Goal: Task Accomplishment & Management: Manage account settings

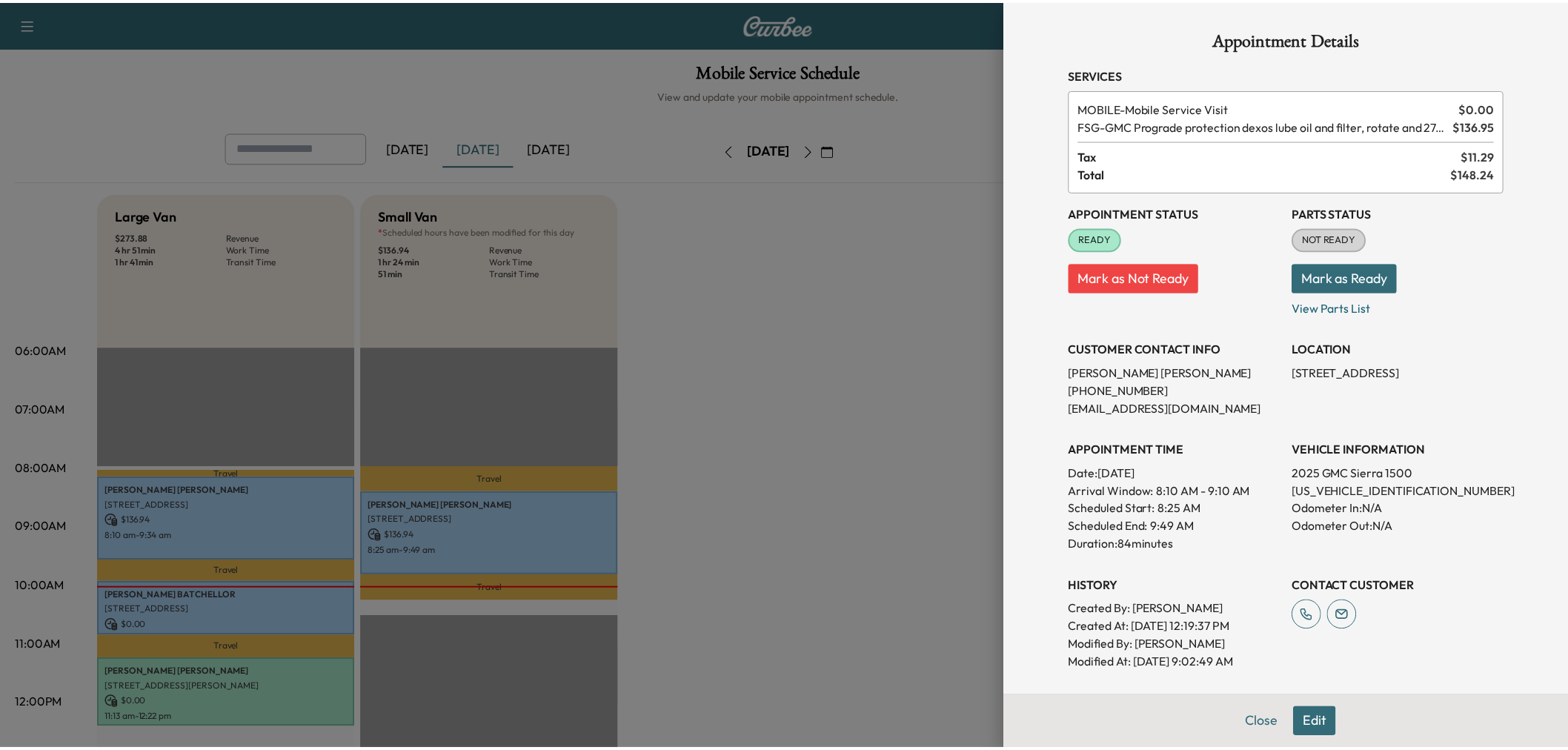
scroll to position [247, 0]
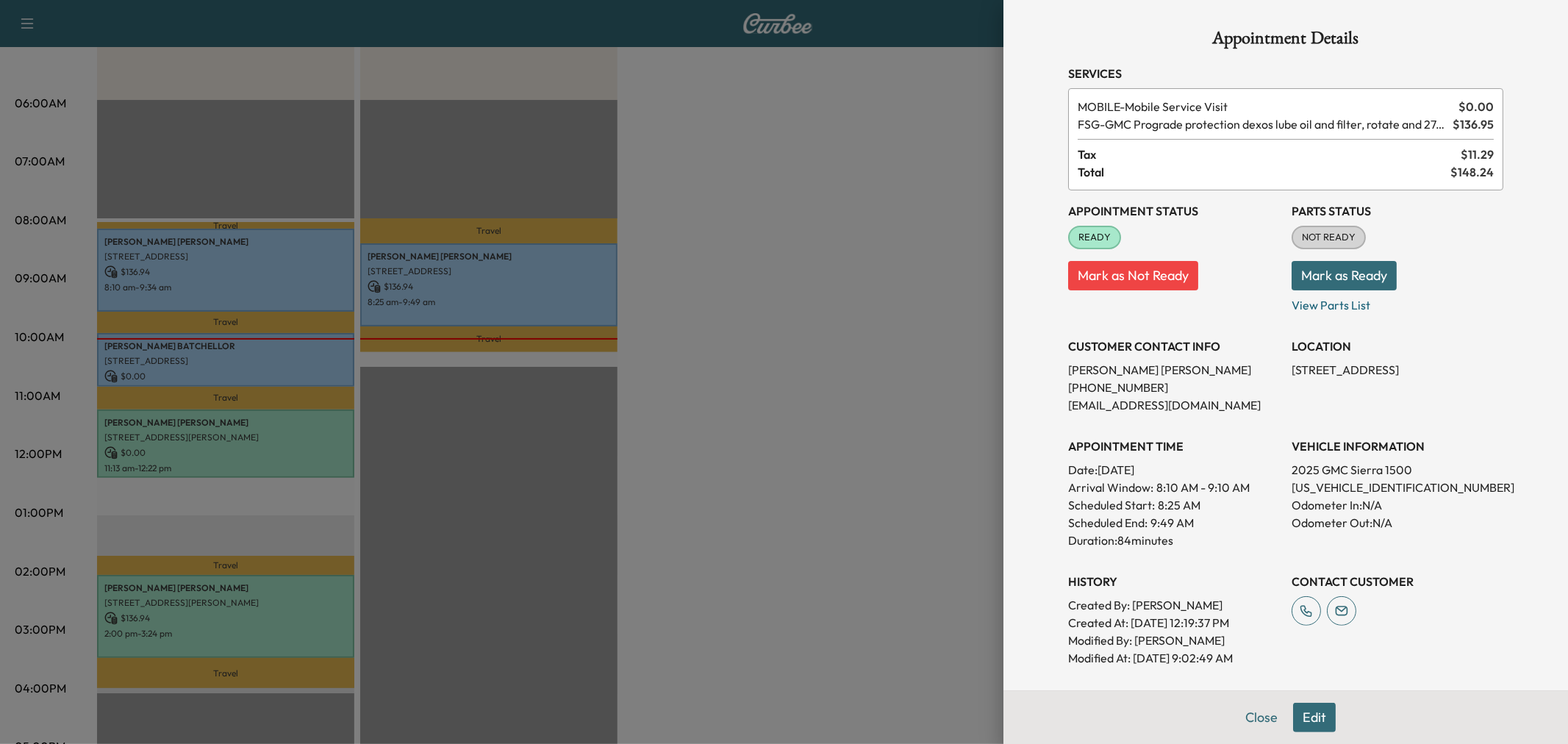
click at [738, 406] on div at bounding box center [784, 372] width 1568 height 744
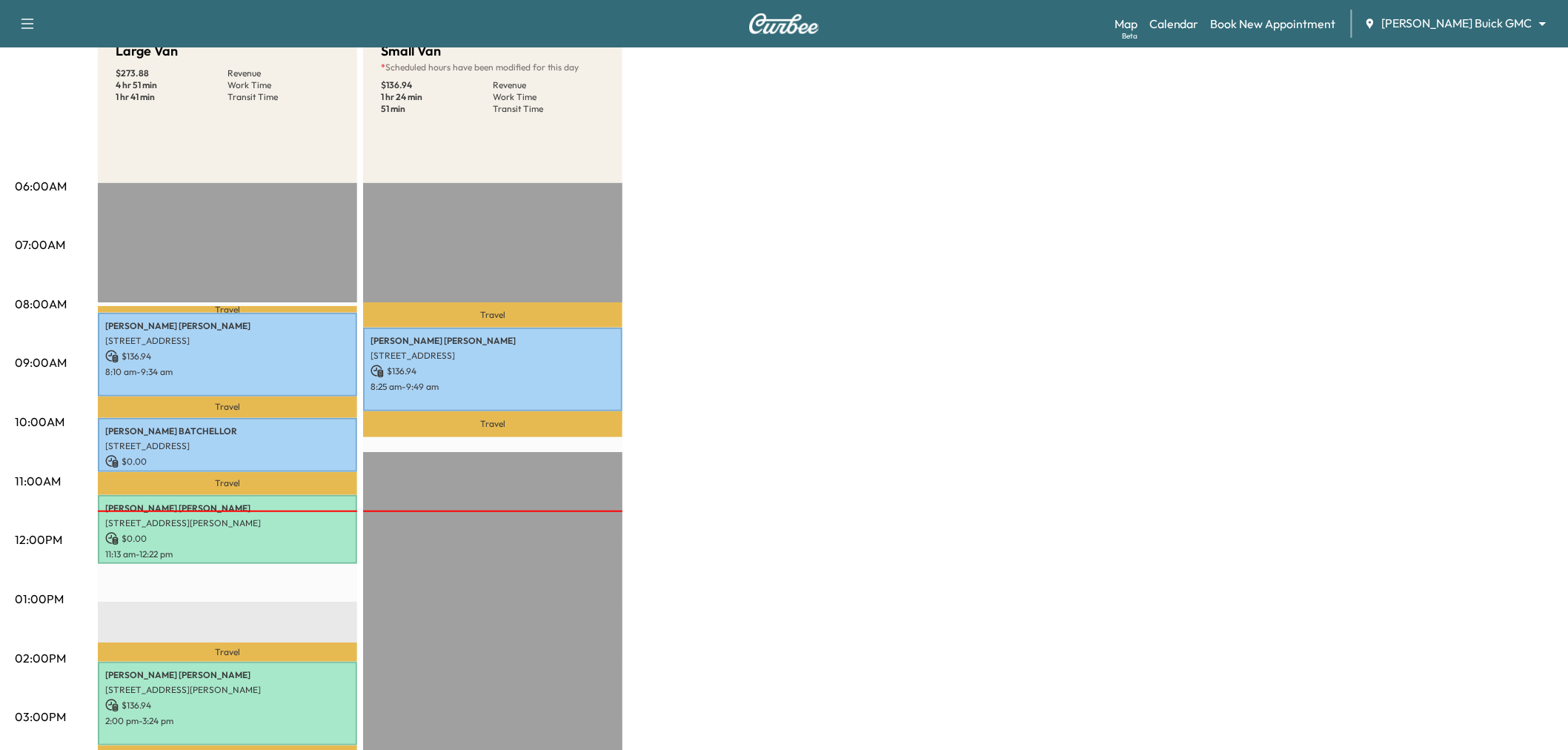
scroll to position [0, 0]
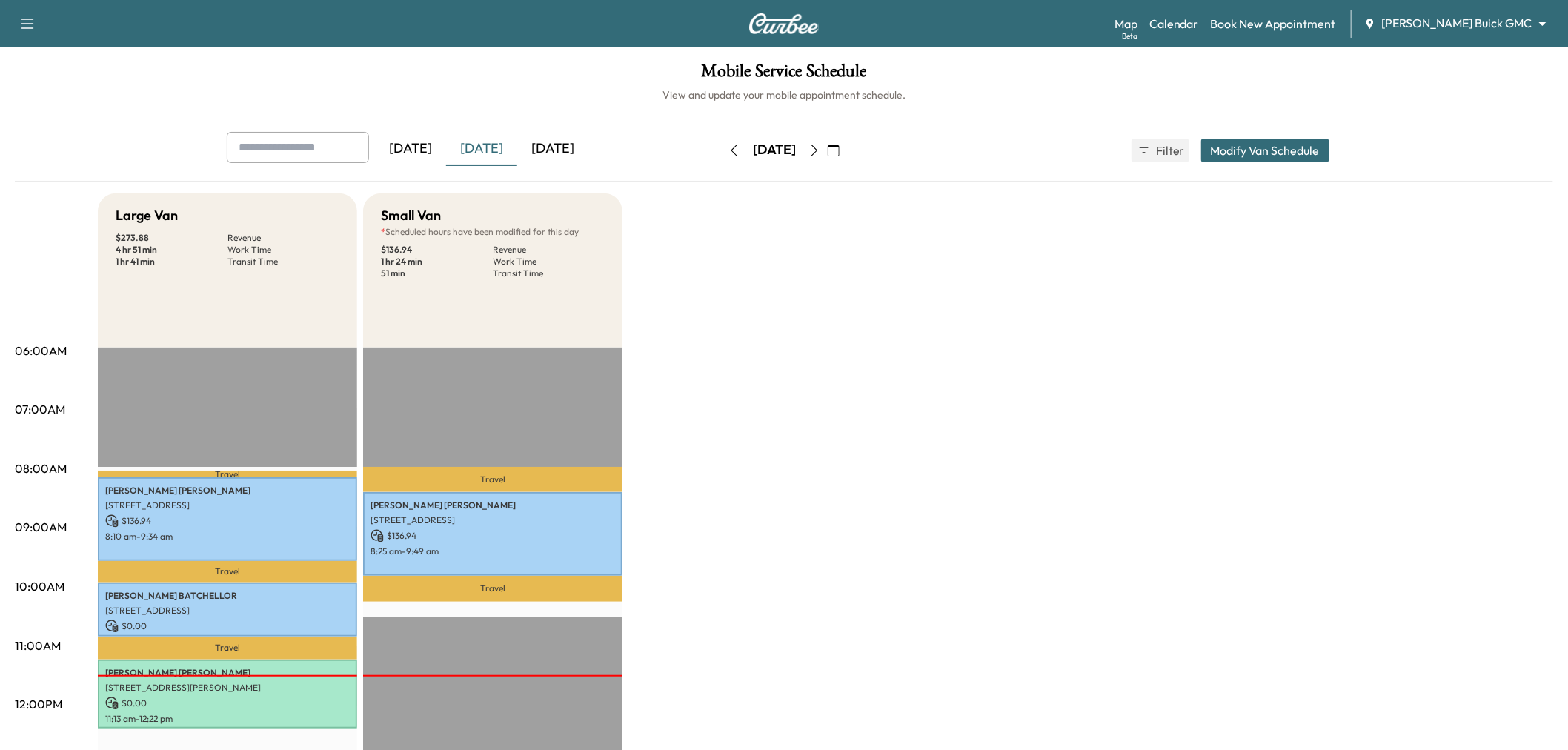
click at [486, 158] on div "[DATE]" at bounding box center [481, 148] width 71 height 34
click at [486, 143] on div "[DATE]" at bounding box center [481, 148] width 71 height 34
click at [486, 143] on div "[DATE]" at bounding box center [481, 148] width 71 height 34
click at [583, 135] on div "[DATE]" at bounding box center [552, 148] width 71 height 34
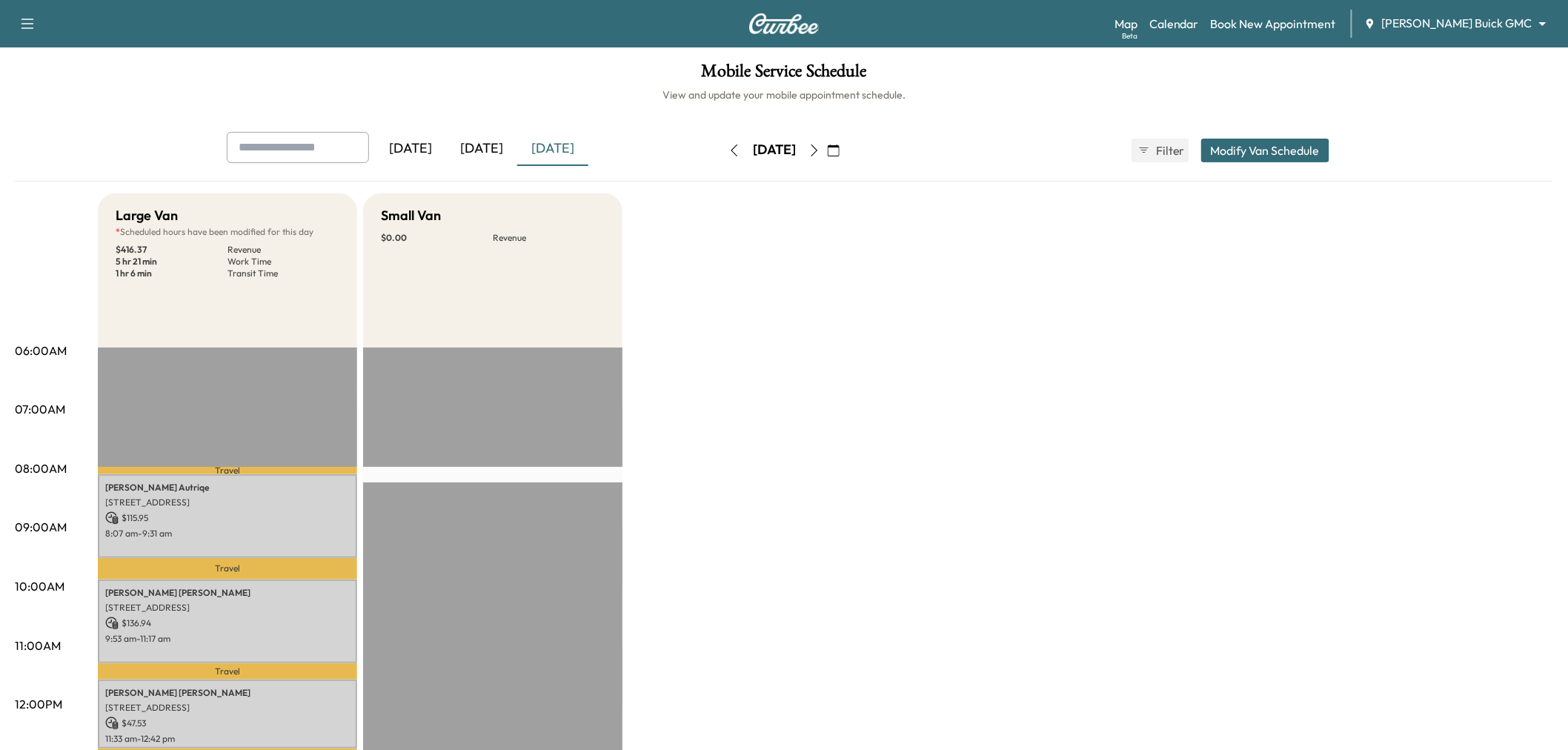
click at [821, 151] on icon "button" at bounding box center [814, 151] width 12 height 12
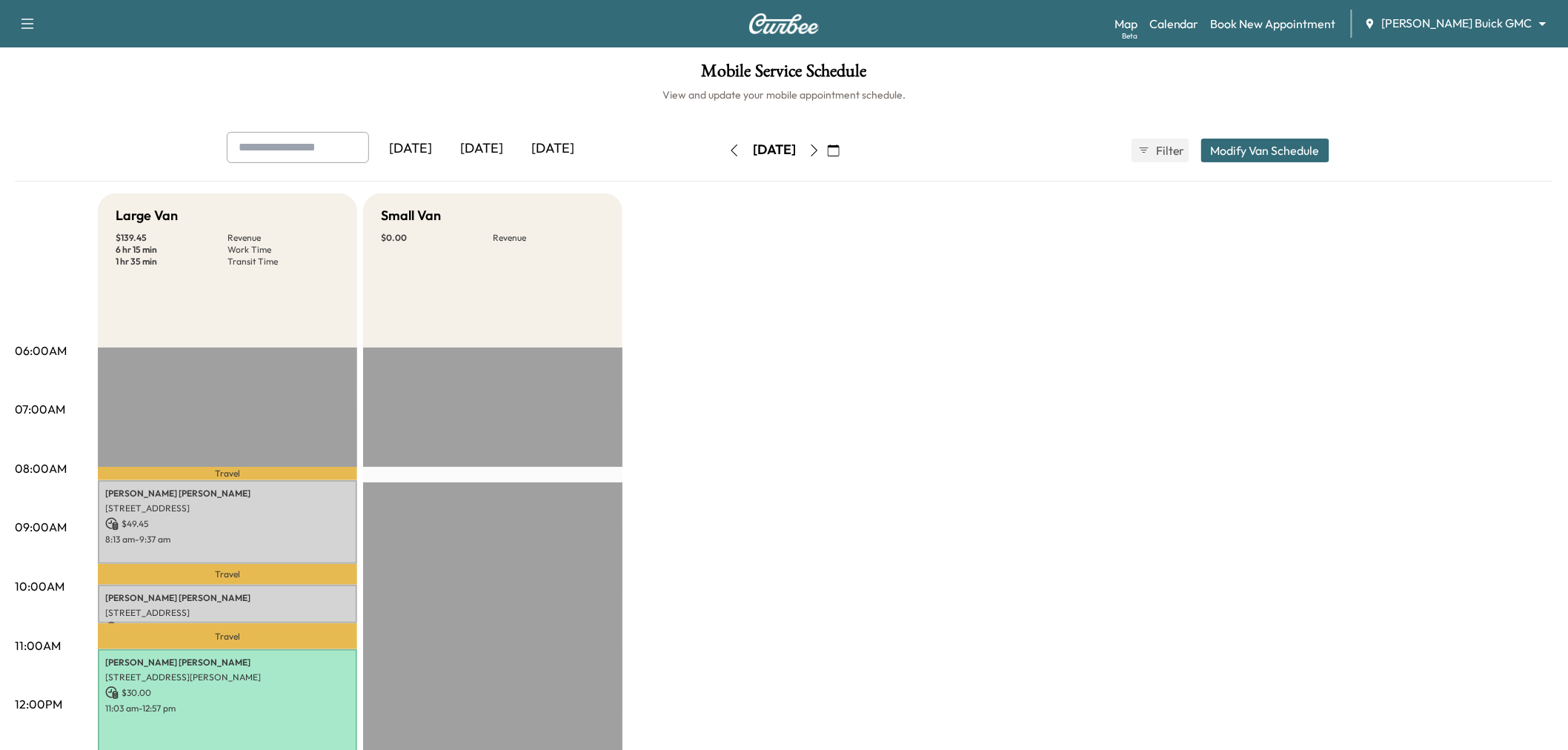
click at [821, 149] on icon "button" at bounding box center [814, 151] width 12 height 12
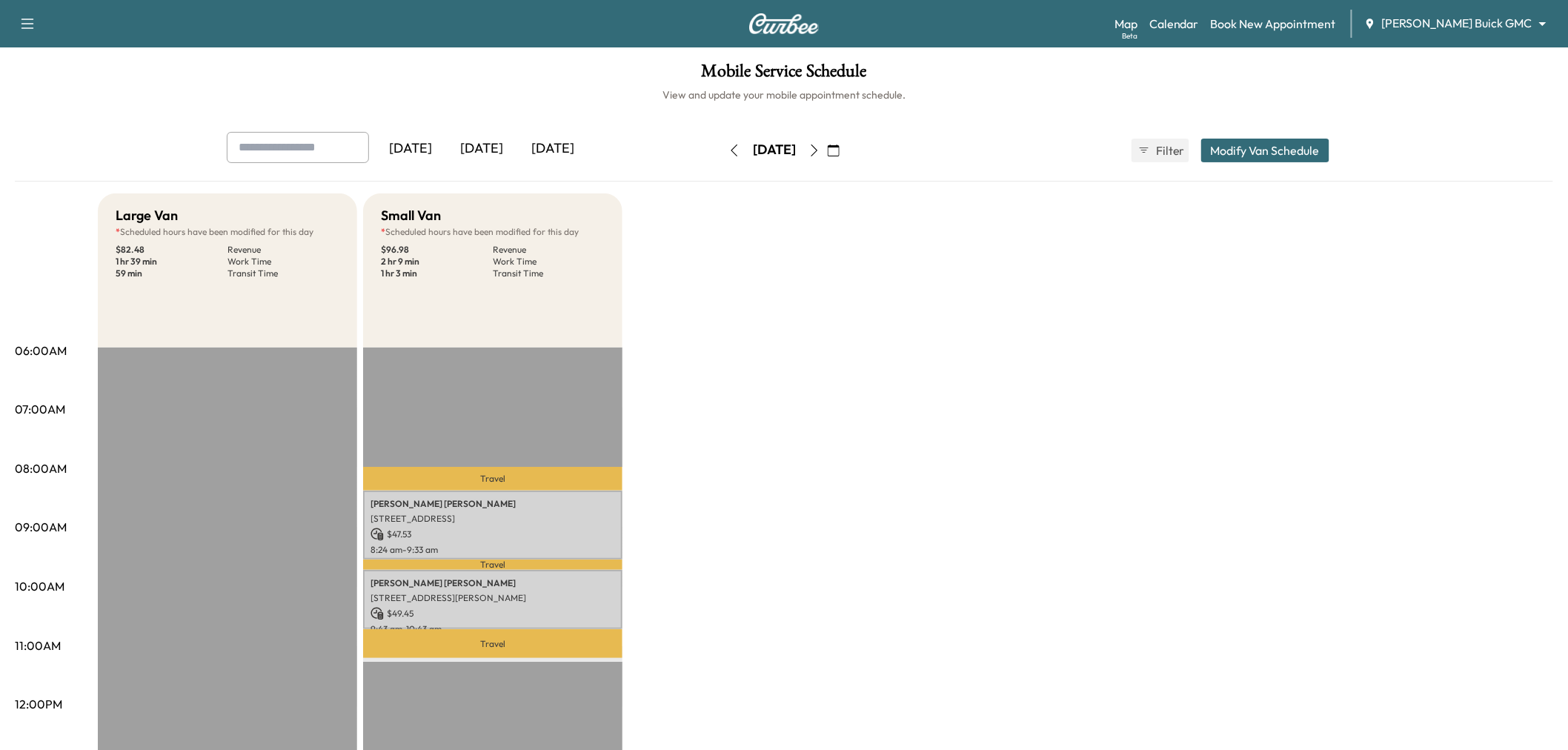
click at [728, 147] on icon "button" at bounding box center [735, 151] width 12 height 12
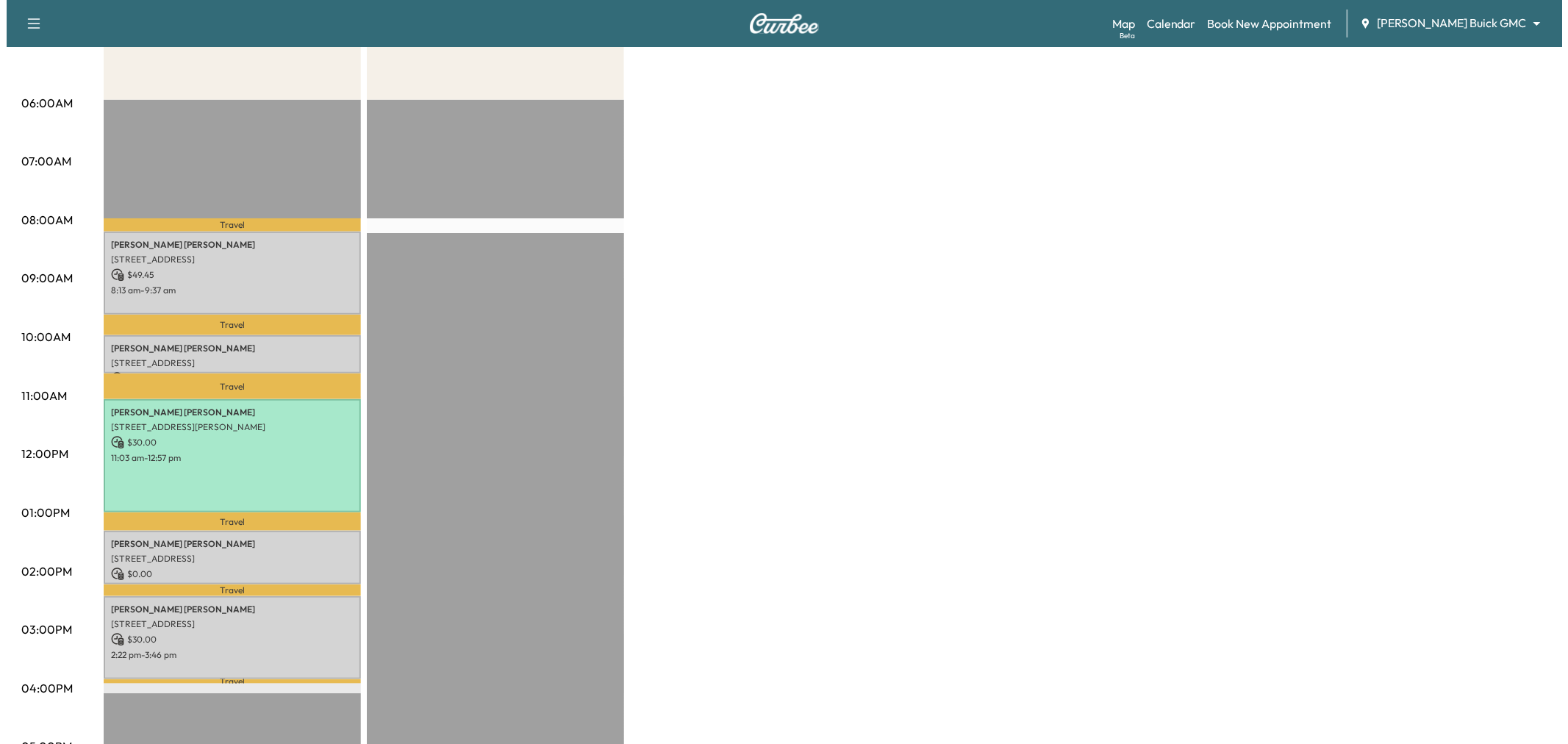
scroll to position [82, 0]
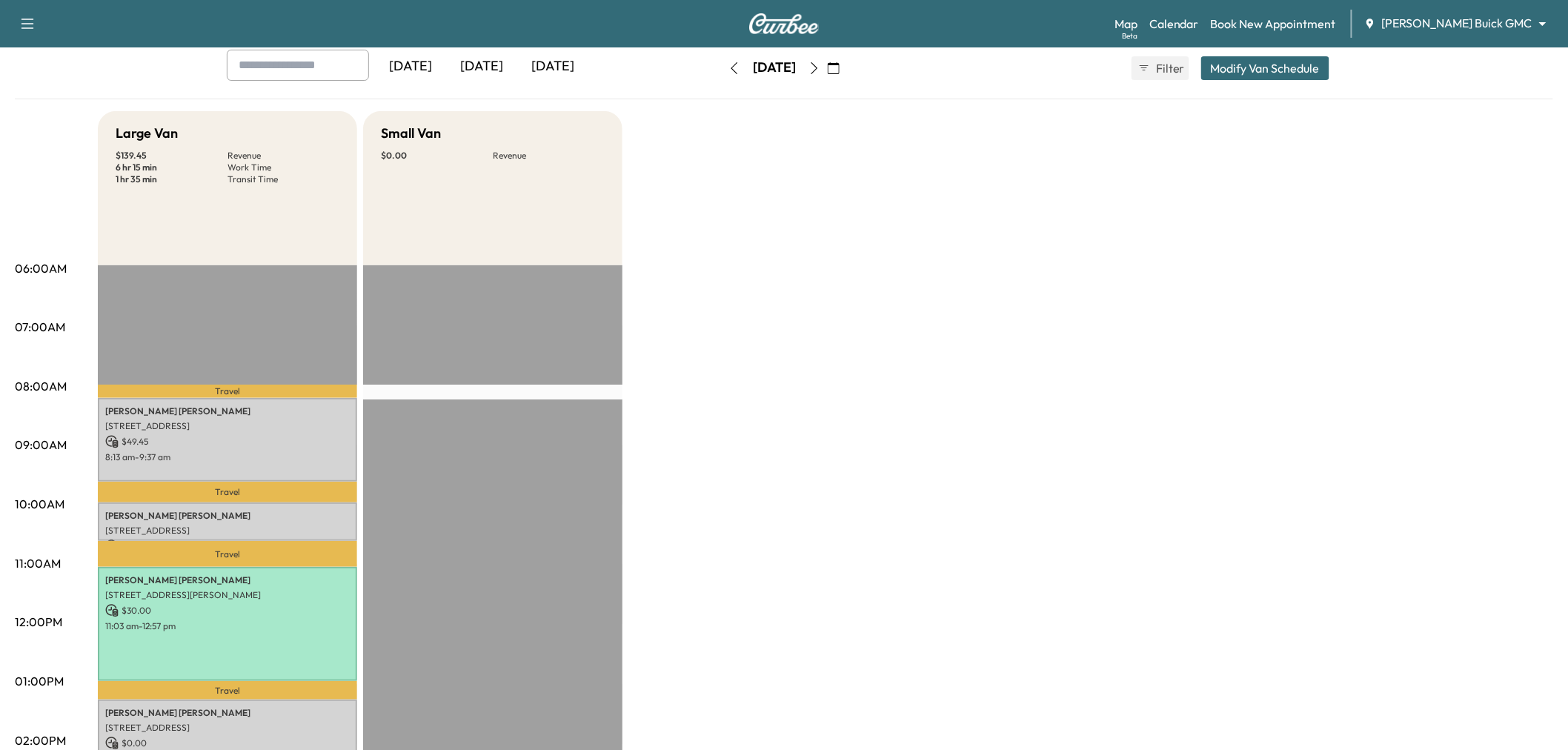
click at [1261, 56] on button "Modify Van Schedule" at bounding box center [1265, 68] width 128 height 24
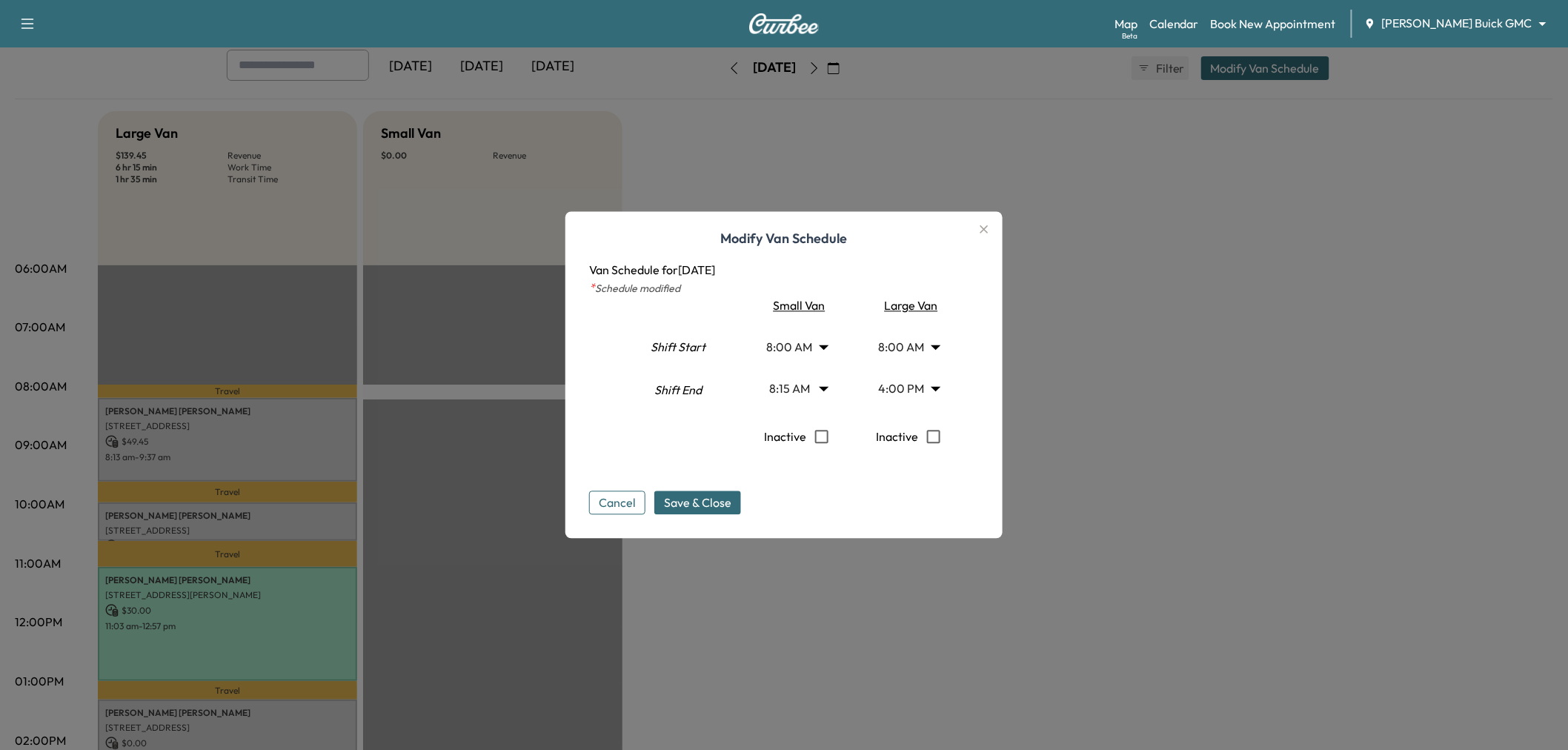
click at [795, 391] on body "Support Log Out Map Beta Calendar Book New Appointment Ewing Buick GMC ********…" at bounding box center [784, 292] width 1568 height 750
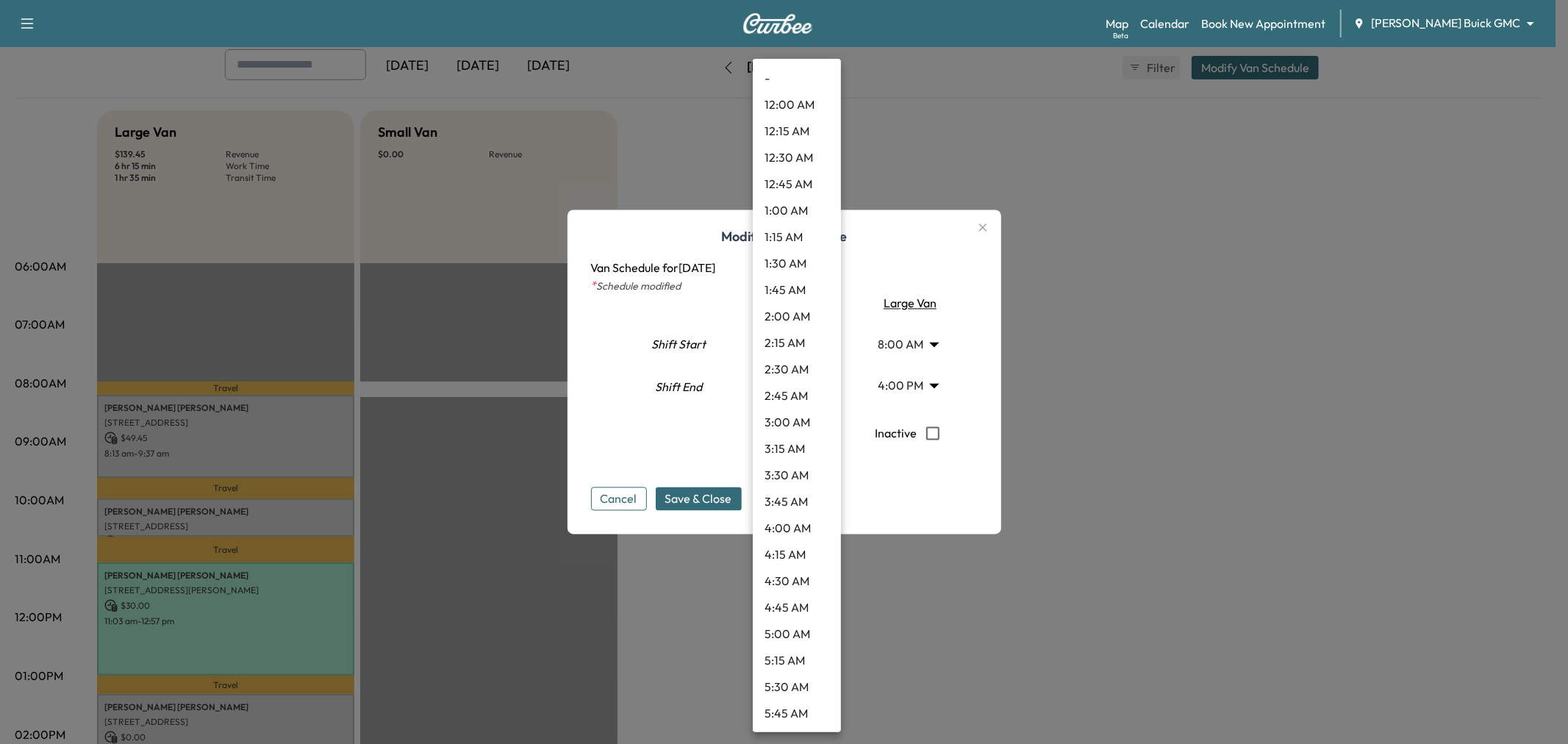
scroll to position [582, 0]
click at [709, 434] on div at bounding box center [784, 372] width 1568 height 744
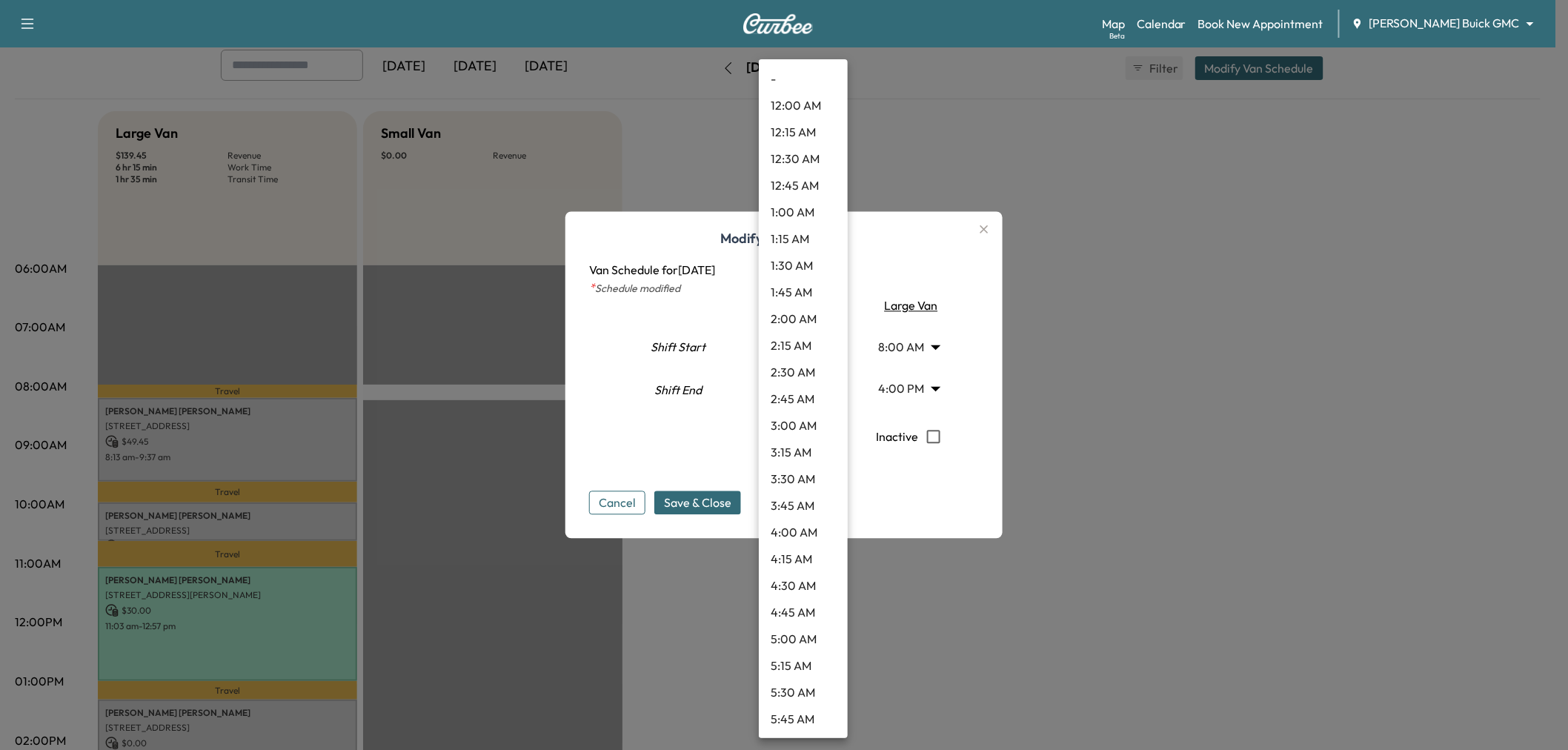
click at [802, 346] on body "Support Log Out Map Beta Calendar Book New Appointment Ewing Buick GMC ********…" at bounding box center [784, 292] width 1568 height 750
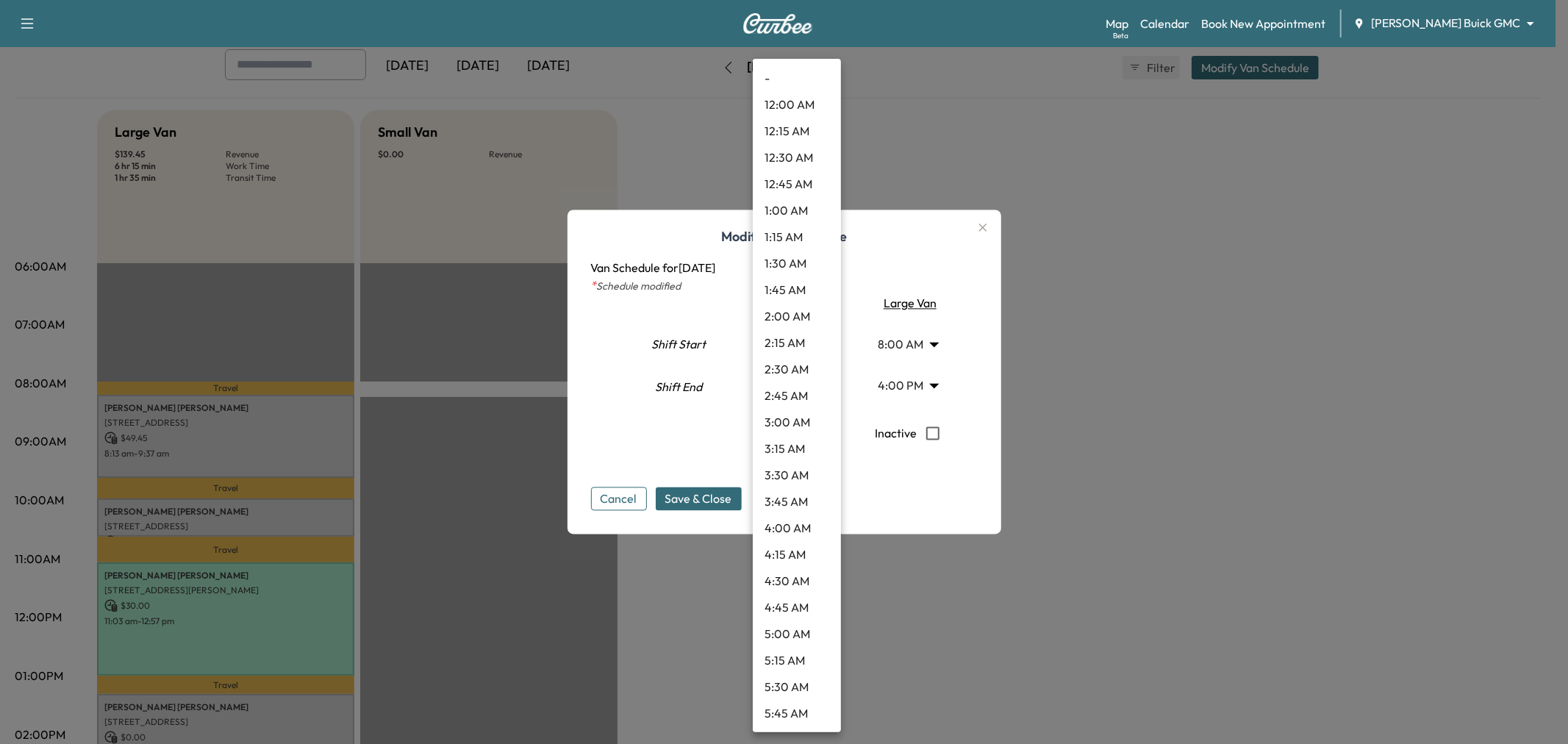
scroll to position [555, 0]
click at [804, 610] on li "10:00 AM" at bounding box center [797, 607] width 88 height 26
type input "**"
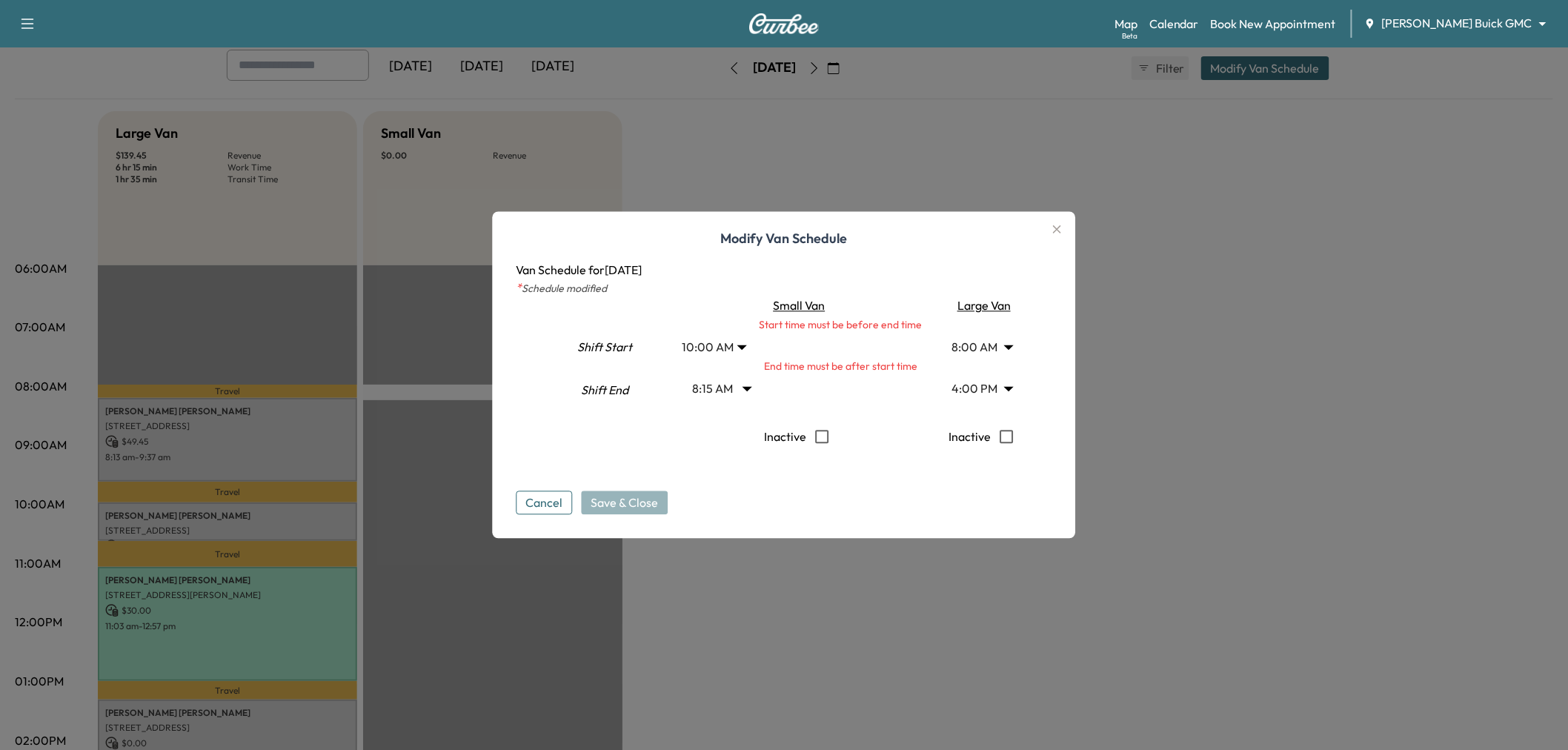
click at [731, 388] on body "Support Log Out Map Beta Calendar Book New Appointment Ewing Buick GMC ********…" at bounding box center [784, 292] width 1568 height 750
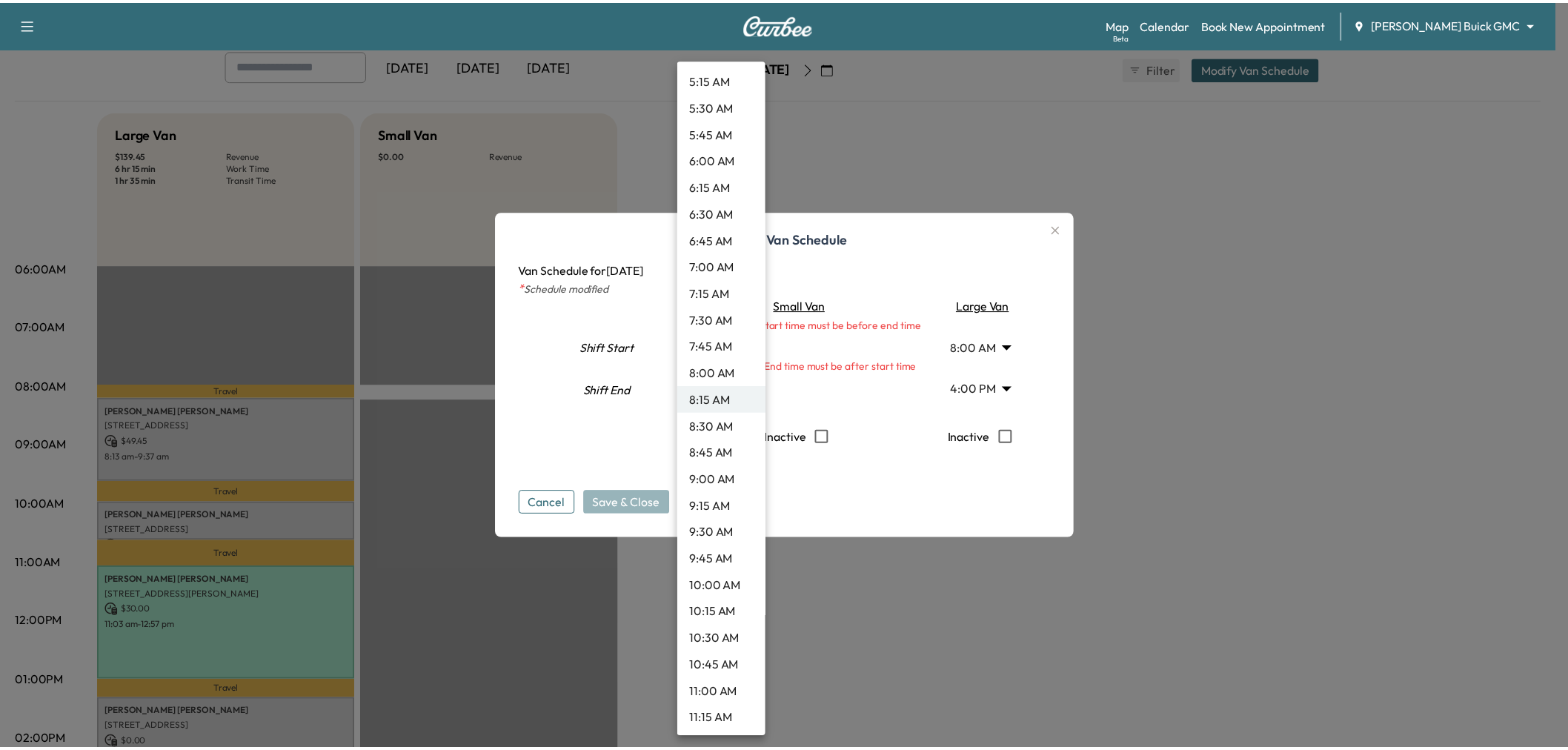
scroll to position [1080, 0]
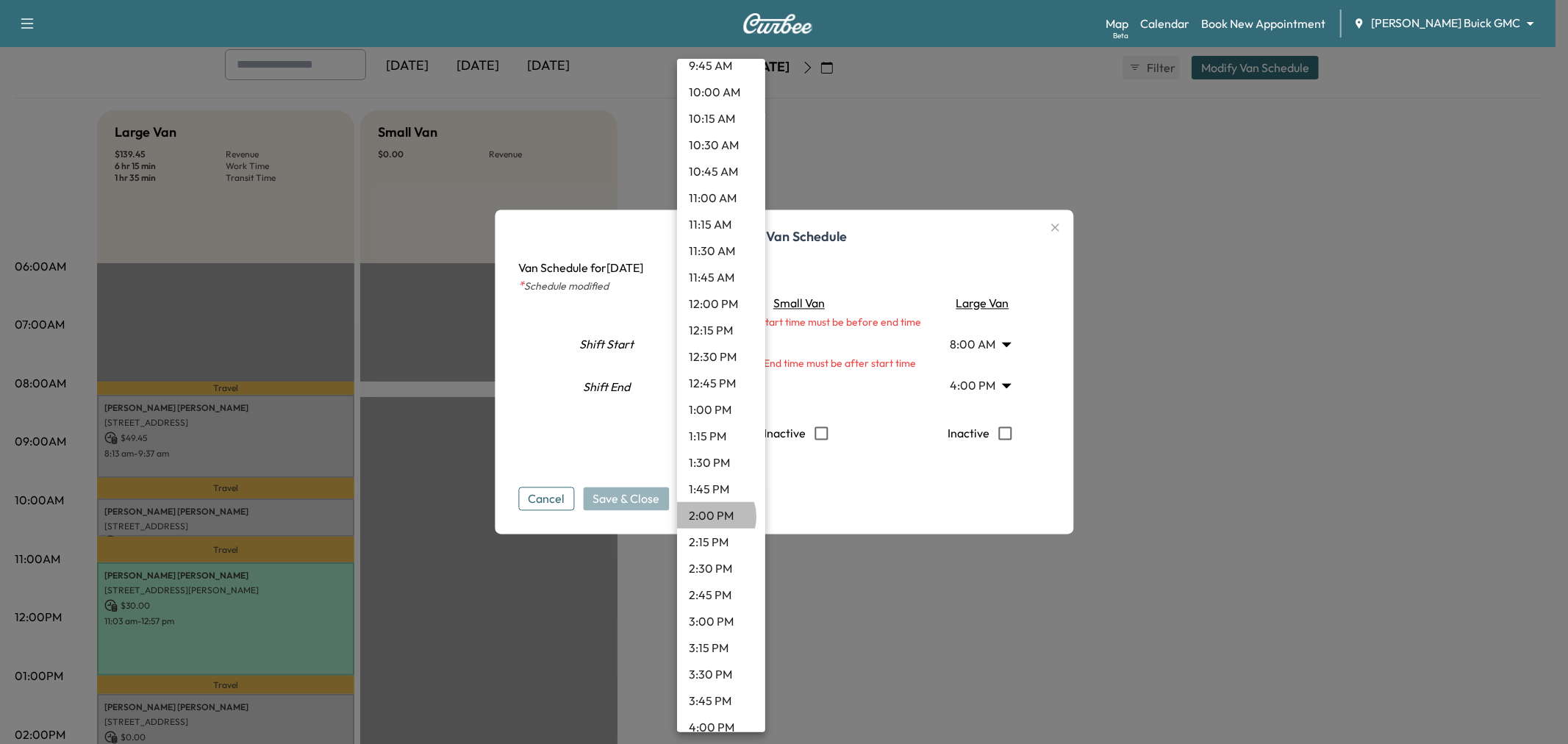
click at [710, 516] on li "2:00 PM" at bounding box center [721, 515] width 88 height 26
type input "**"
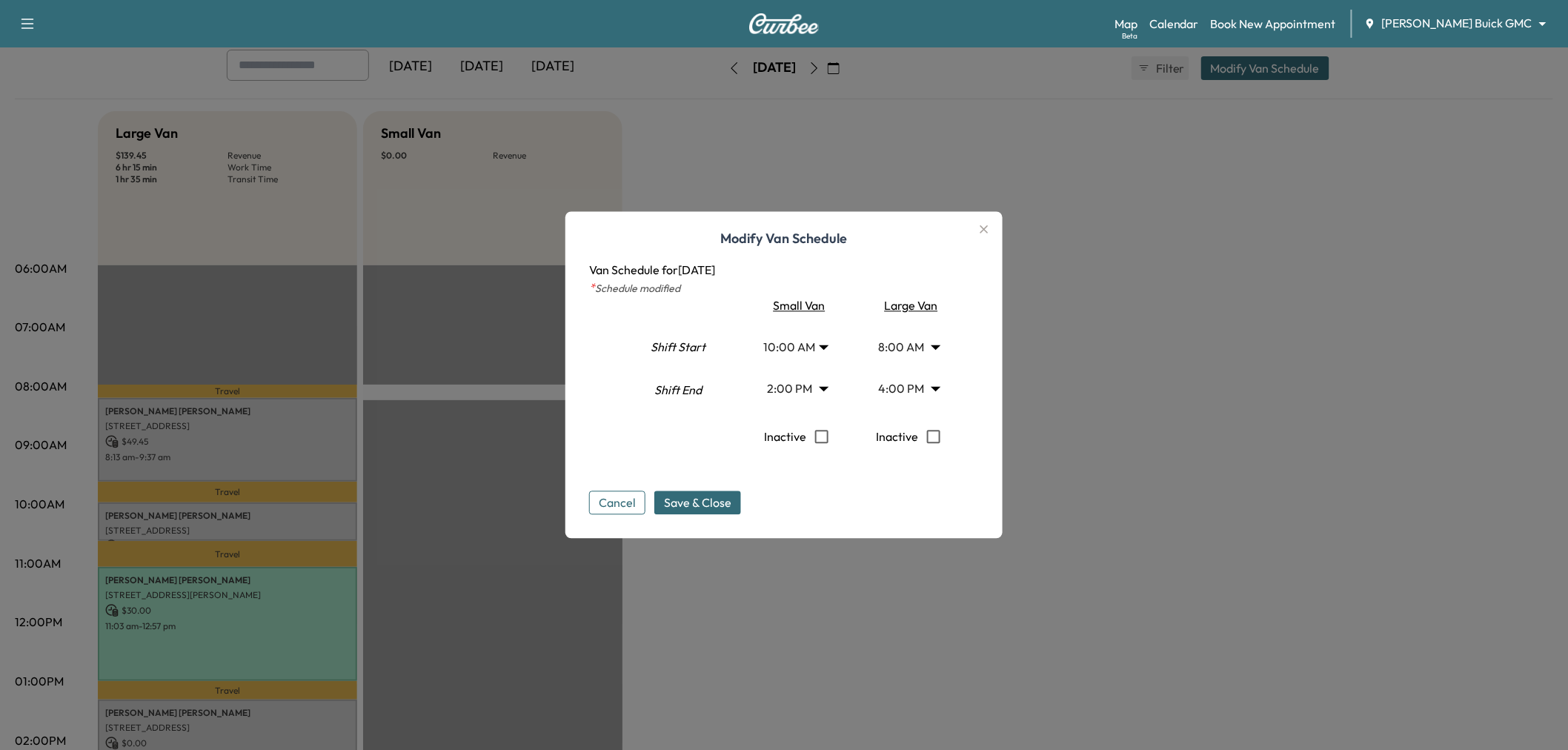
click at [650, 499] on div "- 12:00 AM 12:15 AM 12:30 AM 12:45 AM 1:00 AM 1:15 AM 1:30 AM 1:45 AM 2:00 AM 2…" at bounding box center [784, 375] width 1568 height 750
click at [682, 497] on span "Save & Close" at bounding box center [697, 503] width 68 height 18
click at [730, 439] on div "Shift Start Shift End" at bounding box center [678, 382] width 107 height 171
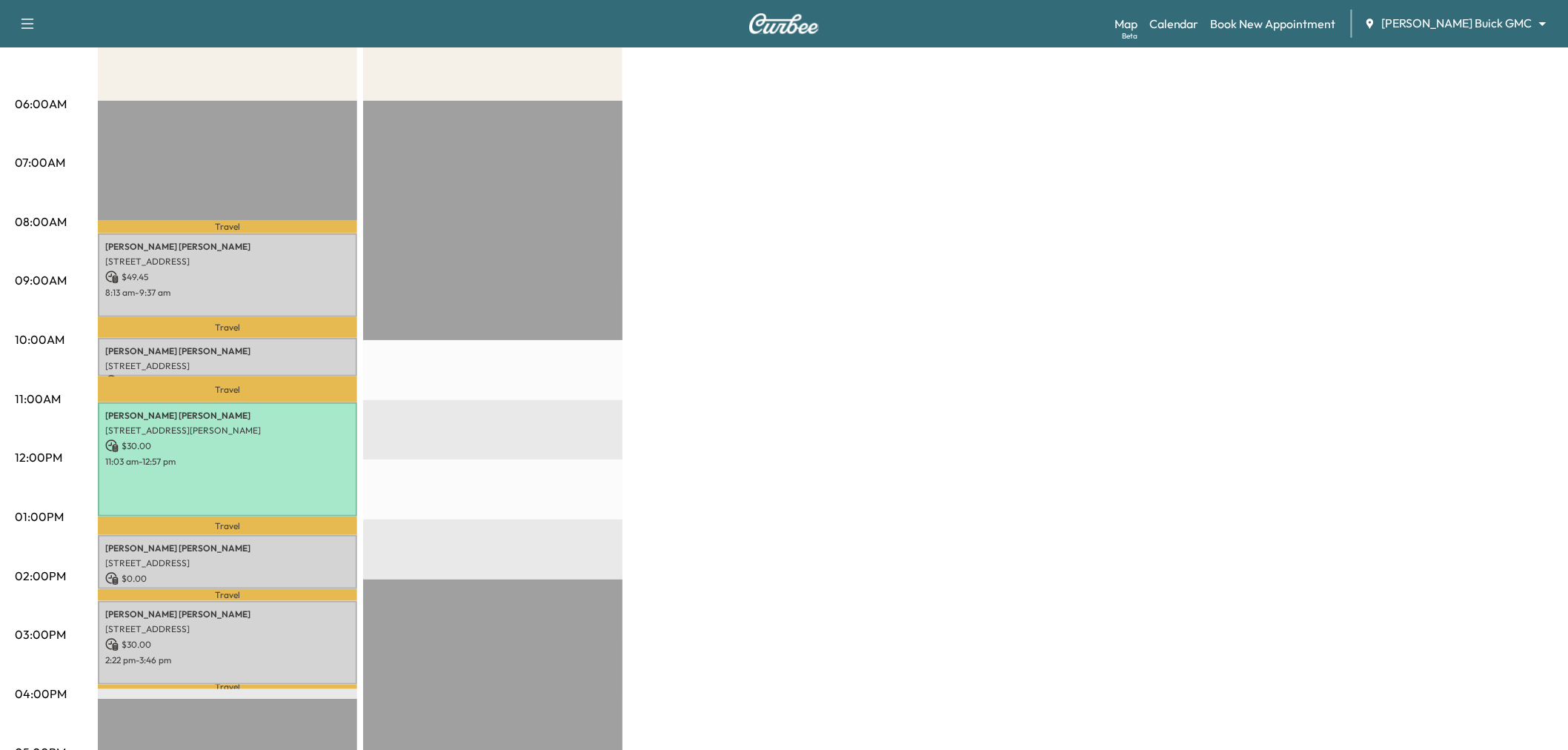
scroll to position [0, 0]
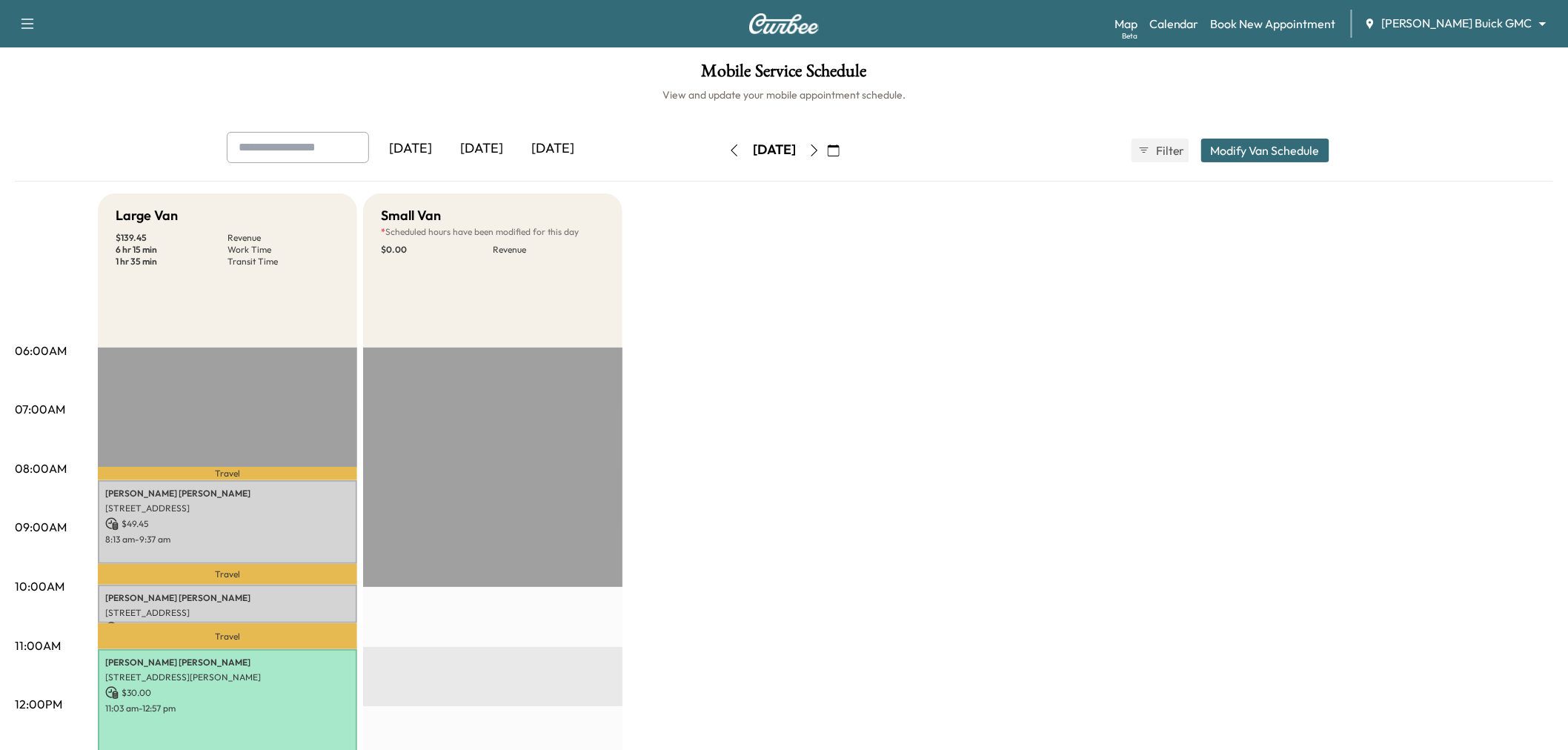
click at [559, 135] on div "[DATE]" at bounding box center [552, 148] width 71 height 34
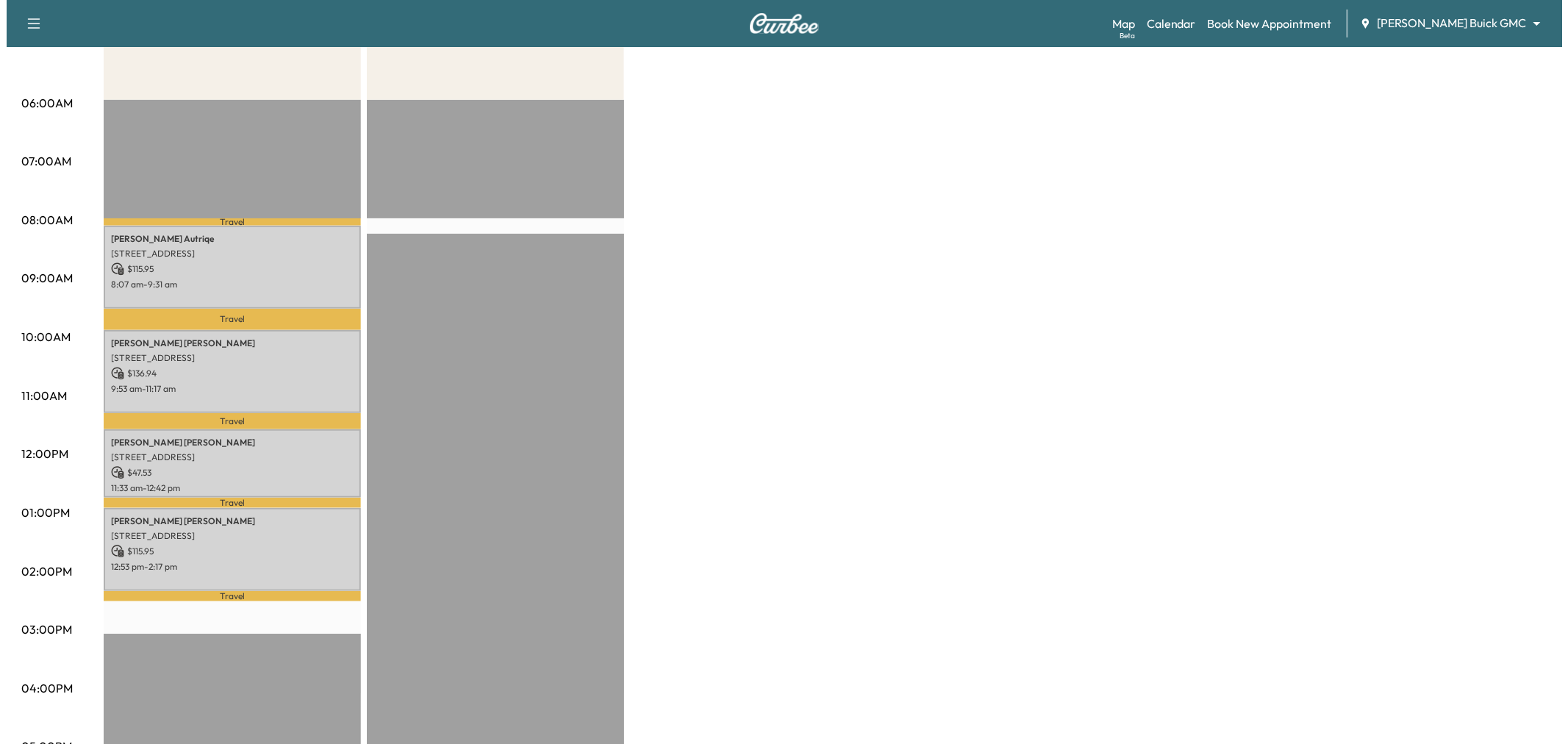
scroll to position [82, 0]
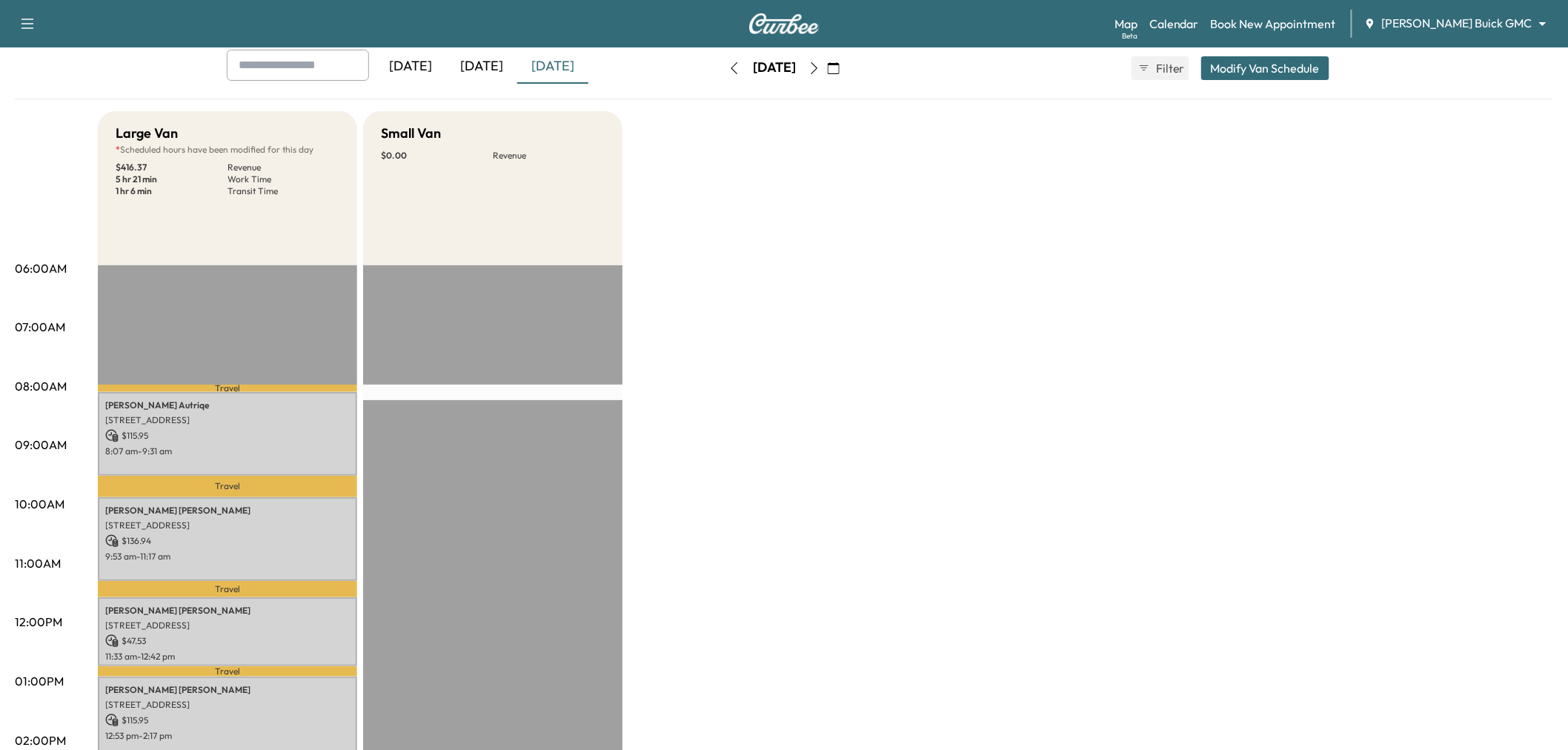
click at [1243, 62] on button "Modify Van Schedule" at bounding box center [1265, 68] width 128 height 24
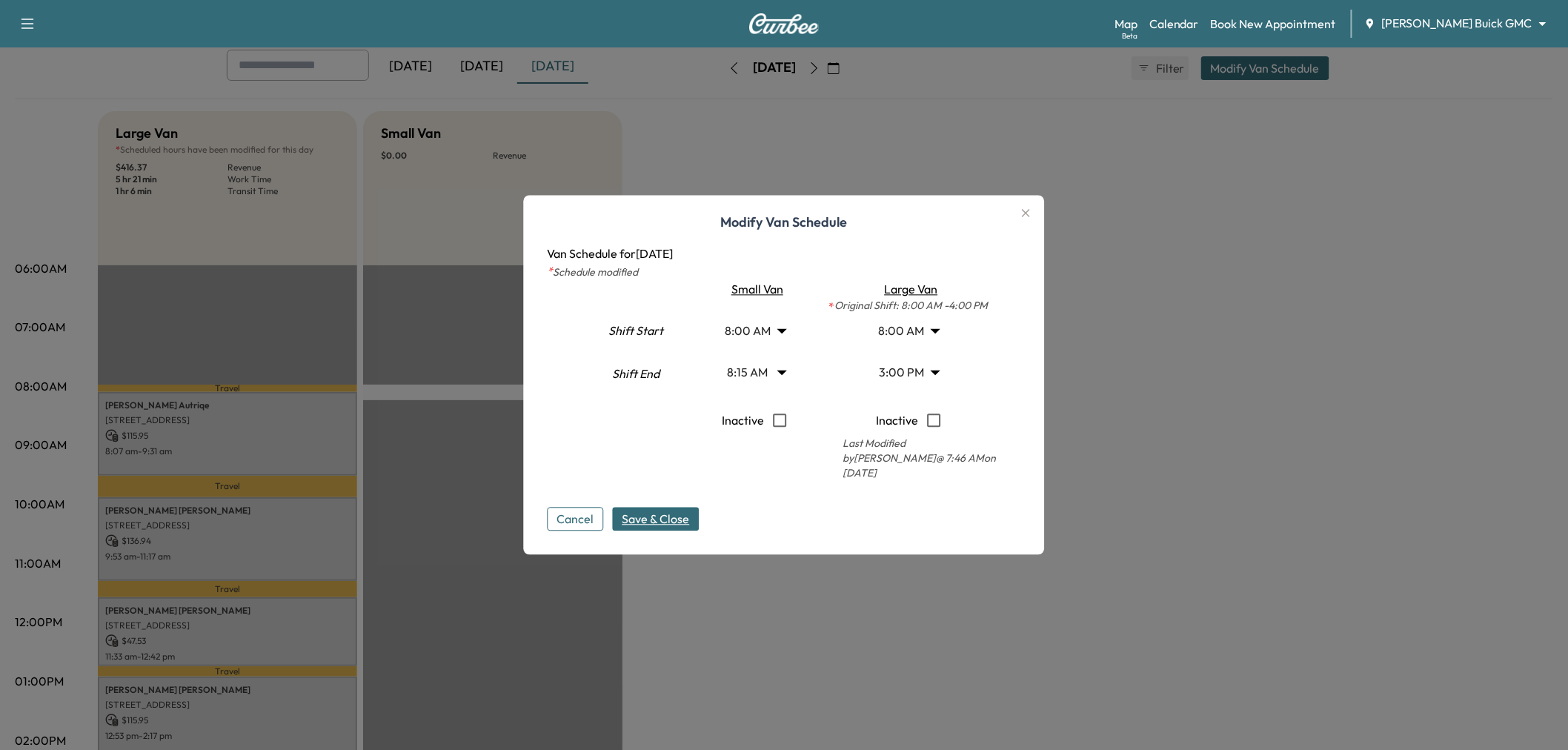
click at [770, 336] on body "Support Log Out Map Beta Calendar Book New Appointment Ewing Buick GMC ********…" at bounding box center [784, 292] width 1568 height 750
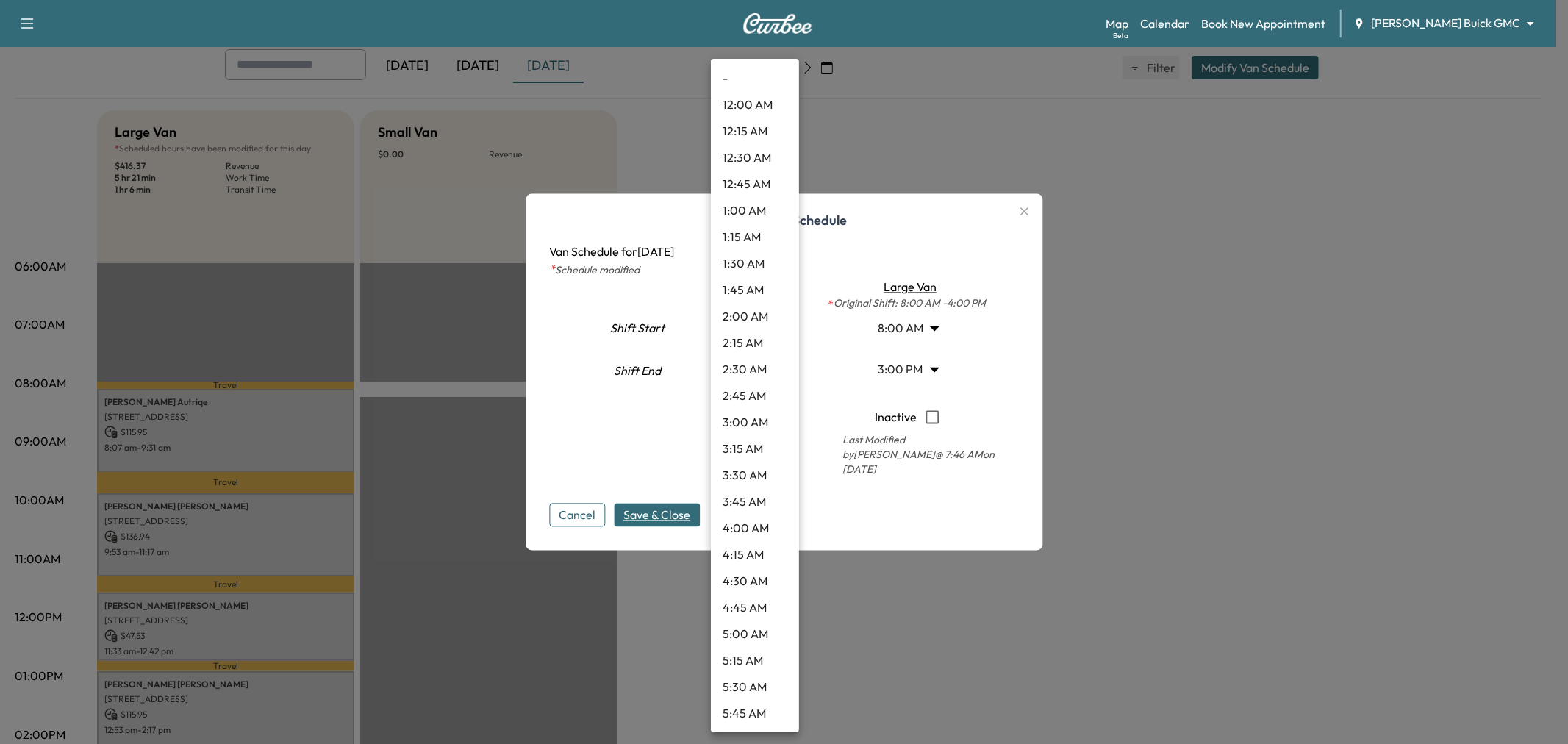
scroll to position [555, 0]
click at [744, 548] on li "9:30 AM" at bounding box center [755, 554] width 88 height 26
type input "***"
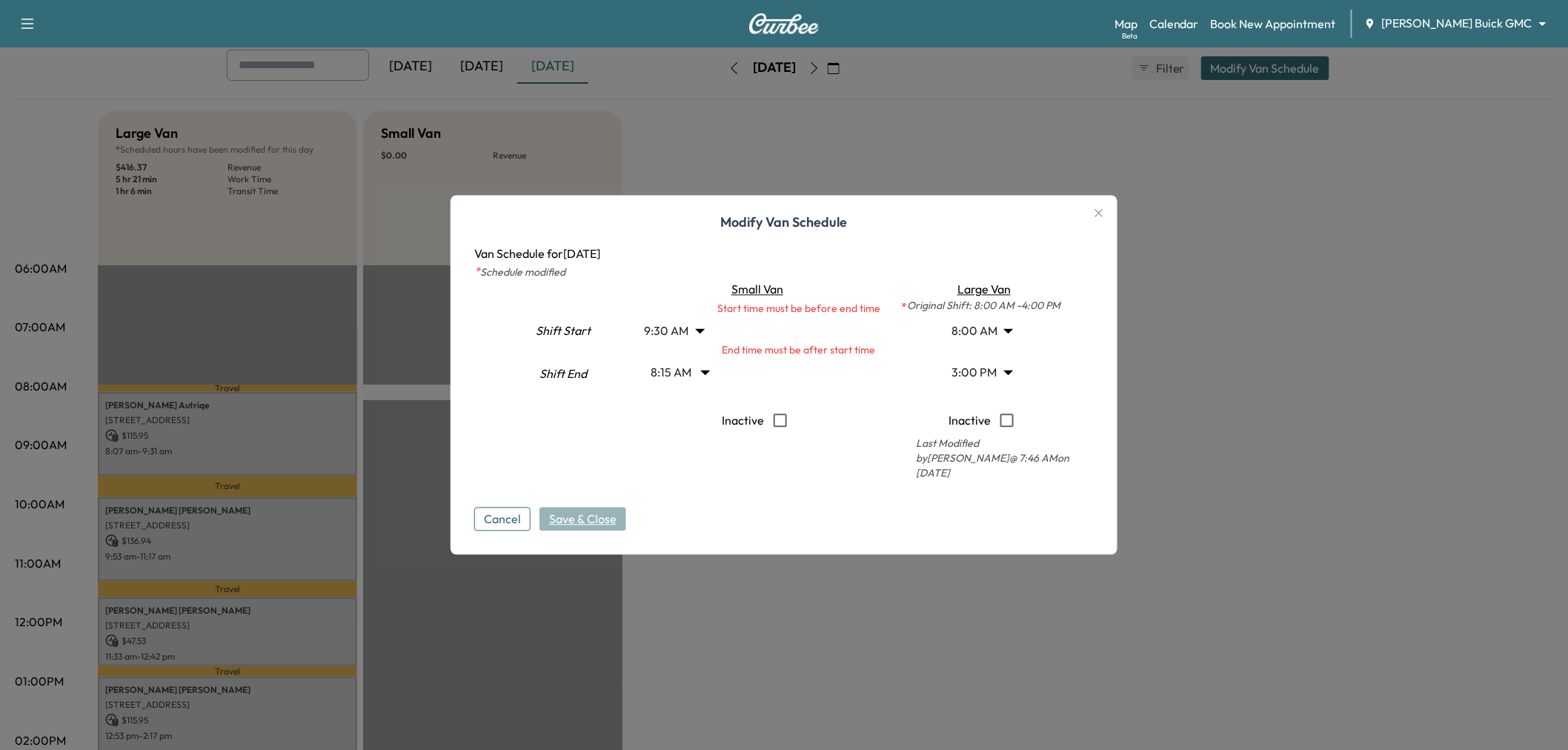
click at [680, 373] on body "Support Log Out Map Beta Calendar Book New Appointment Ewing Buick GMC ********…" at bounding box center [784, 292] width 1568 height 750
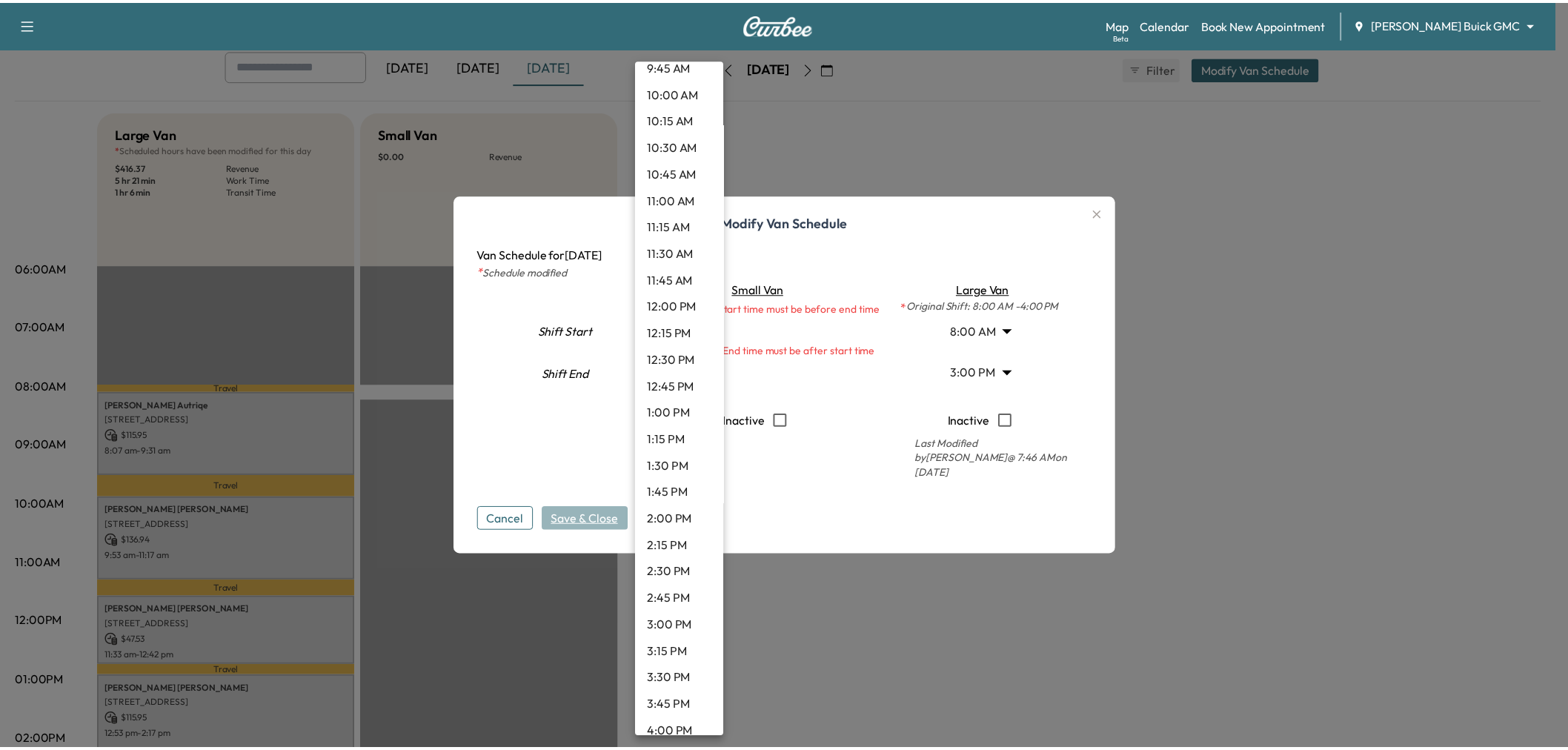
scroll to position [1162, 0]
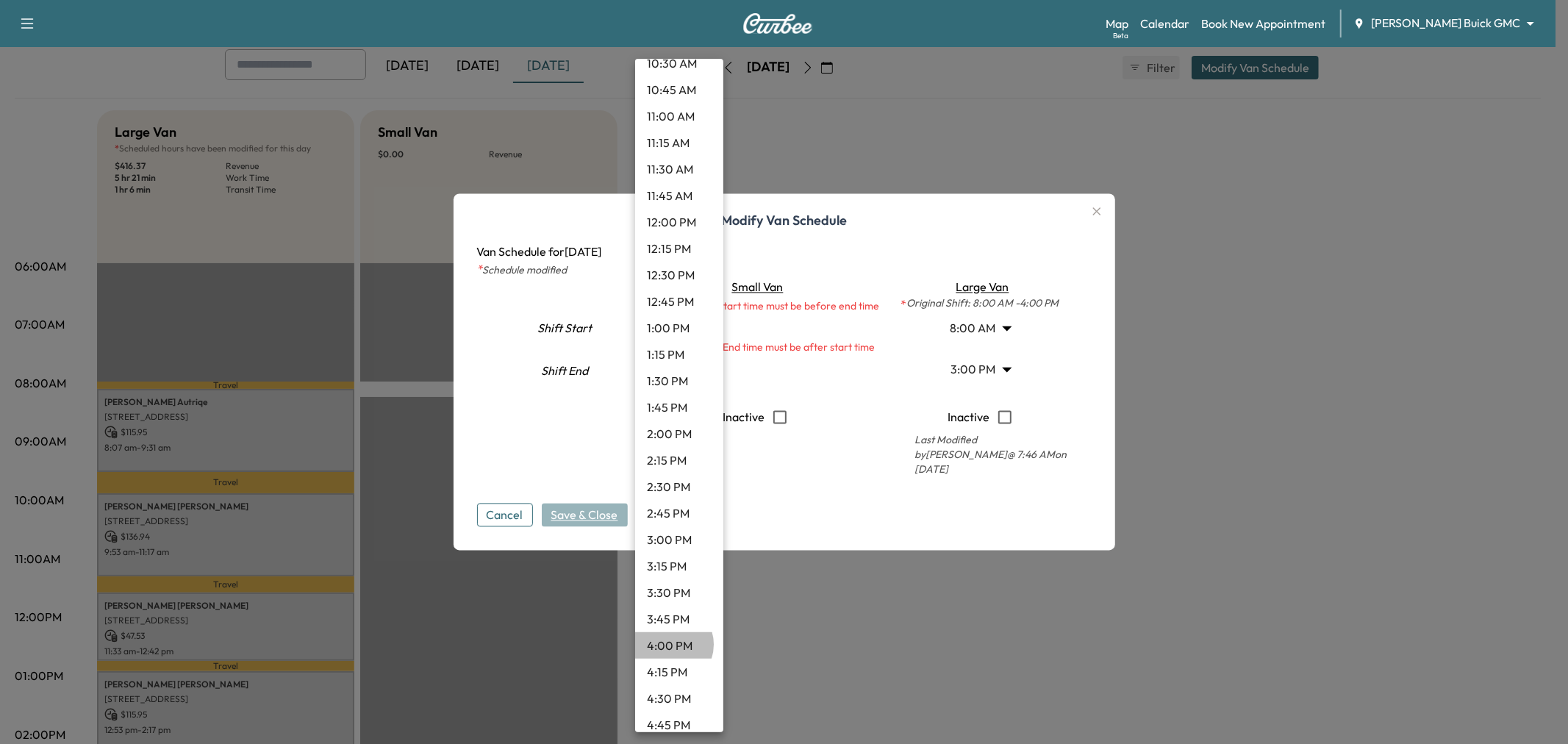
click at [669, 644] on li "4:00 PM" at bounding box center [679, 645] width 88 height 26
type input "**"
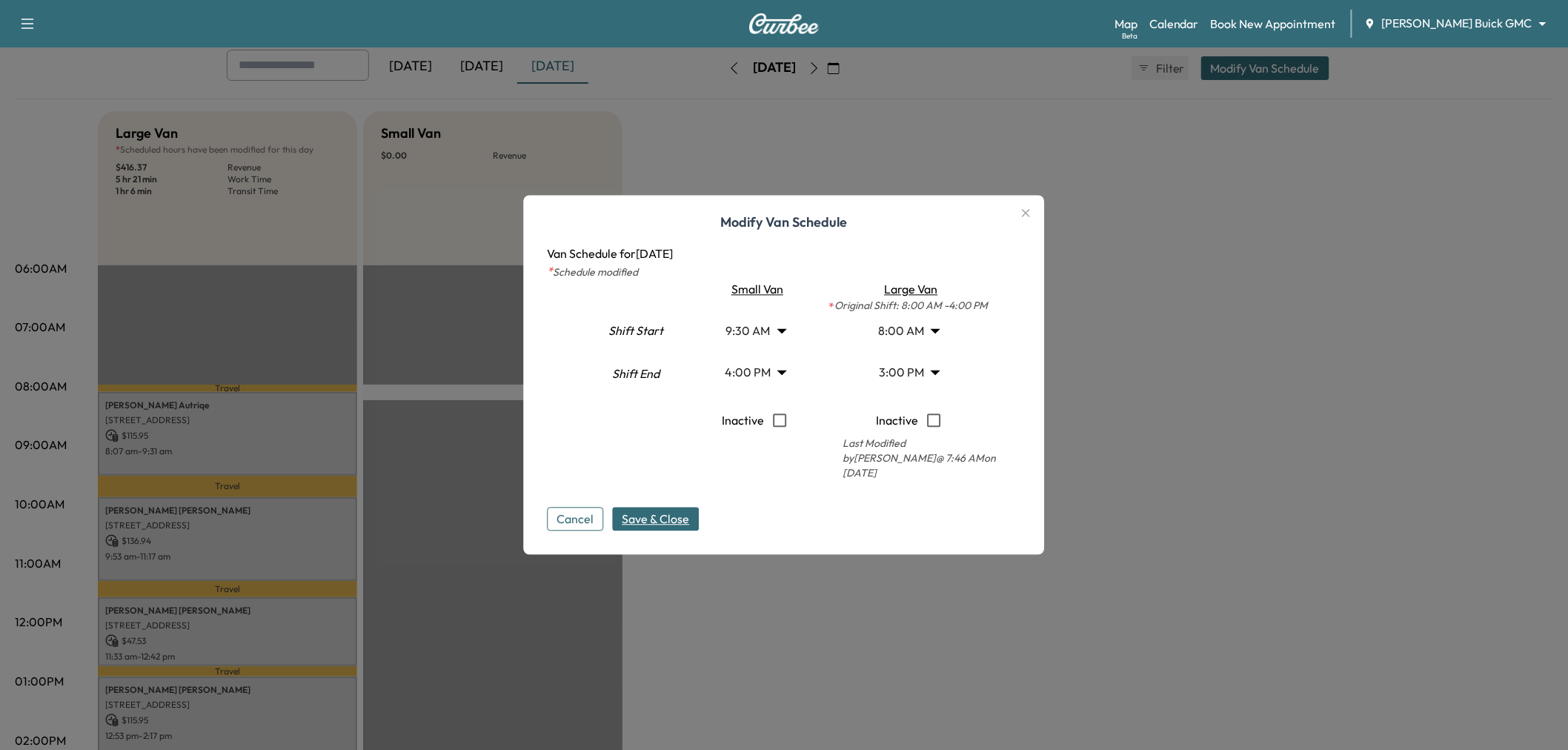
click at [659, 513] on span "Save & Close" at bounding box center [656, 519] width 68 height 18
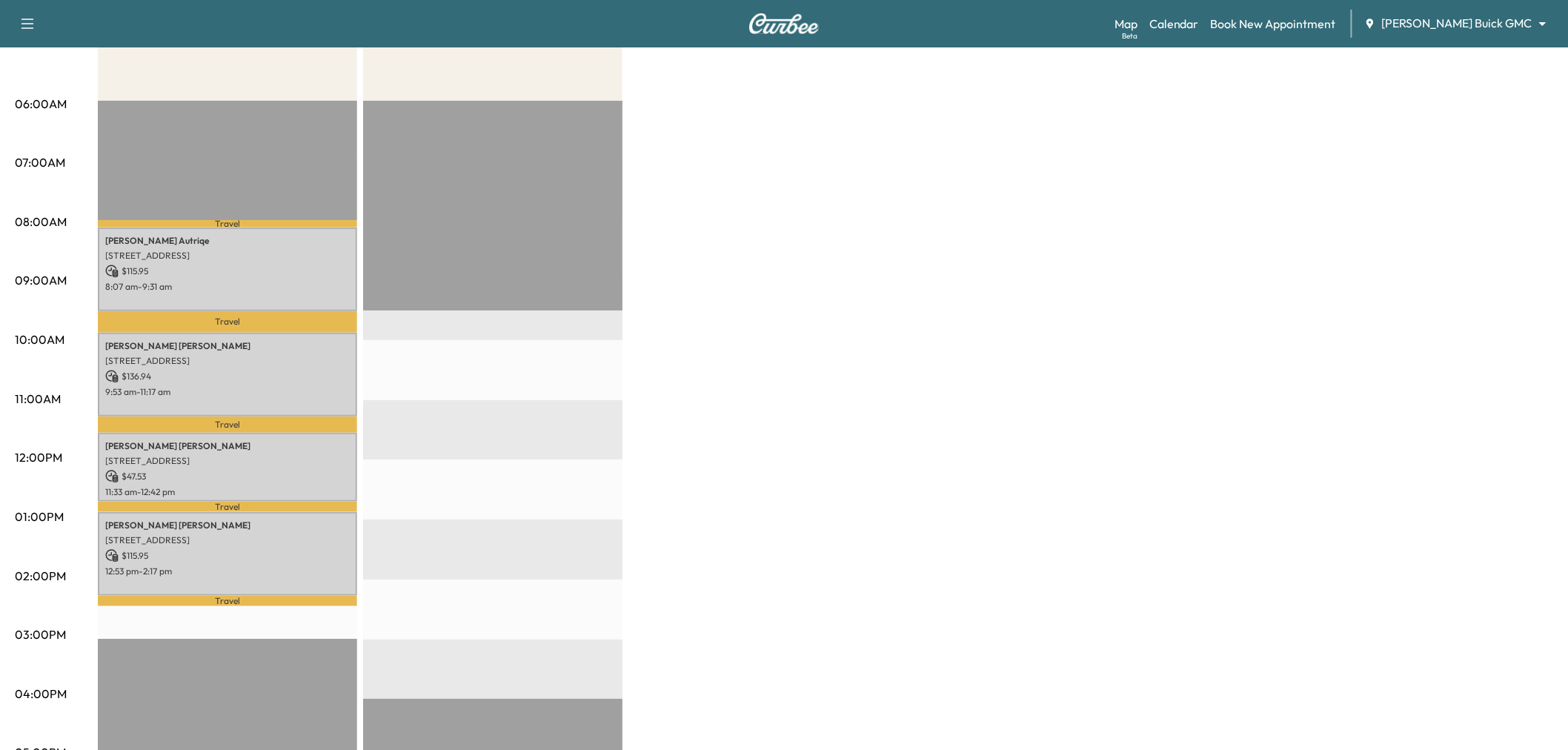
scroll to position [0, 0]
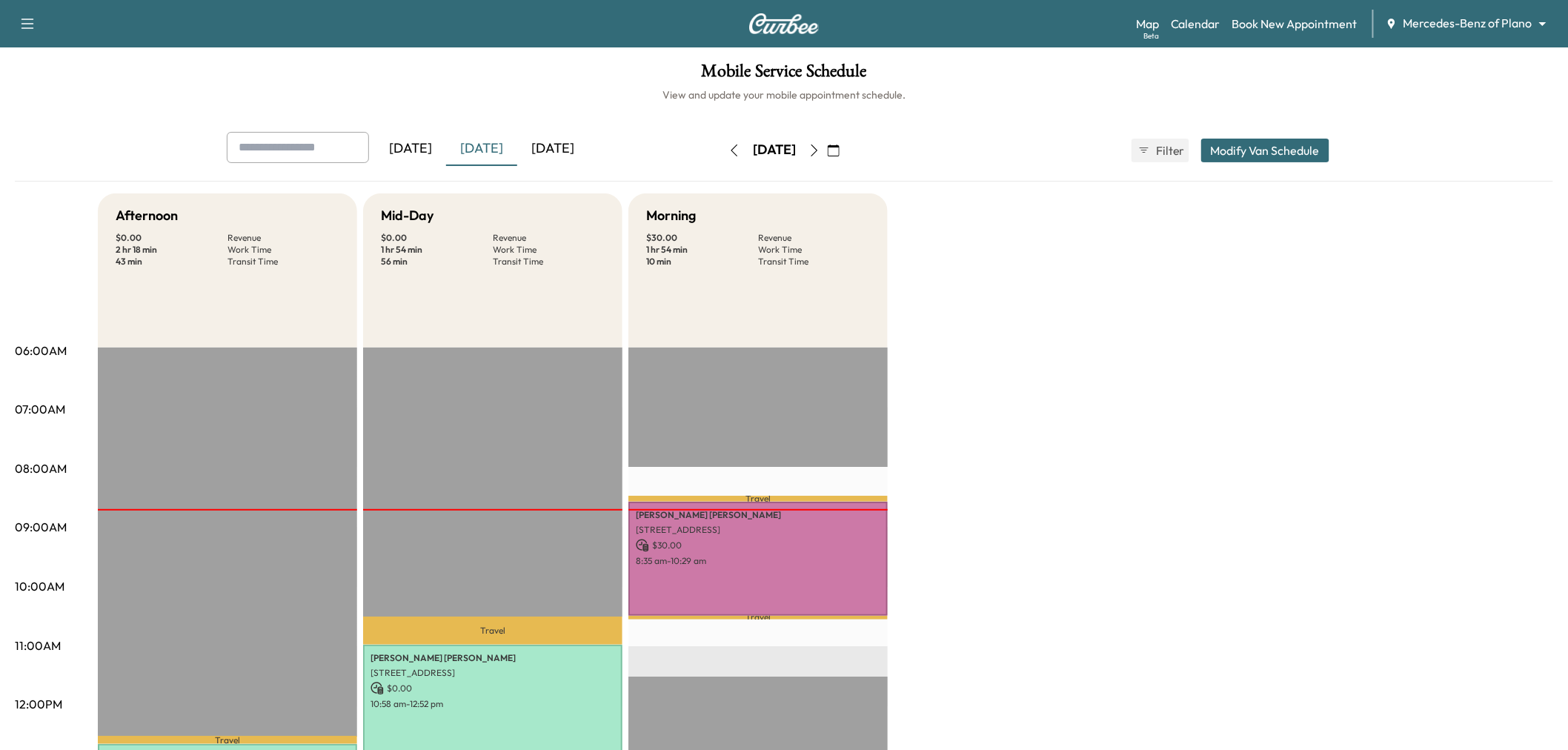
click at [478, 146] on div "[DATE]" at bounding box center [481, 148] width 71 height 34
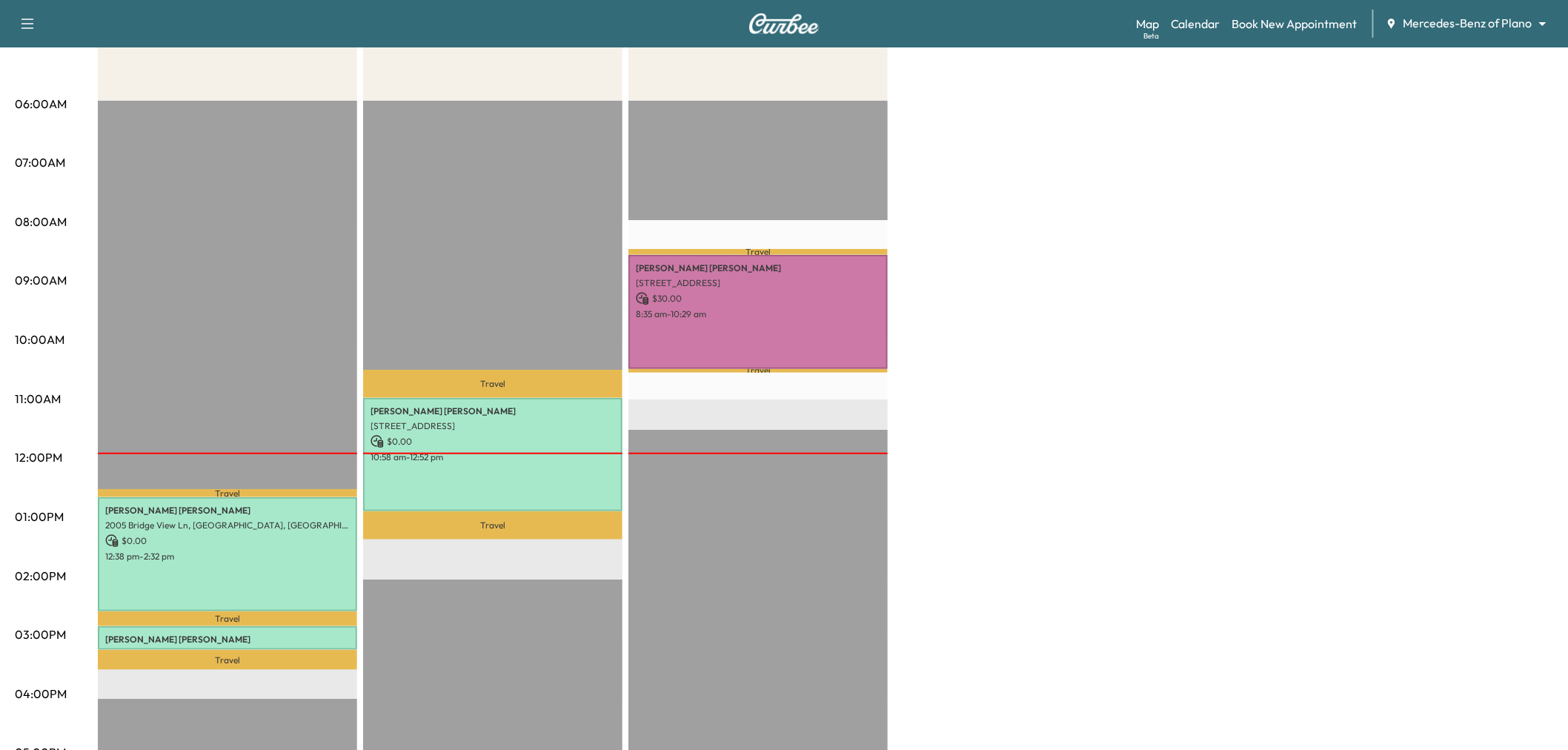
scroll to position [164, 0]
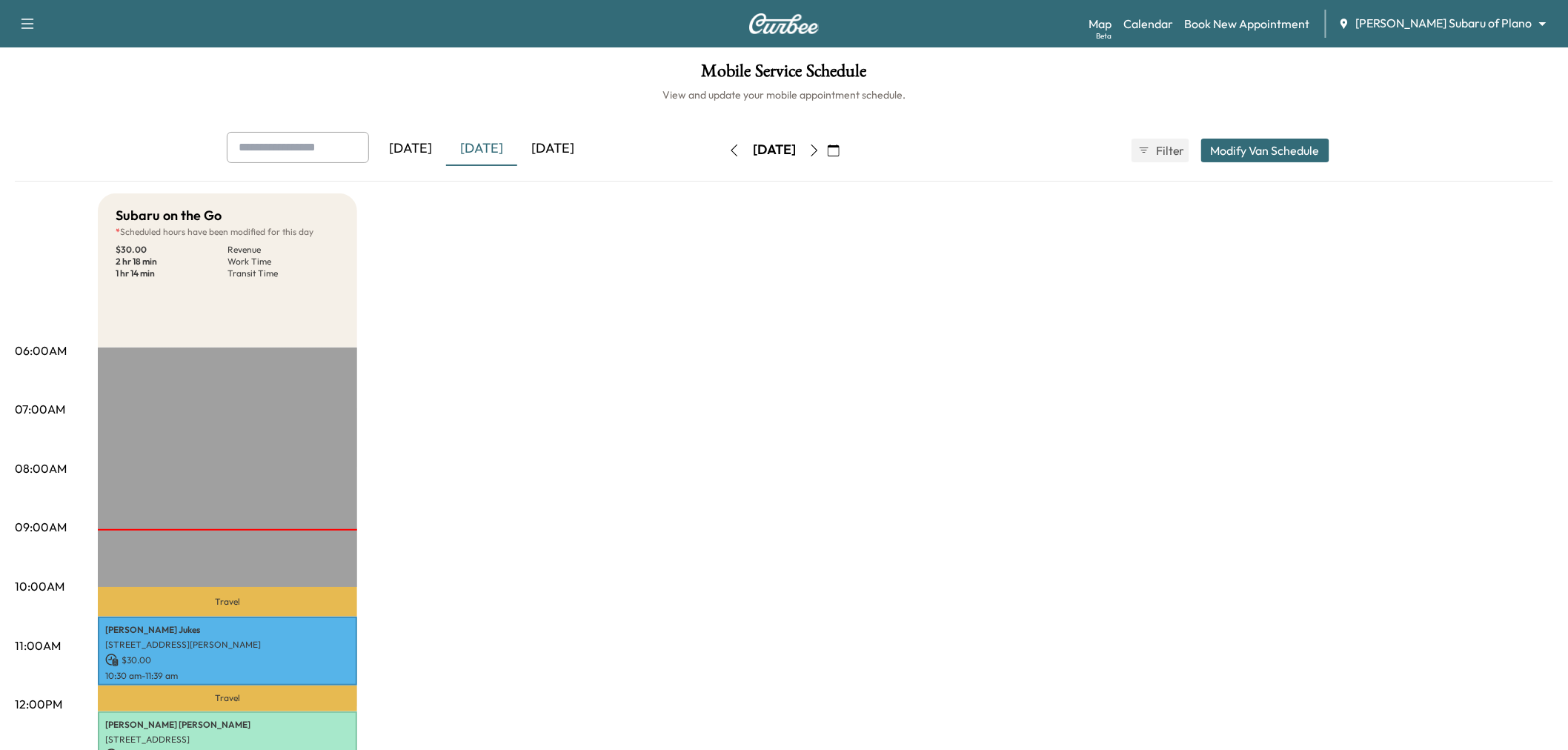
click at [821, 146] on icon "button" at bounding box center [814, 151] width 12 height 12
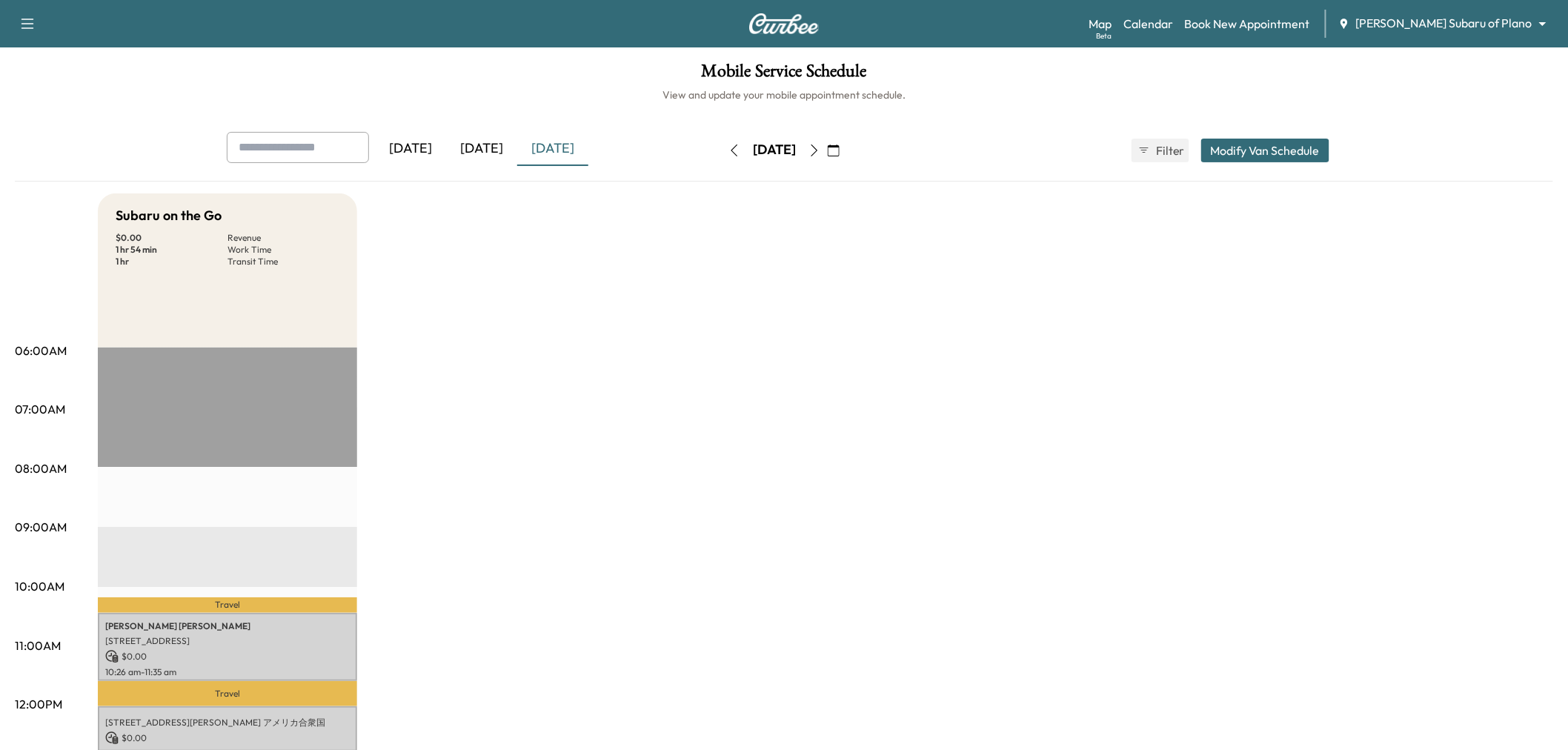
click at [846, 153] on button "button" at bounding box center [833, 150] width 25 height 24
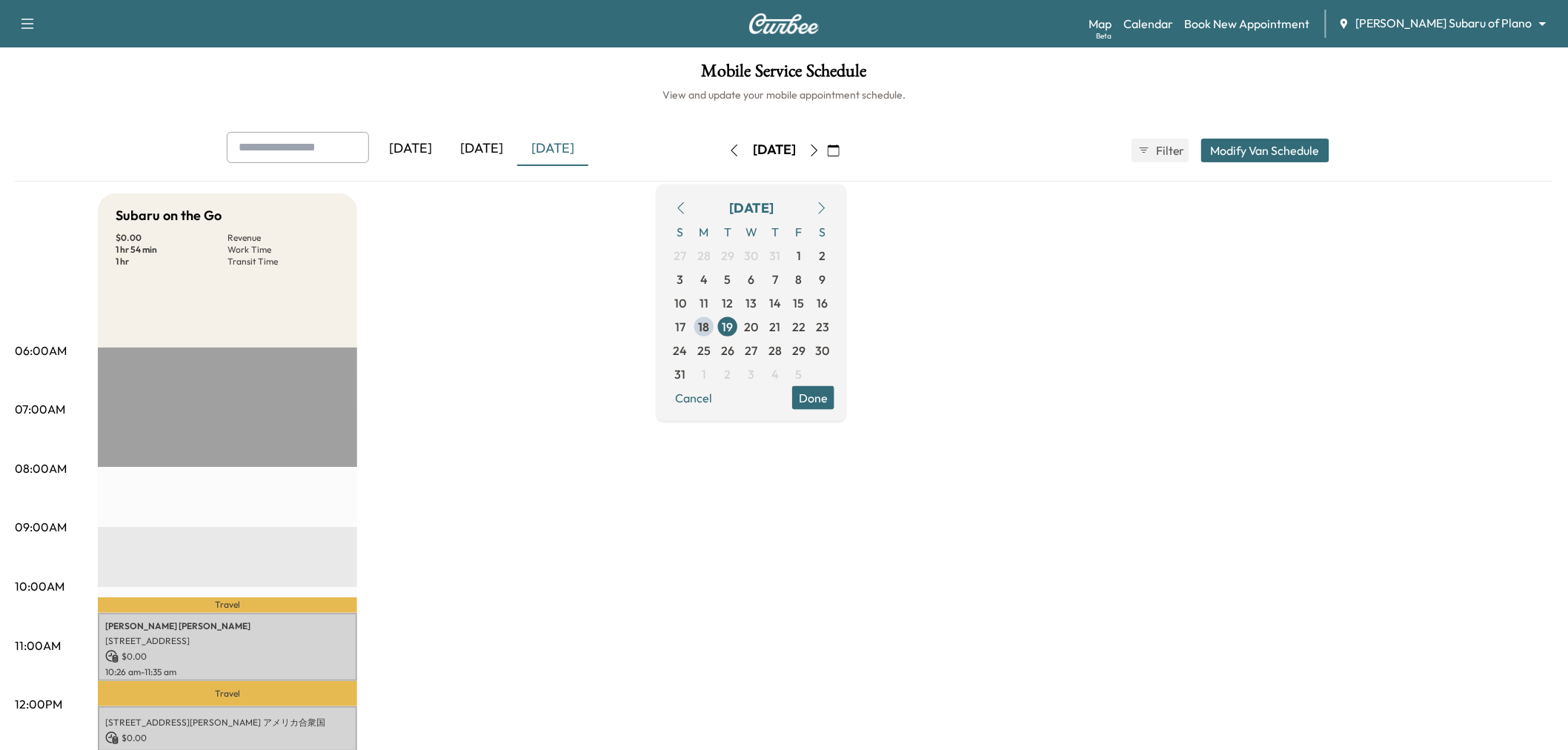
click at [821, 146] on icon "button" at bounding box center [814, 151] width 12 height 12
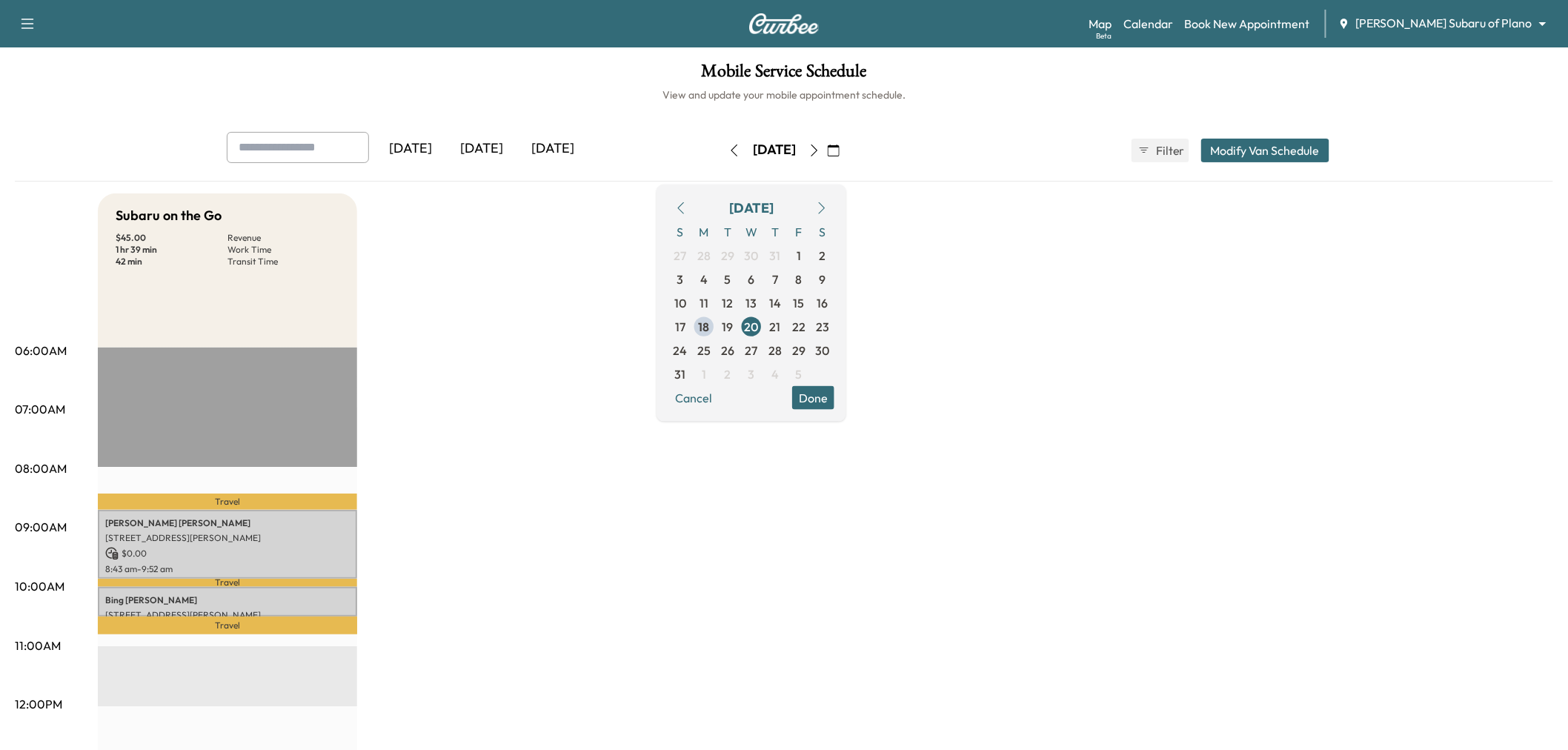
click at [572, 365] on div "Subaru on the Go $ 45.00 Revenue 1 hr 39 min Work Time 42 min Transit Time Trav…" at bounding box center [825, 749] width 1455 height 1112
click at [560, 372] on div "Subaru on the Go $ 45.00 Revenue 1 hr 39 min Work Time 42 min Transit Time Trav…" at bounding box center [825, 749] width 1455 height 1112
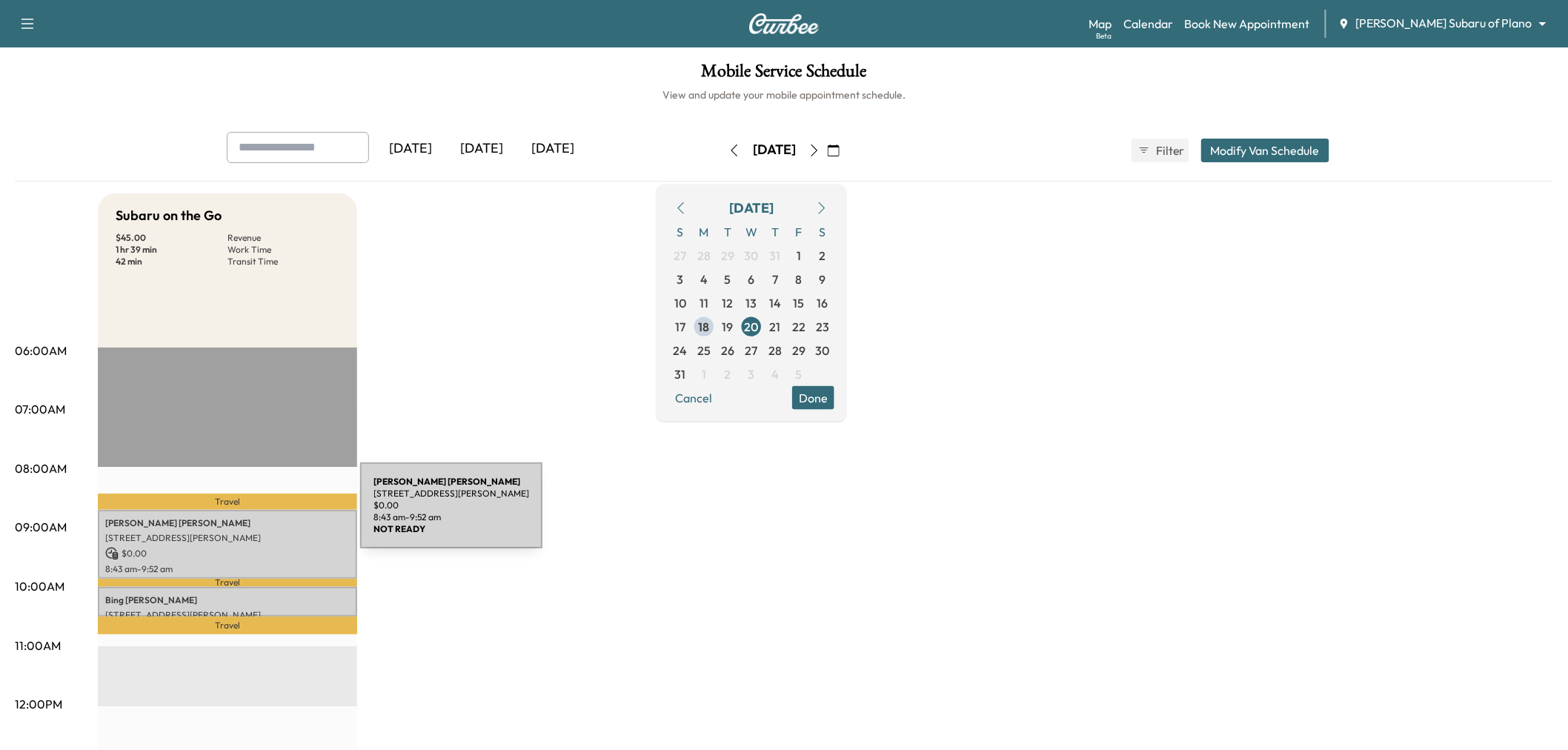
click at [244, 517] on p "Rebecca Fuller" at bounding box center [227, 523] width 244 height 12
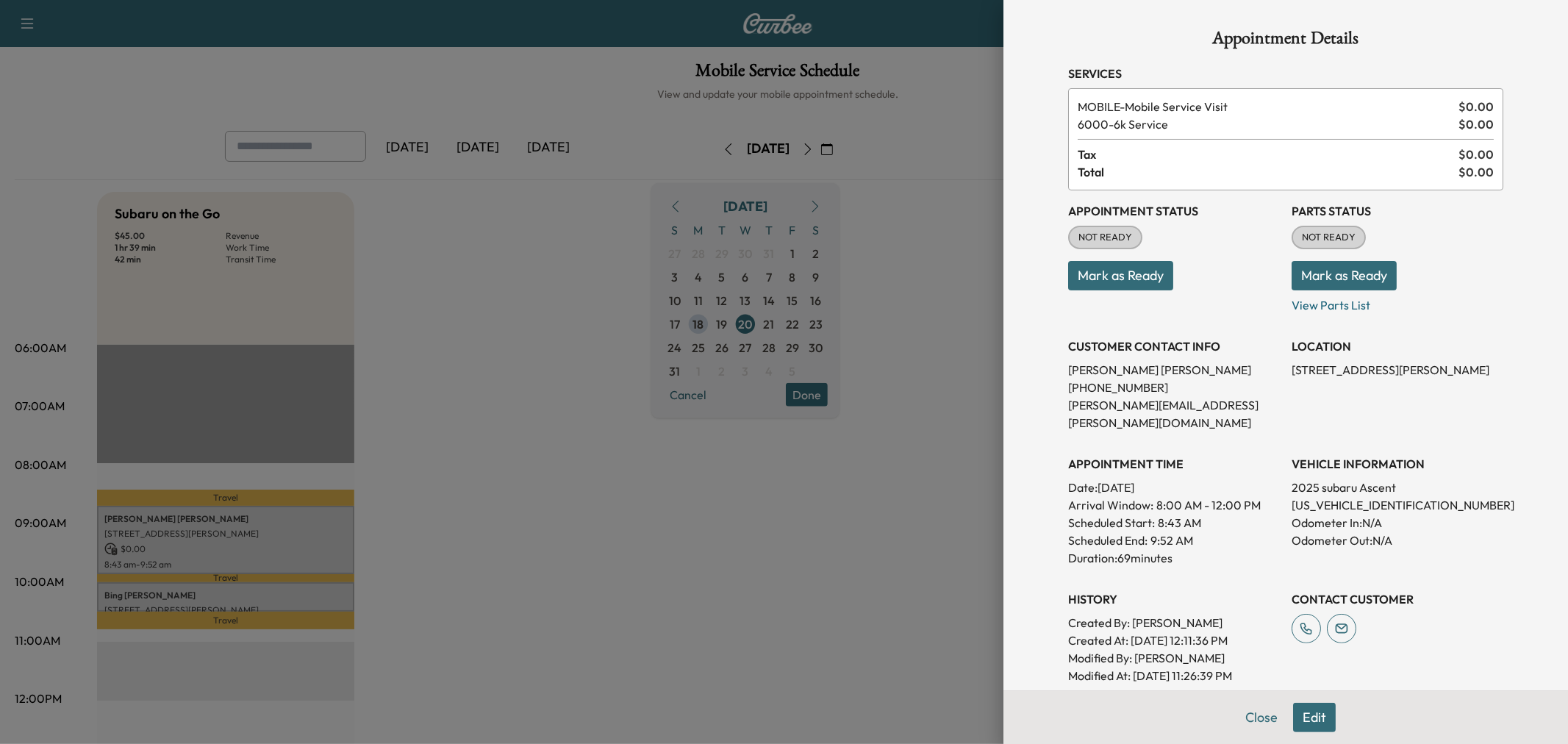
click at [248, 525] on div at bounding box center [784, 372] width 1568 height 744
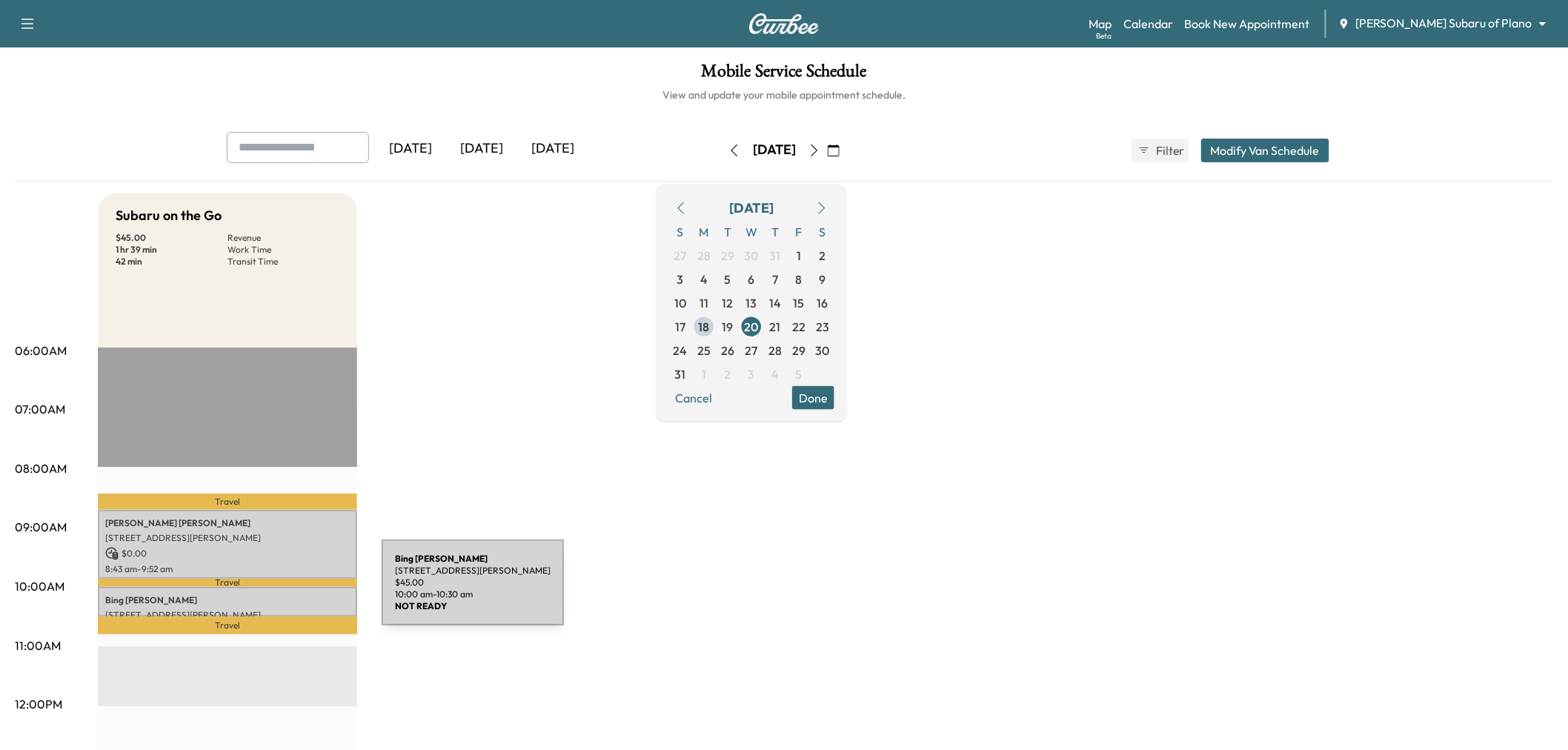
click at [271, 595] on p "Bing Liu" at bounding box center [227, 601] width 244 height 12
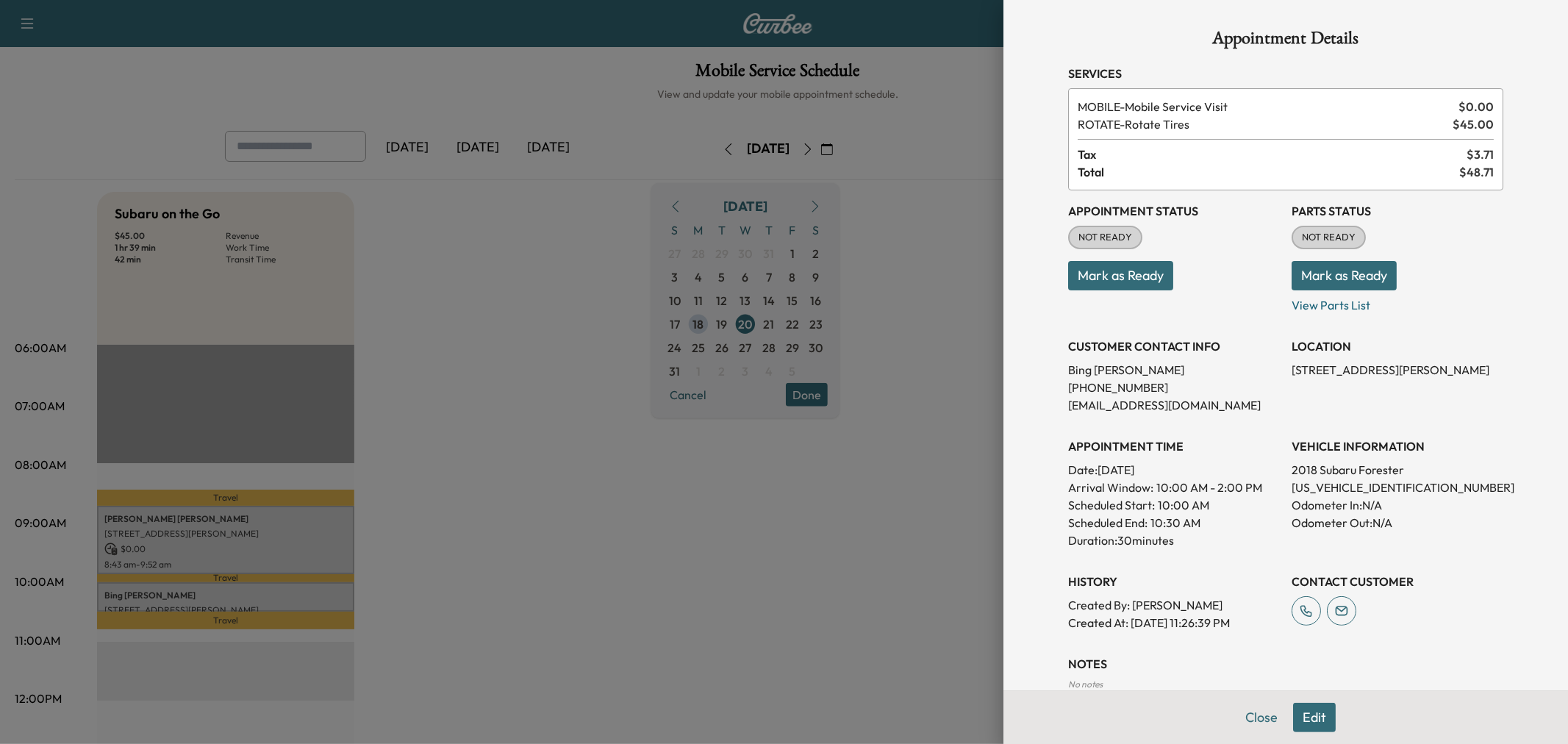
click at [269, 588] on div at bounding box center [784, 372] width 1568 height 744
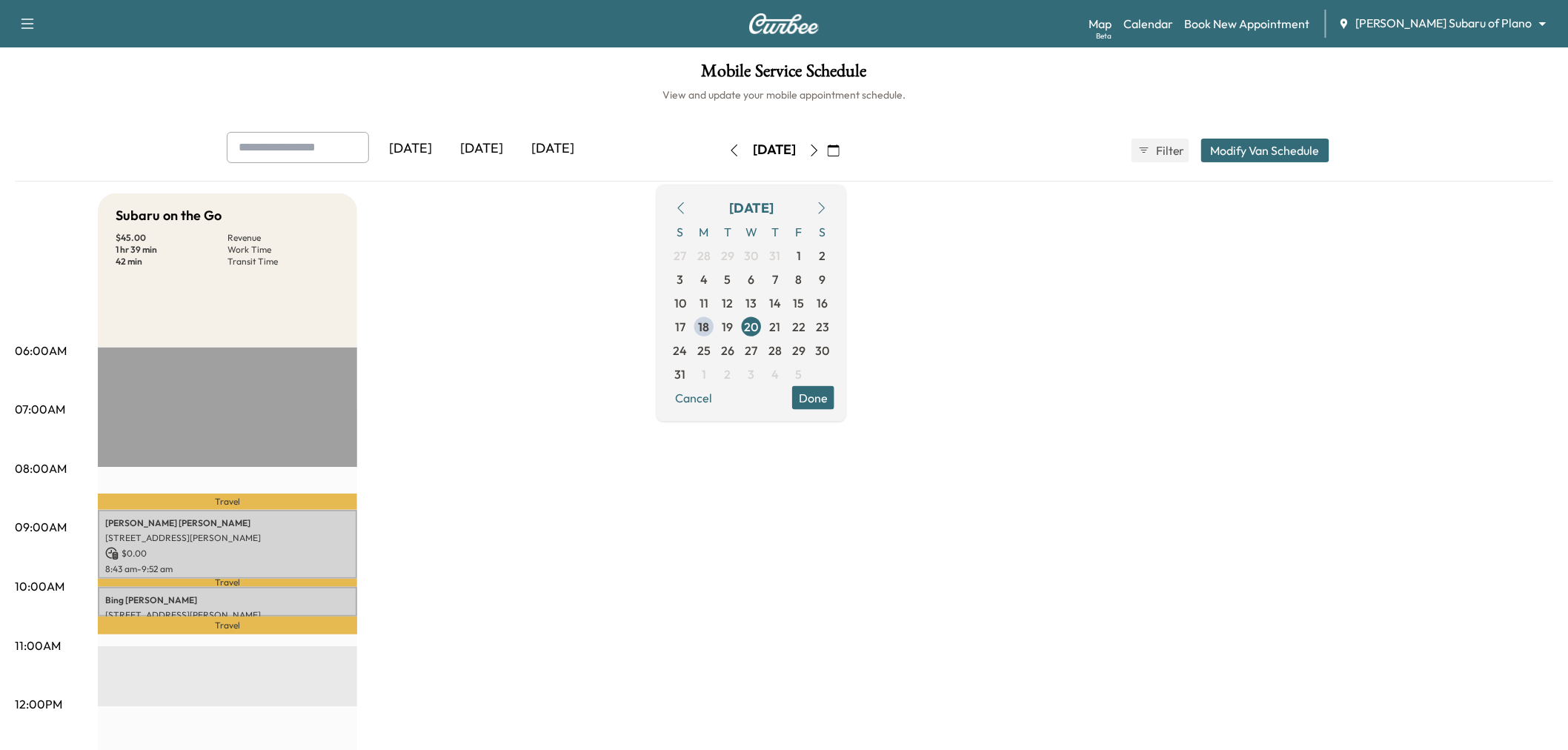
click at [405, 536] on div "Subaru on the Go $ 45.00 Revenue 1 hr 39 min Work Time 42 min Transit Time Trav…" at bounding box center [825, 749] width 1455 height 1112
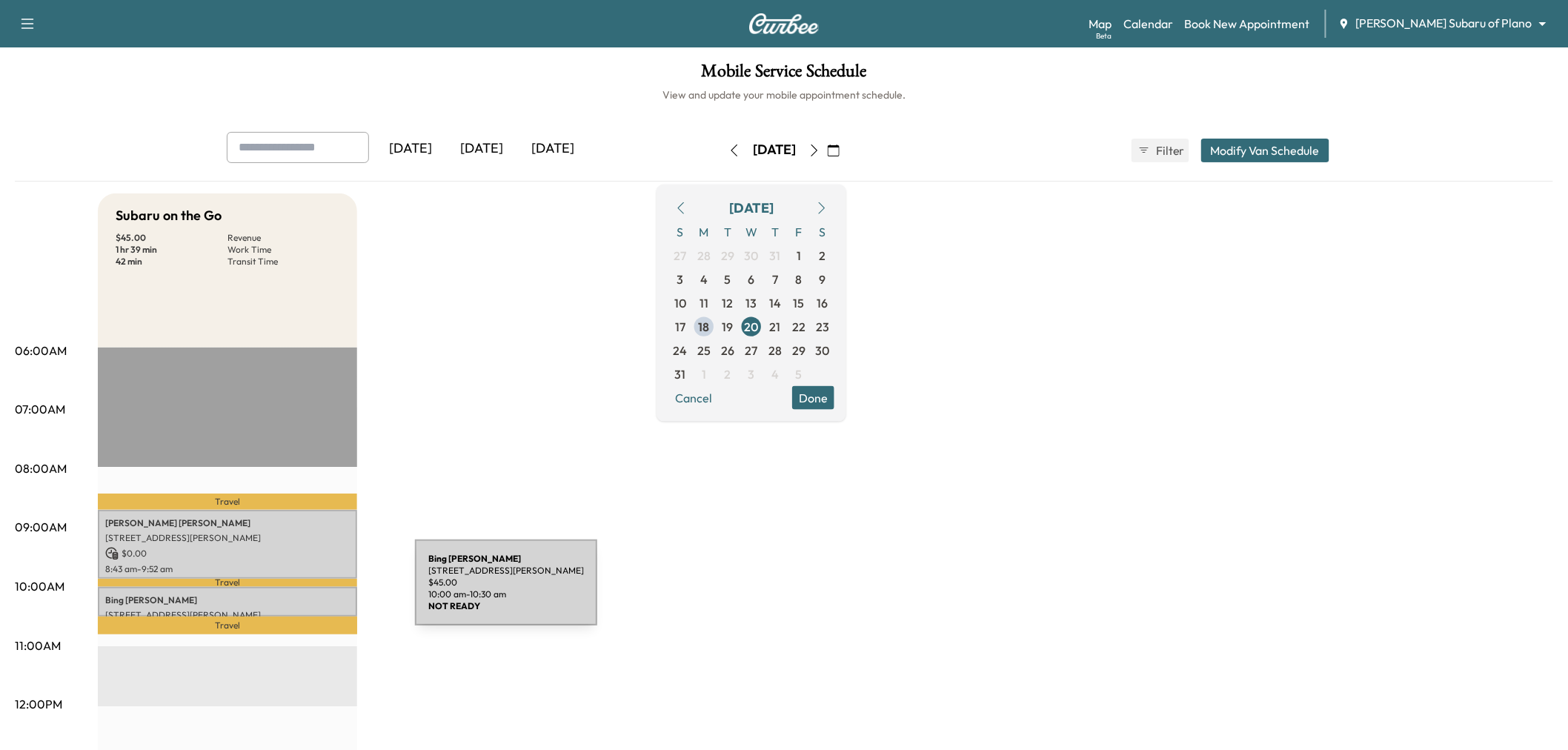
click at [304, 595] on p "Bing Liu" at bounding box center [227, 601] width 244 height 12
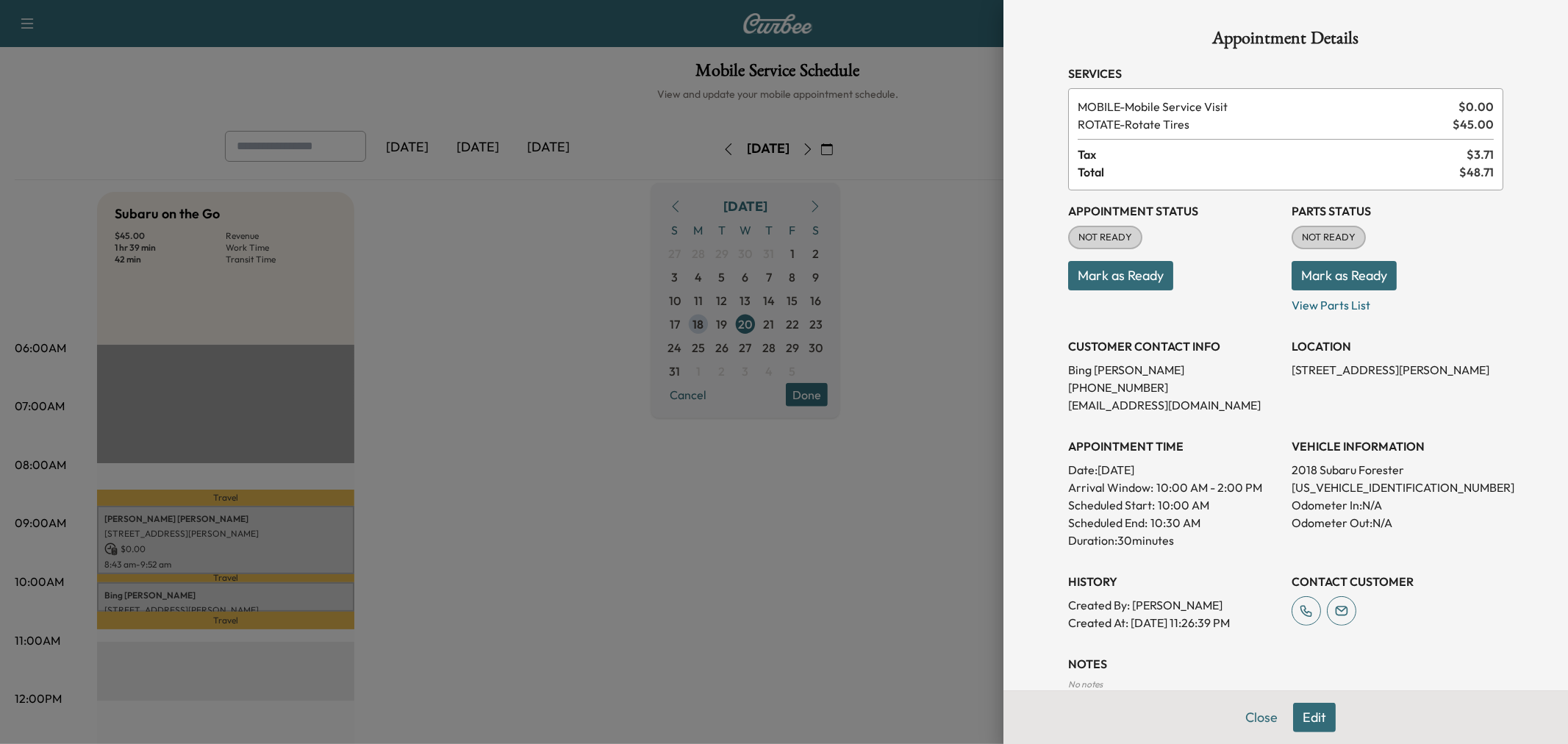
click at [430, 407] on div at bounding box center [784, 372] width 1568 height 744
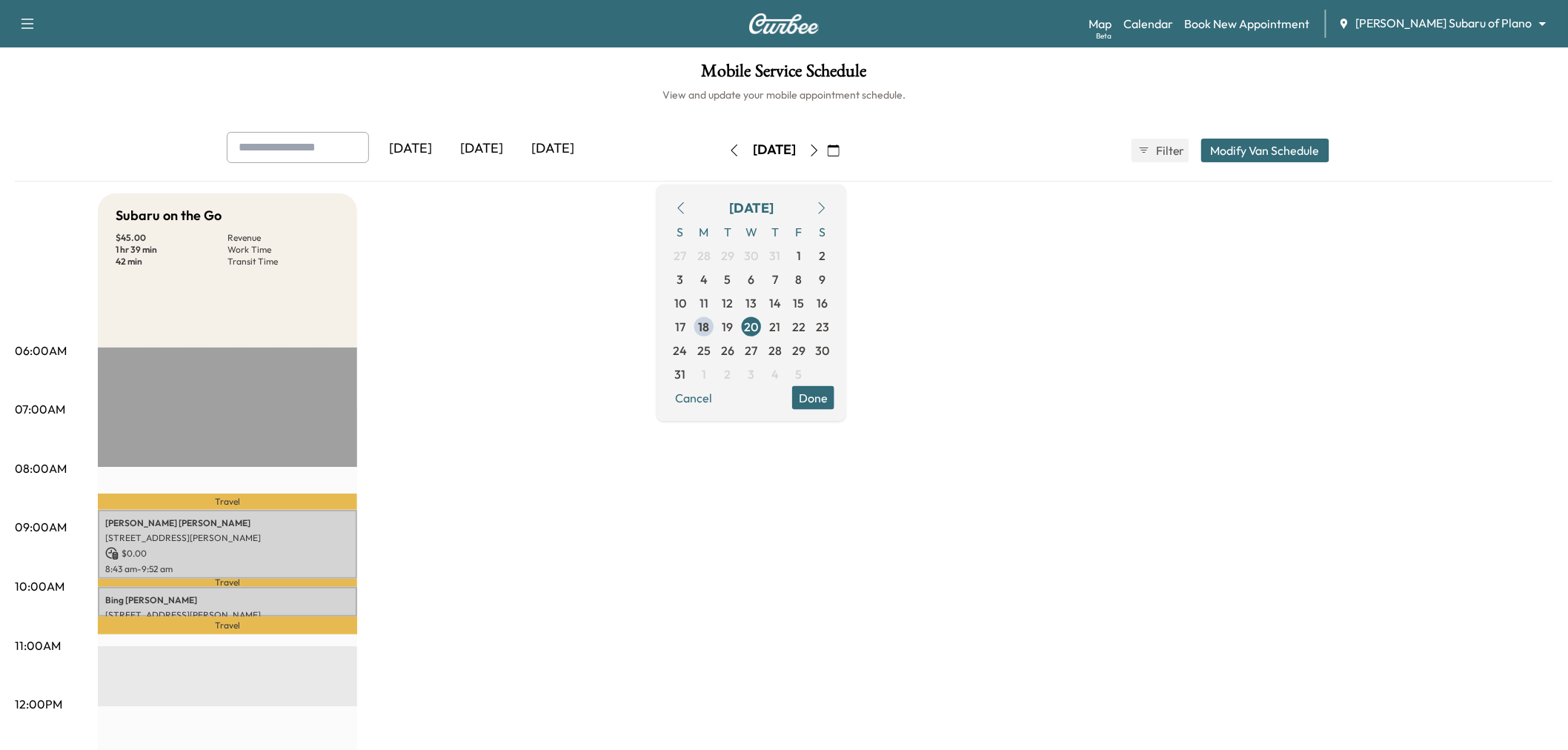
click at [492, 379] on div "Subaru on the Go $ 45.00 Revenue 1 hr 39 min Work Time 42 min Transit Time Trav…" at bounding box center [825, 749] width 1455 height 1112
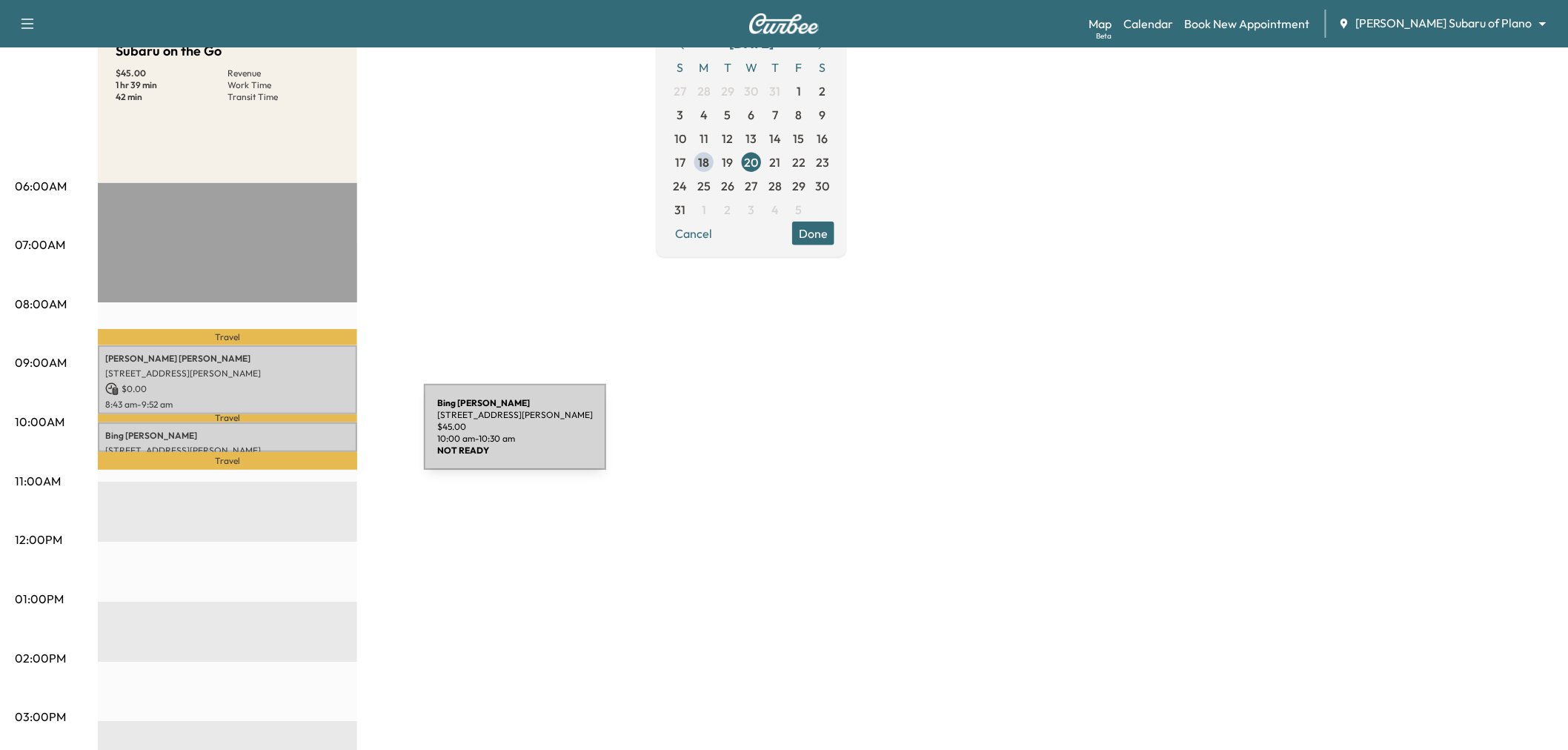
click at [313, 436] on p "Bing Liu" at bounding box center [227, 436] width 244 height 12
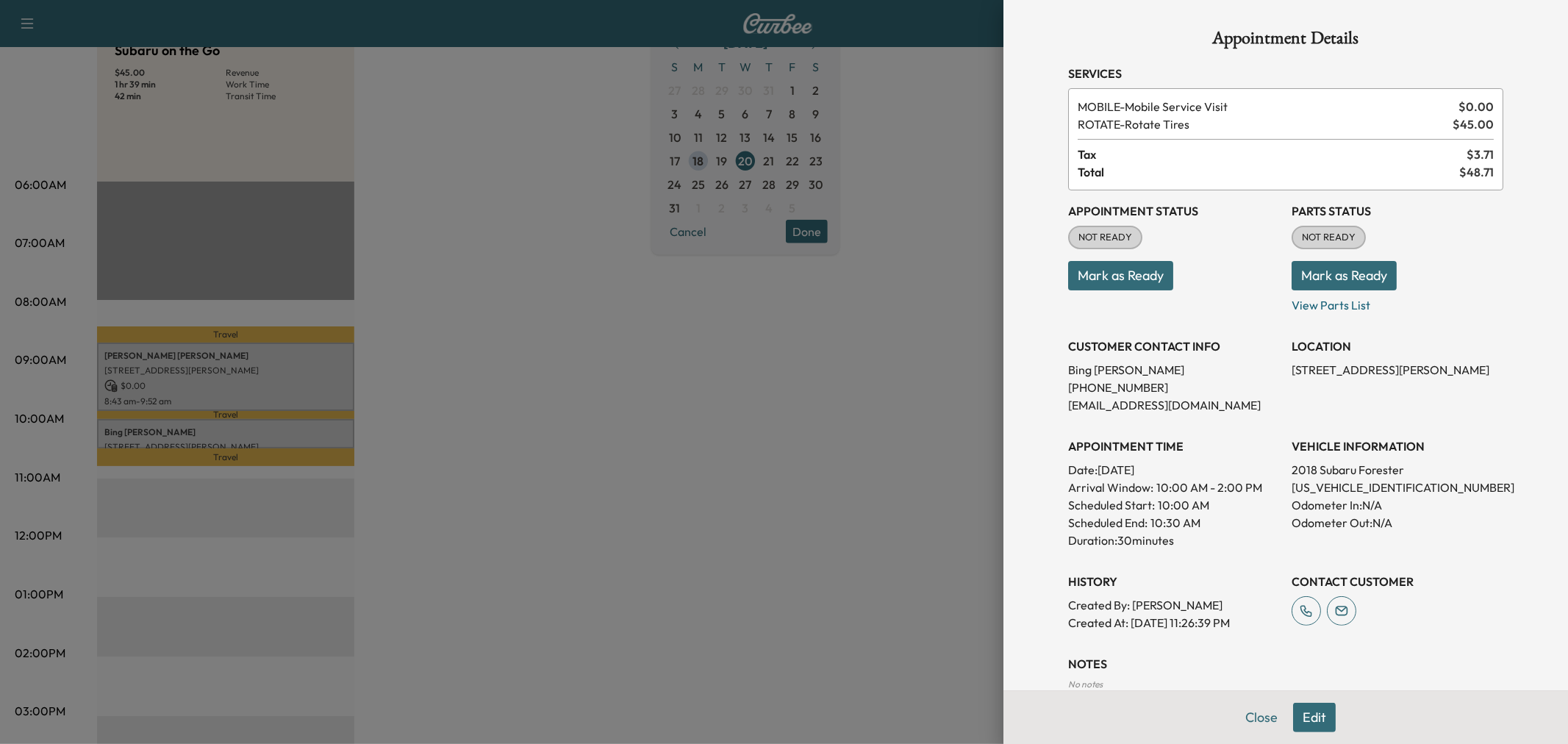
click at [733, 434] on div at bounding box center [784, 372] width 1568 height 744
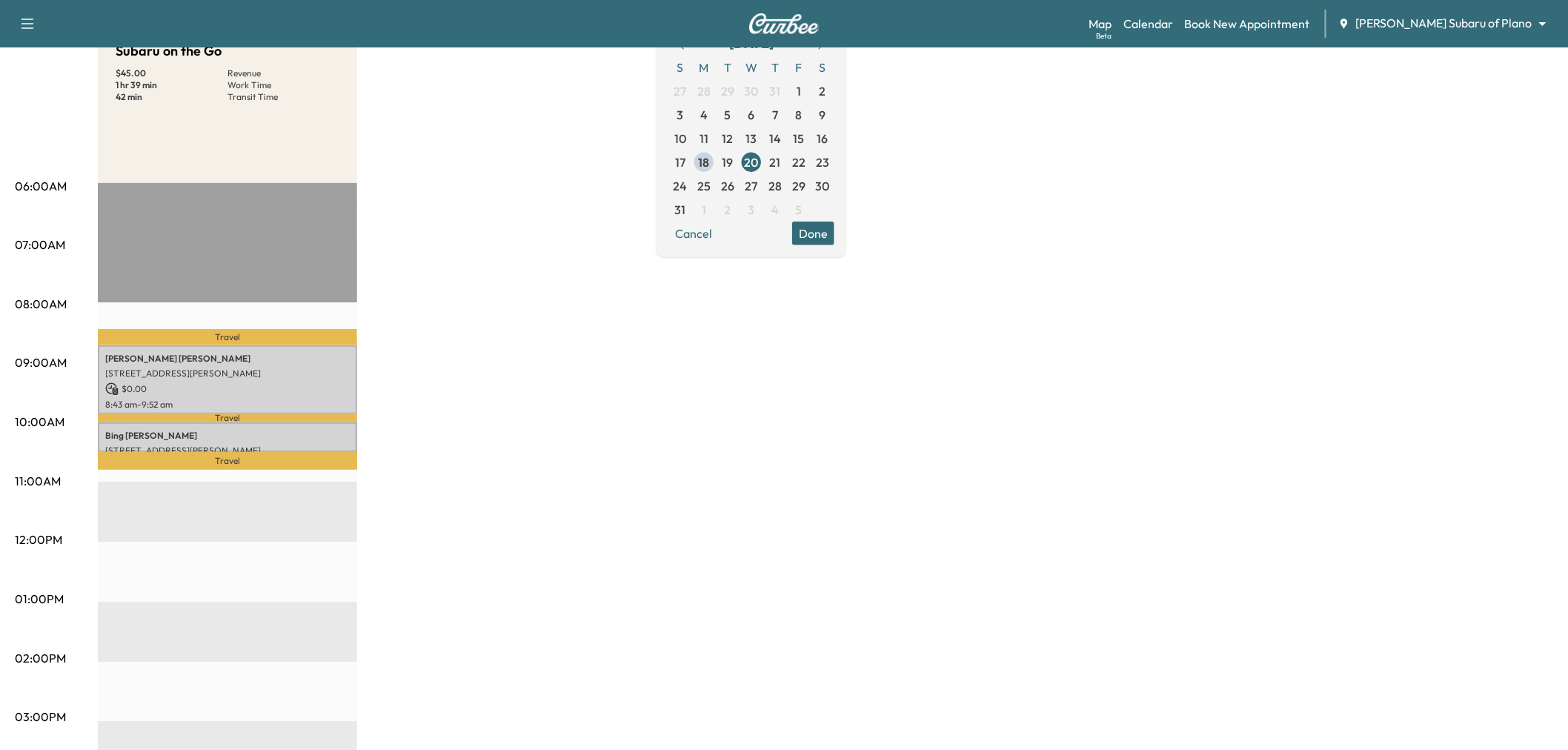
scroll to position [0, 0]
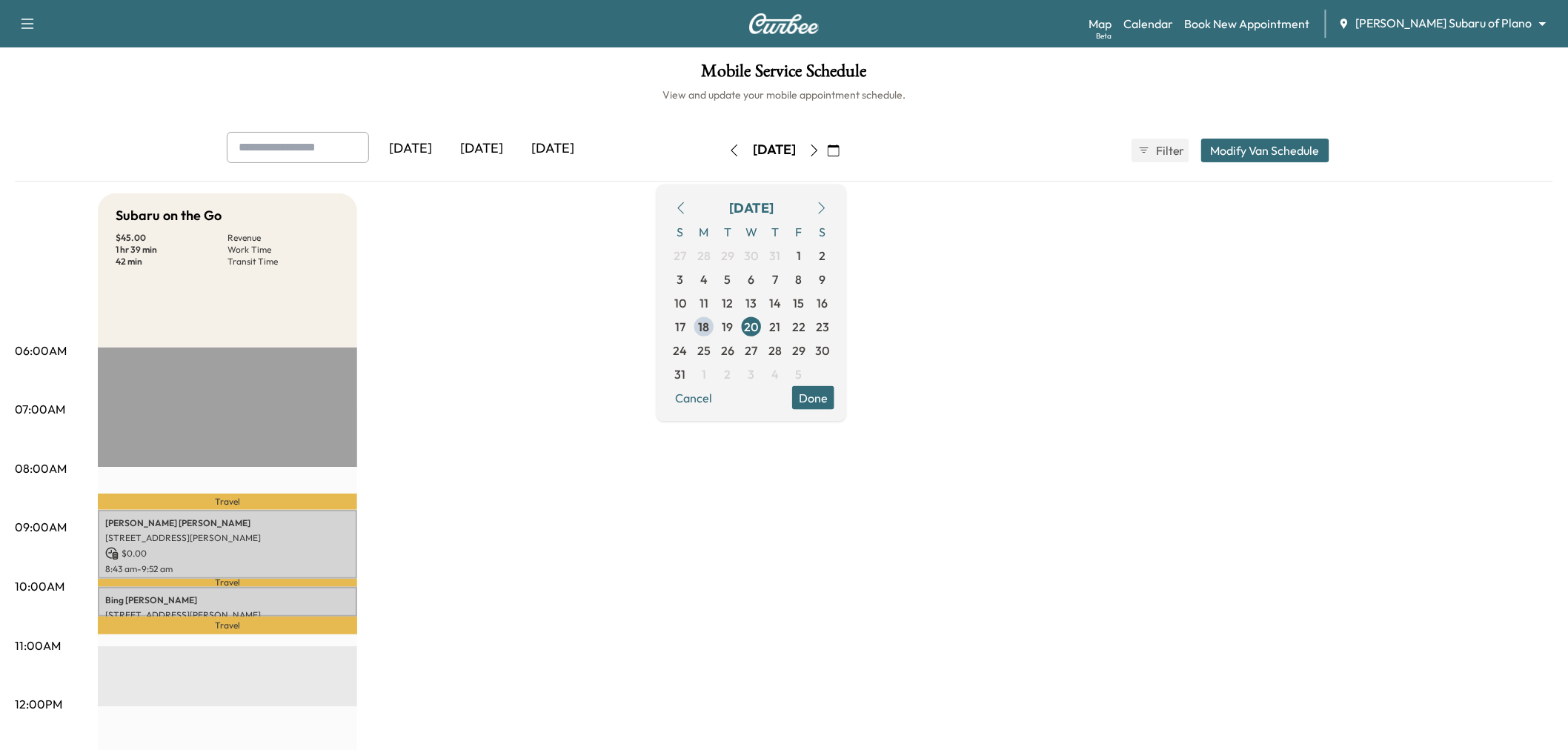
click at [557, 145] on div "[DATE]" at bounding box center [552, 148] width 71 height 34
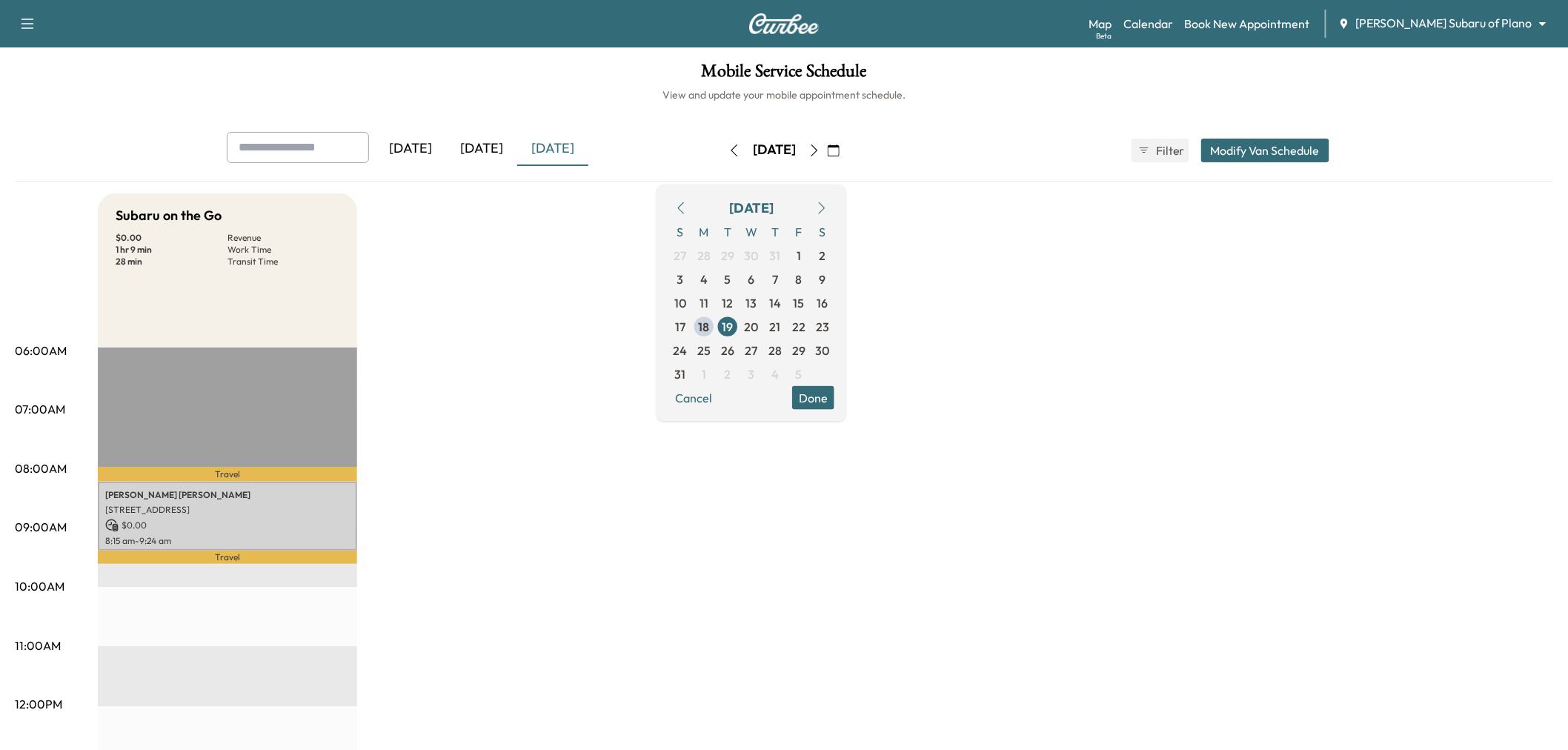
scroll to position [164, 0]
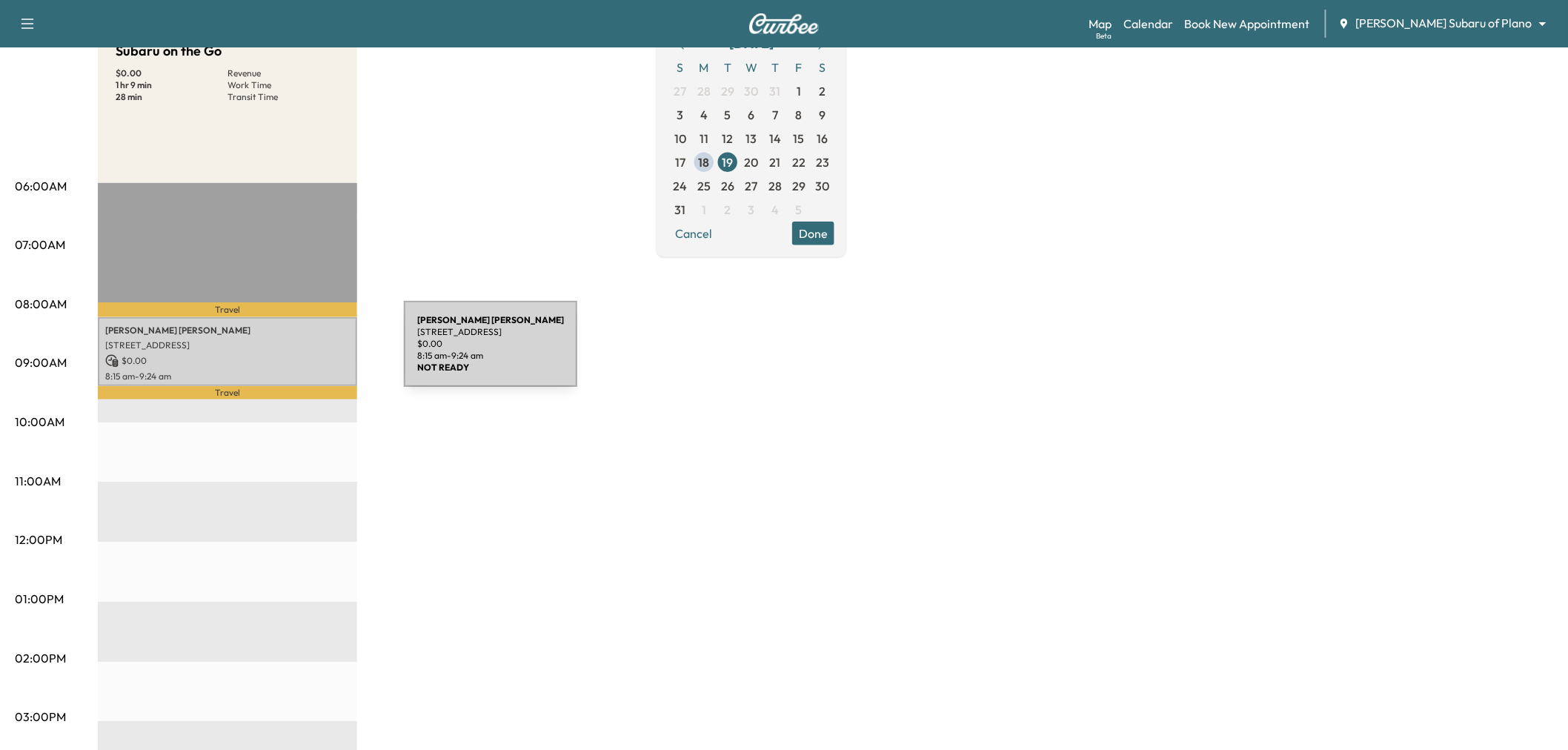
click at [292, 354] on p "$ 0.00" at bounding box center [227, 361] width 244 height 14
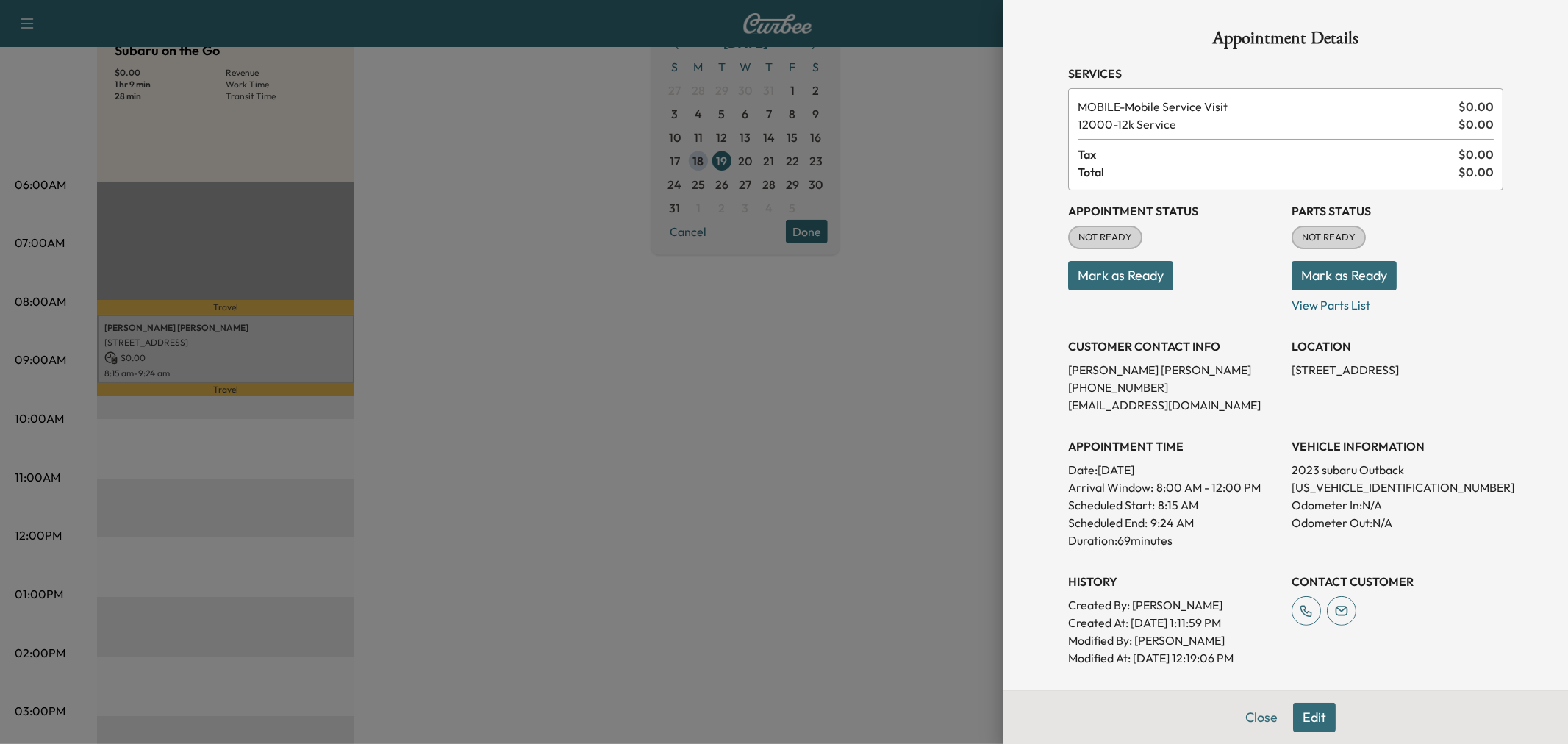
click at [474, 339] on div at bounding box center [784, 372] width 1568 height 744
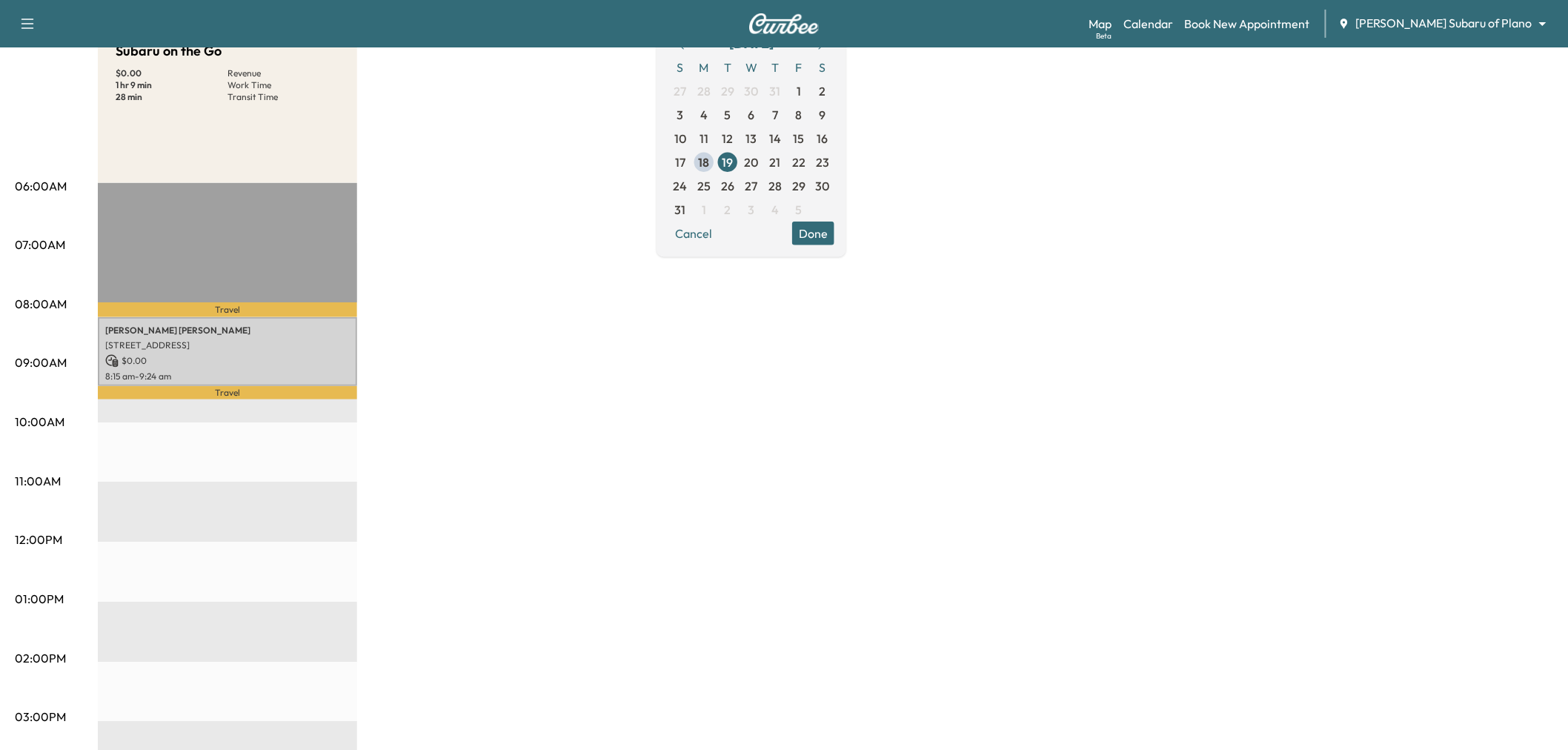
scroll to position [0, 0]
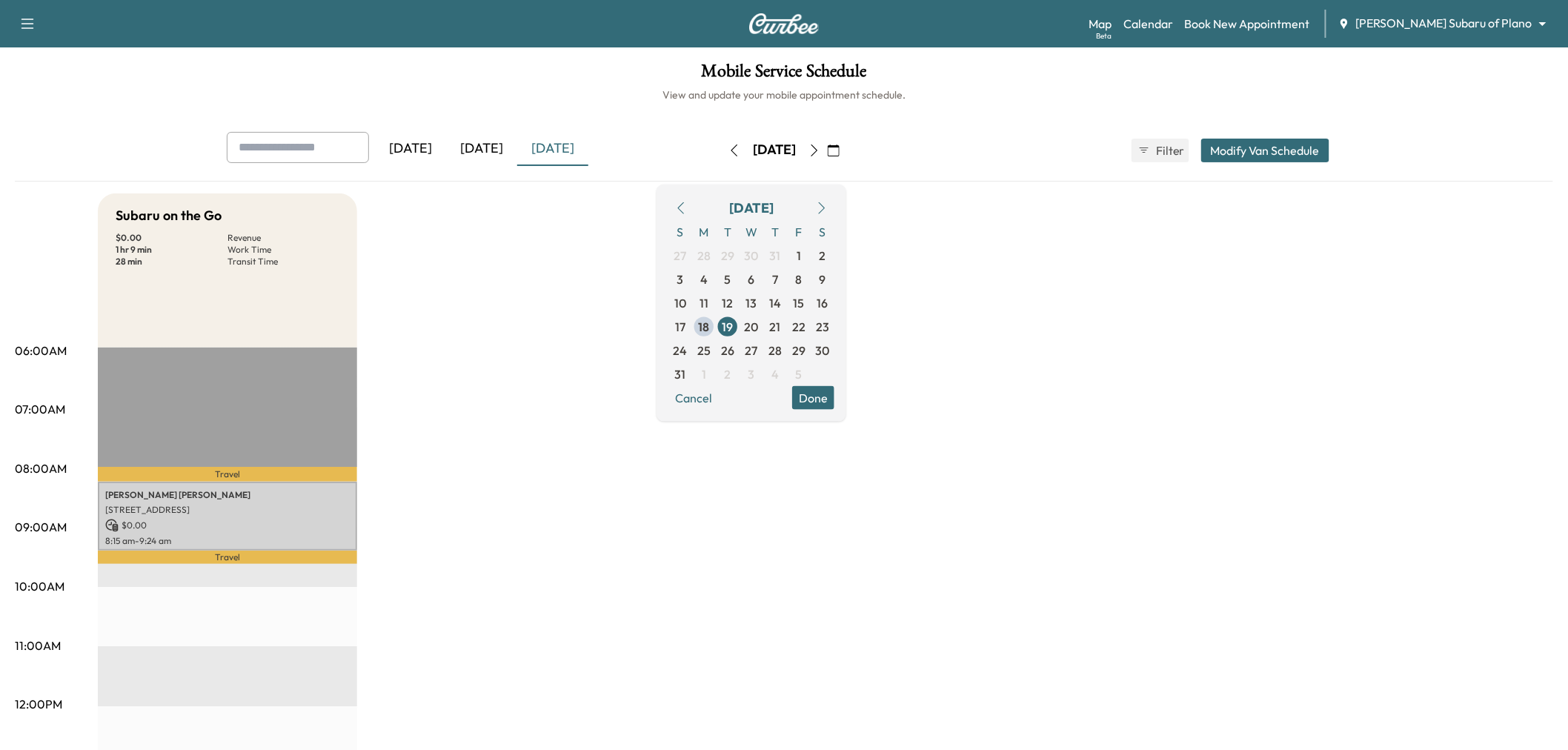
click at [537, 469] on div "Subaru on the Go $ 0.00 Revenue 1 hr 9 min Work Time 28 min Transit Time Travel…" at bounding box center [825, 749] width 1455 height 1112
click at [821, 150] on icon "button" at bounding box center [814, 151] width 12 height 12
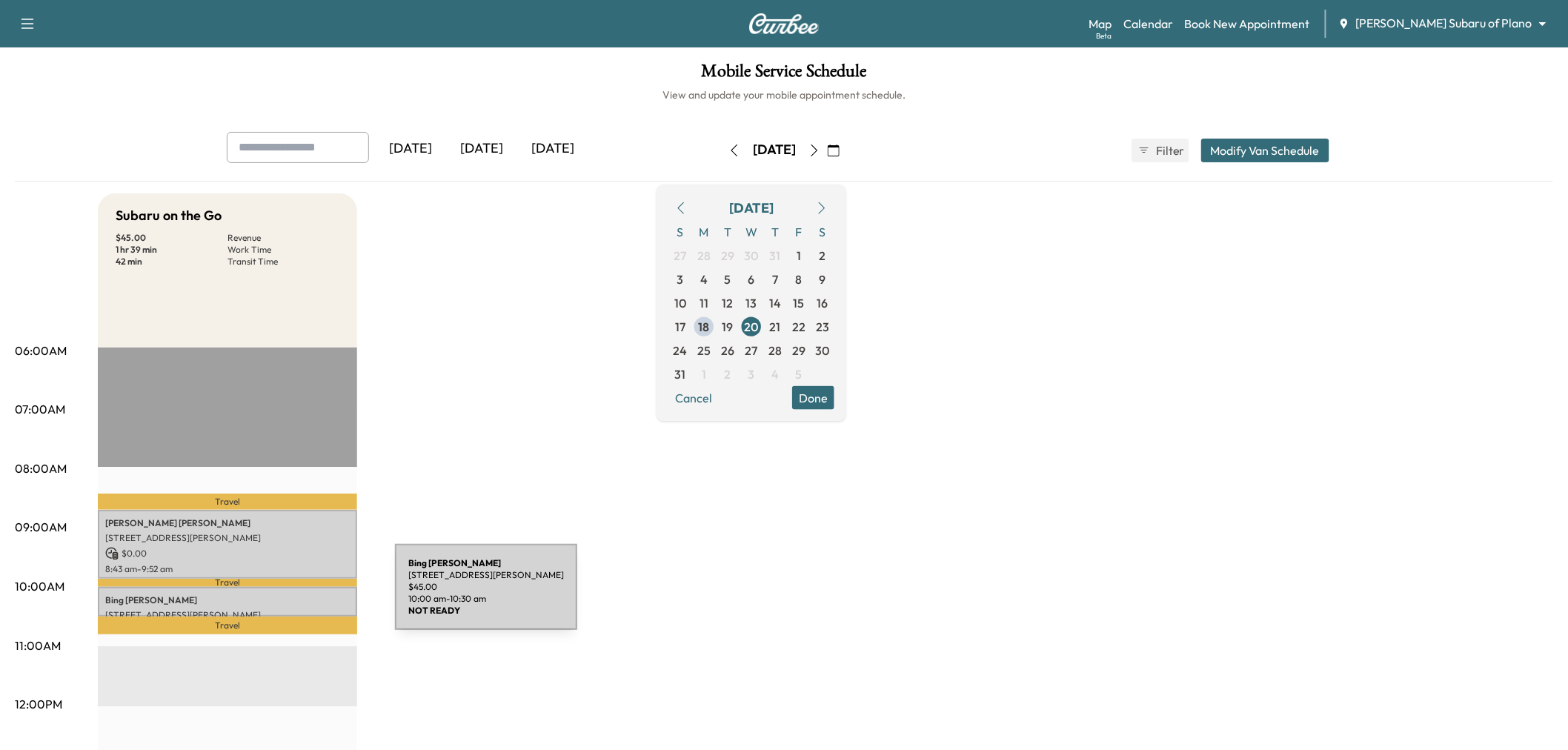
click at [284, 596] on p "Bing Liu" at bounding box center [227, 601] width 244 height 12
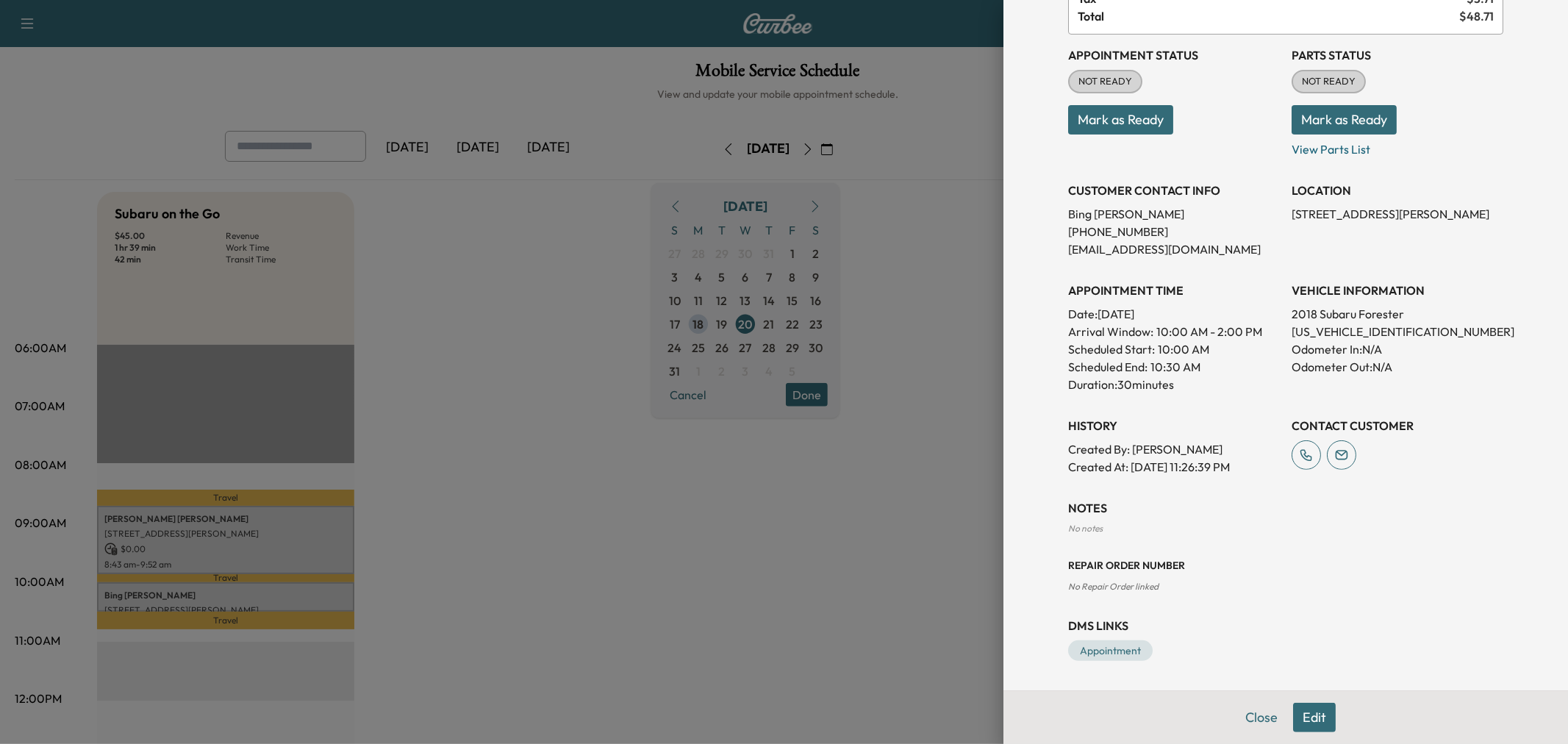
scroll to position [74, 0]
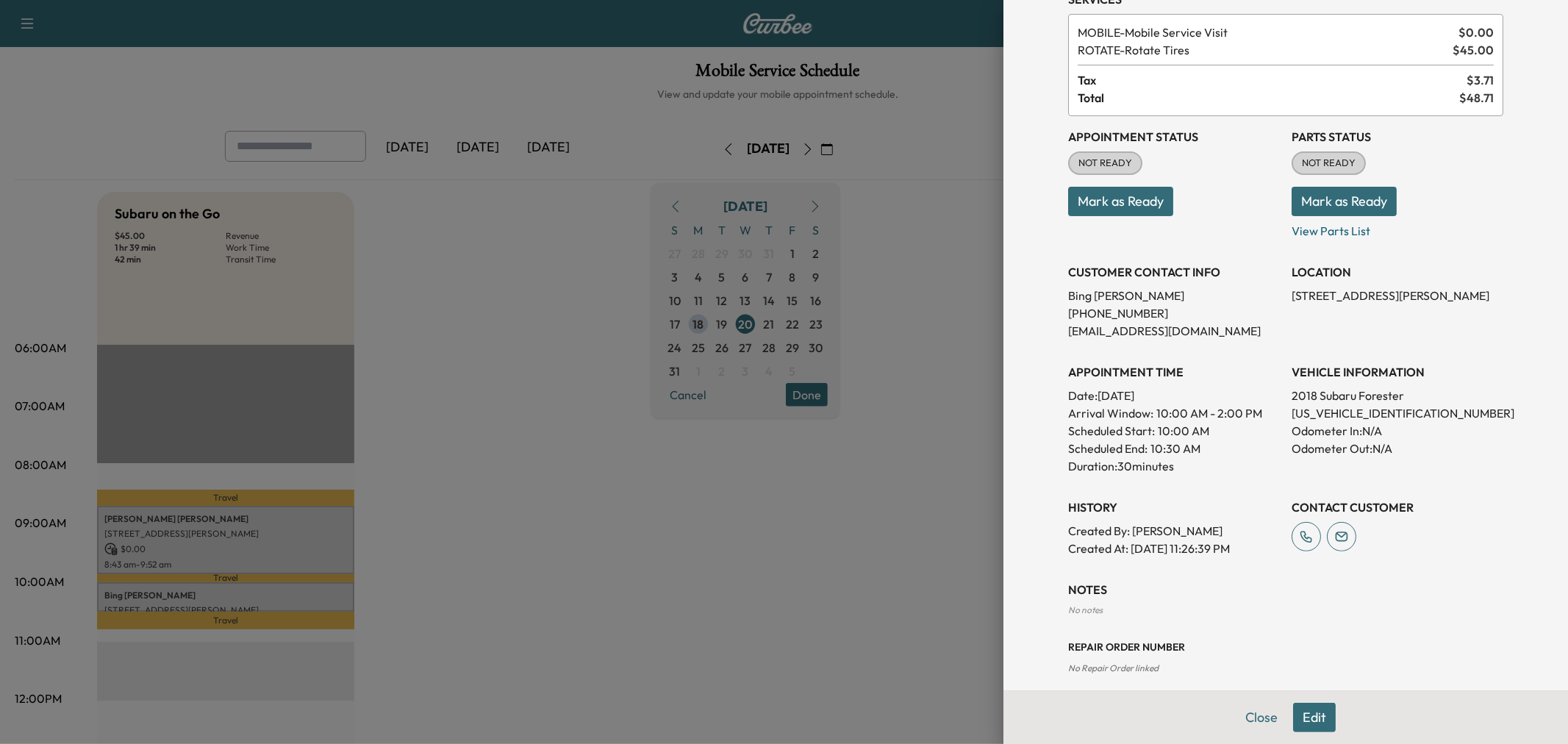
click at [1331, 416] on p "JF2SJAWC7JH592613" at bounding box center [1397, 412] width 211 height 17
copy p "JF2SJAWC7JH592613"
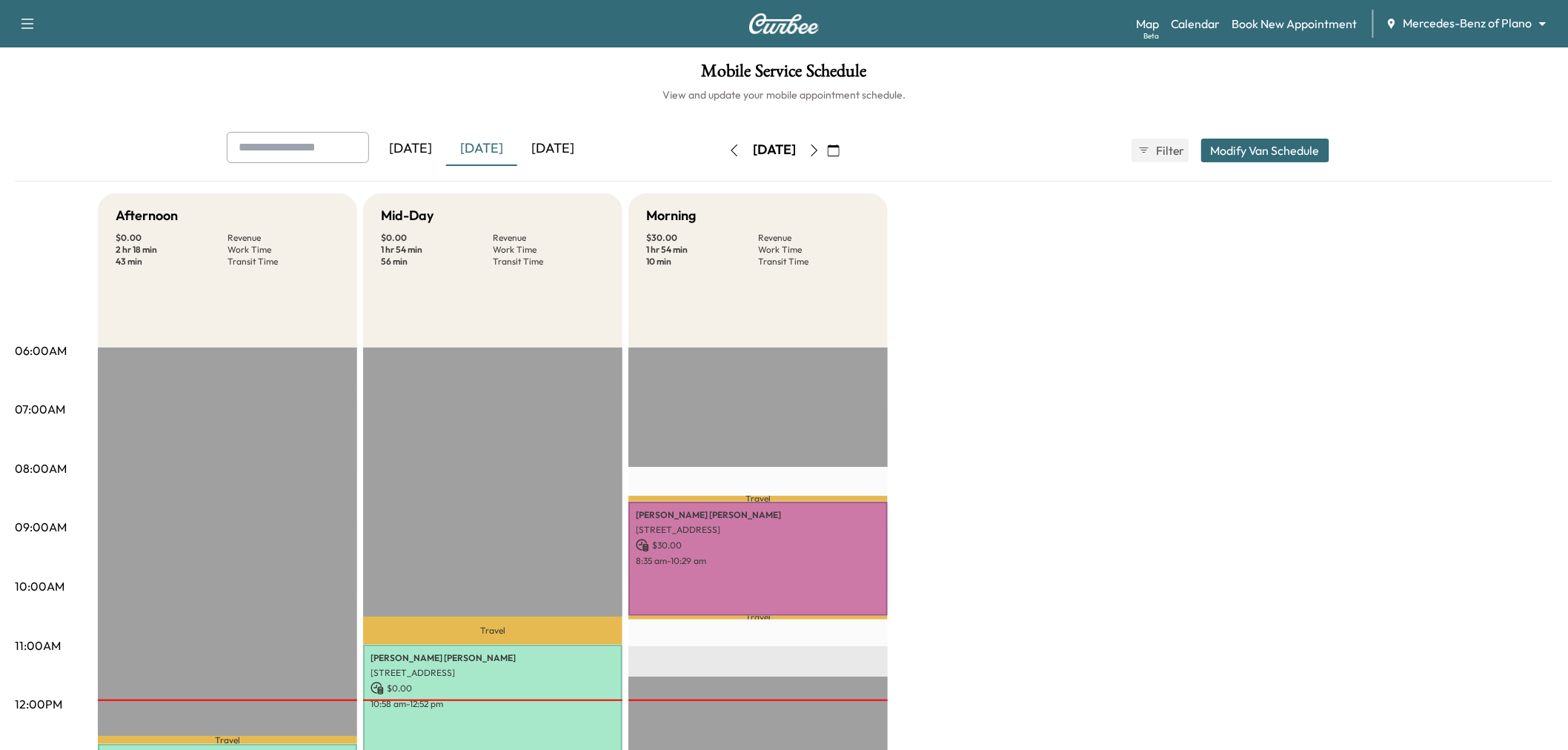
click at [579, 157] on div "[DATE]" at bounding box center [552, 148] width 71 height 34
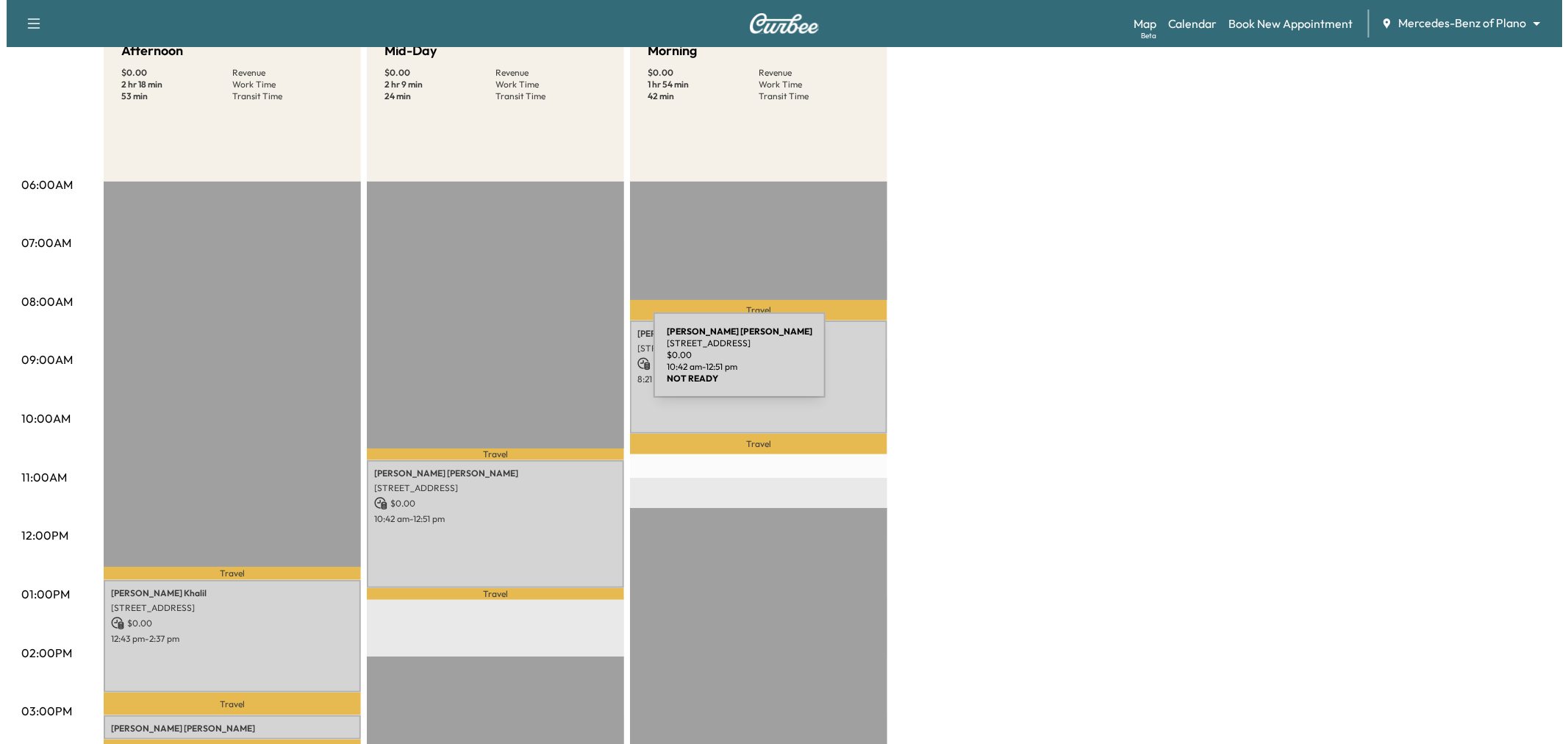
scroll to position [82, 0]
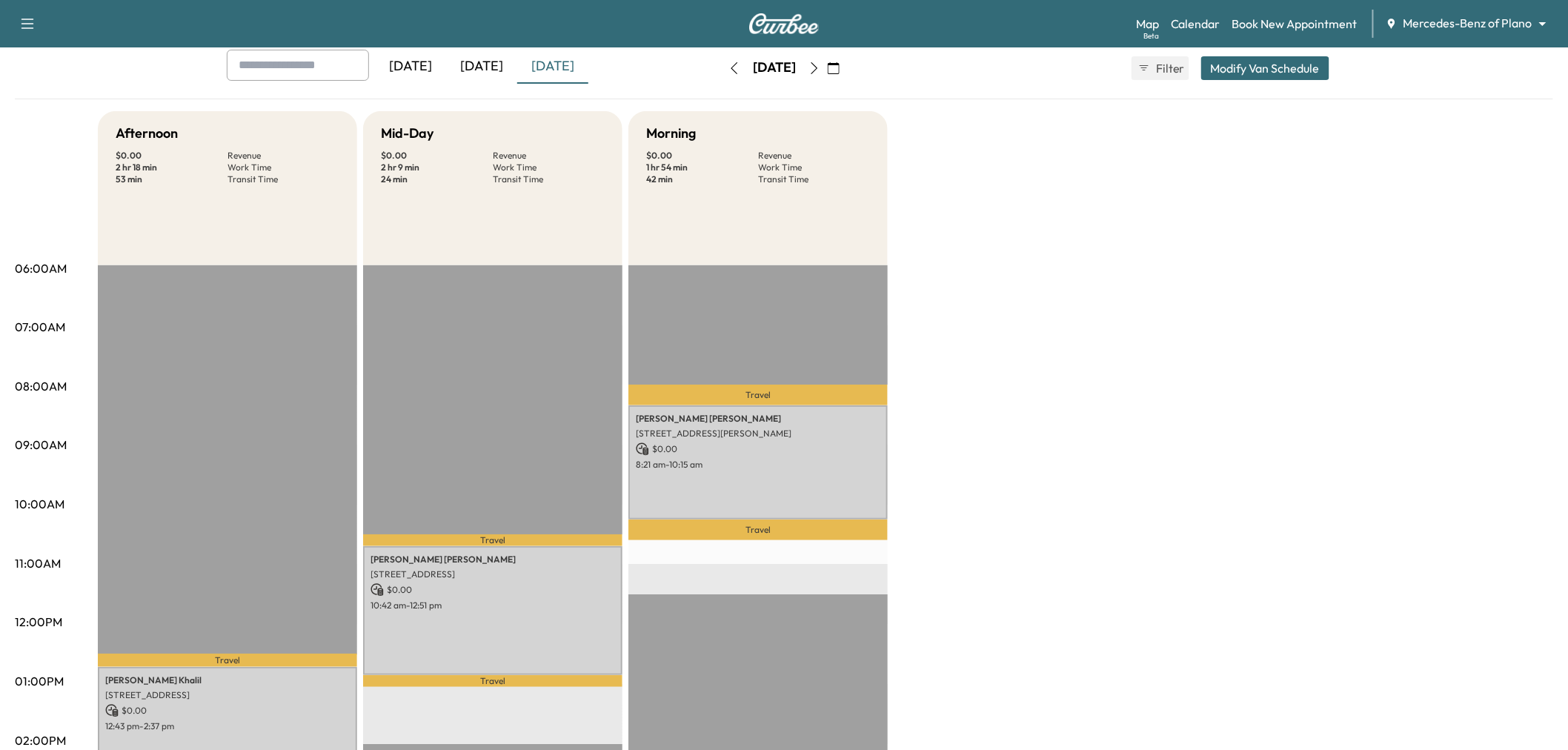
click at [1268, 70] on button "Modify Van Schedule" at bounding box center [1265, 68] width 128 height 24
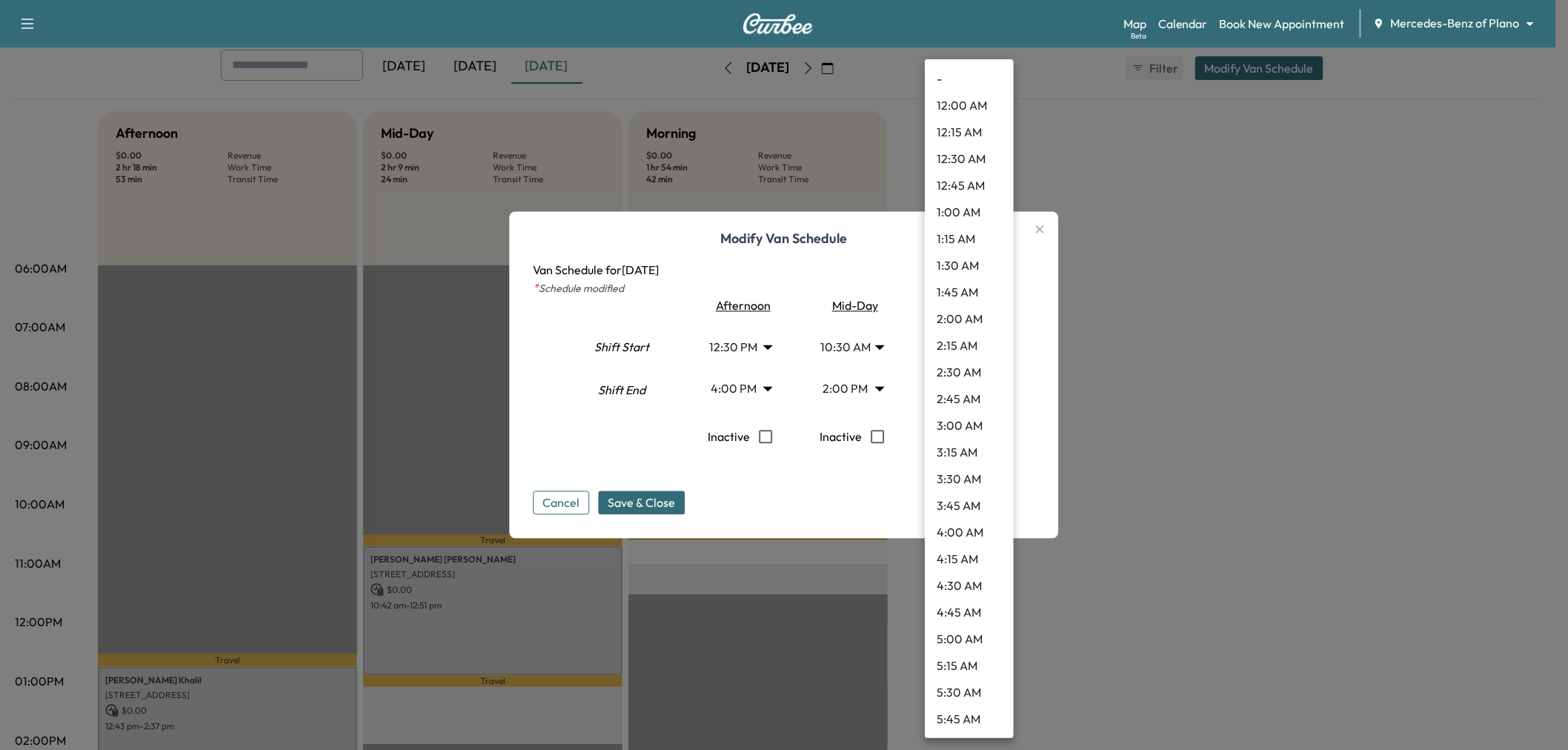
click at [973, 387] on body "Support Log Out Map Beta Calendar Book New Appointment Mercedes-Benz of Plano *…" at bounding box center [784, 292] width 1568 height 750
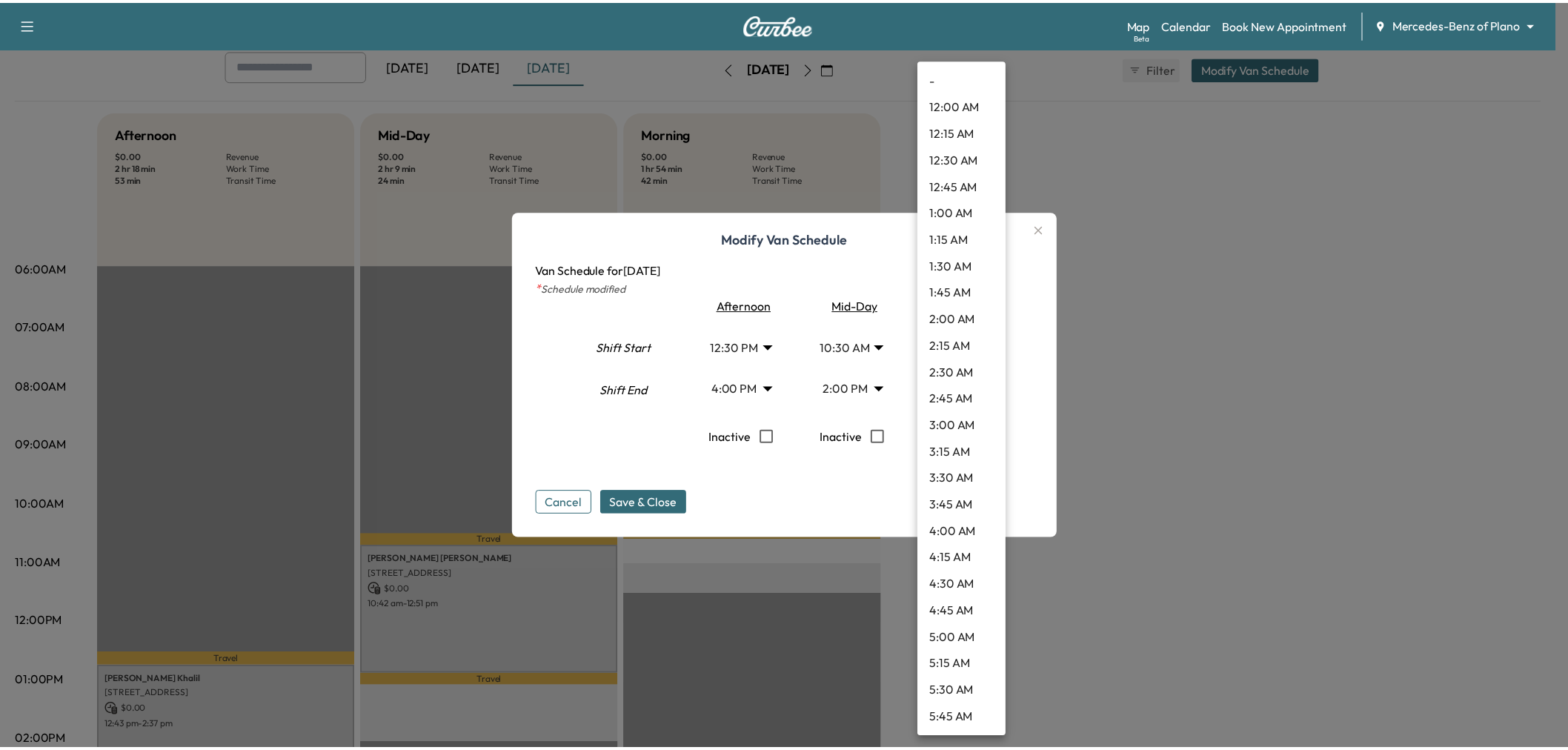
scroll to position [933, 0]
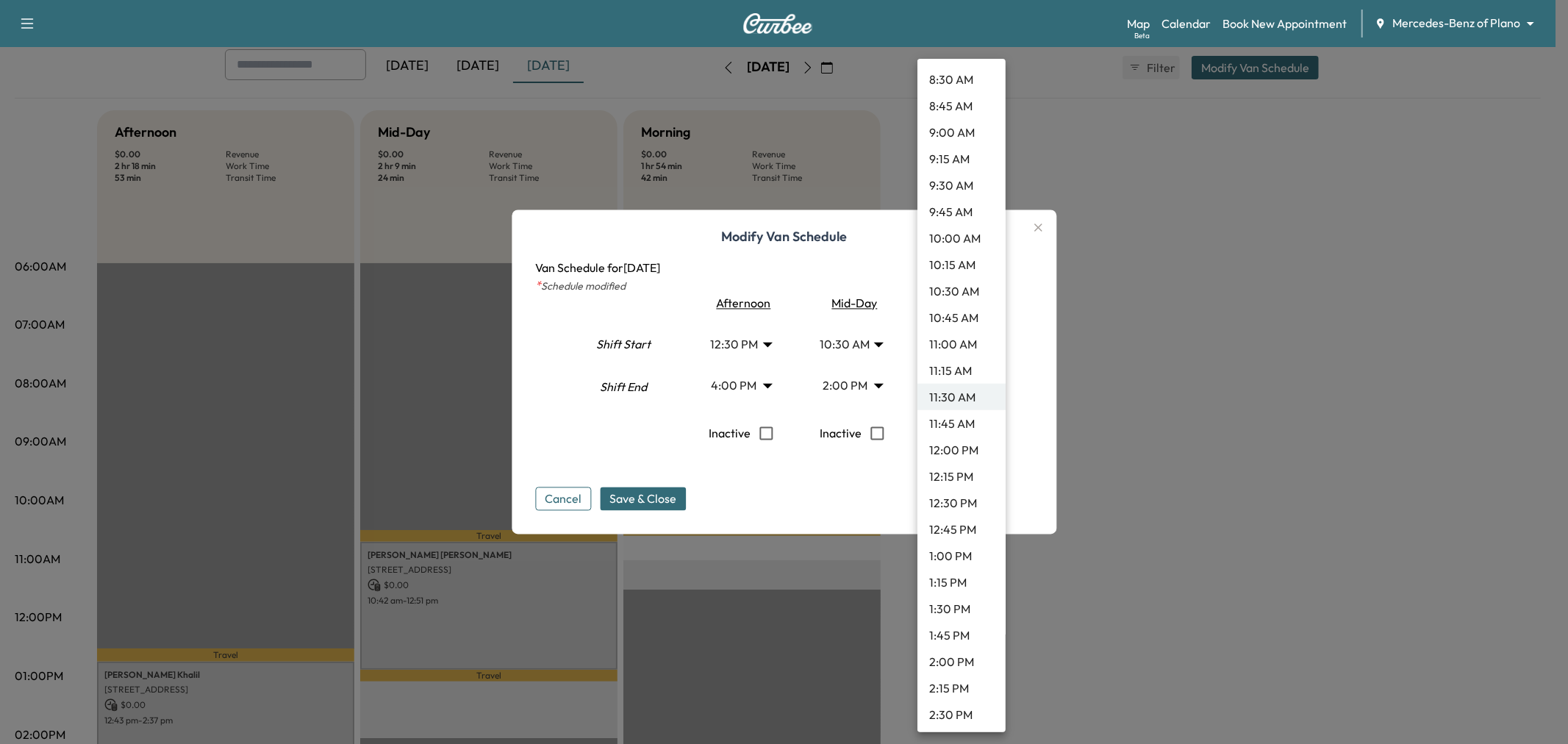
click at [954, 597] on li "1:30 PM" at bounding box center [961, 608] width 88 height 26
type input "****"
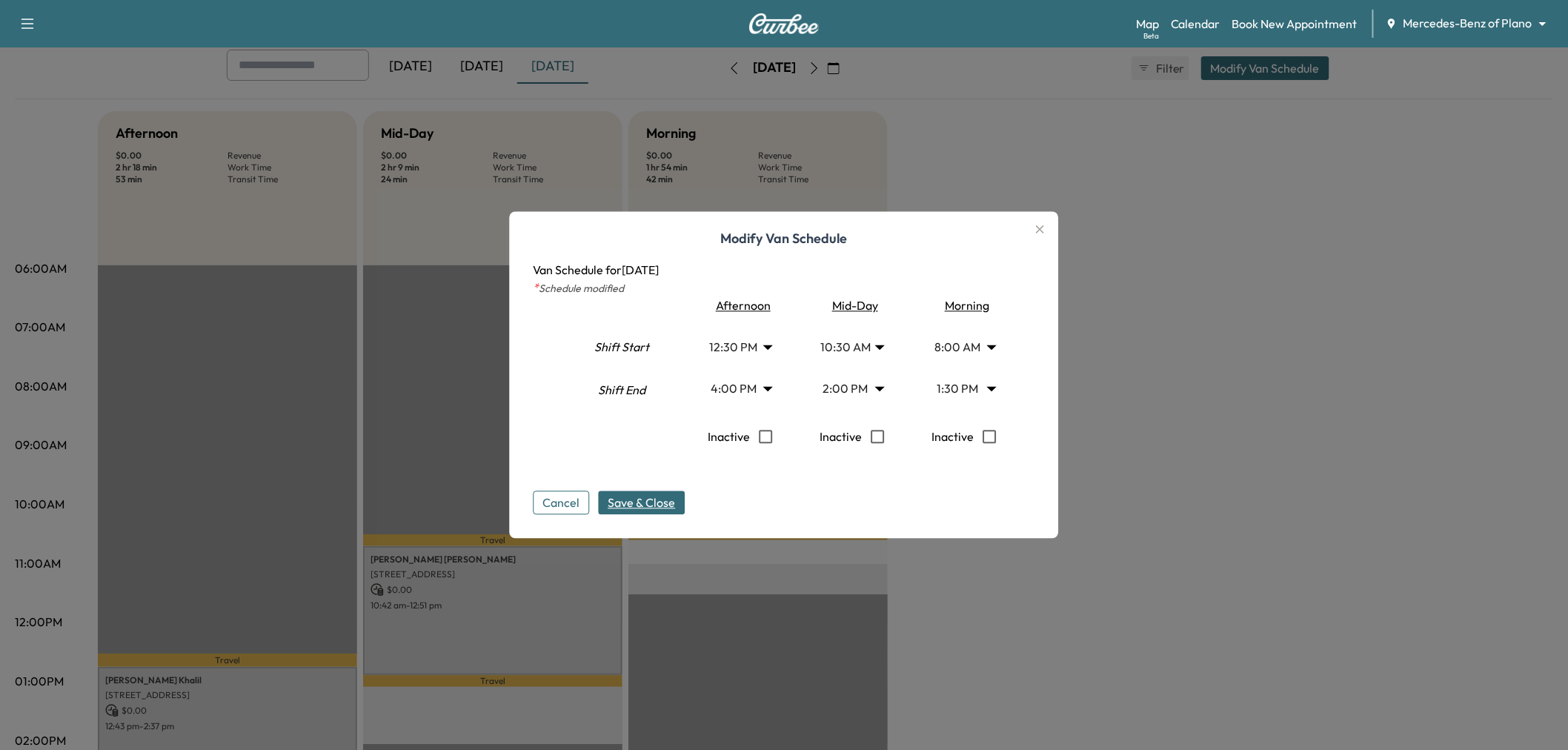
click at [633, 501] on span "Save & Close" at bounding box center [642, 503] width 68 height 18
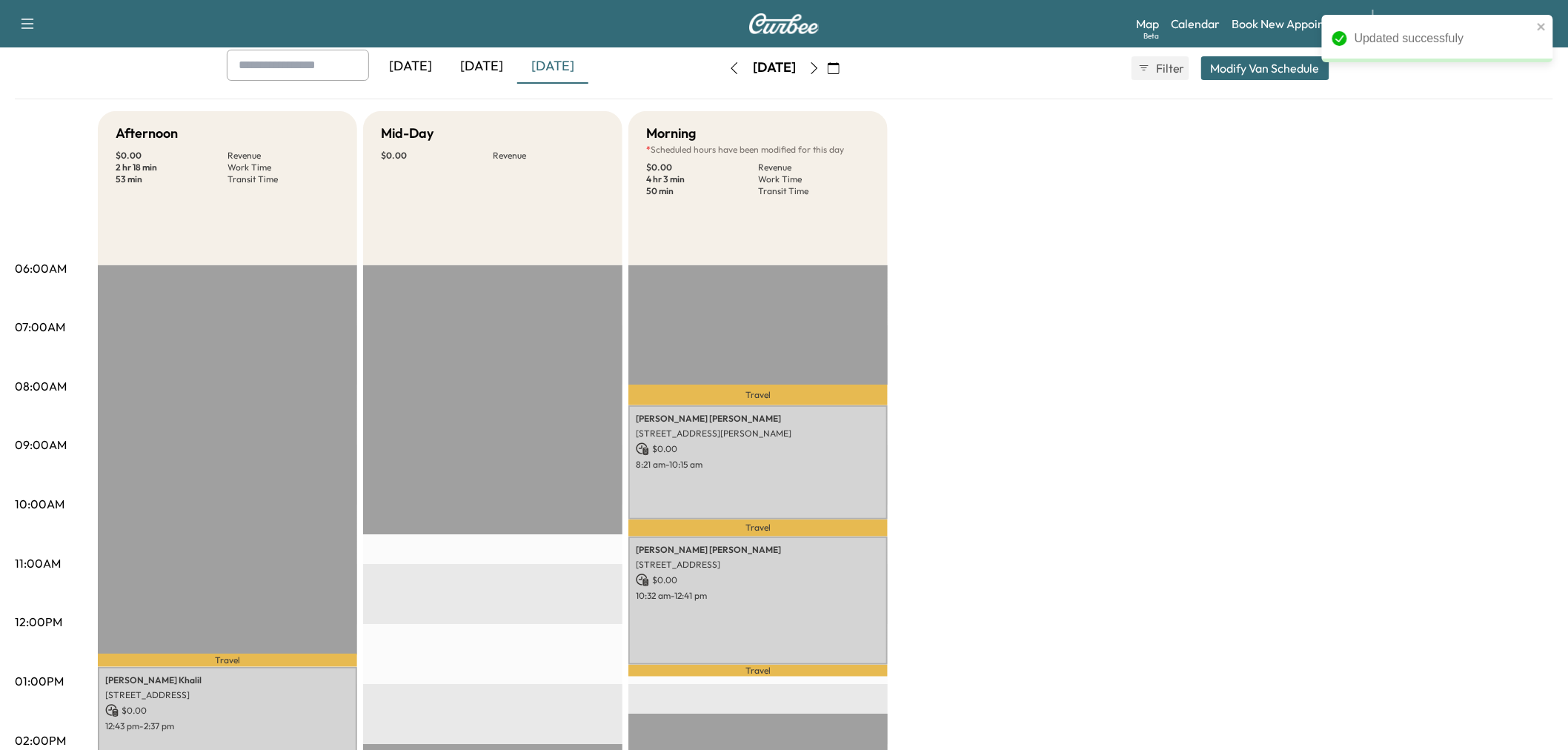
click at [1238, 83] on div "[DATE] [DATE] [DATE] [DATE] August 2025 S M T W T F S 27 28 29 30 31 1 2 3 4 5 …" at bounding box center [783, 68] width 1138 height 37
click at [1163, 448] on div "Afternoon $ 0.00 Revenue 2 hr 18 min Work Time 53 min Transit Time Travel [PERS…" at bounding box center [825, 667] width 1455 height 1112
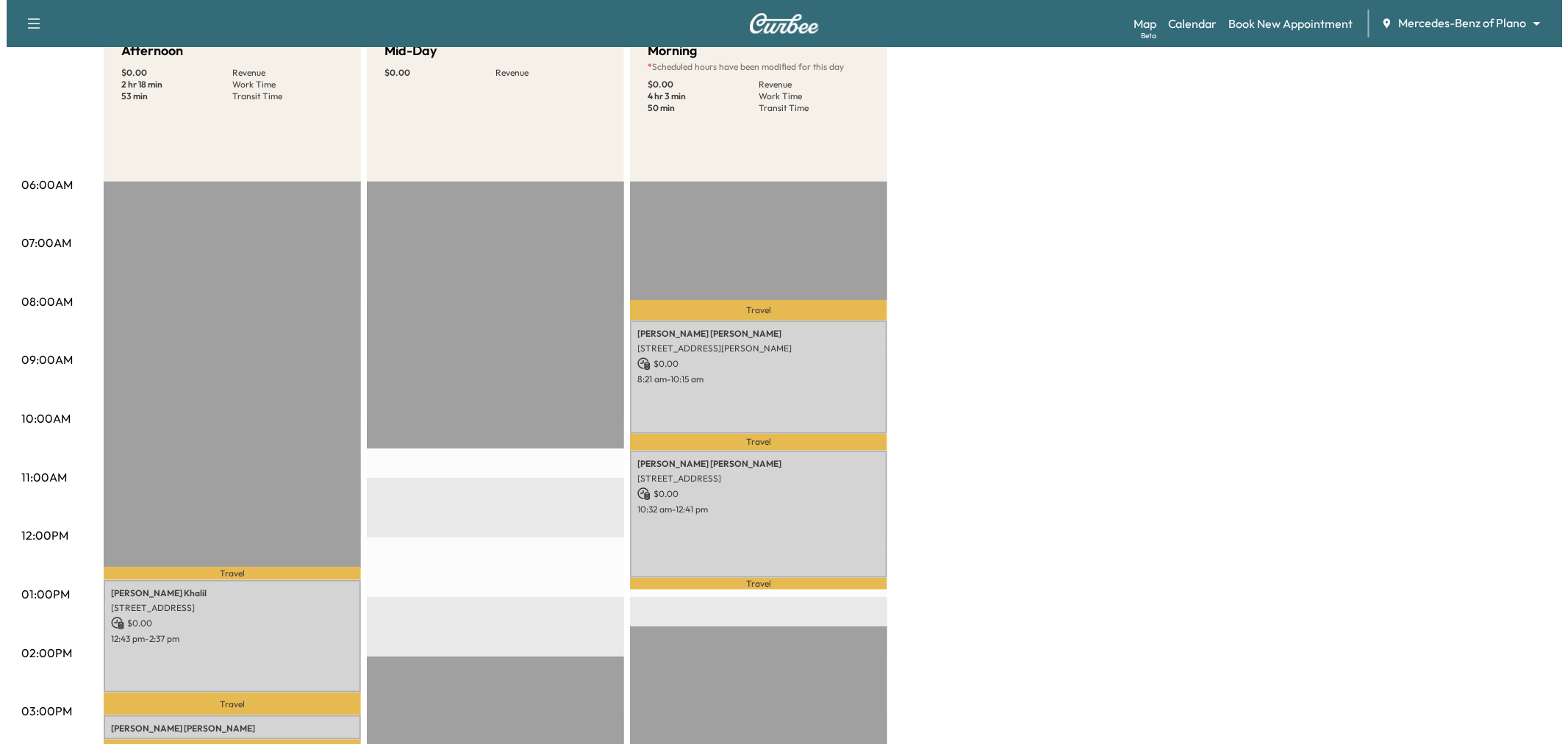
scroll to position [82, 0]
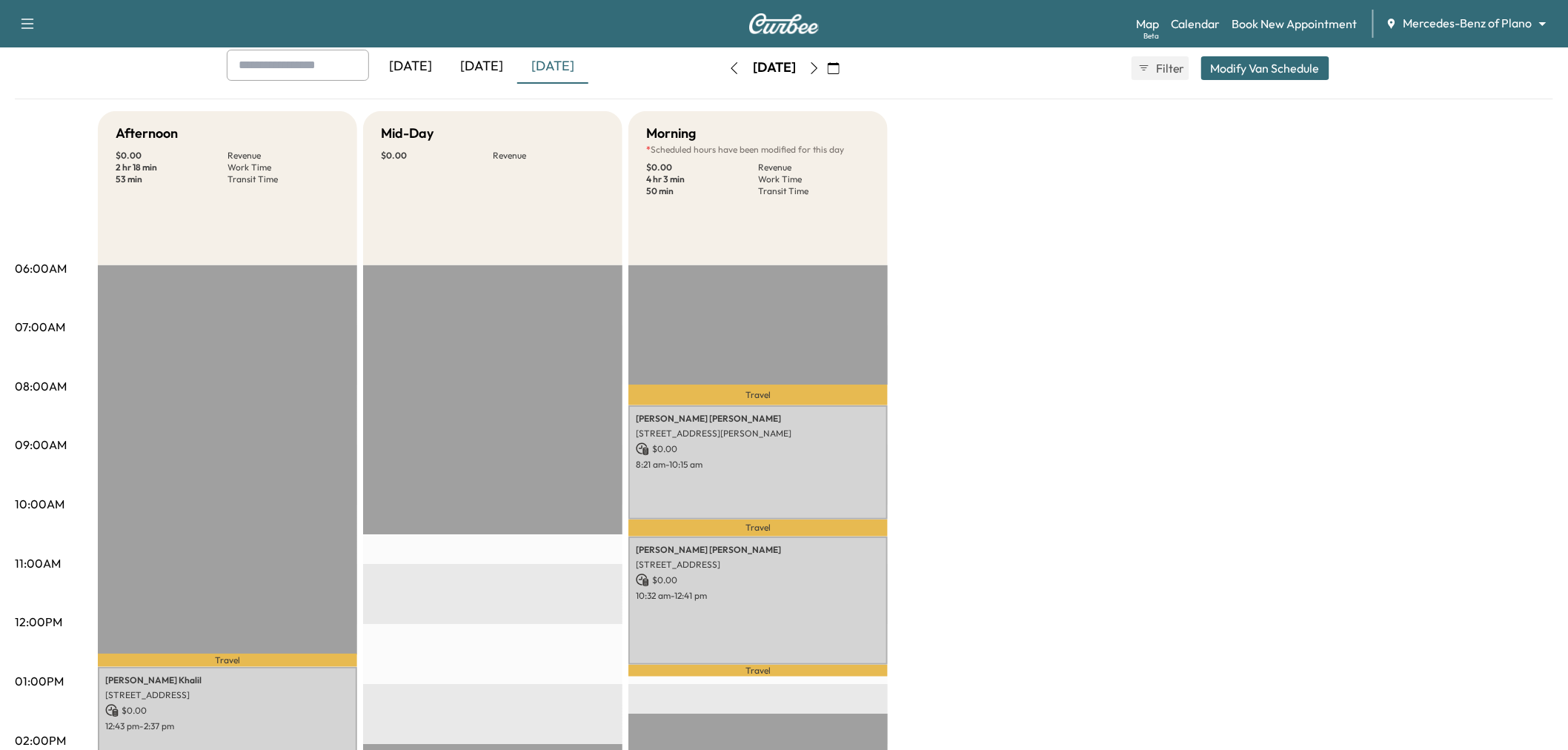
click at [1243, 67] on button "Modify Van Schedule" at bounding box center [1265, 68] width 128 height 24
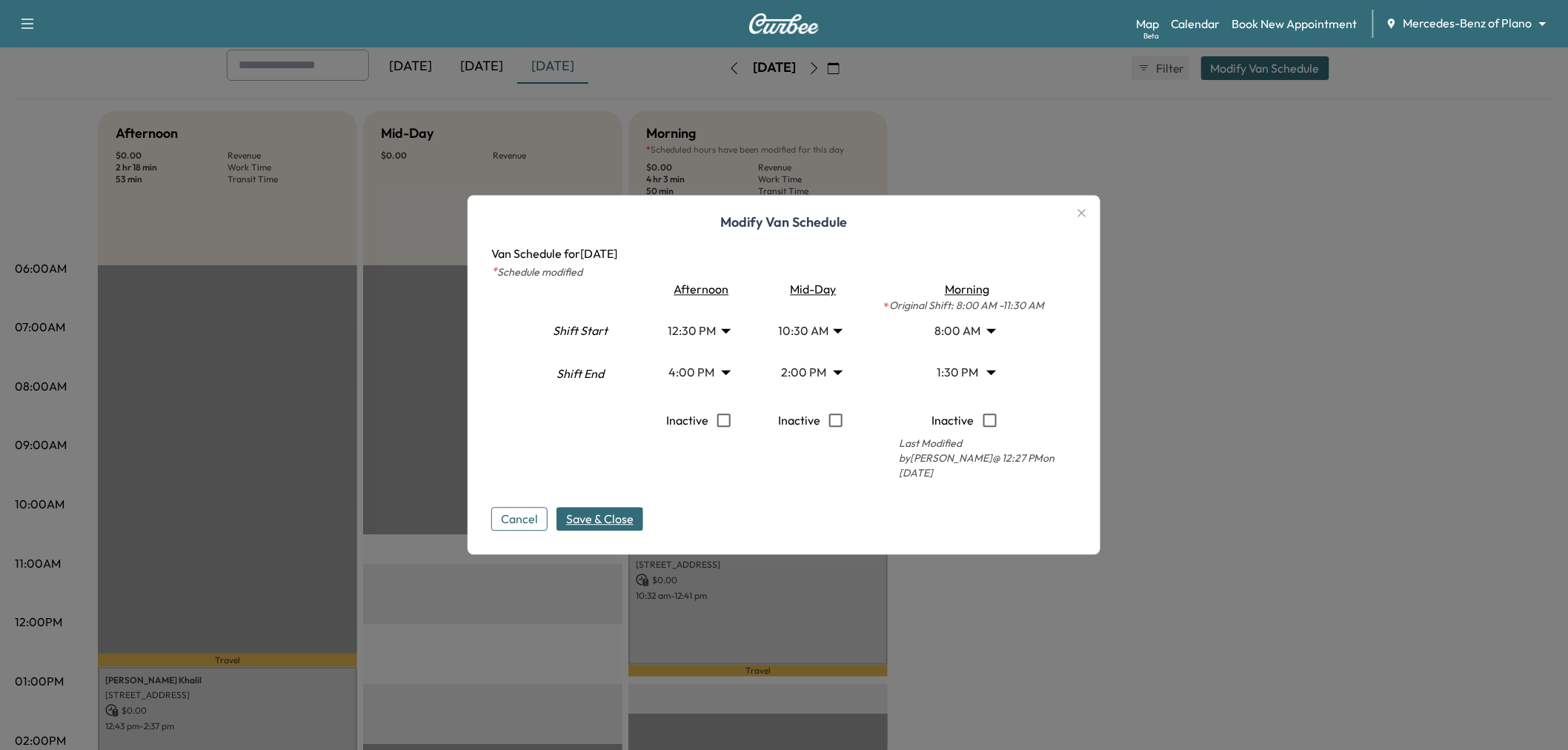
click at [836, 336] on body "Support Log Out Map Beta Calendar Book New Appointment Mercedes-Benz of Plano *…" at bounding box center [784, 292] width 1568 height 750
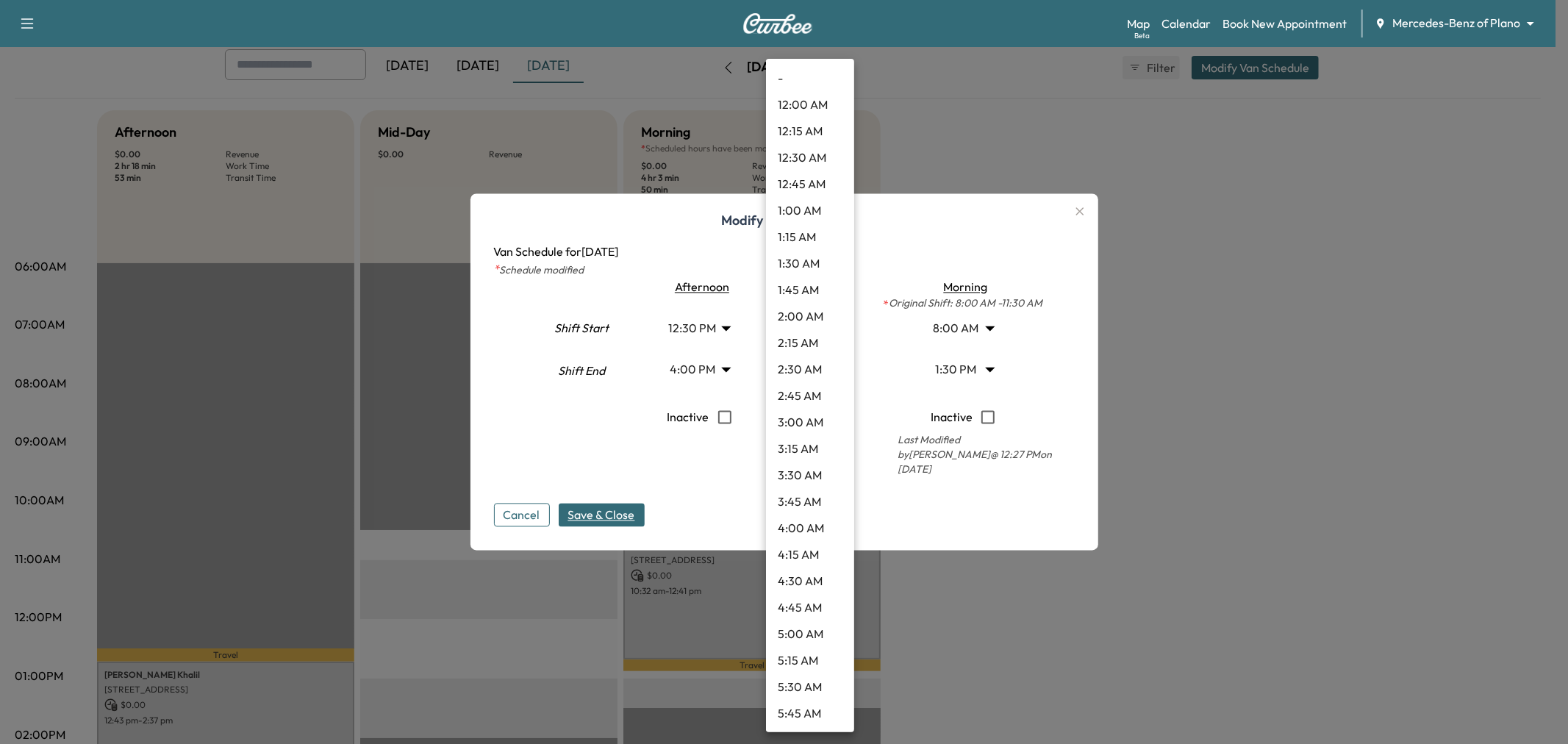
scroll to position [820, 0]
click at [815, 345] on li "10:00 AM" at bounding box center [810, 343] width 88 height 26
type input "**"
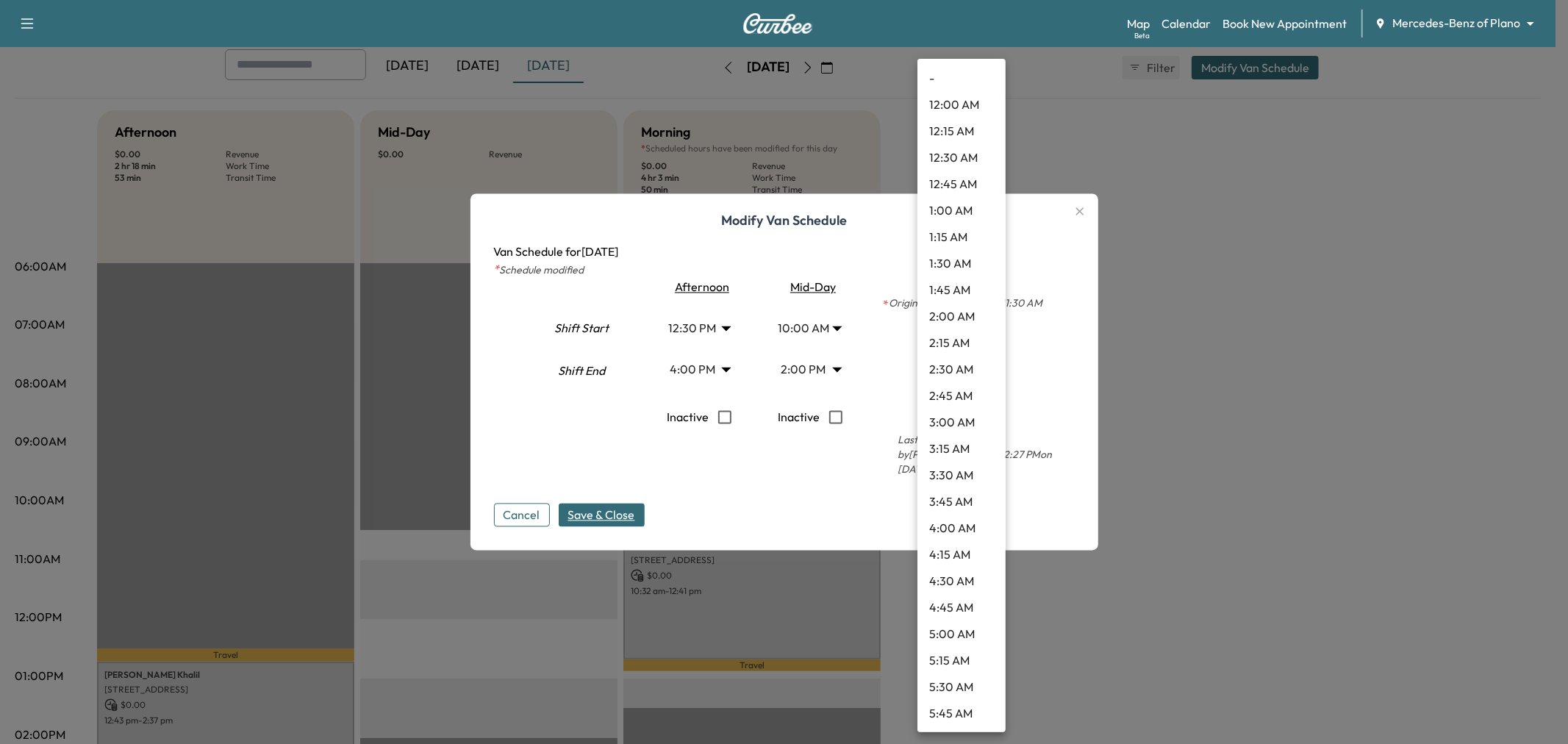
click at [959, 373] on body "Support Log Out Map Beta Calendar Book New Appointment Mercedes-Benz of Plano *…" at bounding box center [784, 290] width 1568 height 744
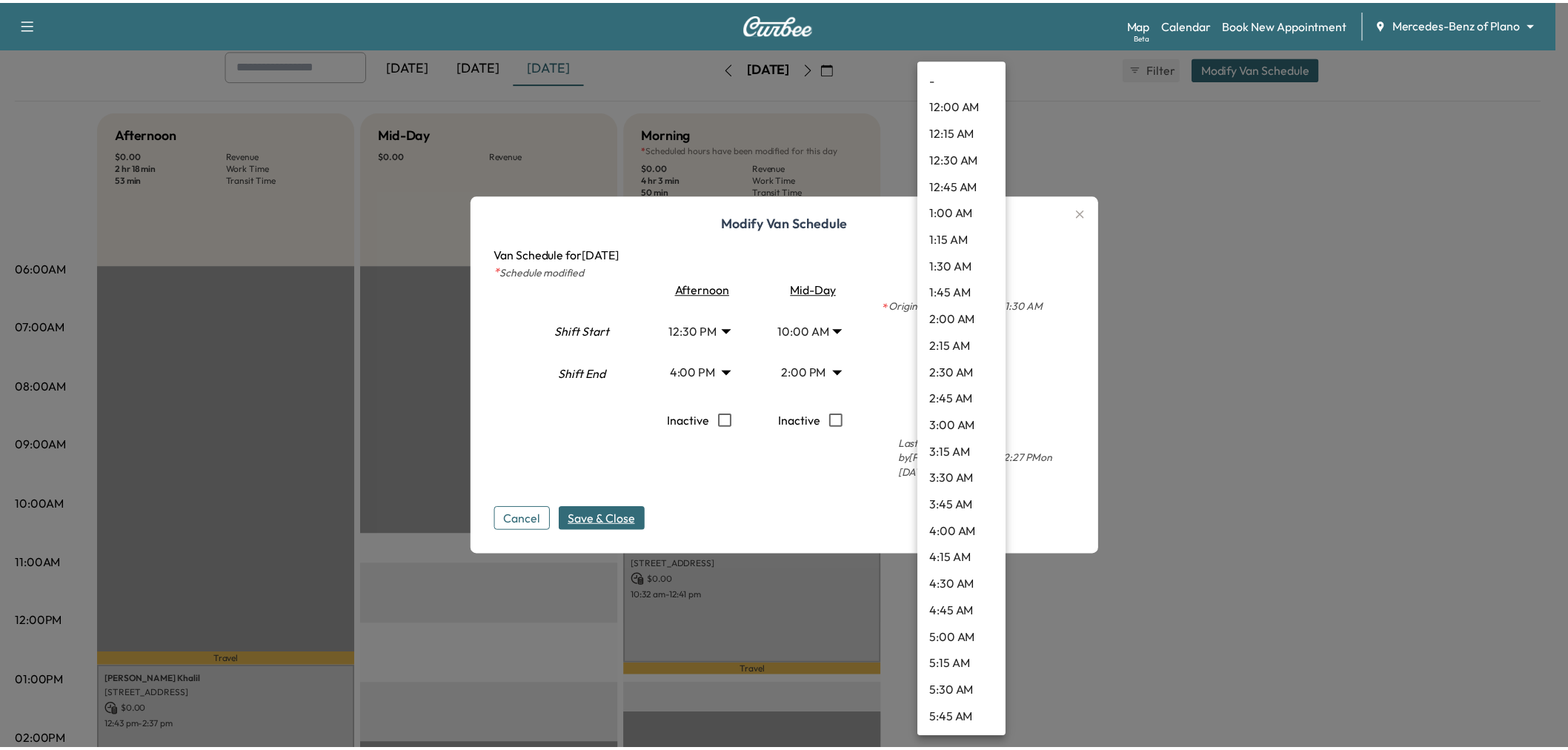
scroll to position [1147, 0]
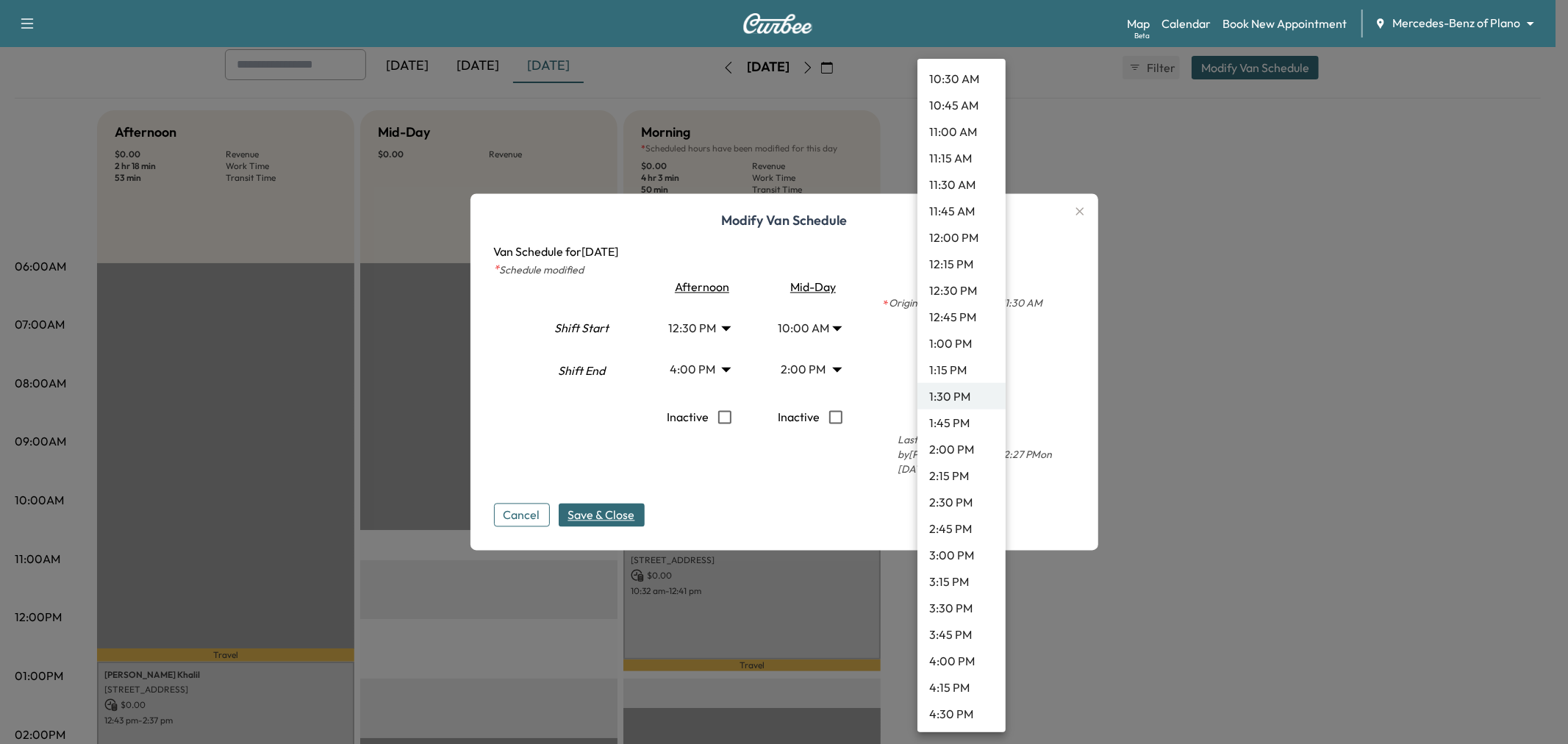
click at [949, 343] on li "1:00 PM" at bounding box center [961, 343] width 88 height 26
type input "**"
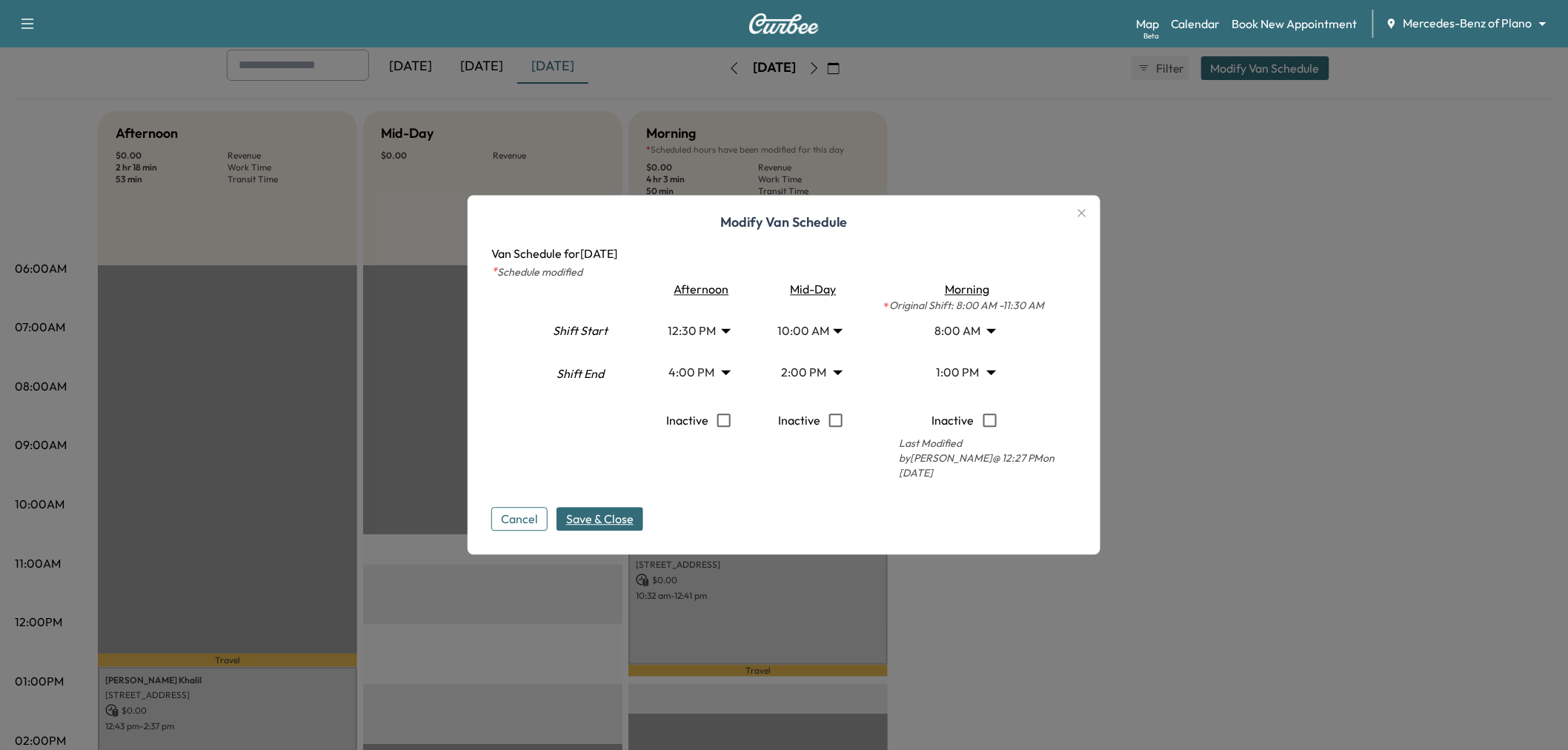
click at [618, 520] on span "Save & Close" at bounding box center [600, 519] width 68 height 18
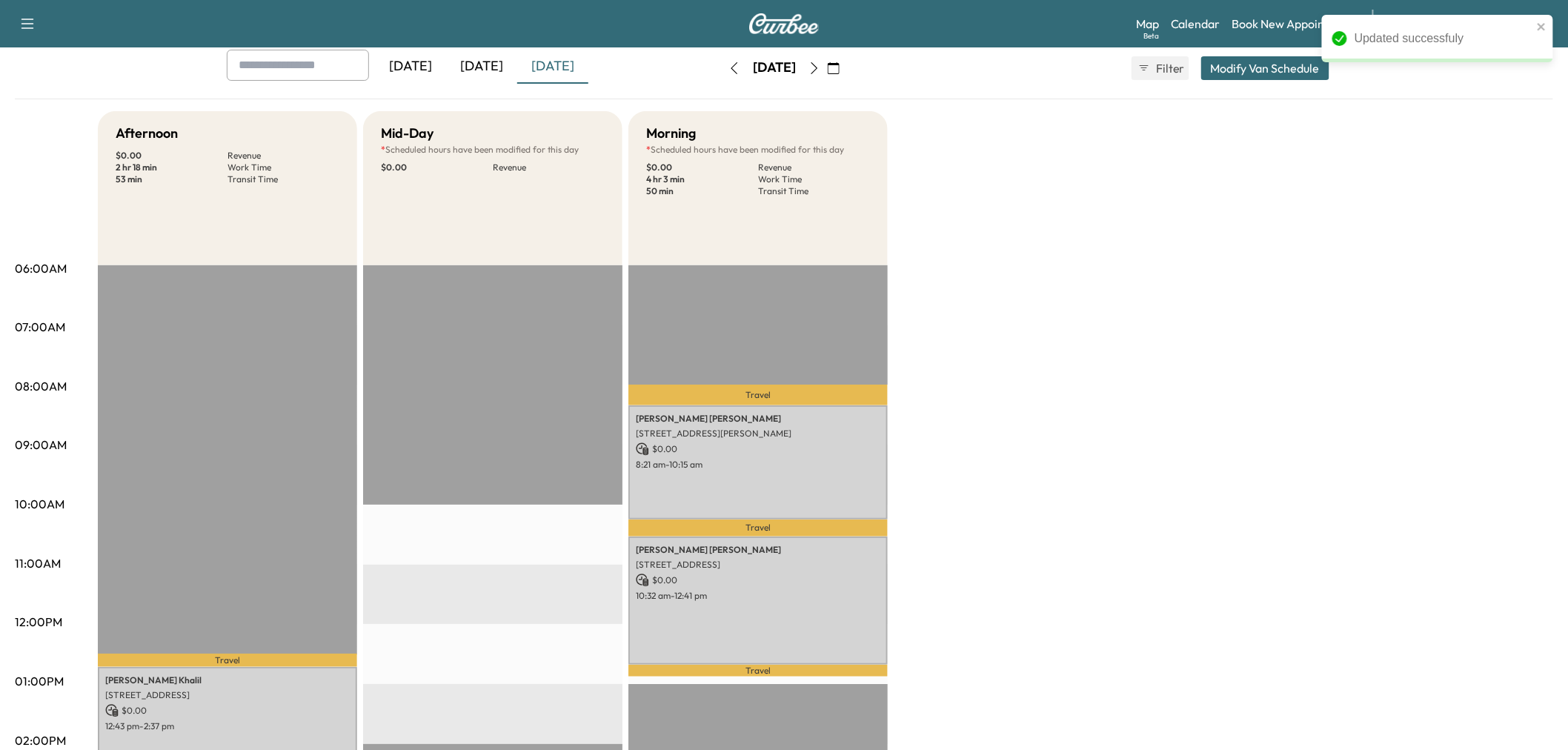
click at [1095, 525] on div "Afternoon $ 0.00 Revenue 2 hr 18 min Work Time 53 min Transit Time Travel [PERS…" at bounding box center [825, 667] width 1455 height 1112
click at [1020, 487] on div "Afternoon $ 0.00 Revenue 2 hr 18 min Work Time 53 min Transit Time Travel [PERS…" at bounding box center [825, 667] width 1455 height 1112
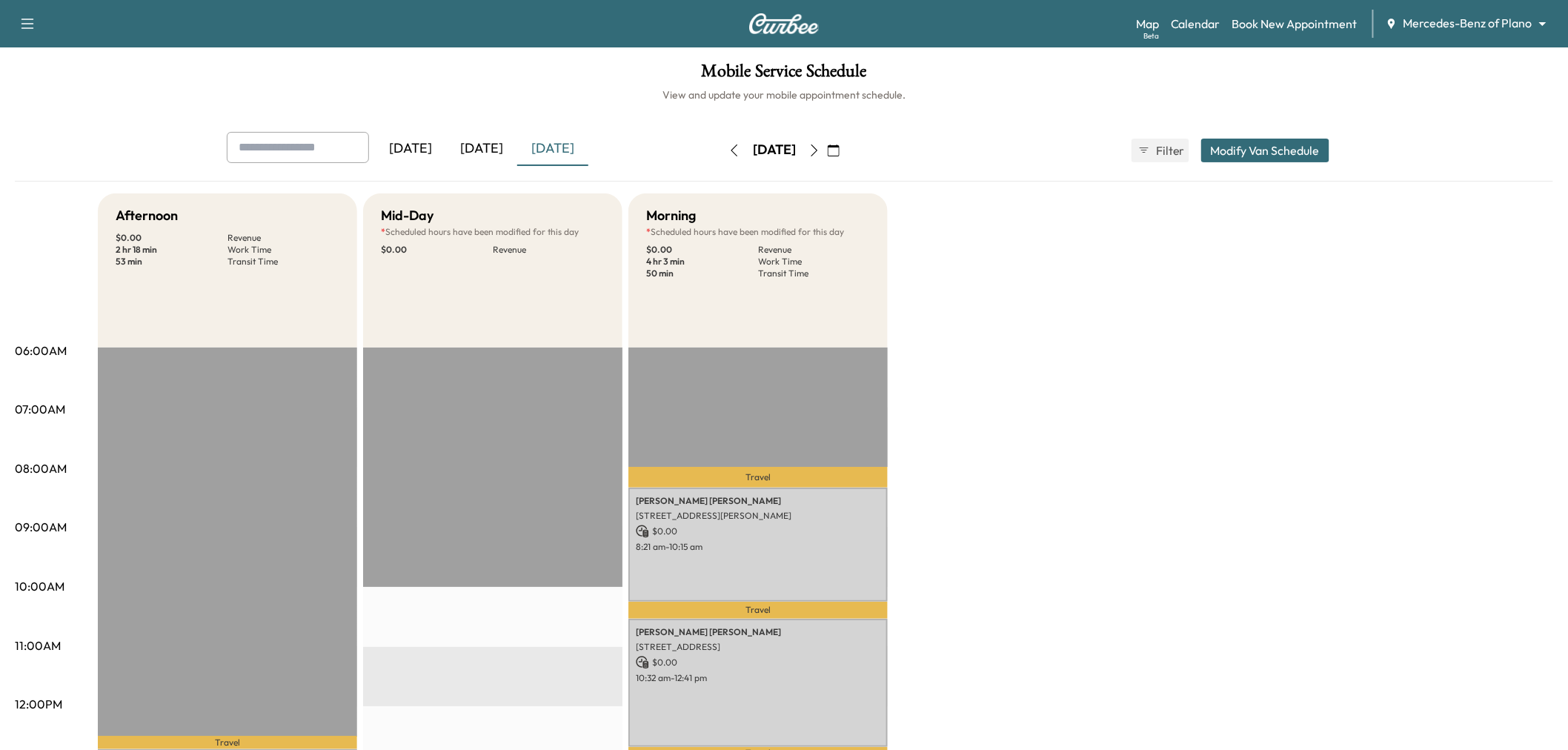
click at [821, 148] on icon "button" at bounding box center [814, 151] width 12 height 12
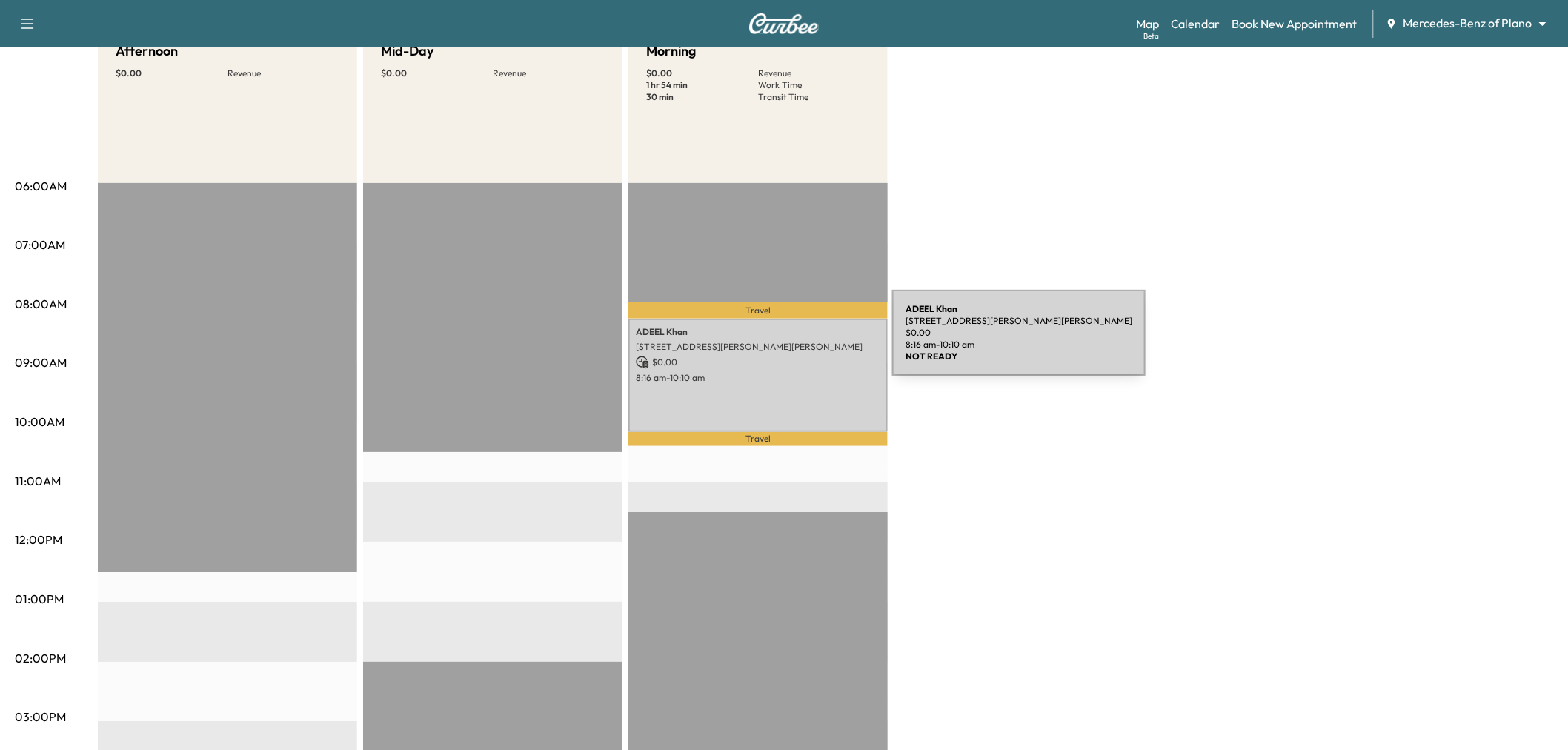
scroll to position [82, 0]
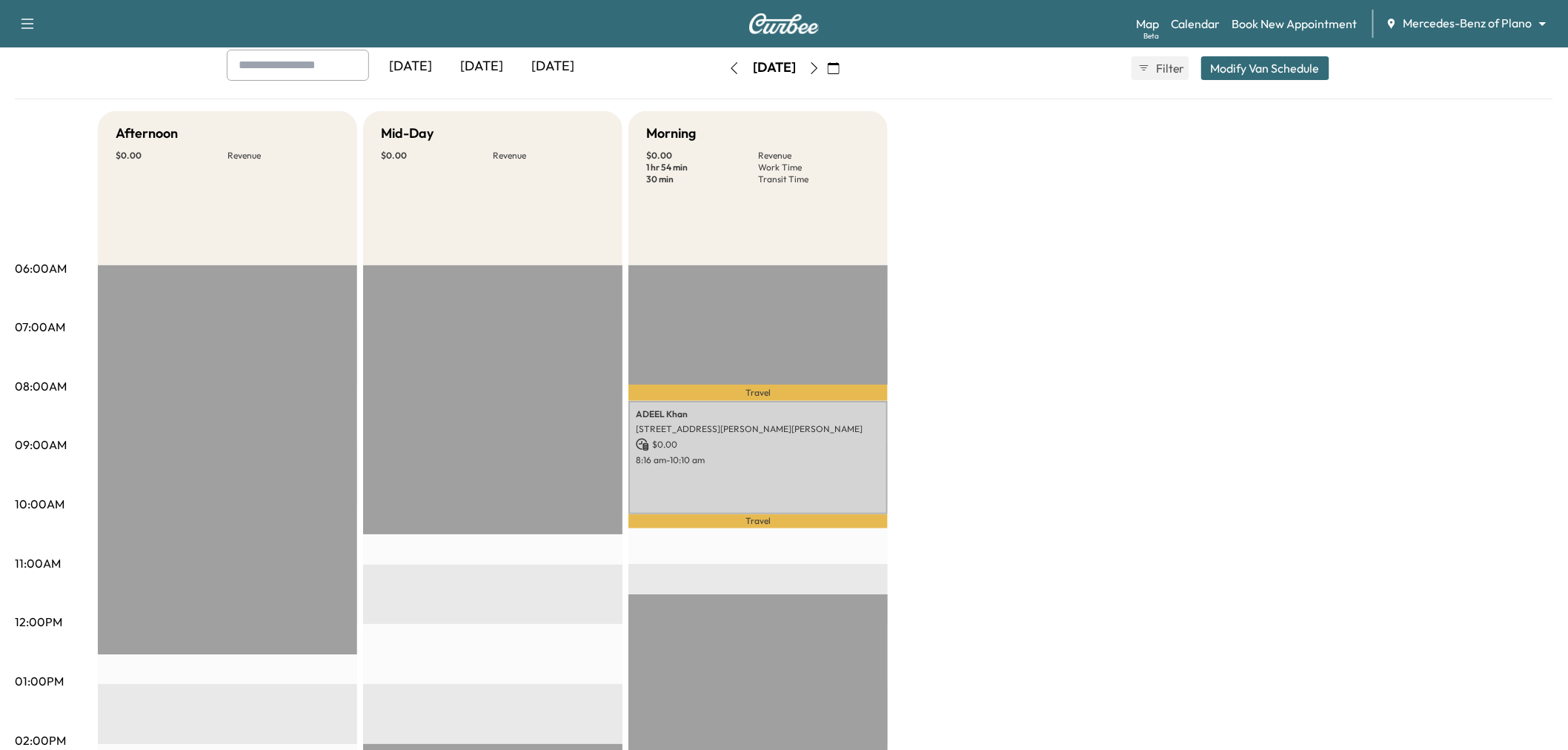
click at [728, 68] on icon "button" at bounding box center [735, 69] width 12 height 12
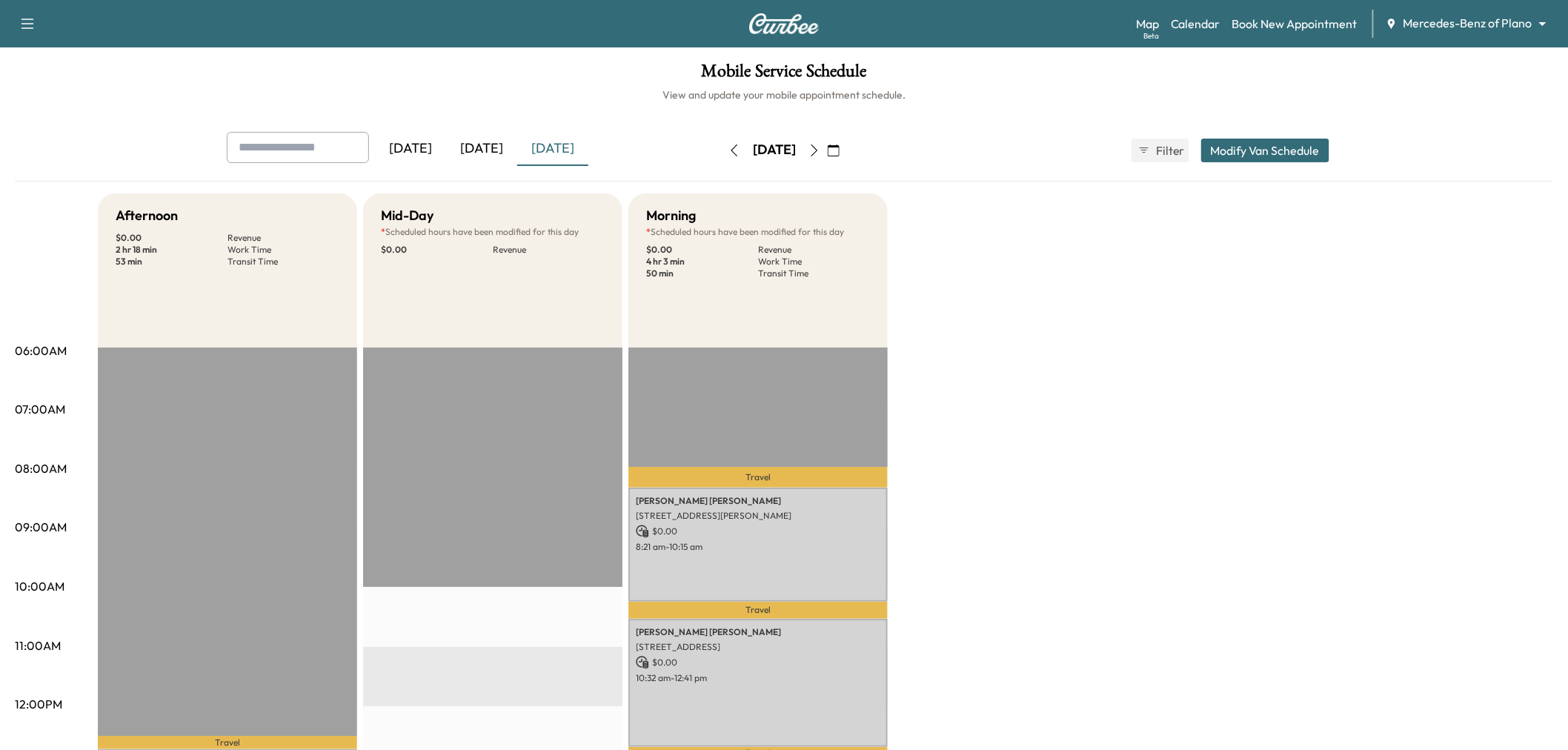
click at [821, 150] on icon "button" at bounding box center [814, 151] width 12 height 12
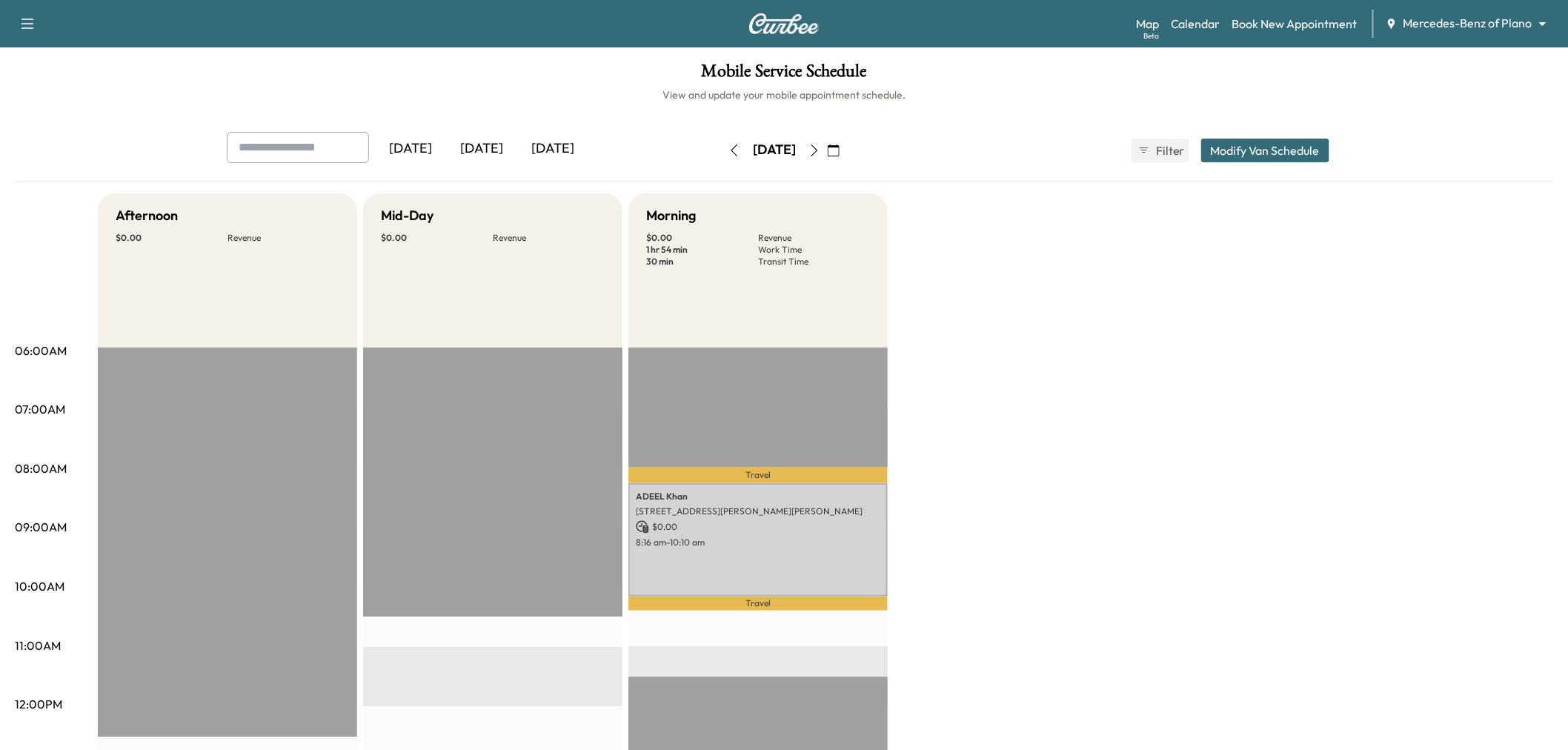
click at [821, 145] on icon "button" at bounding box center [814, 151] width 12 height 12
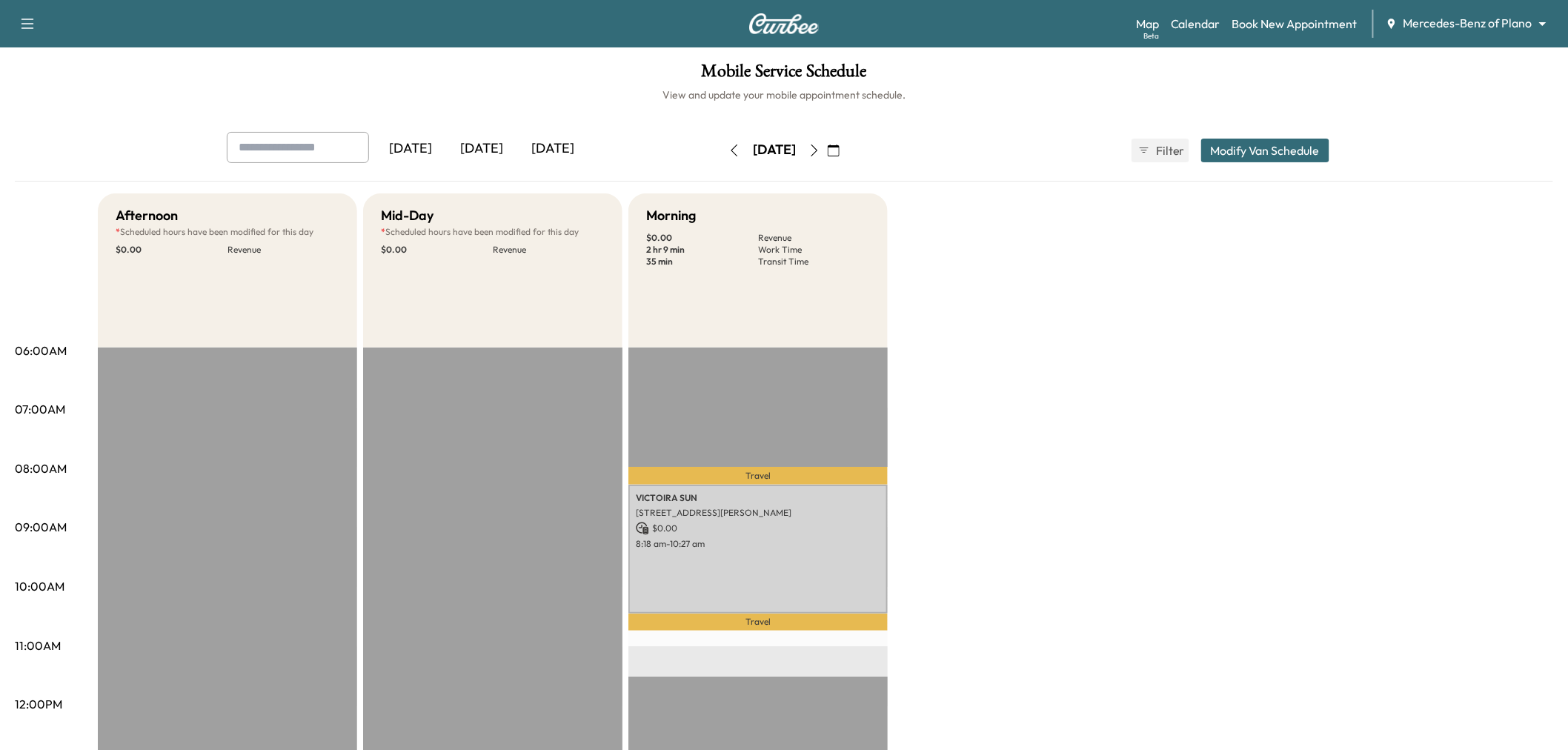
click at [821, 145] on icon "button" at bounding box center [814, 151] width 12 height 12
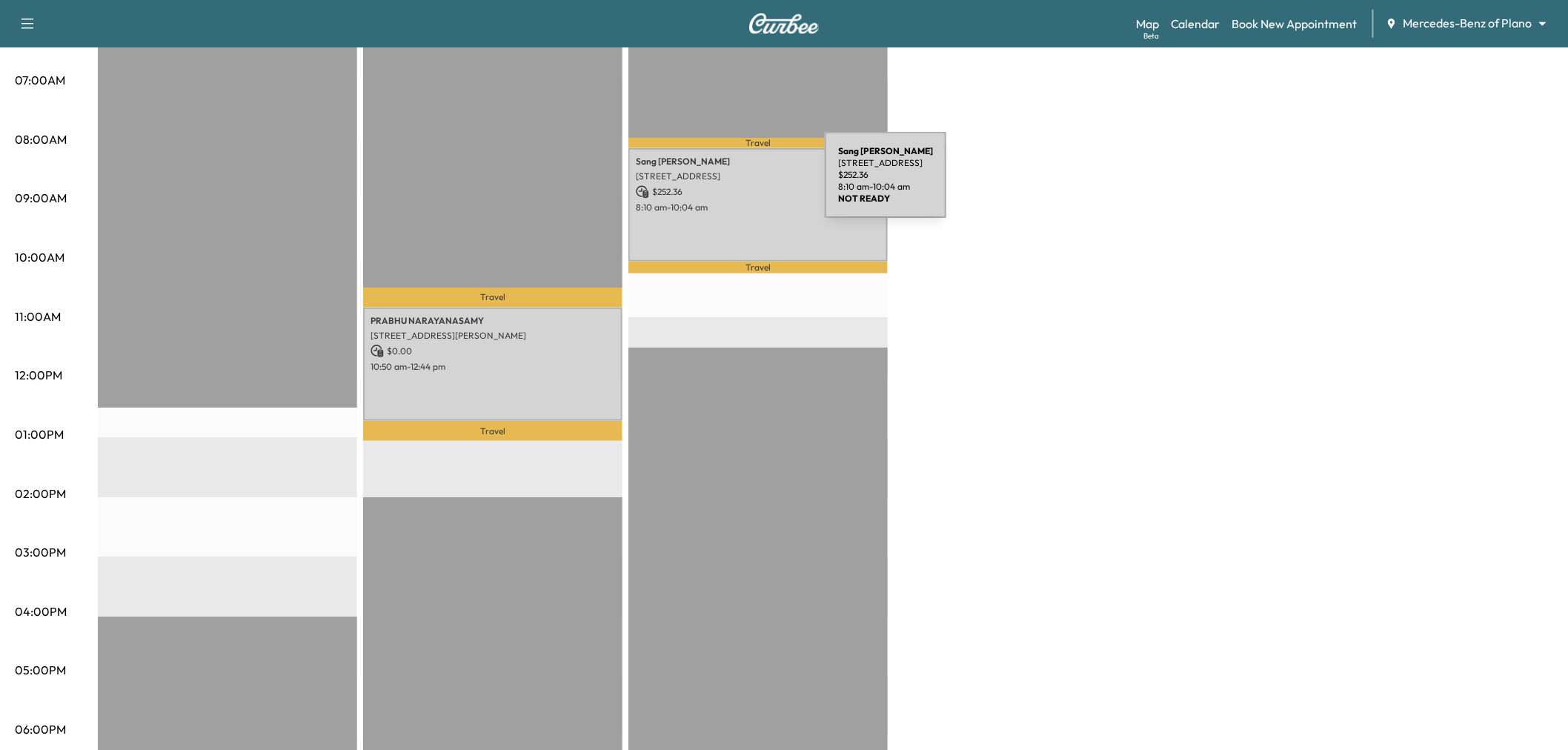
scroll to position [82, 0]
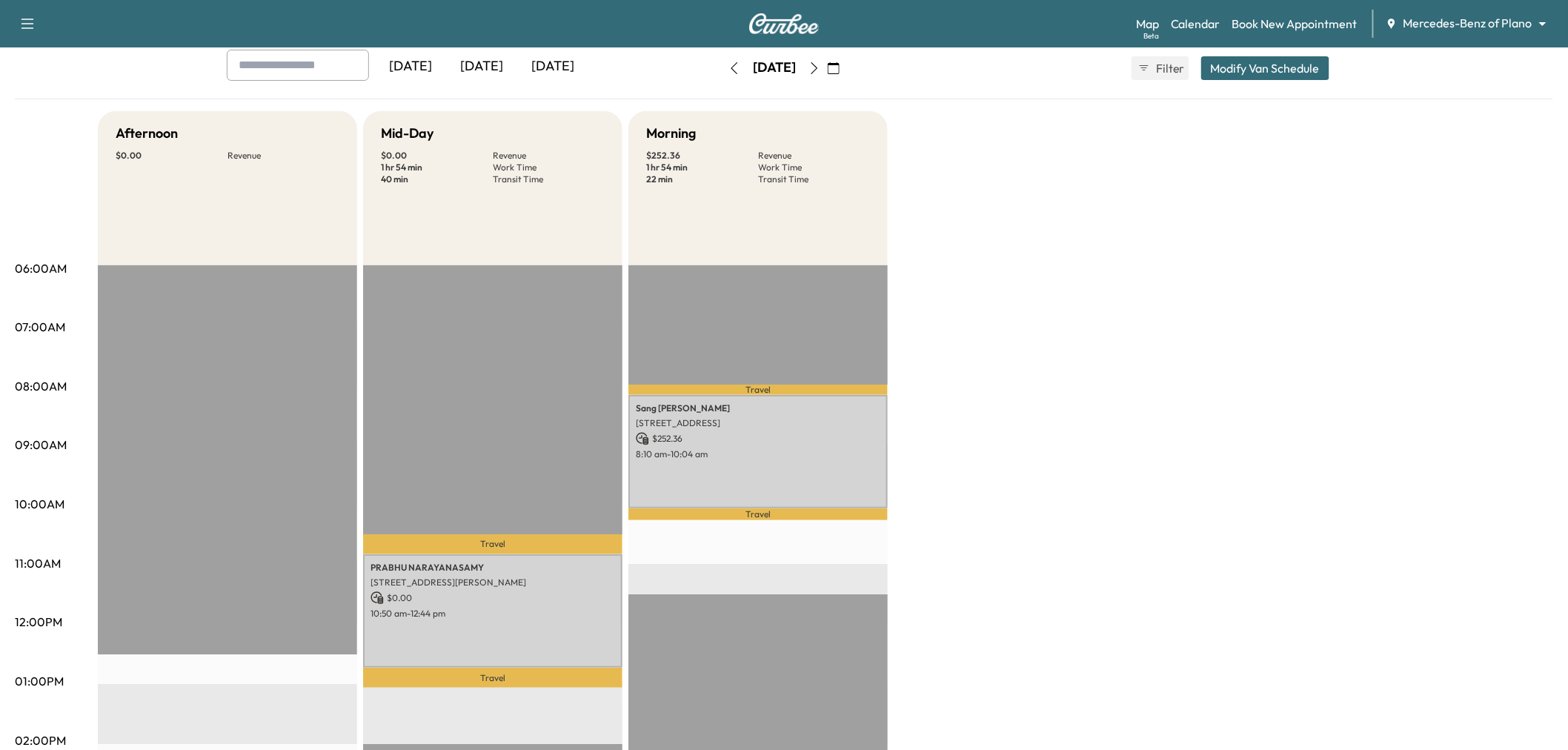
click at [728, 69] on icon "button" at bounding box center [735, 69] width 12 height 12
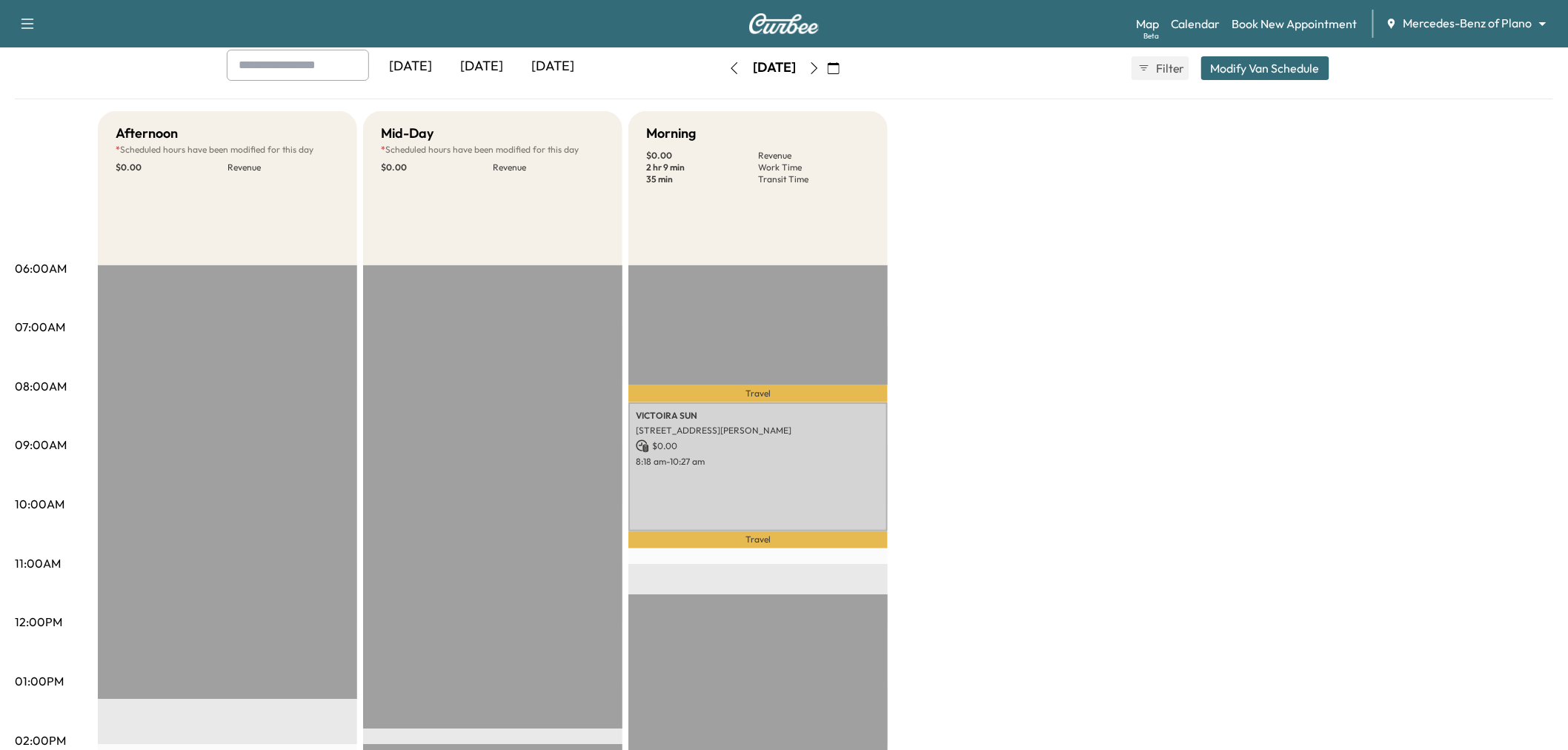
click at [728, 65] on icon "button" at bounding box center [735, 69] width 12 height 12
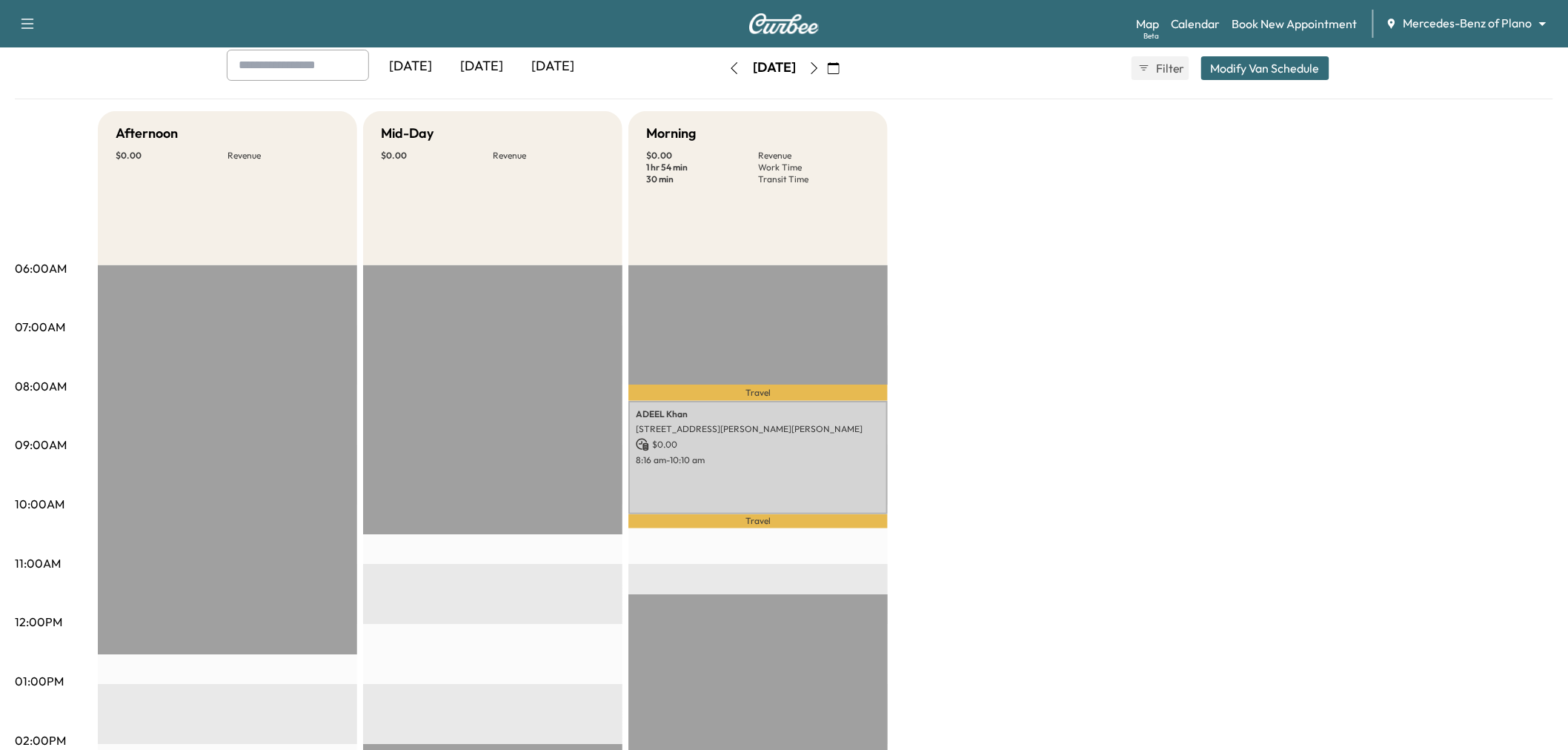
click at [722, 65] on button "button" at bounding box center [734, 68] width 25 height 24
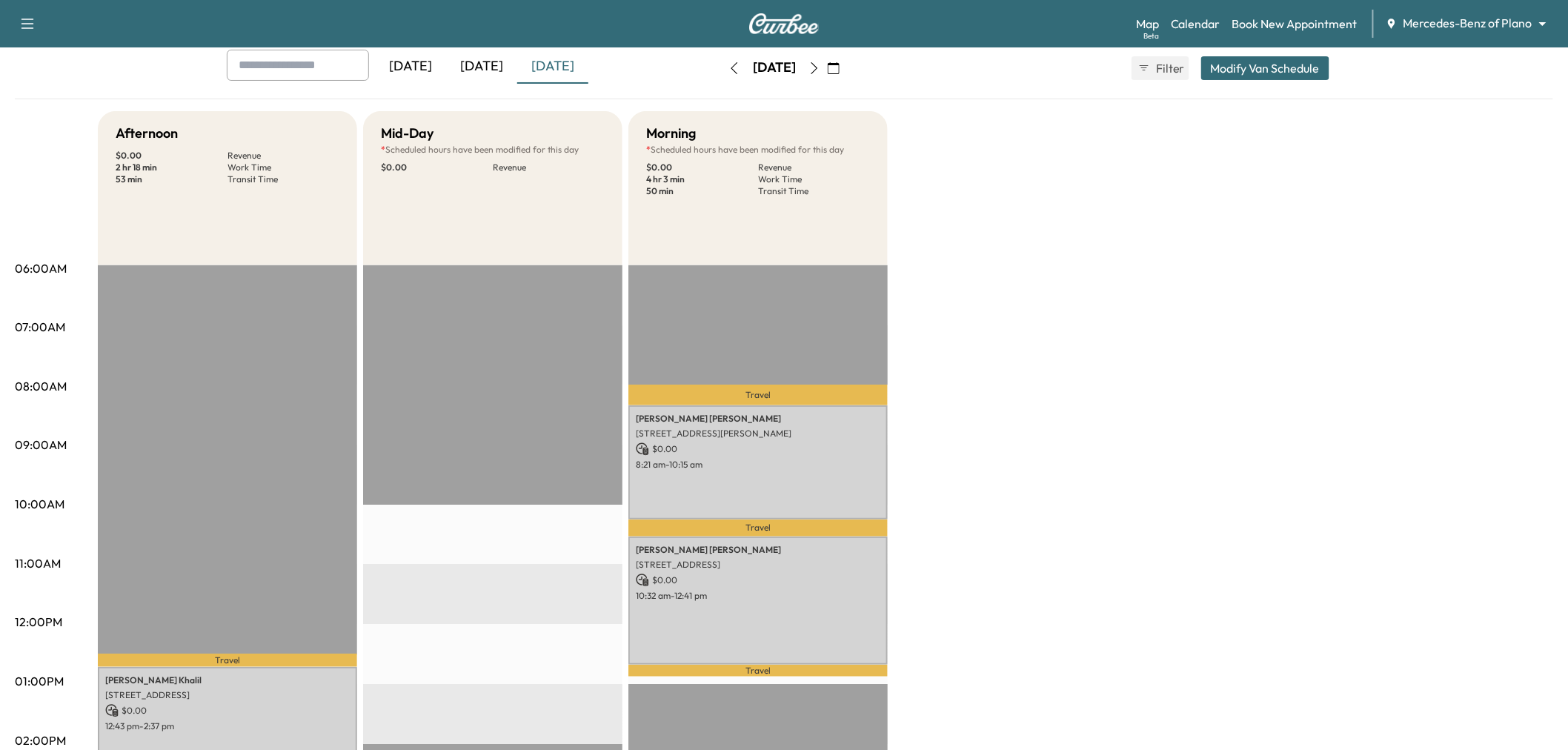
click at [728, 65] on icon "button" at bounding box center [735, 69] width 12 height 12
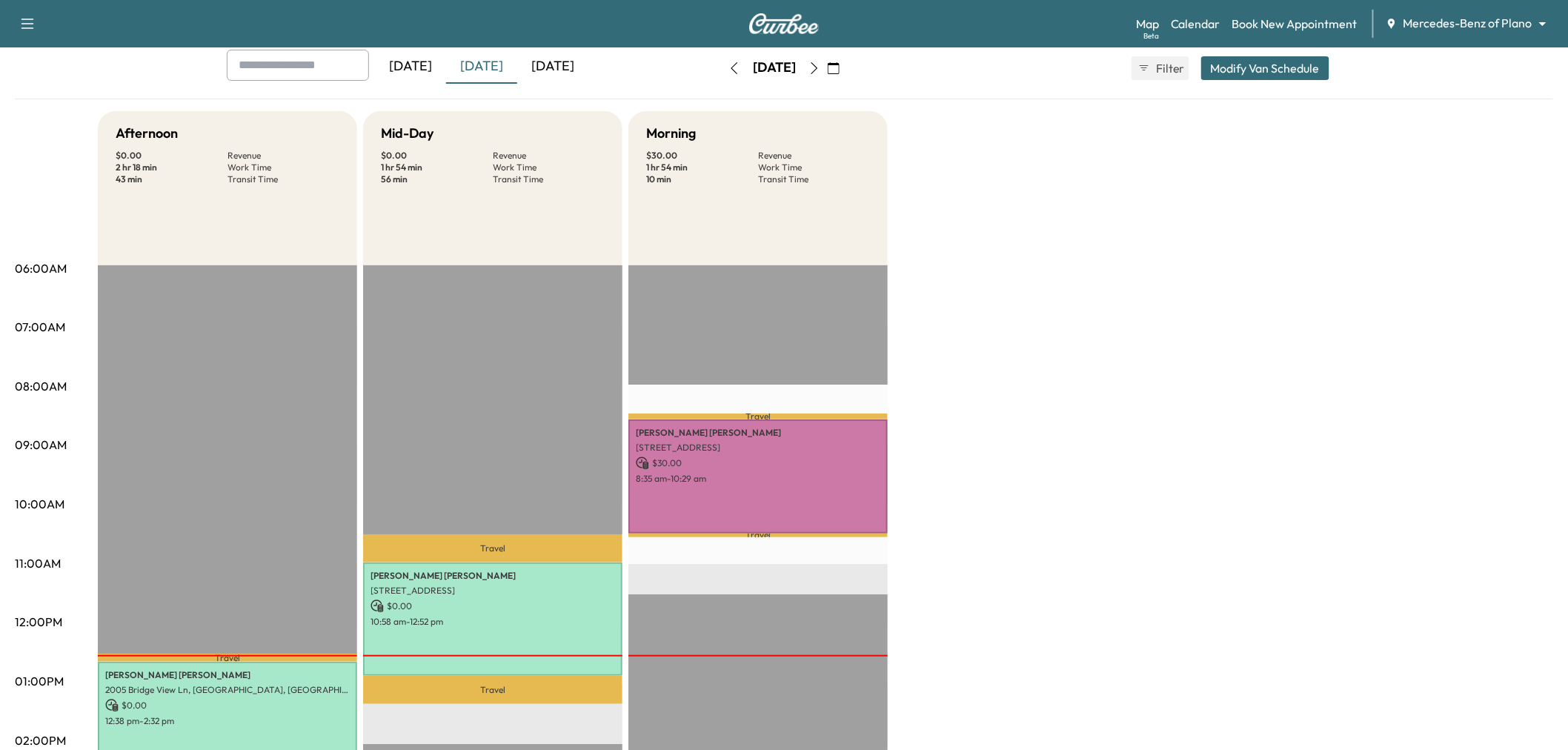
click at [821, 63] on icon "button" at bounding box center [814, 69] width 12 height 12
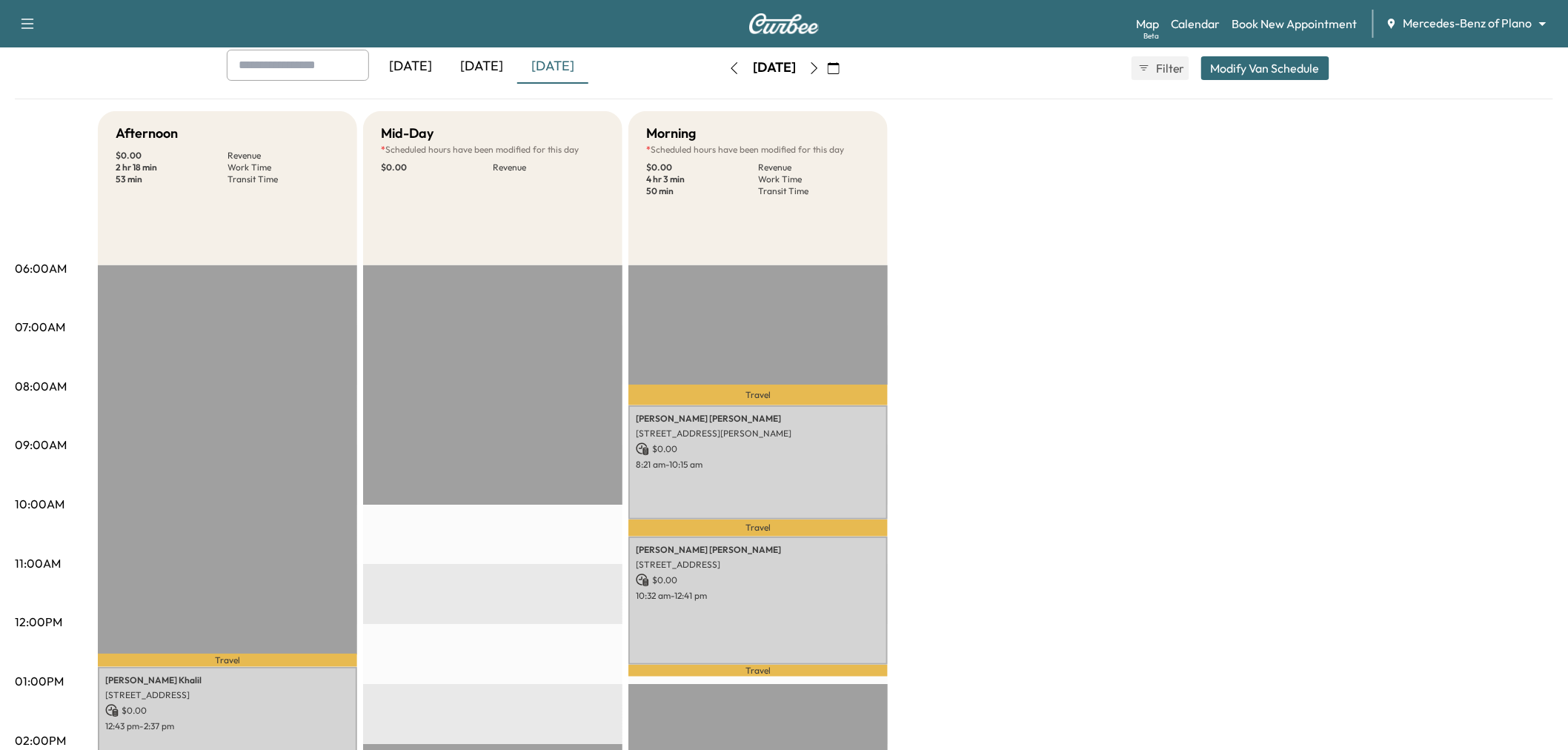
click at [821, 63] on icon "button" at bounding box center [814, 69] width 12 height 12
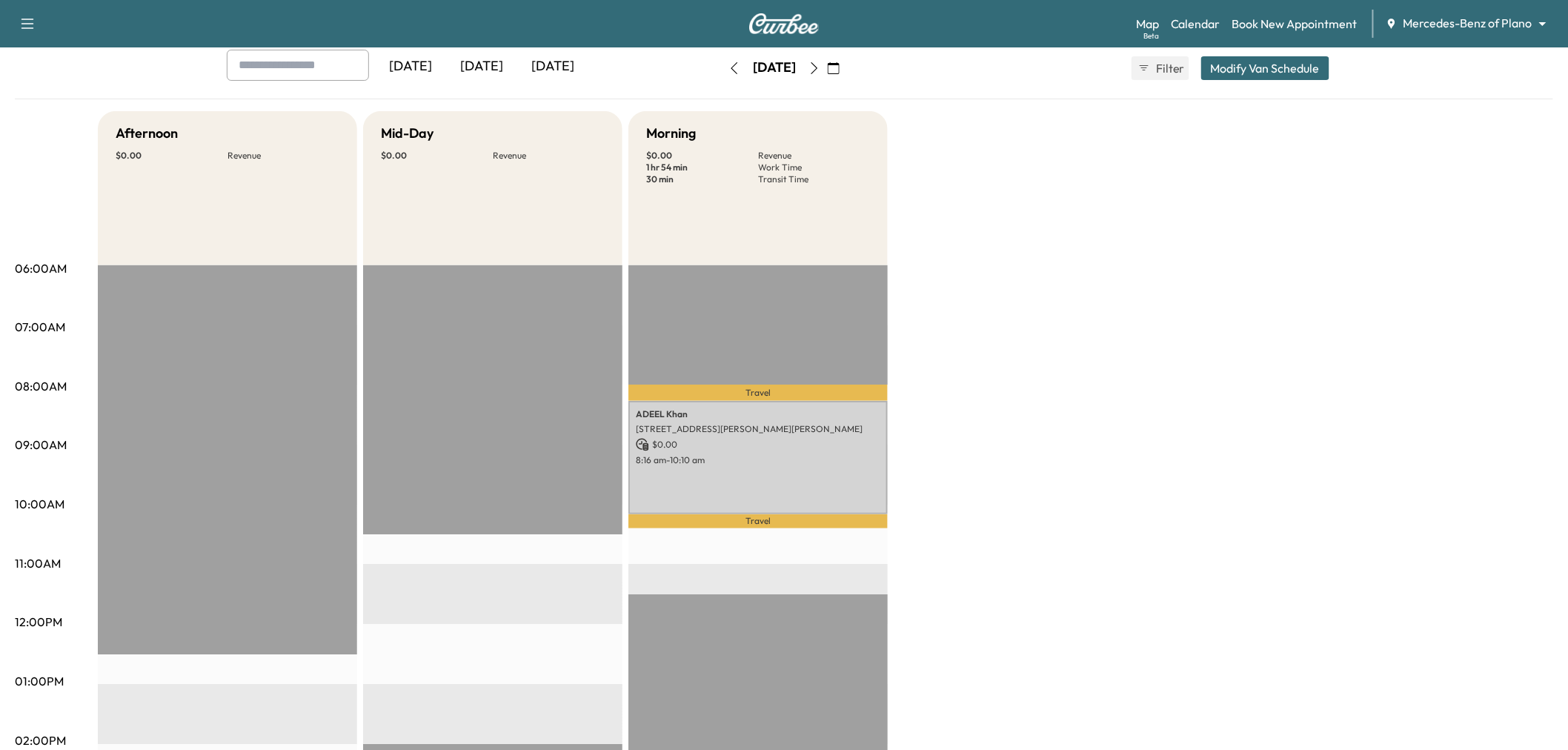
click at [827, 65] on button "button" at bounding box center [814, 68] width 25 height 24
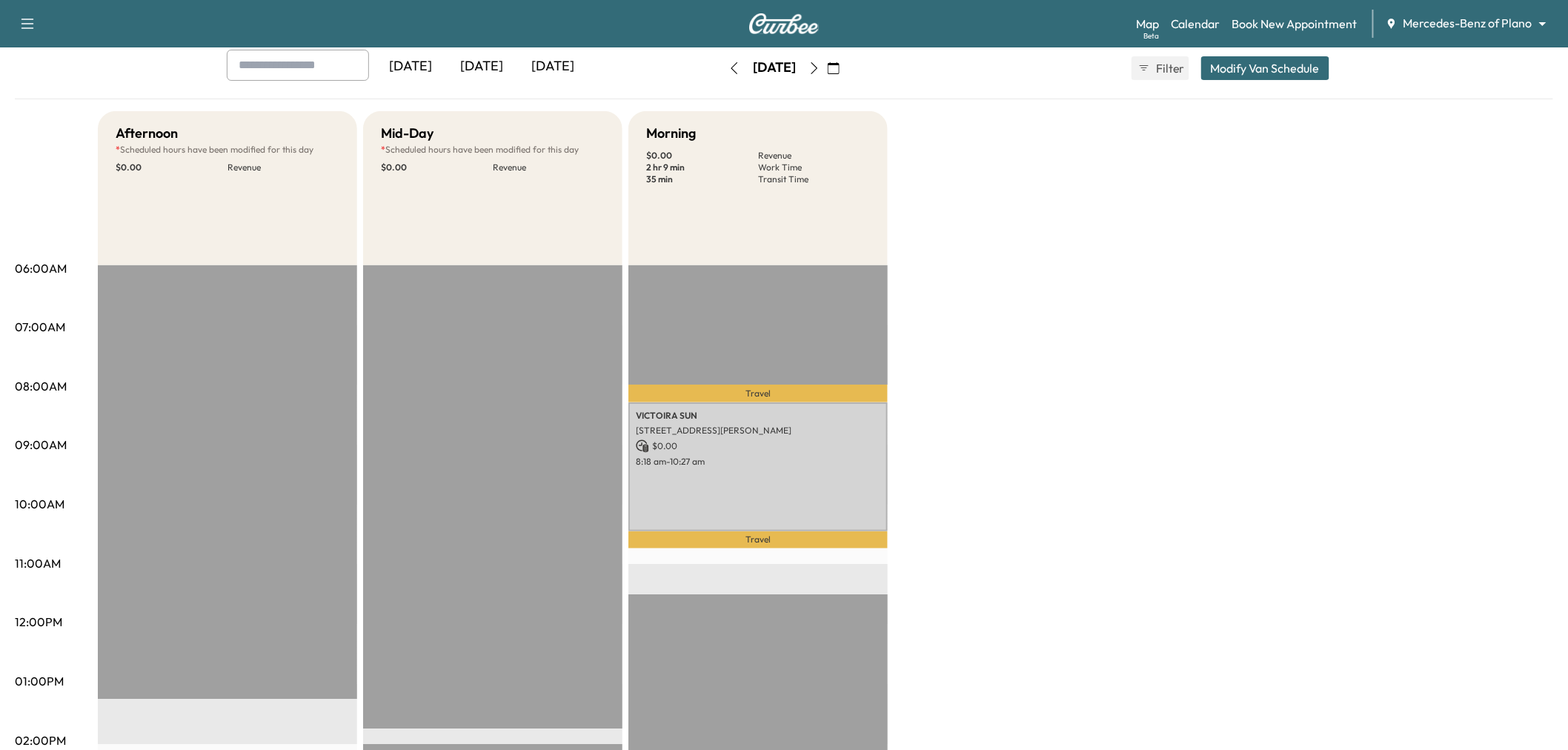
click at [821, 65] on icon "button" at bounding box center [814, 69] width 12 height 12
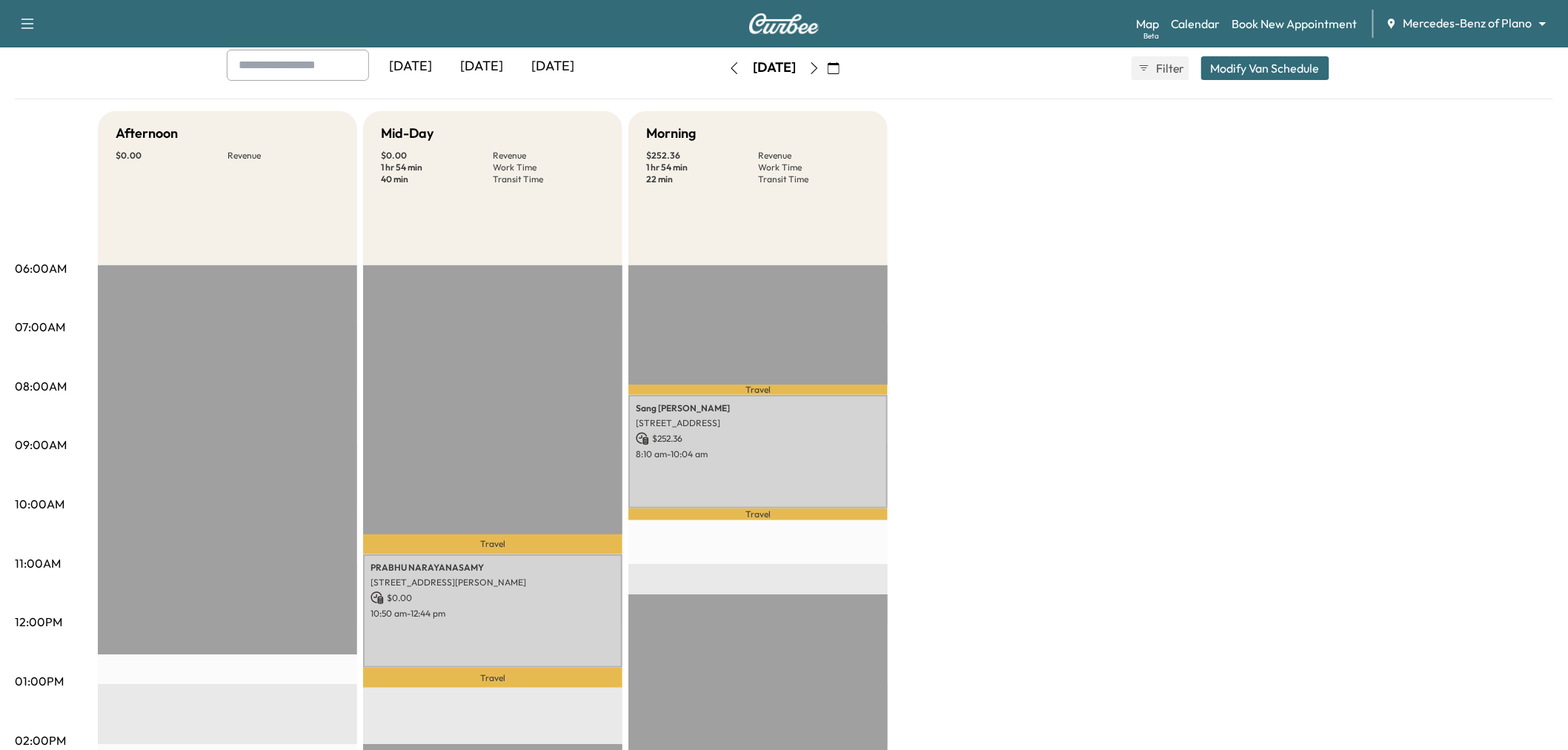
click at [728, 69] on icon "button" at bounding box center [735, 69] width 12 height 12
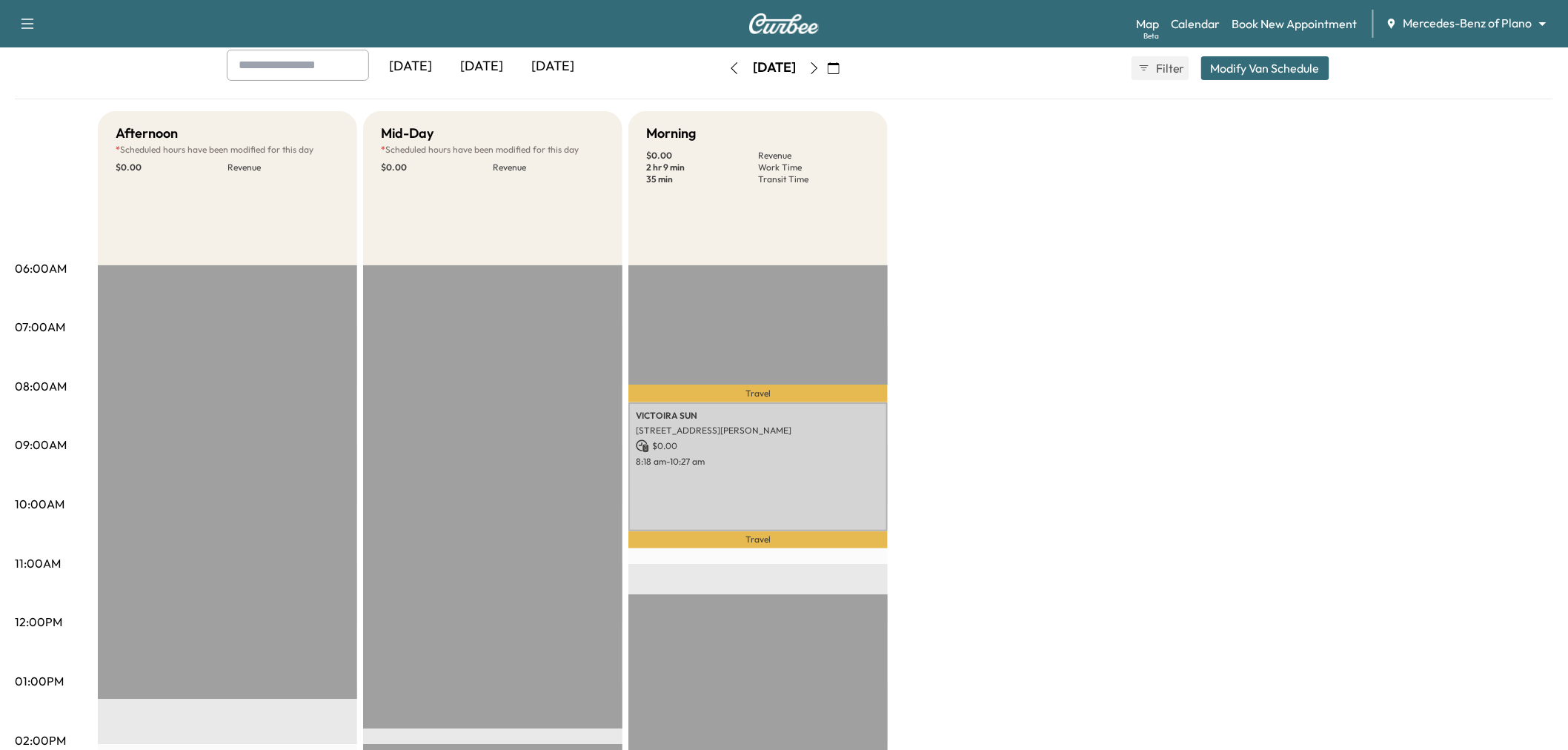
click at [722, 65] on button "button" at bounding box center [734, 68] width 25 height 24
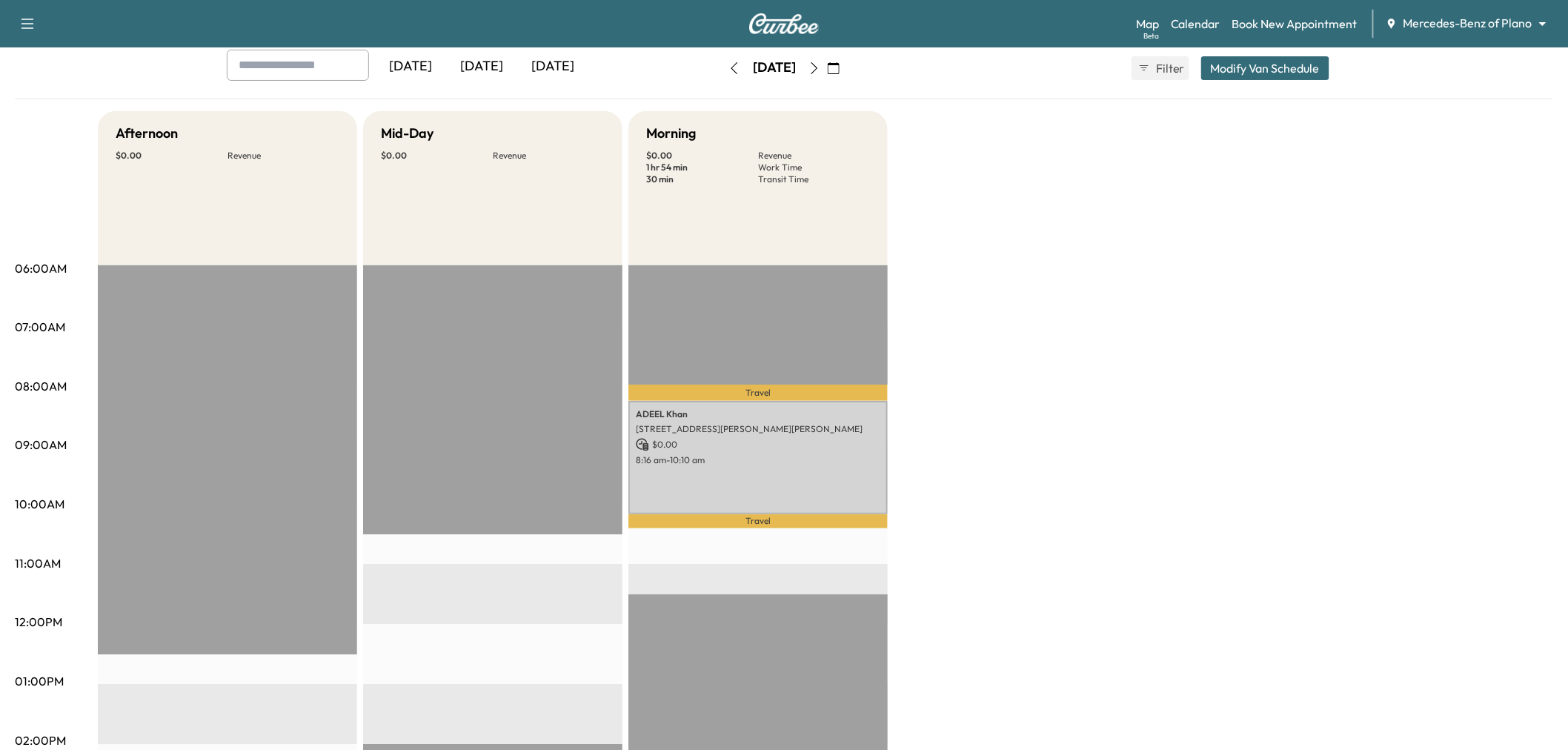
click at [722, 65] on div "[DATE]" at bounding box center [774, 68] width 105 height 24
click at [728, 65] on icon "button" at bounding box center [735, 69] width 12 height 12
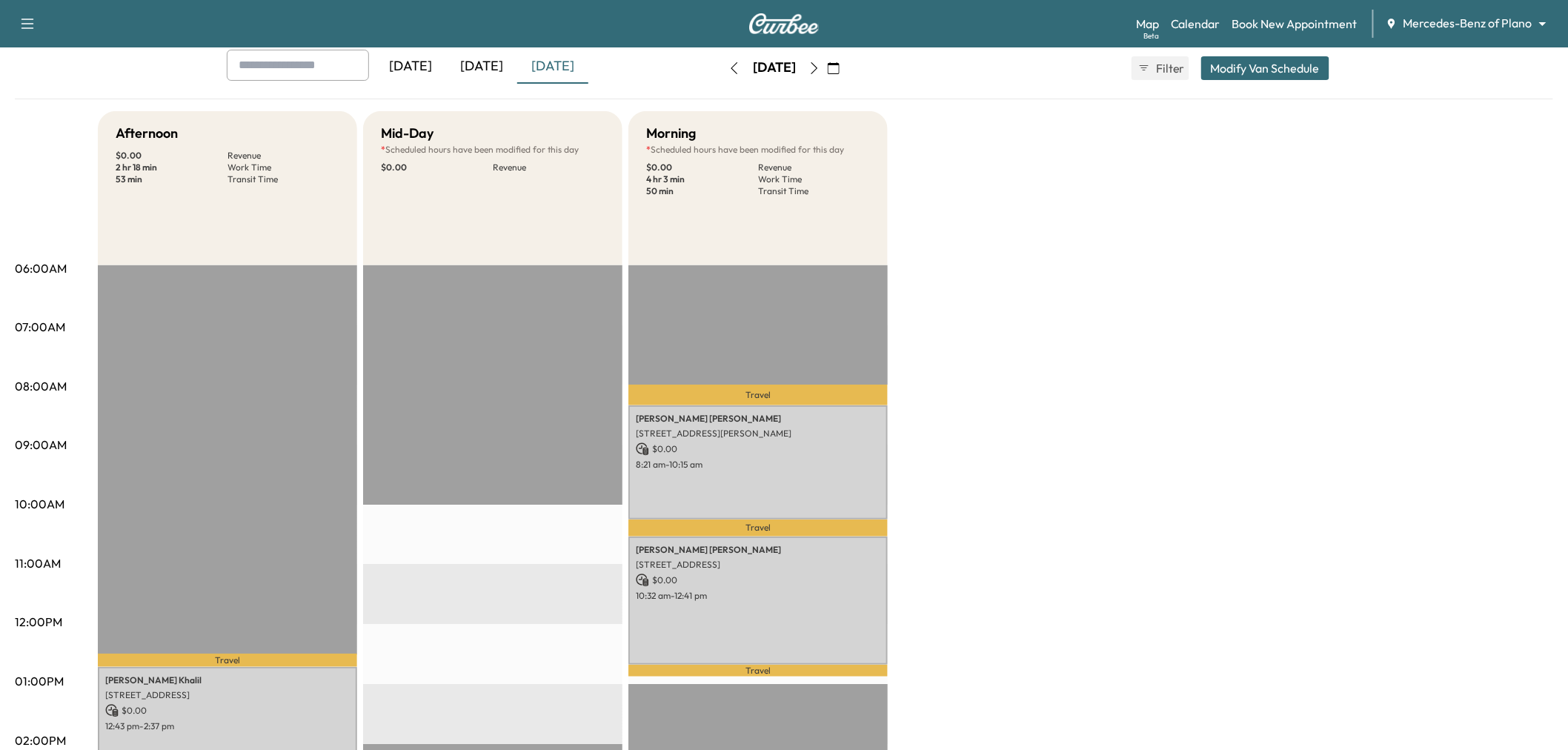
click at [821, 67] on icon "button" at bounding box center [814, 69] width 12 height 12
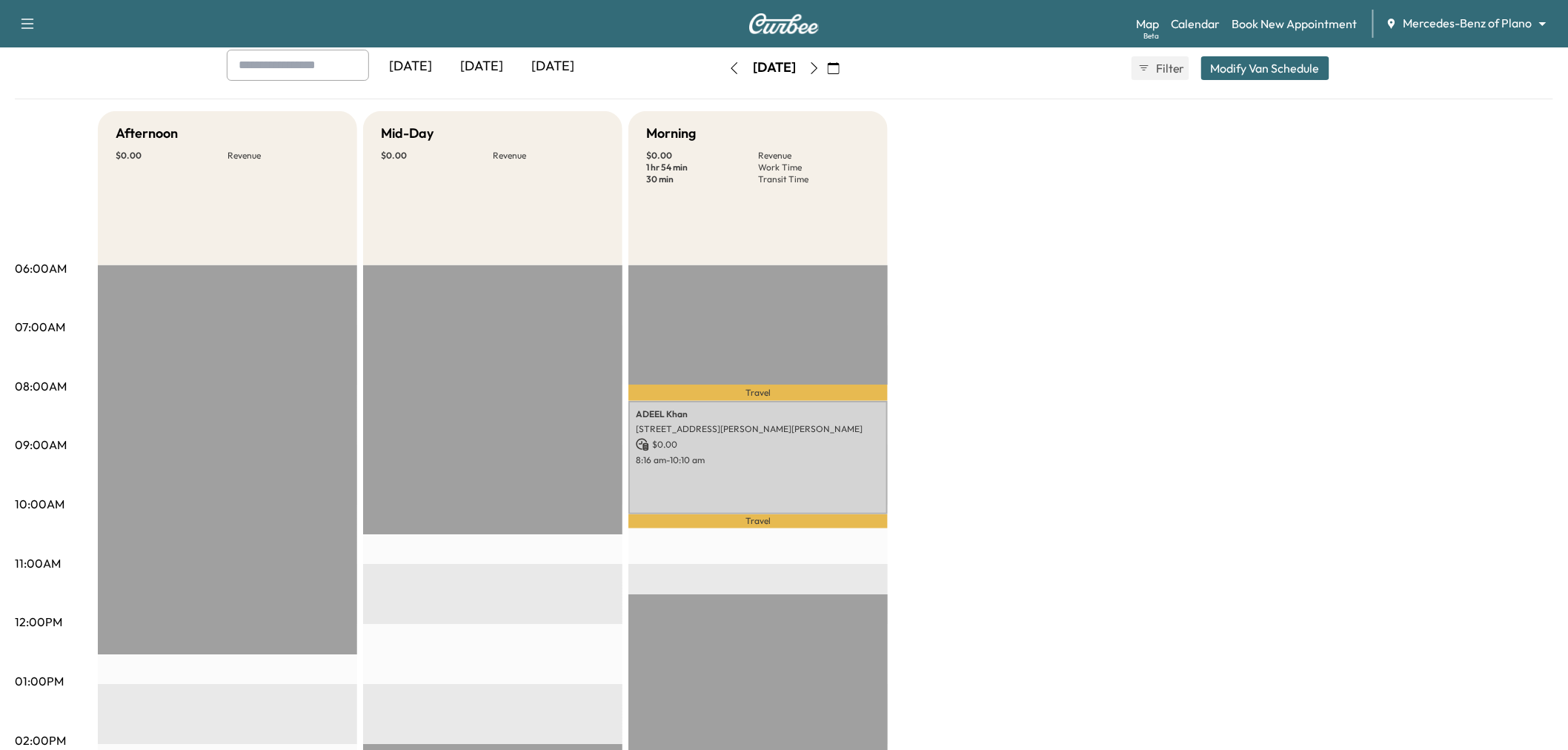
click at [821, 69] on icon "button" at bounding box center [814, 69] width 12 height 12
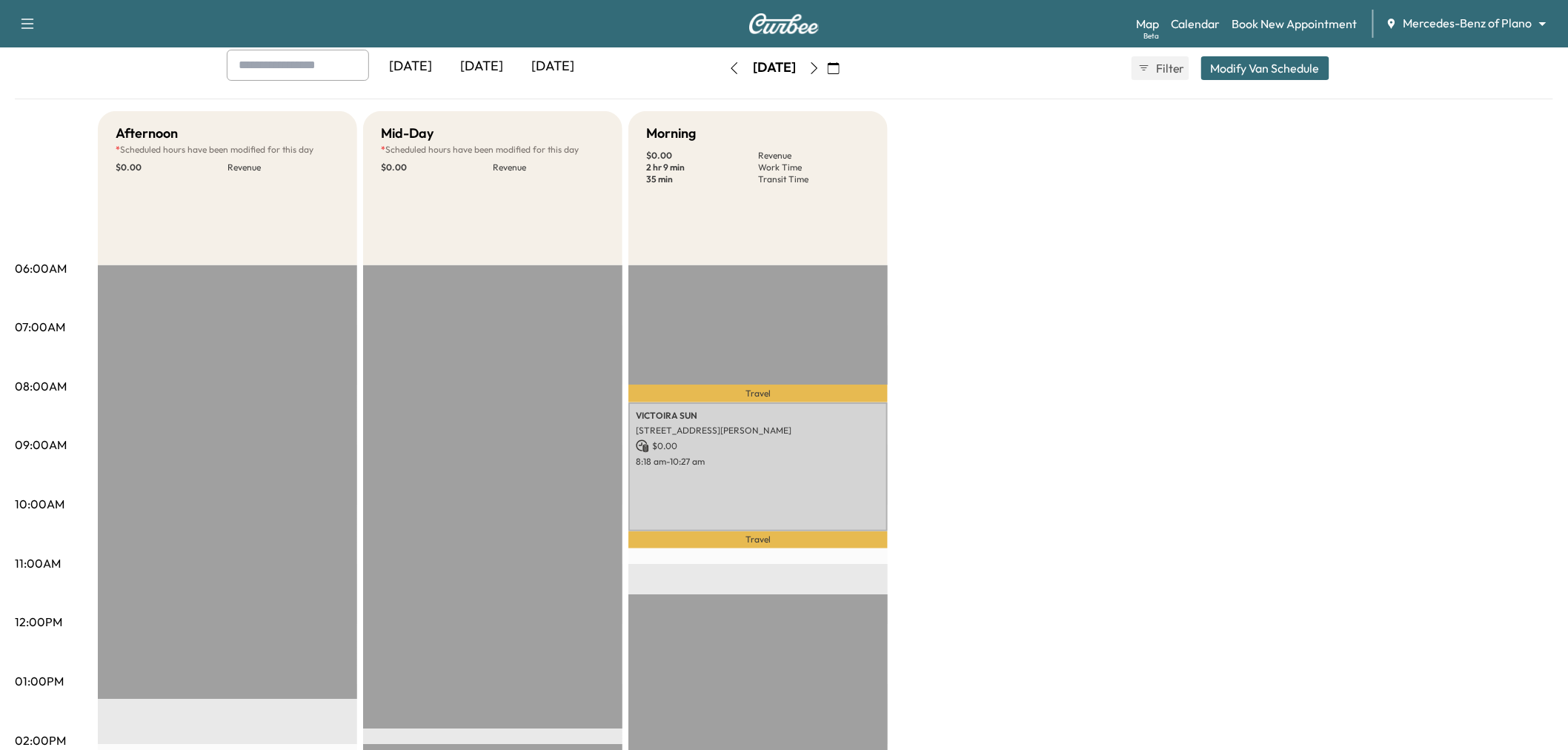
click at [846, 69] on button "button" at bounding box center [833, 68] width 25 height 24
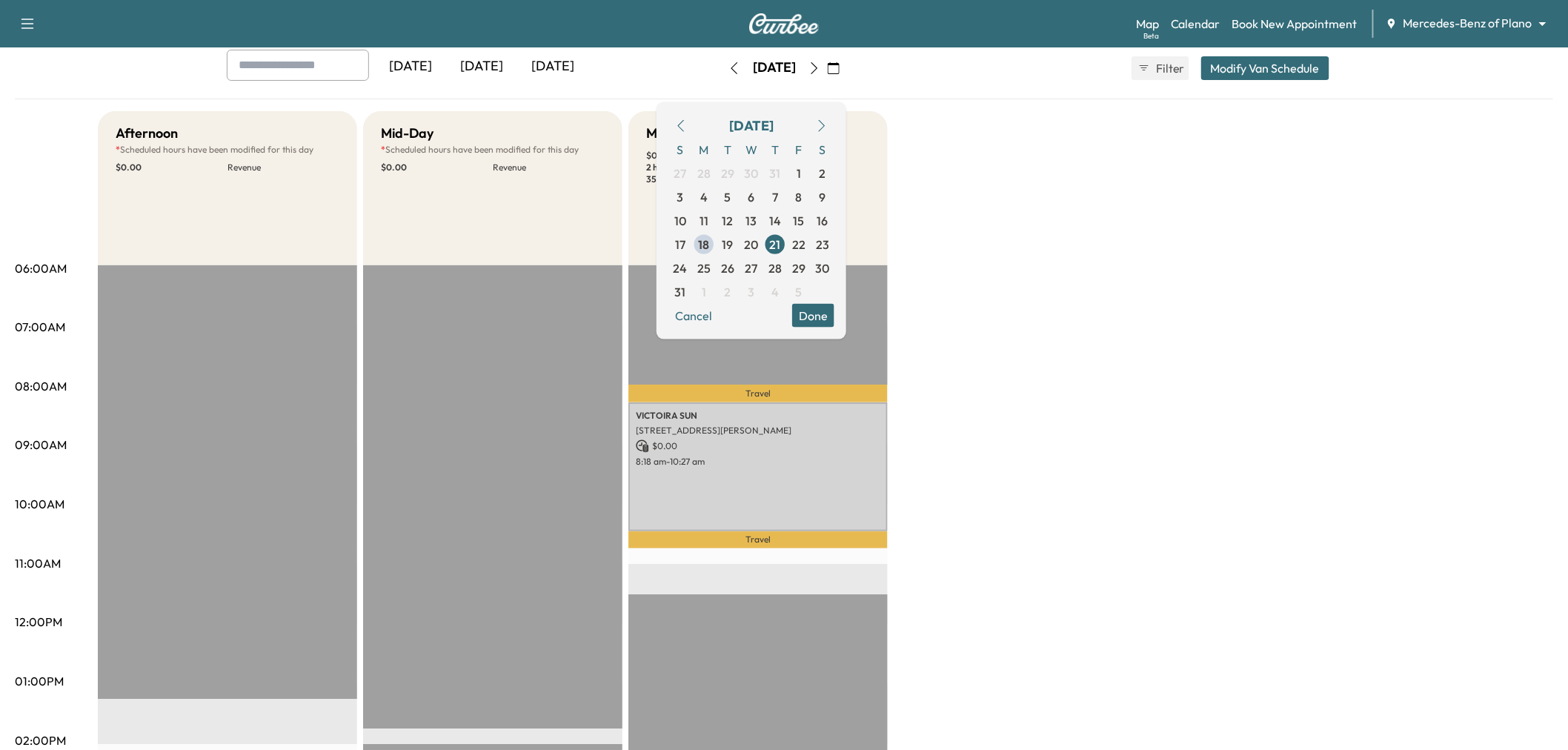
click at [846, 69] on button "button" at bounding box center [833, 68] width 25 height 24
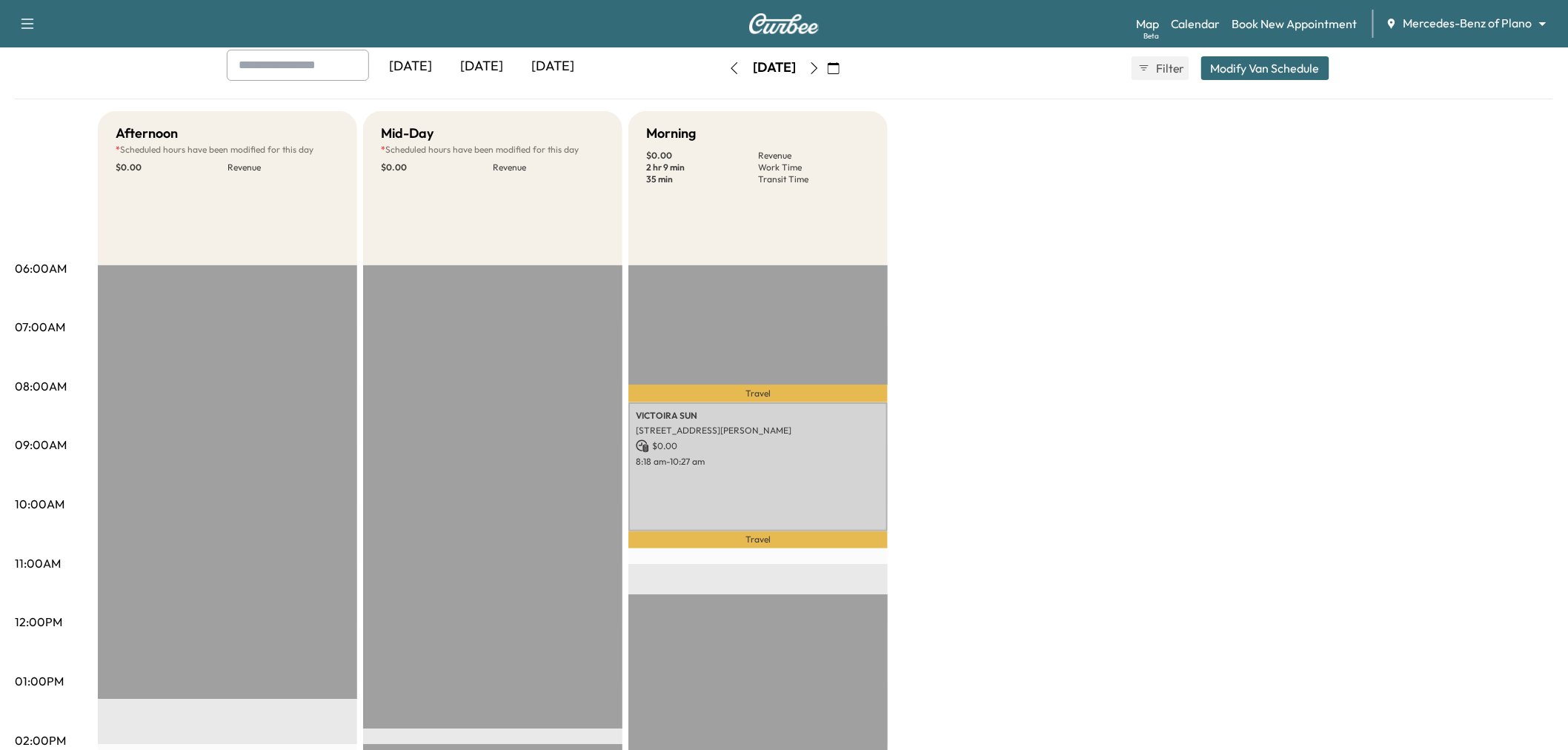
drag, startPoint x: 868, startPoint y: 62, endPoint x: 860, endPoint y: 75, distance: 15.3
click at [840, 63] on icon "button" at bounding box center [833, 69] width 12 height 12
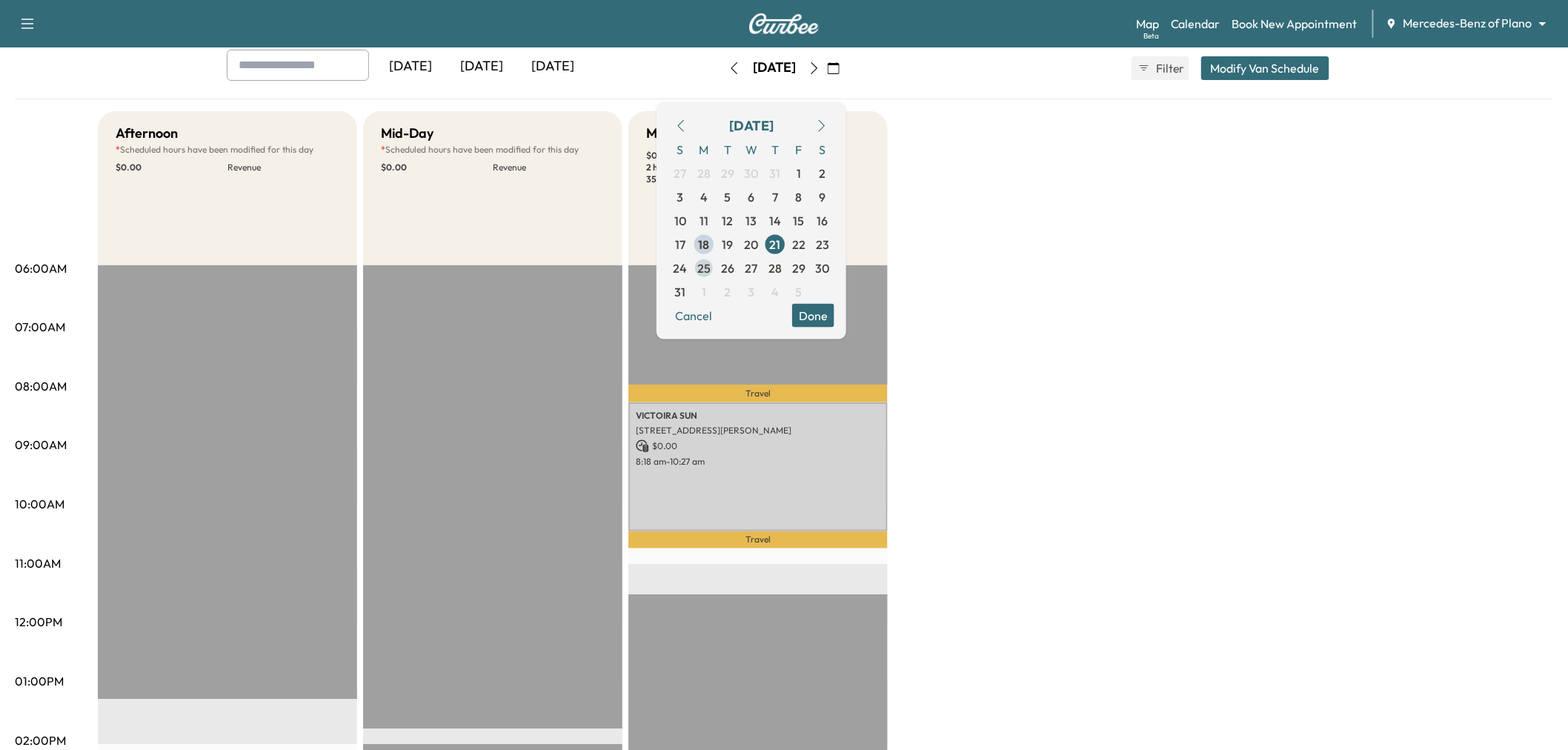
click at [710, 266] on span "25" at bounding box center [704, 267] width 14 height 18
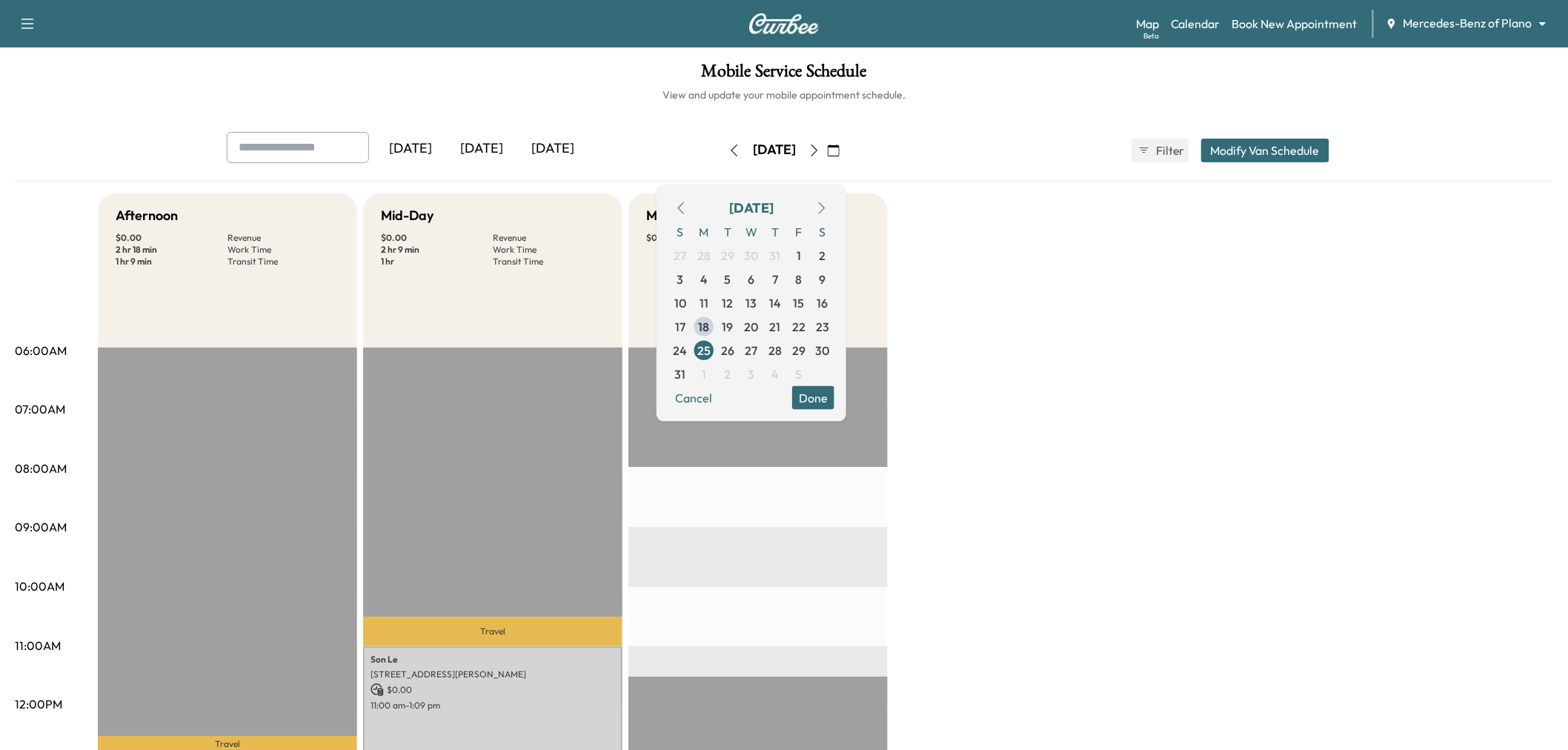
click at [834, 404] on button "Done" at bounding box center [813, 397] width 42 height 24
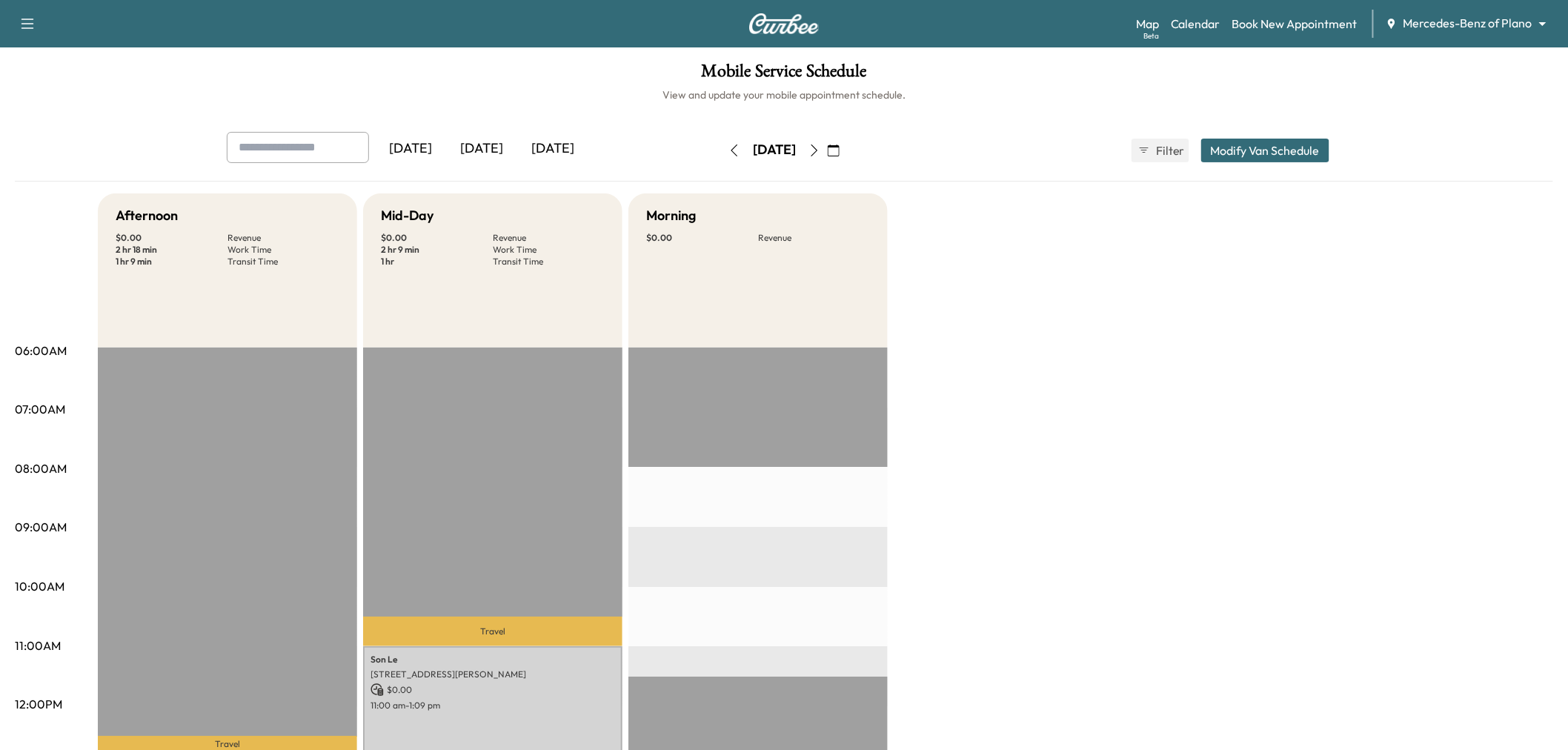
scroll to position [247, 0]
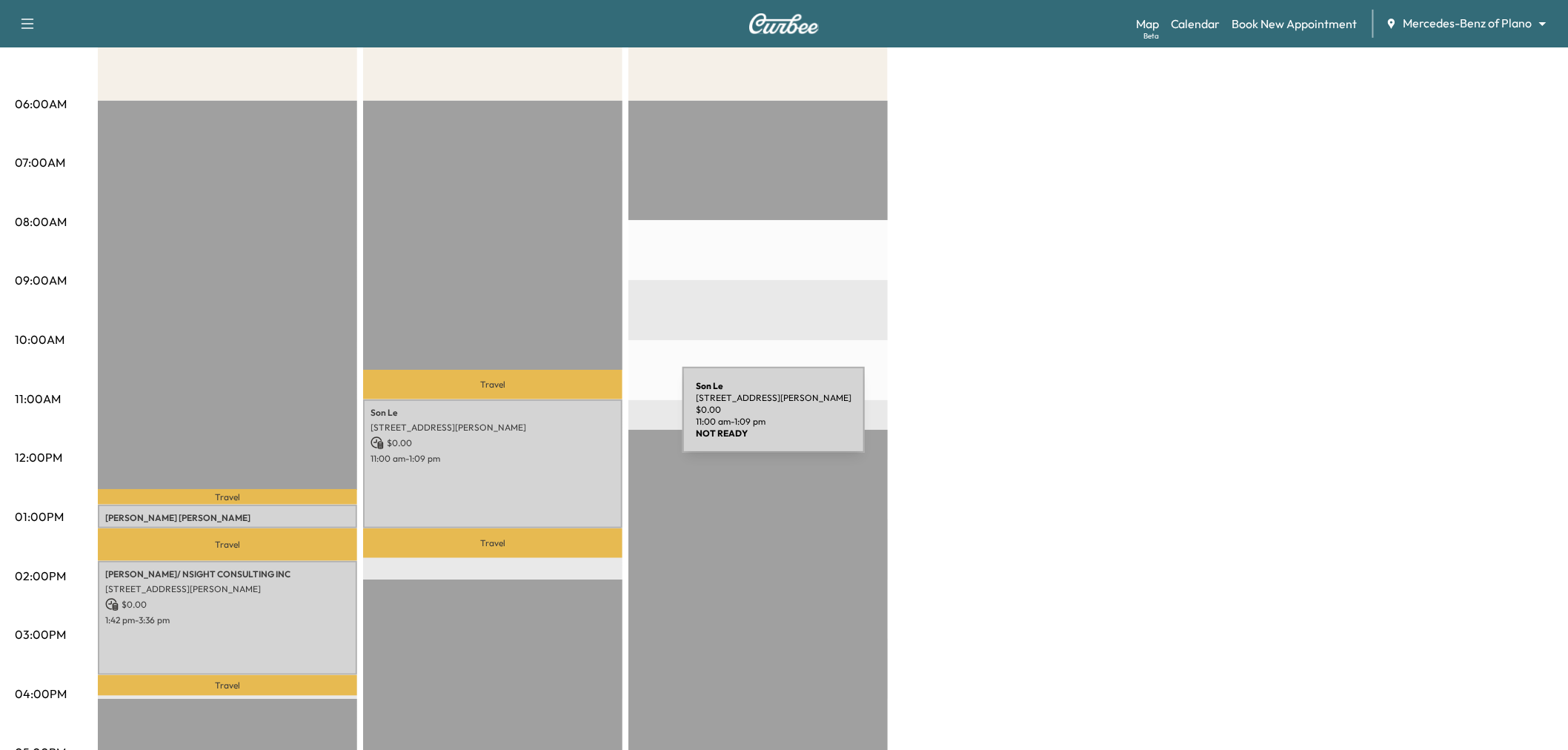
click at [549, 422] on p "[STREET_ADDRESS][PERSON_NAME]" at bounding box center [492, 428] width 244 height 12
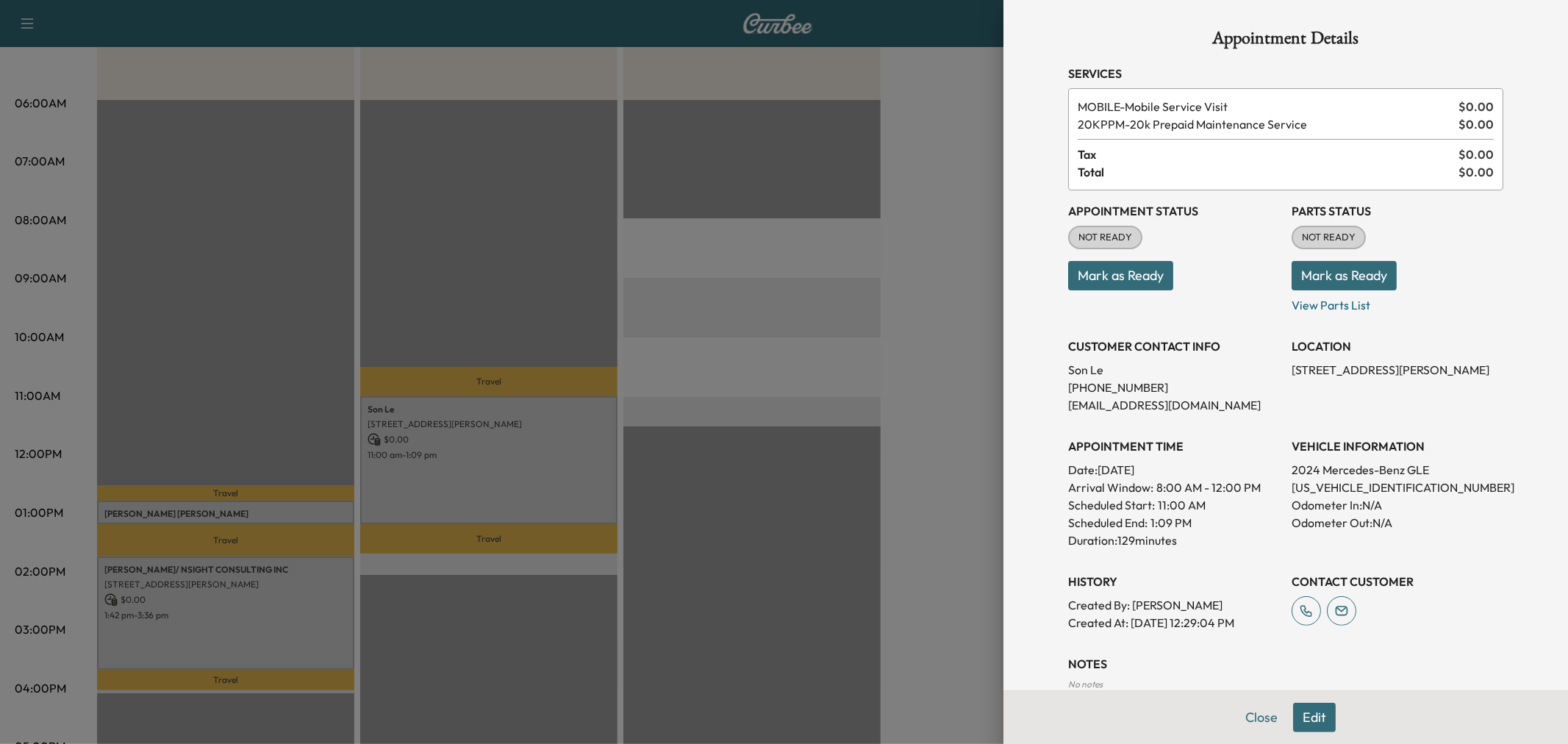
click at [1304, 727] on button "Edit" at bounding box center [1314, 718] width 42 height 29
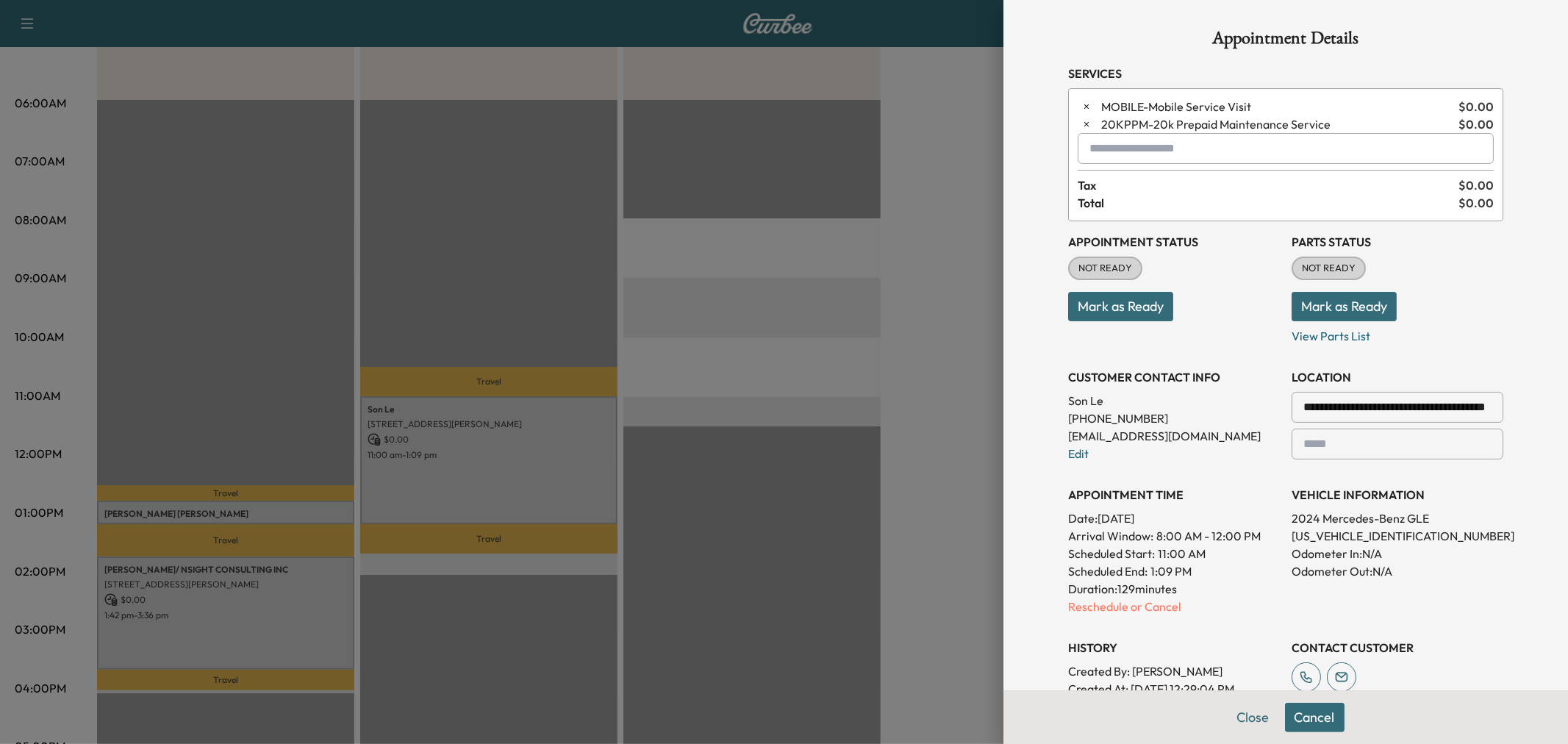
click at [1112, 144] on input "text" at bounding box center [1286, 148] width 416 height 31
click at [1155, 174] on ul "MORNING - Morning Appointment $ 0.00 / 0 min" at bounding box center [1273, 187] width 415 height 44
click at [1156, 178] on p "MORNING - Morning Appointment" at bounding box center [1232, 187] width 319 height 20
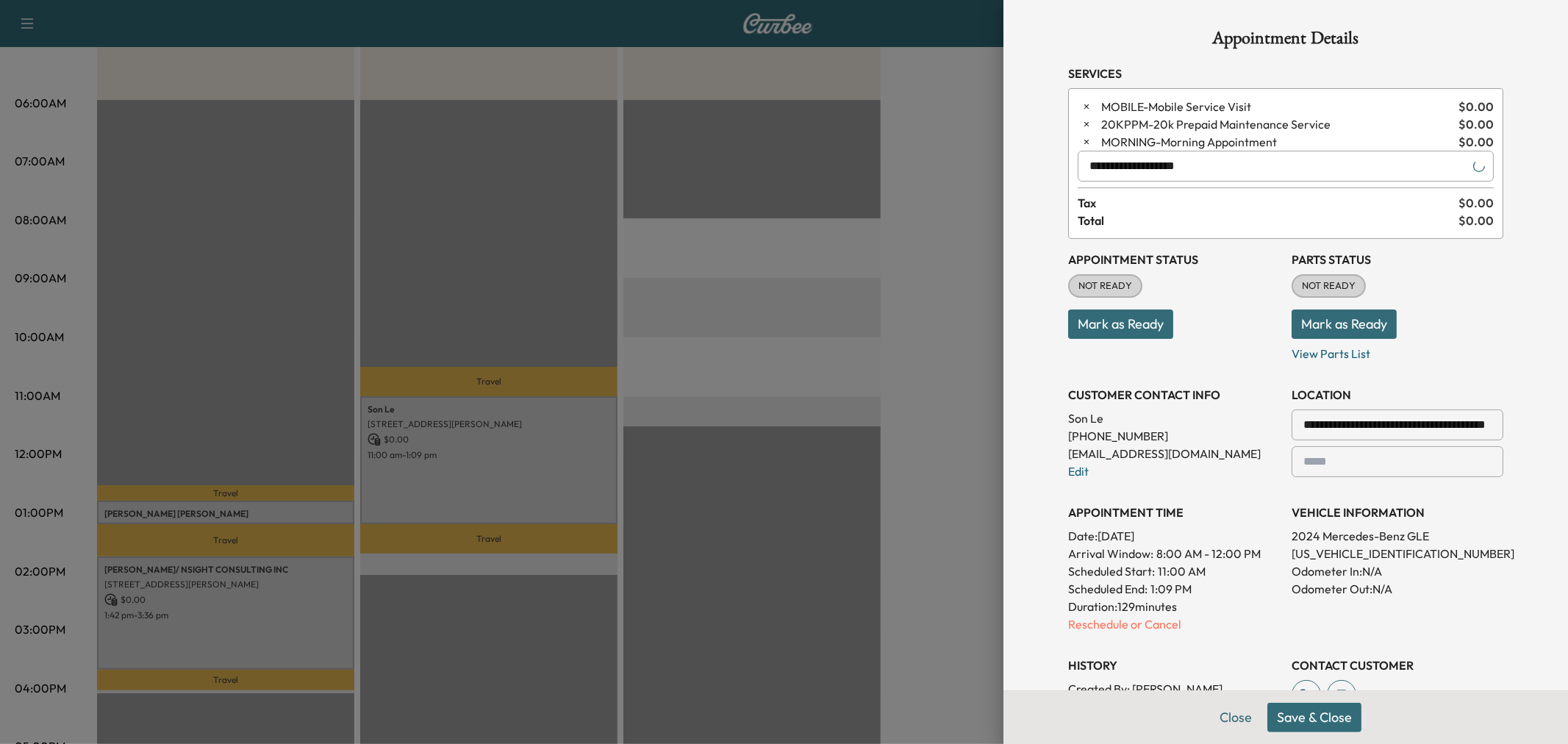
type input "**********"
click at [1314, 708] on button "Save & Close" at bounding box center [1314, 718] width 94 height 29
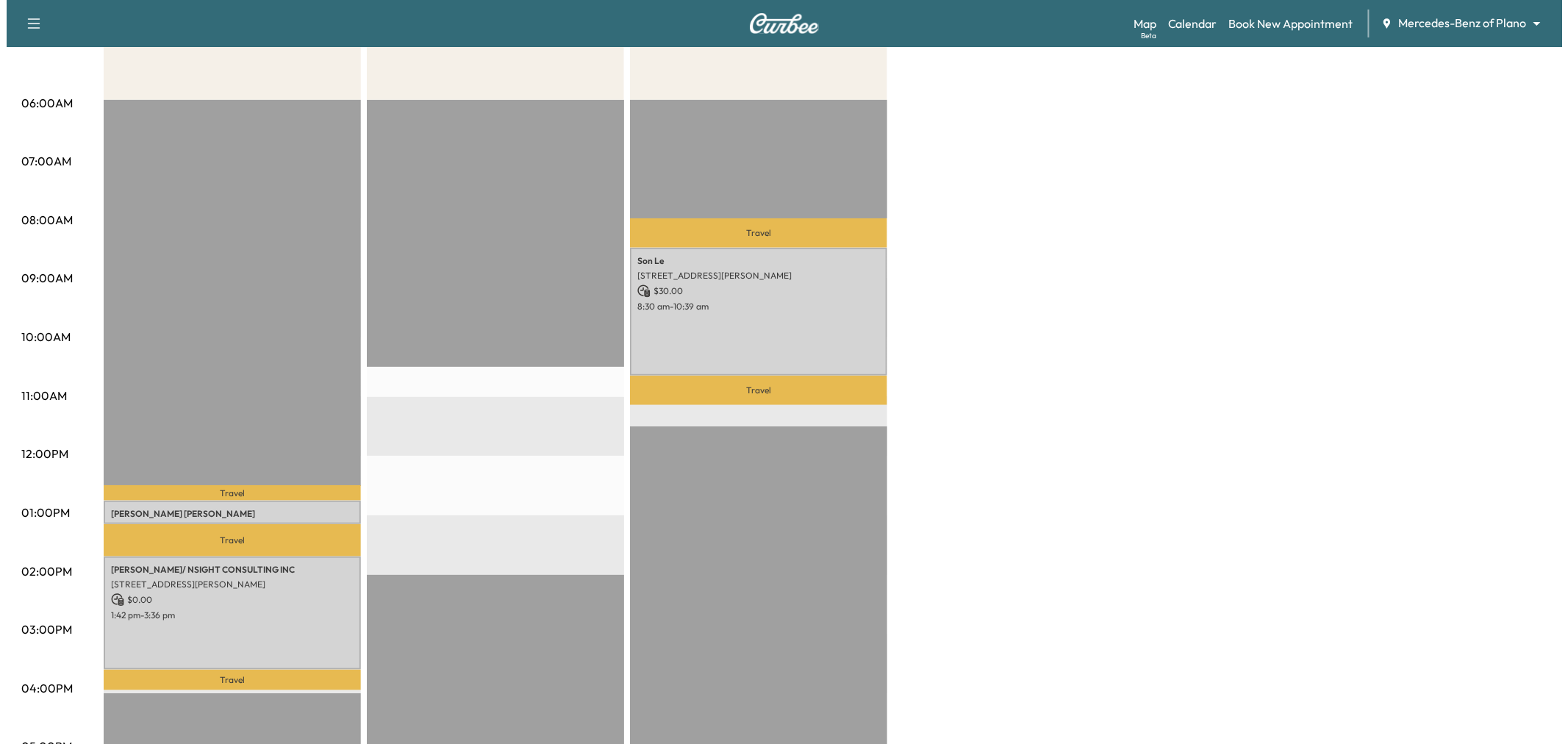
scroll to position [326, 0]
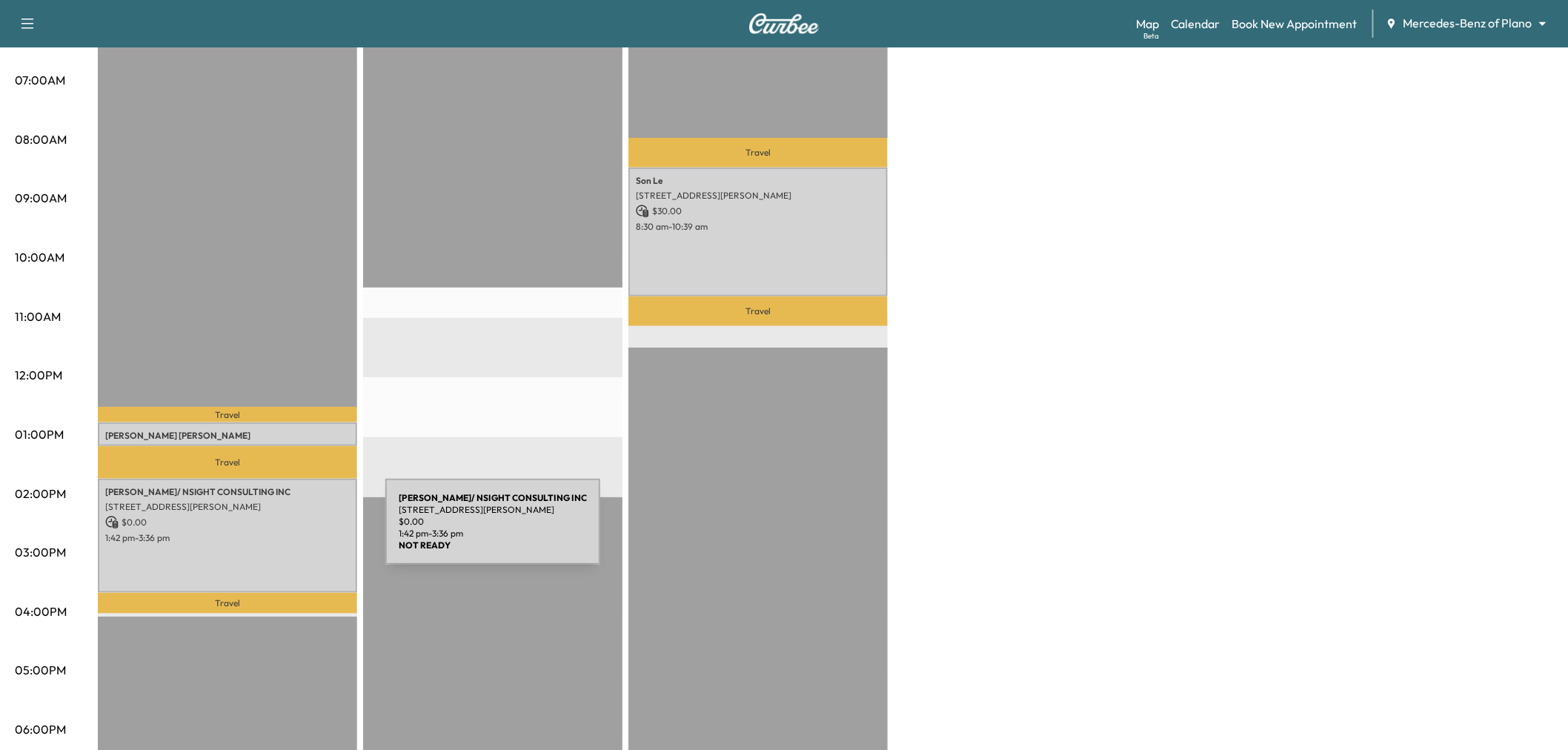
click at [274, 532] on p "1:42 pm - 3:36 pm" at bounding box center [227, 538] width 244 height 12
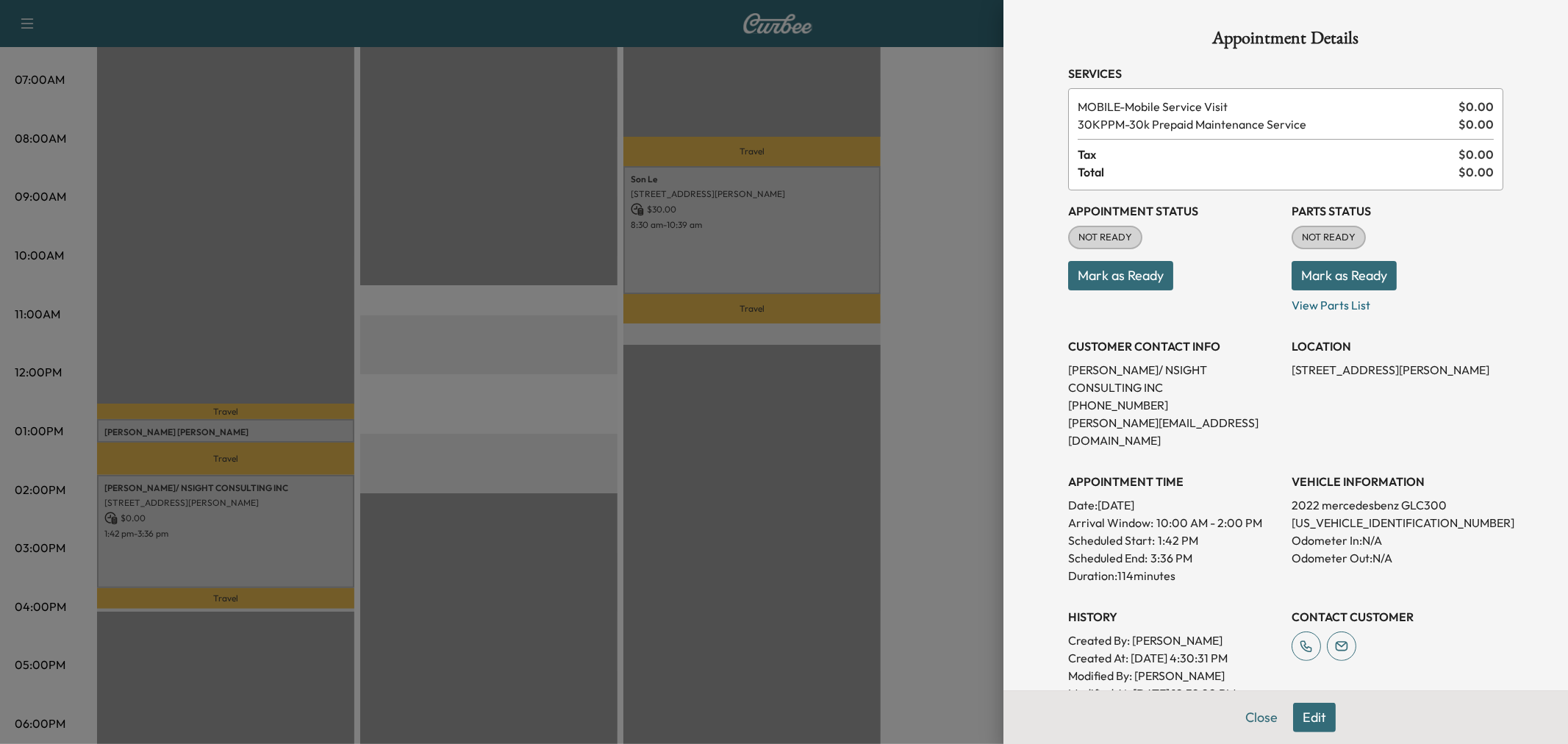
click at [262, 518] on div at bounding box center [784, 372] width 1568 height 744
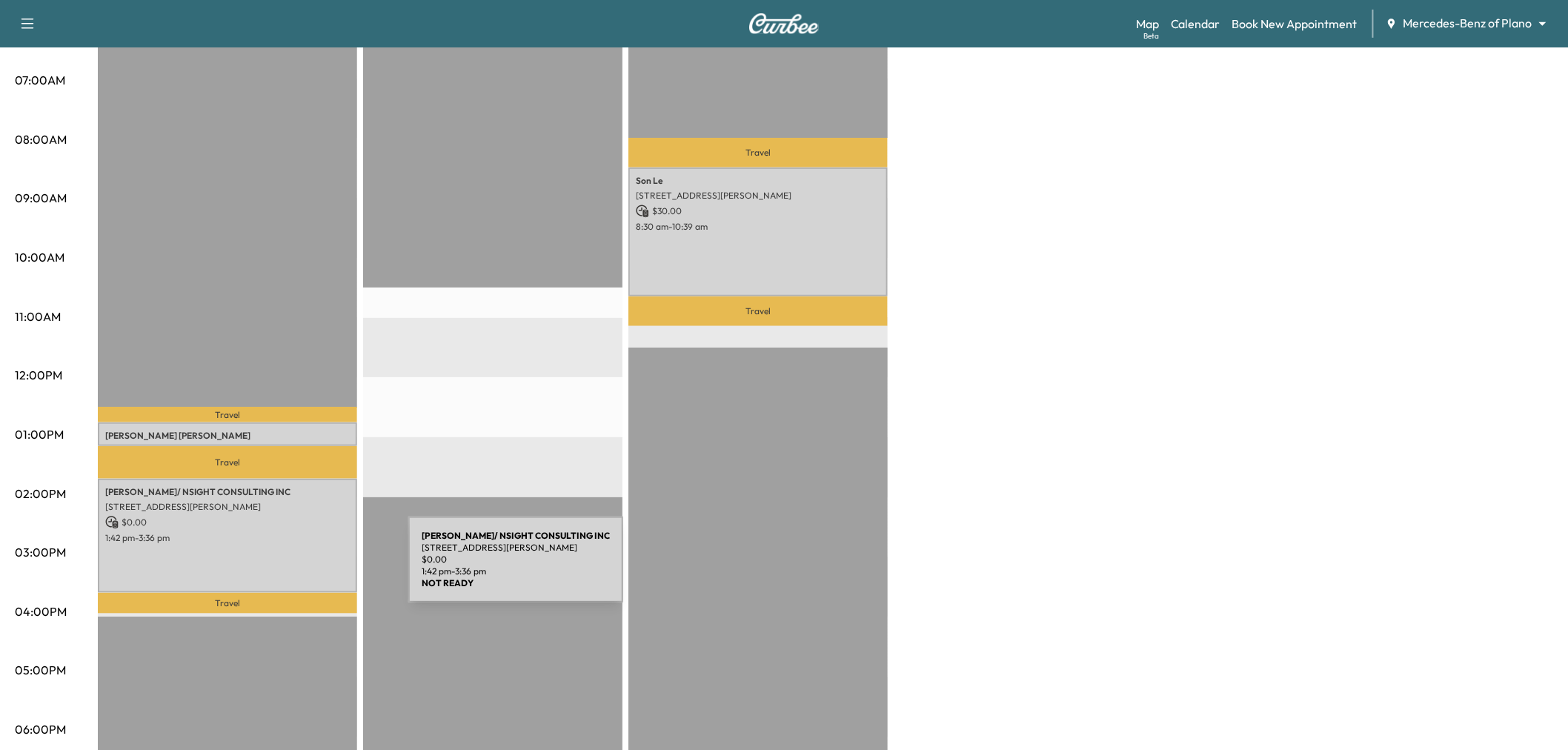
click at [295, 569] on div "[PERSON_NAME]/ NSIGHT CONSULTING INC [STREET_ADDRESS][PERSON_NAME] $ 0.00 1:42 …" at bounding box center [227, 535] width 260 height 113
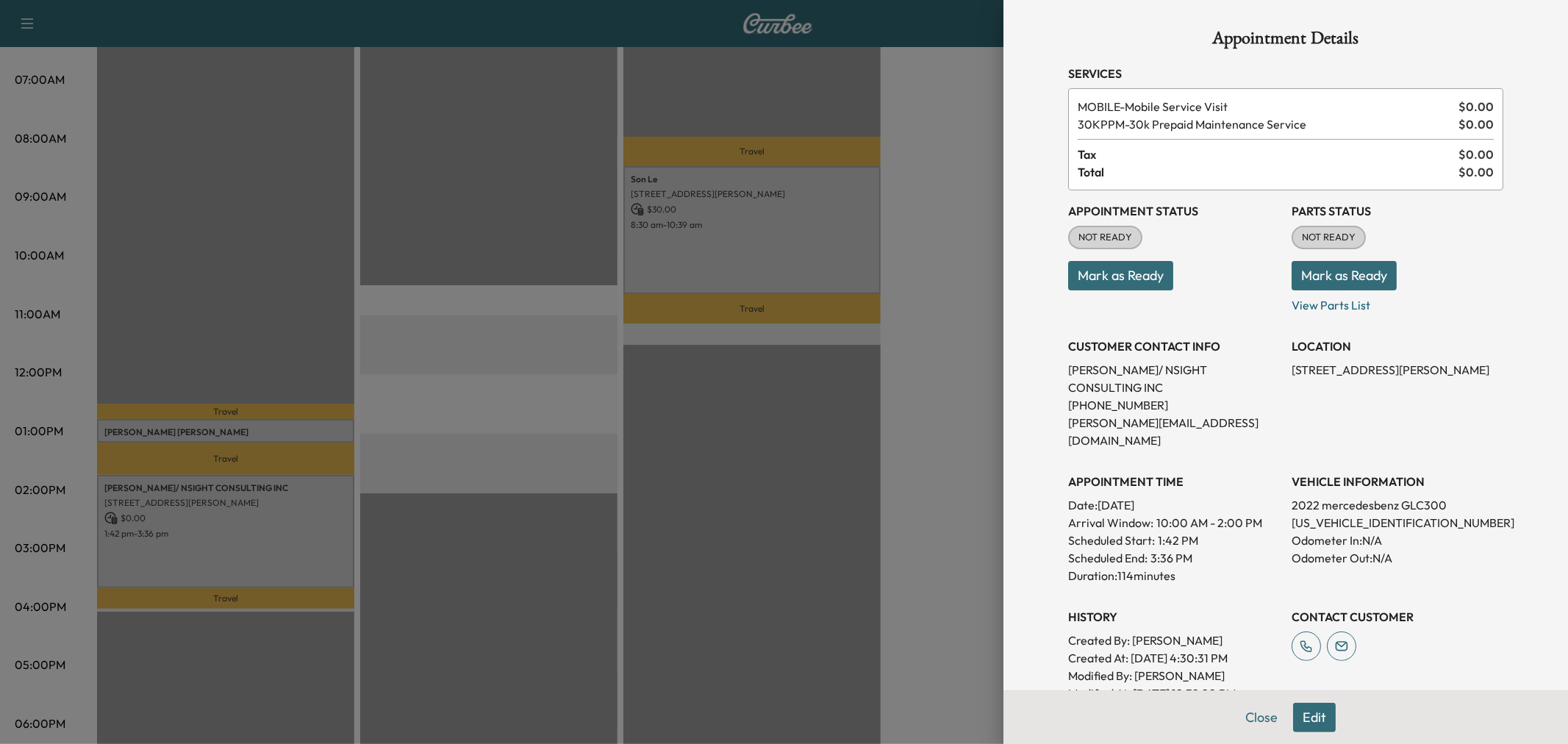
click at [1294, 712] on button "Edit" at bounding box center [1314, 718] width 42 height 29
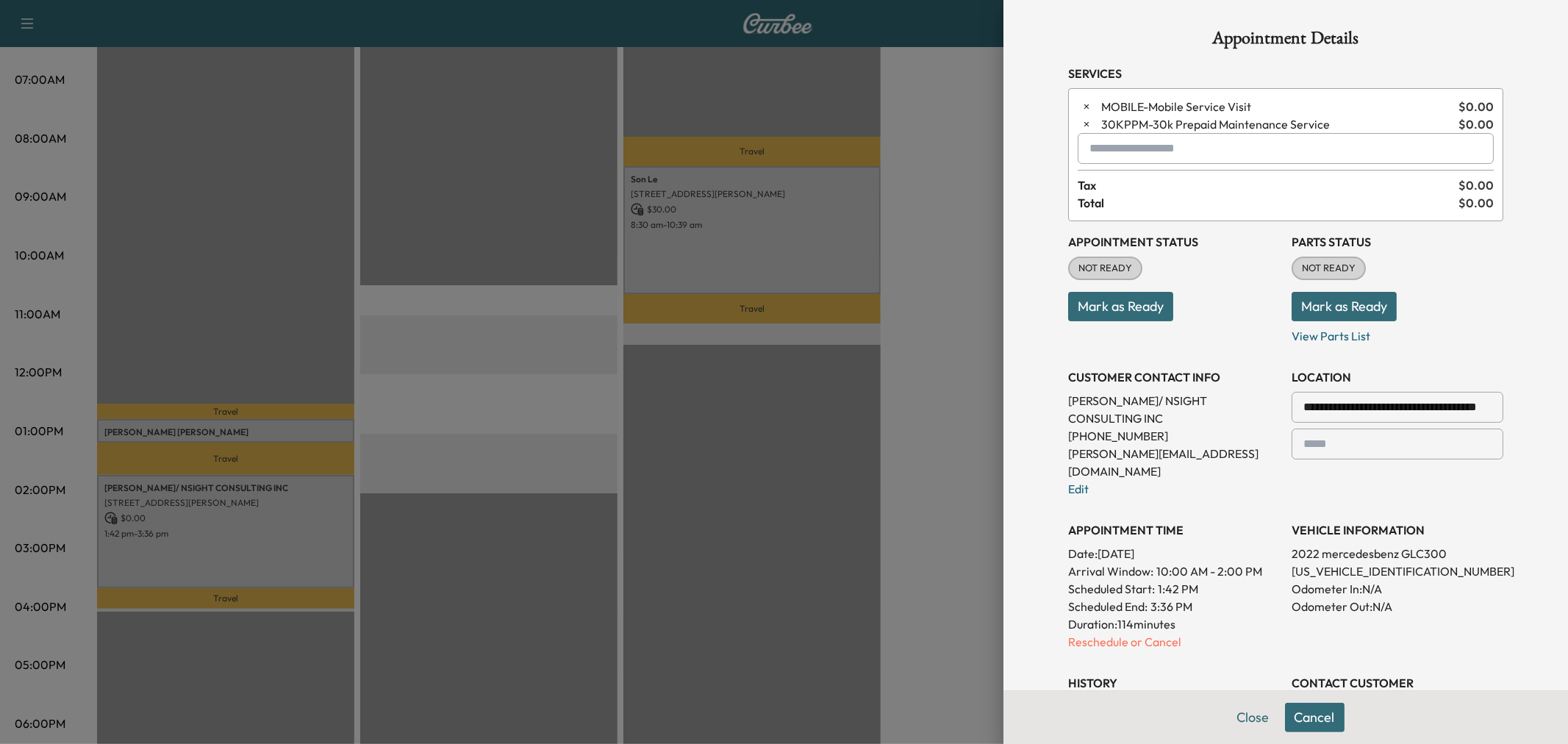
click at [1128, 155] on input "text" at bounding box center [1286, 148] width 416 height 31
click at [1188, 184] on p "MIDDAY - Mid-Day Appointment" at bounding box center [1232, 187] width 319 height 20
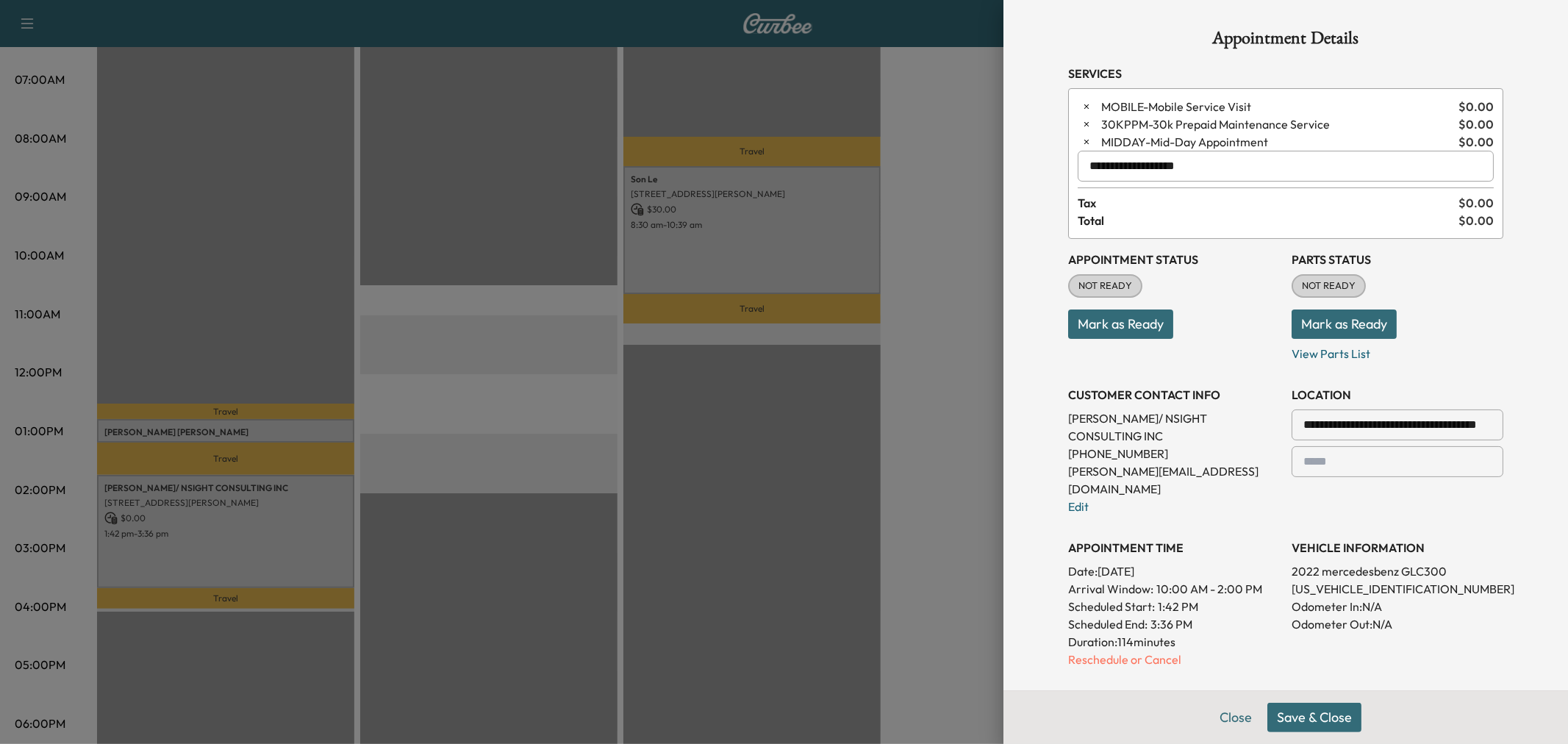
type input "**********"
click at [1320, 730] on button "Save & Close" at bounding box center [1314, 718] width 94 height 29
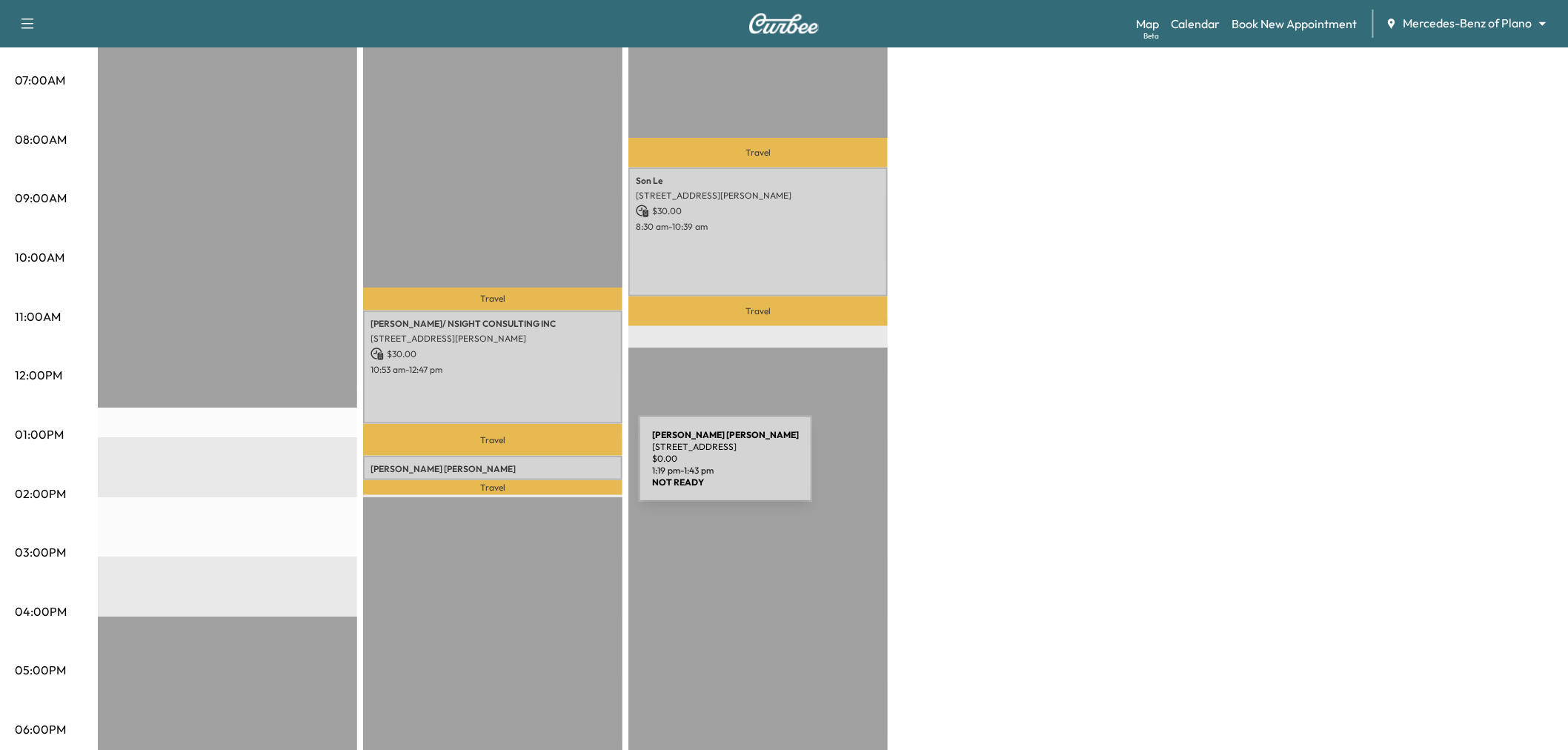
click at [527, 468] on p "[PERSON_NAME]" at bounding box center [492, 469] width 244 height 12
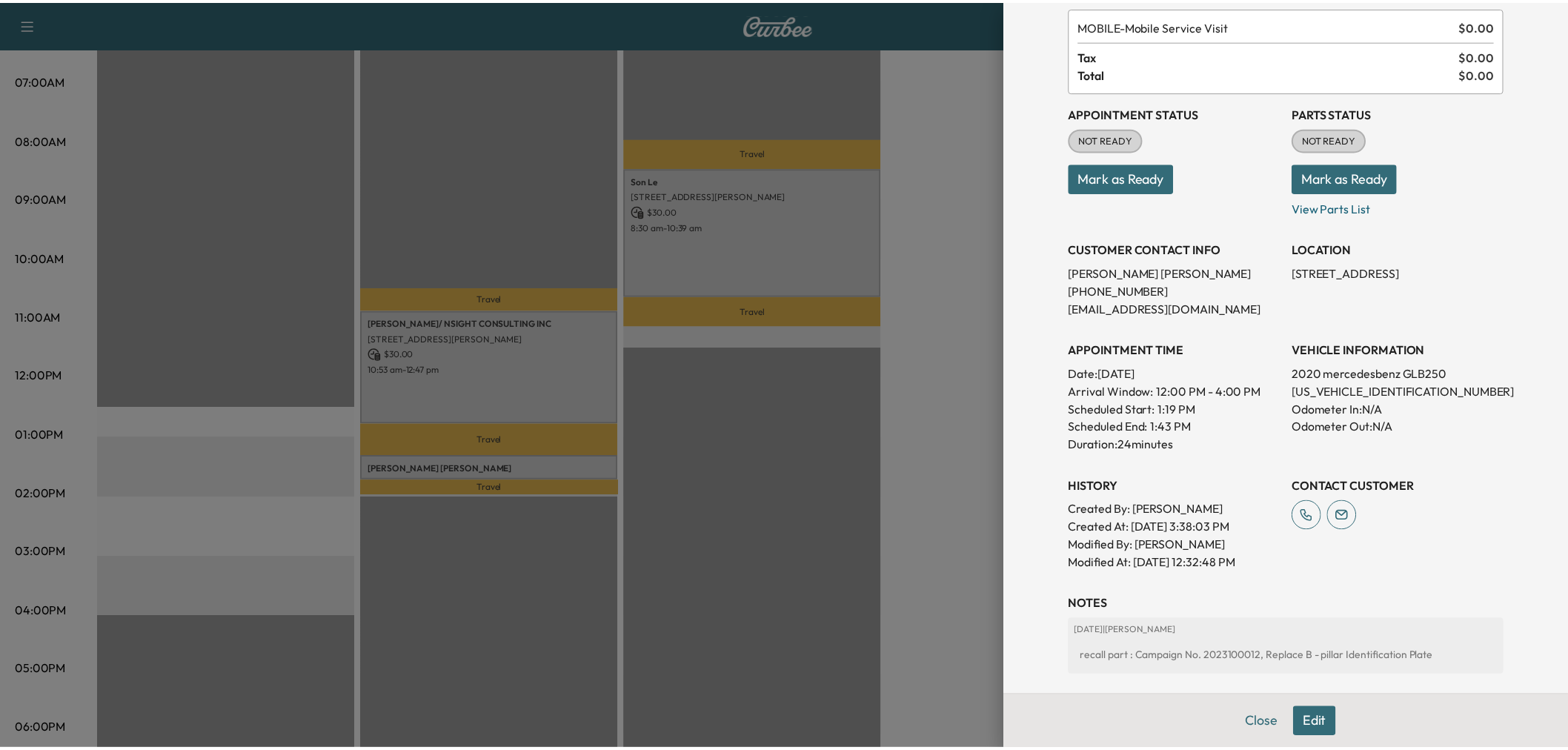
scroll to position [164, 0]
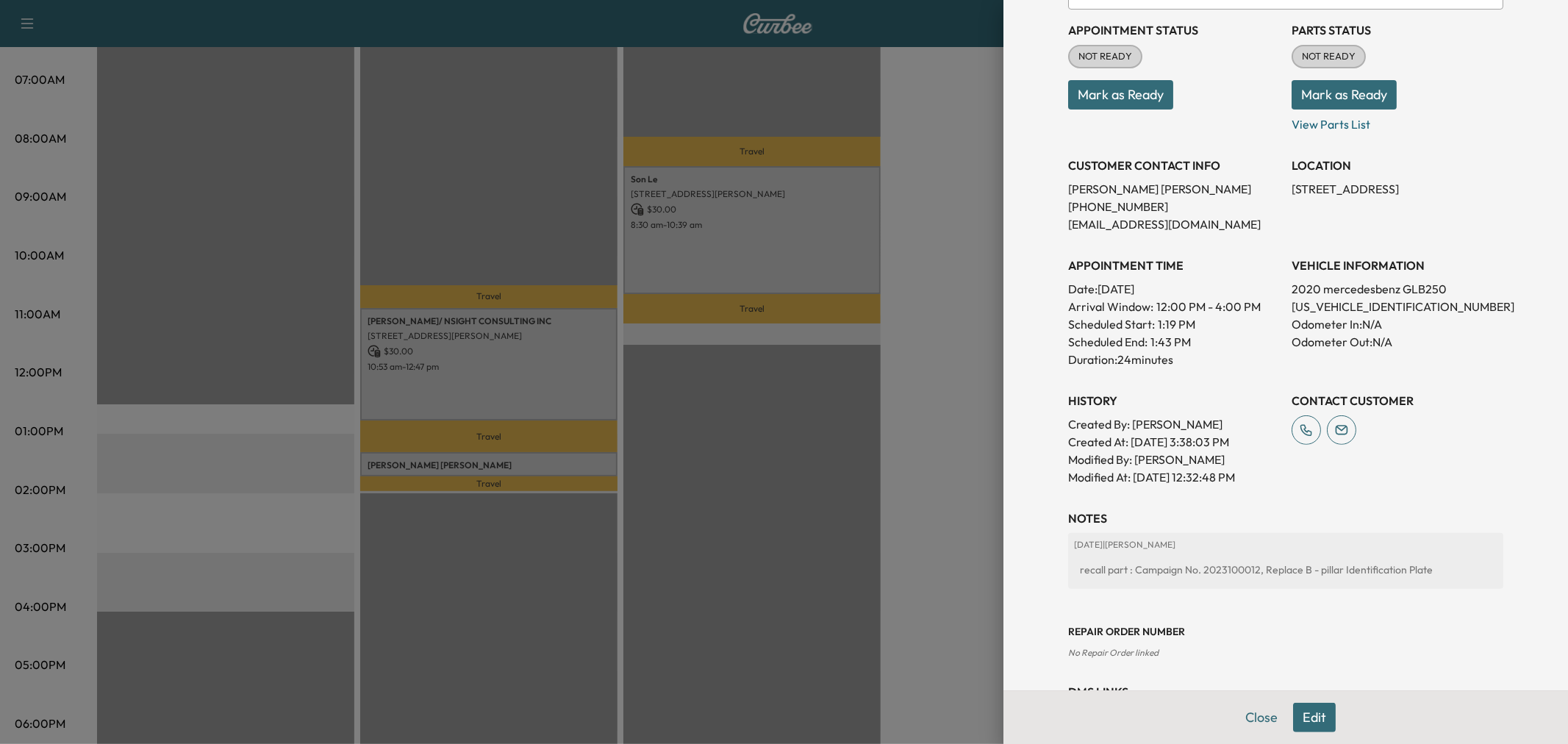
click at [969, 382] on div at bounding box center [784, 372] width 1568 height 744
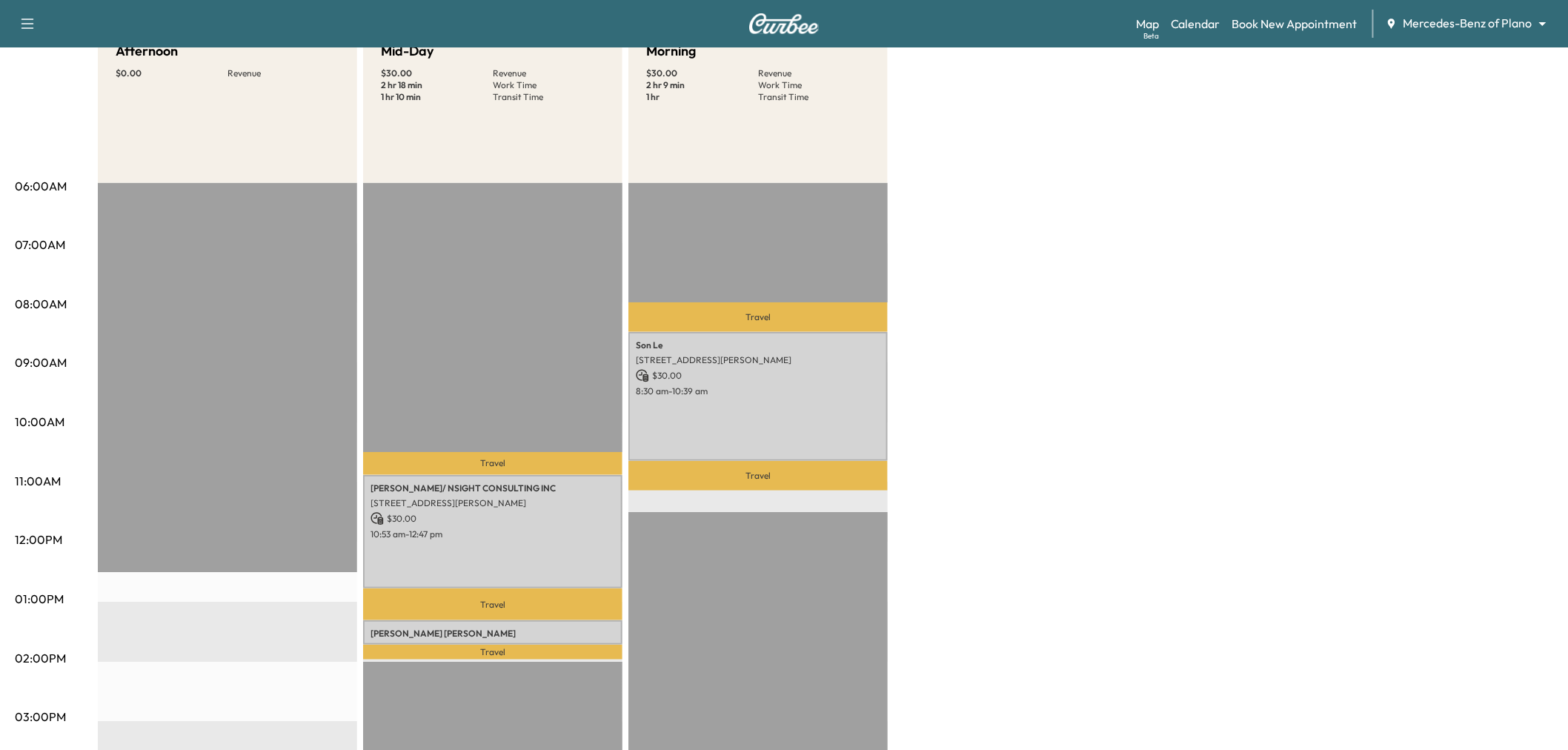
scroll to position [0, 0]
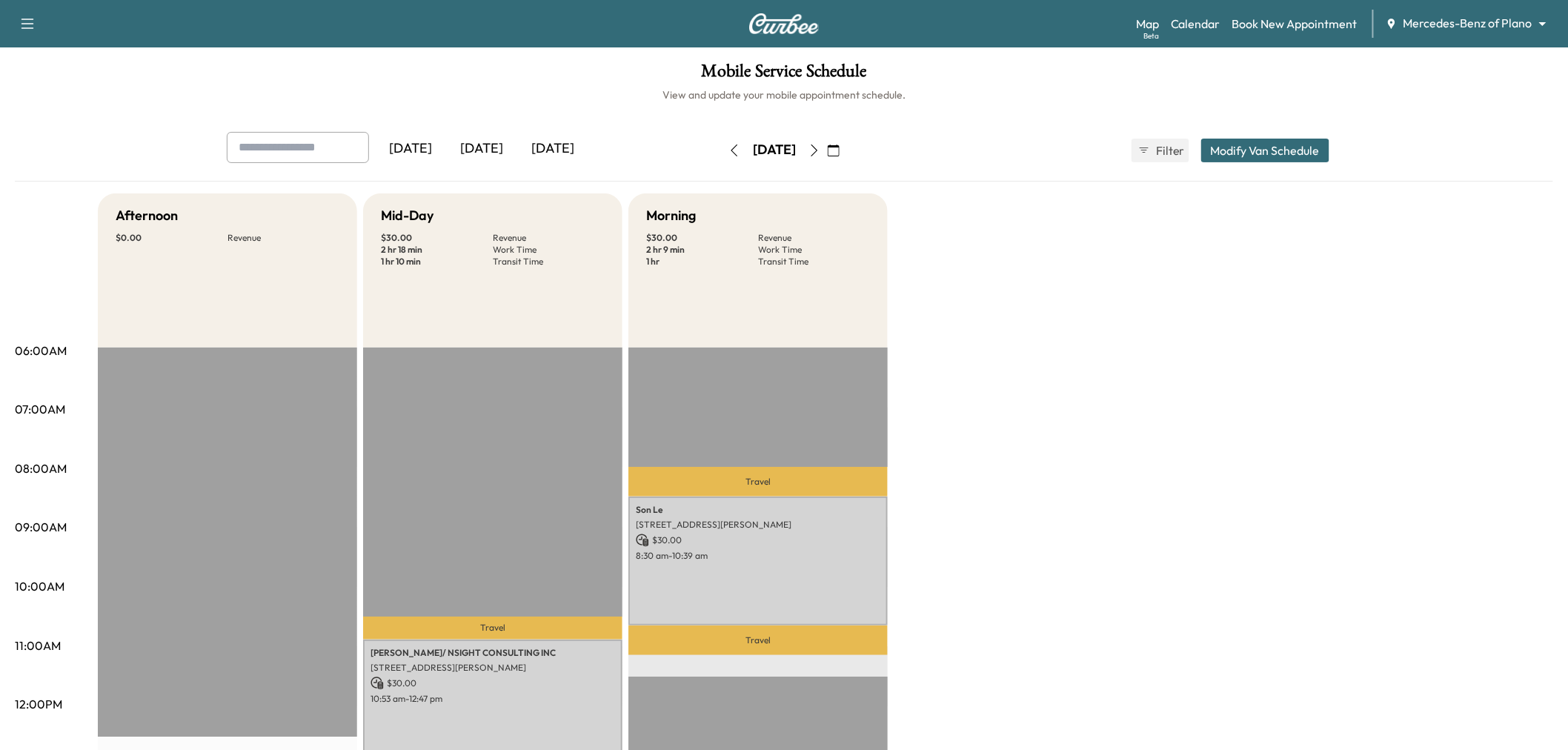
click at [1041, 331] on div "Afternoon $ 0.00 Revenue EST Start Mid-Day $ 30.00 Revenue 2 hr 18 min Work Tim…" at bounding box center [825, 749] width 1455 height 1112
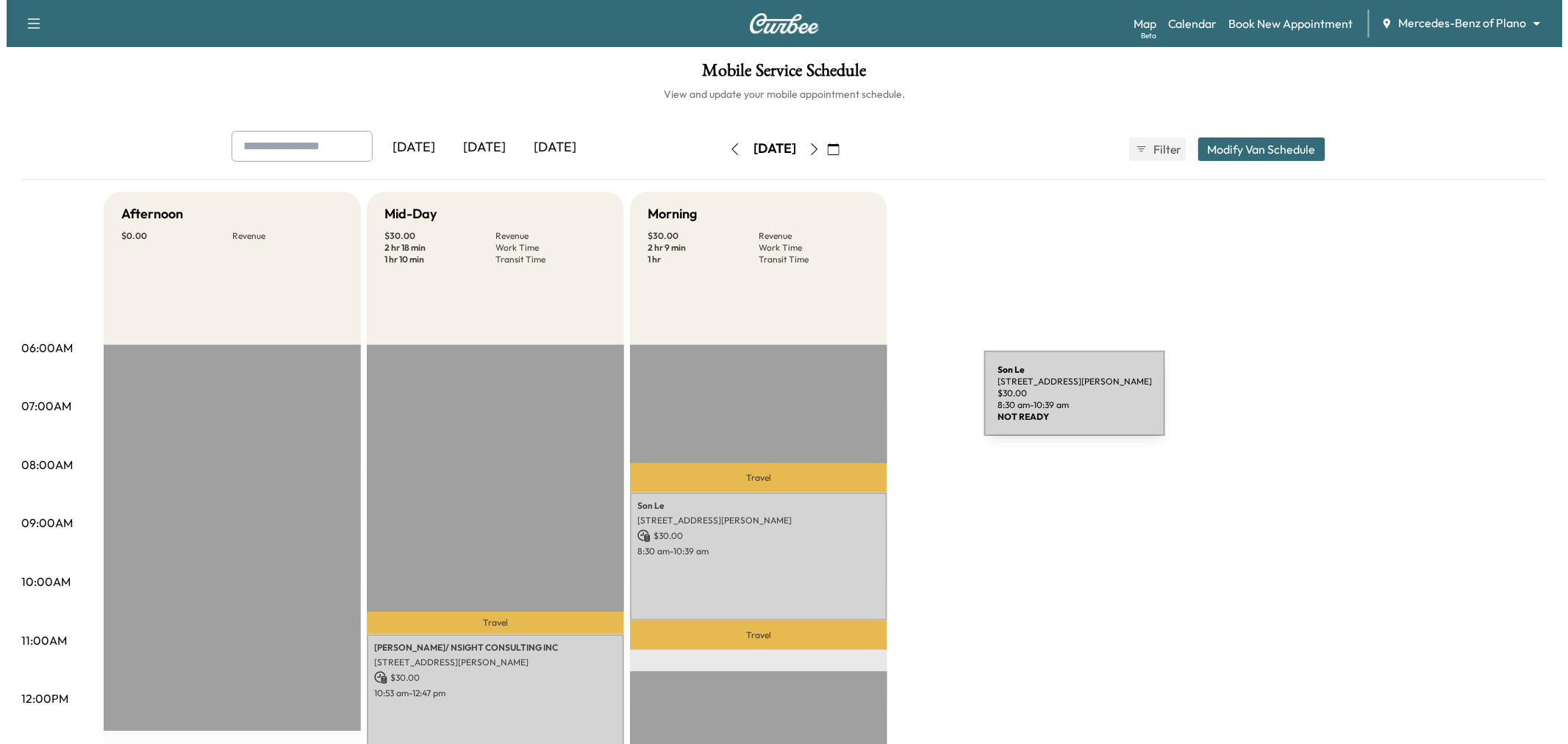
scroll to position [245, 0]
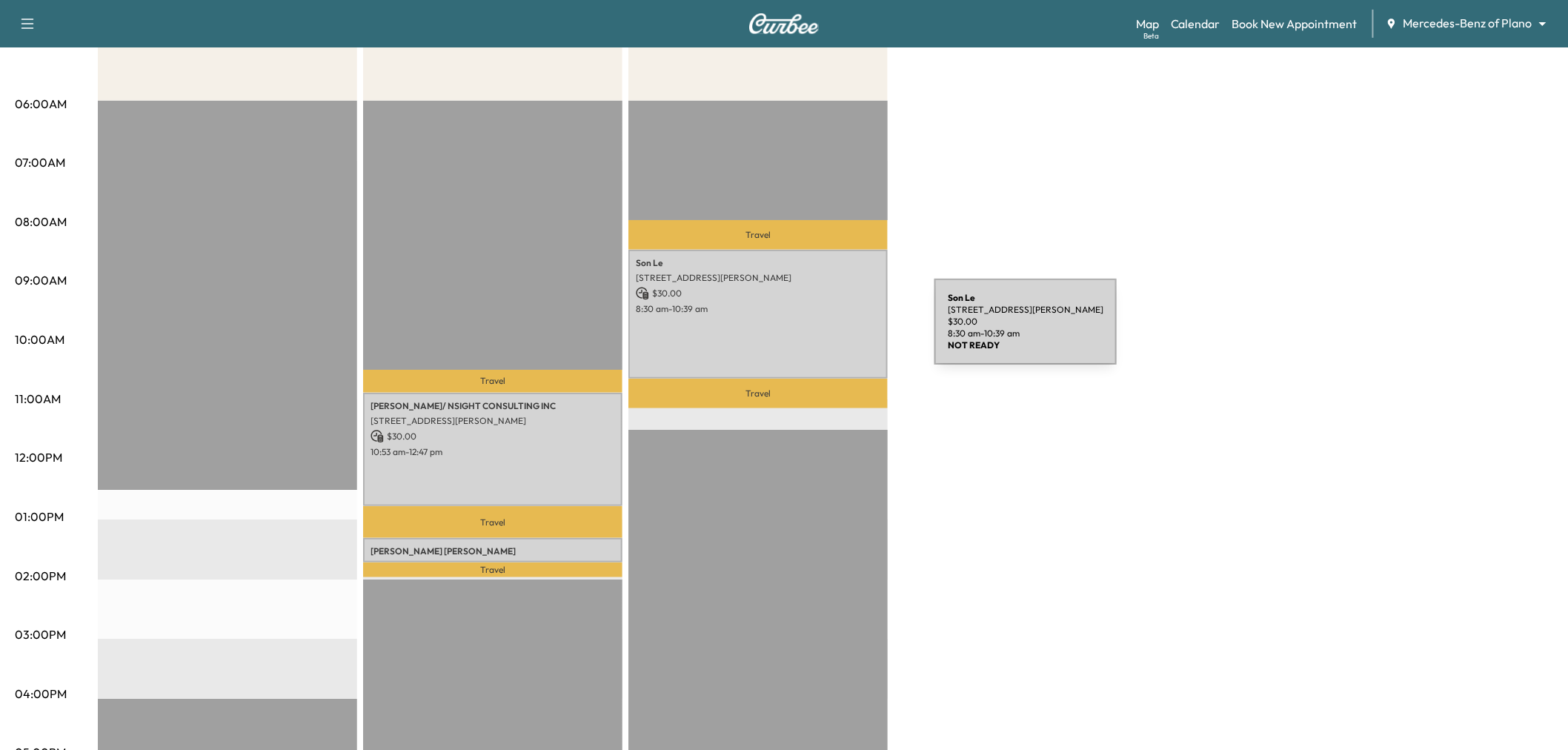
click at [823, 330] on div "[PERSON_NAME] [STREET_ADDRESS][PERSON_NAME] $ 30.00 8:30 am - 10:39 am" at bounding box center [757, 314] width 260 height 129
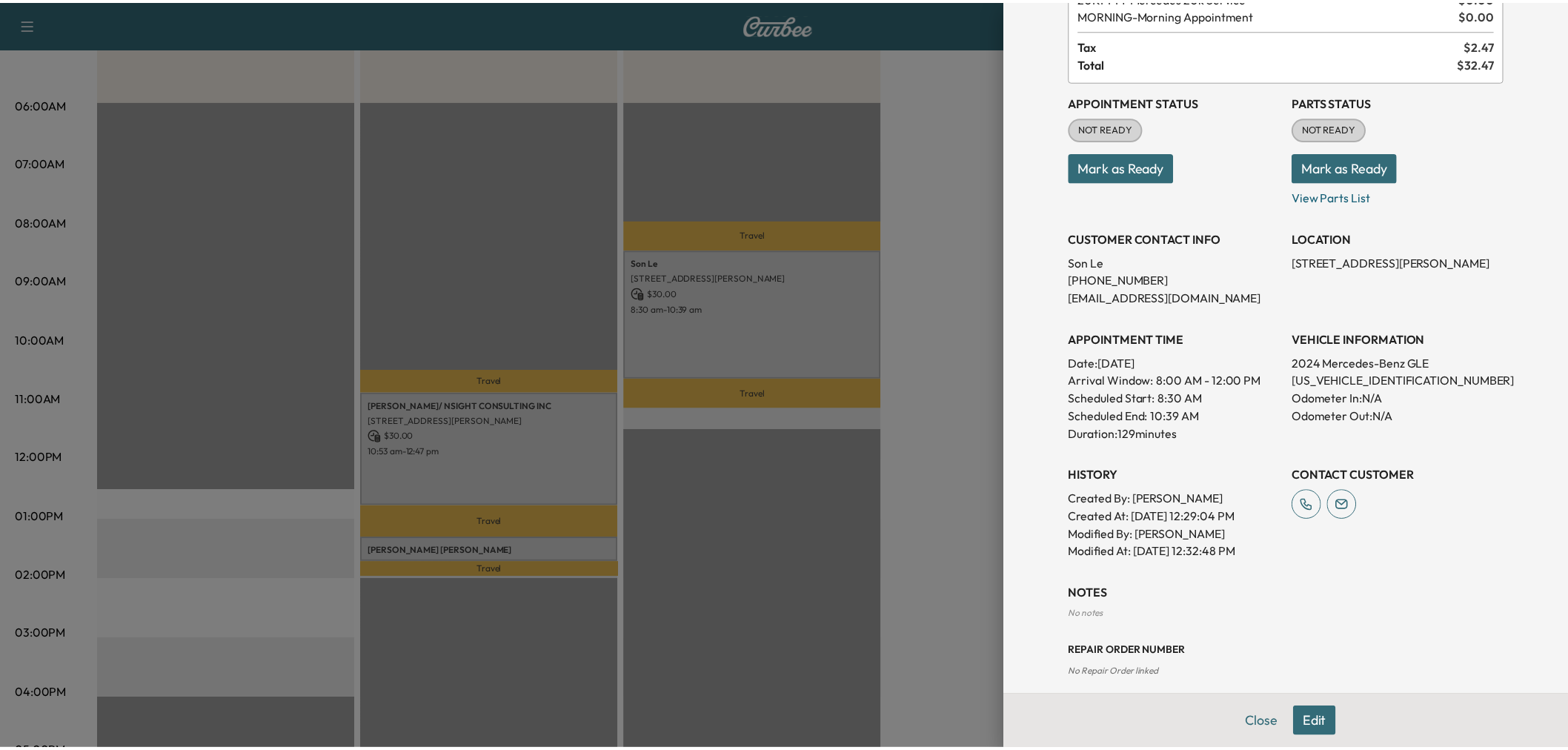
scroll to position [0, 0]
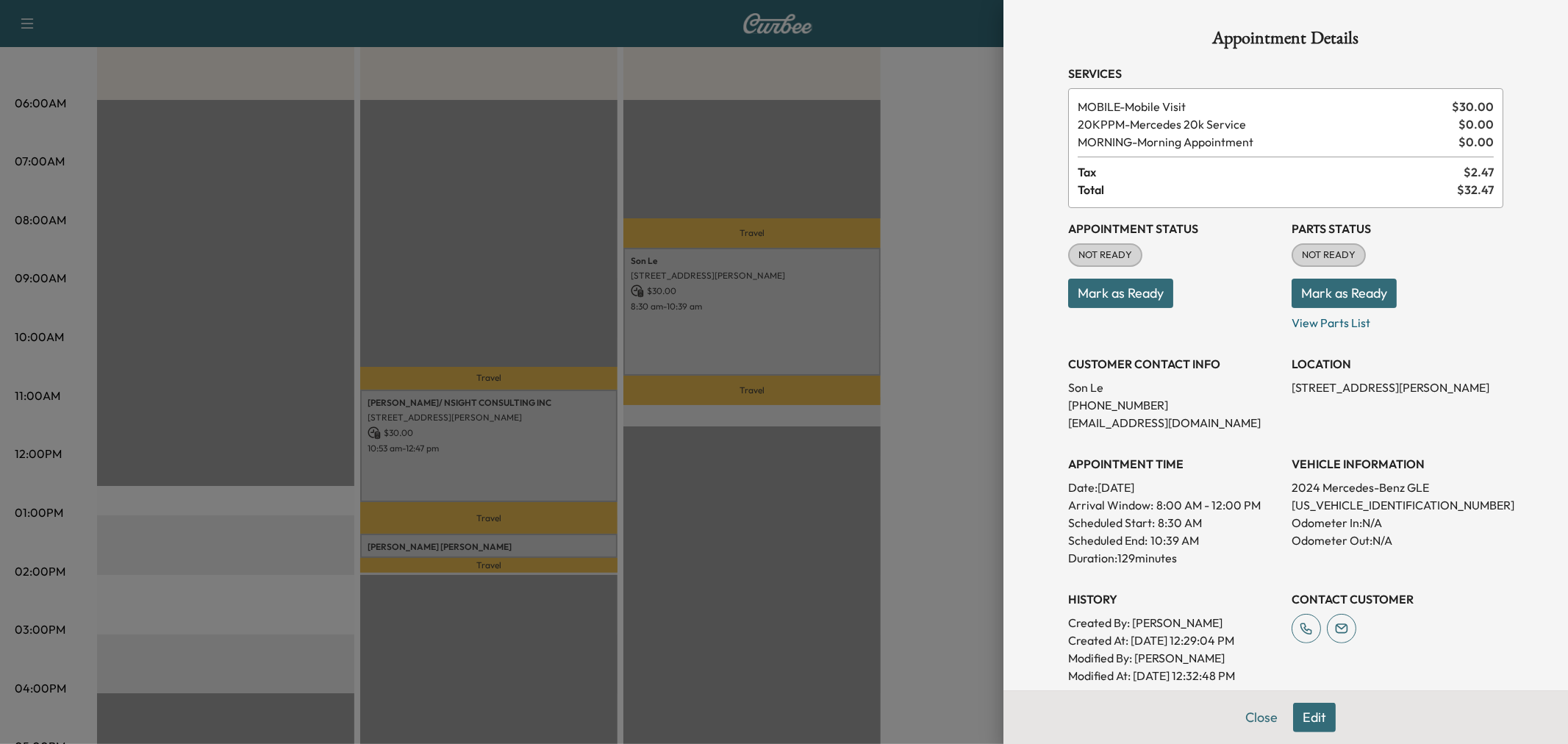
click at [934, 467] on div at bounding box center [784, 372] width 1568 height 744
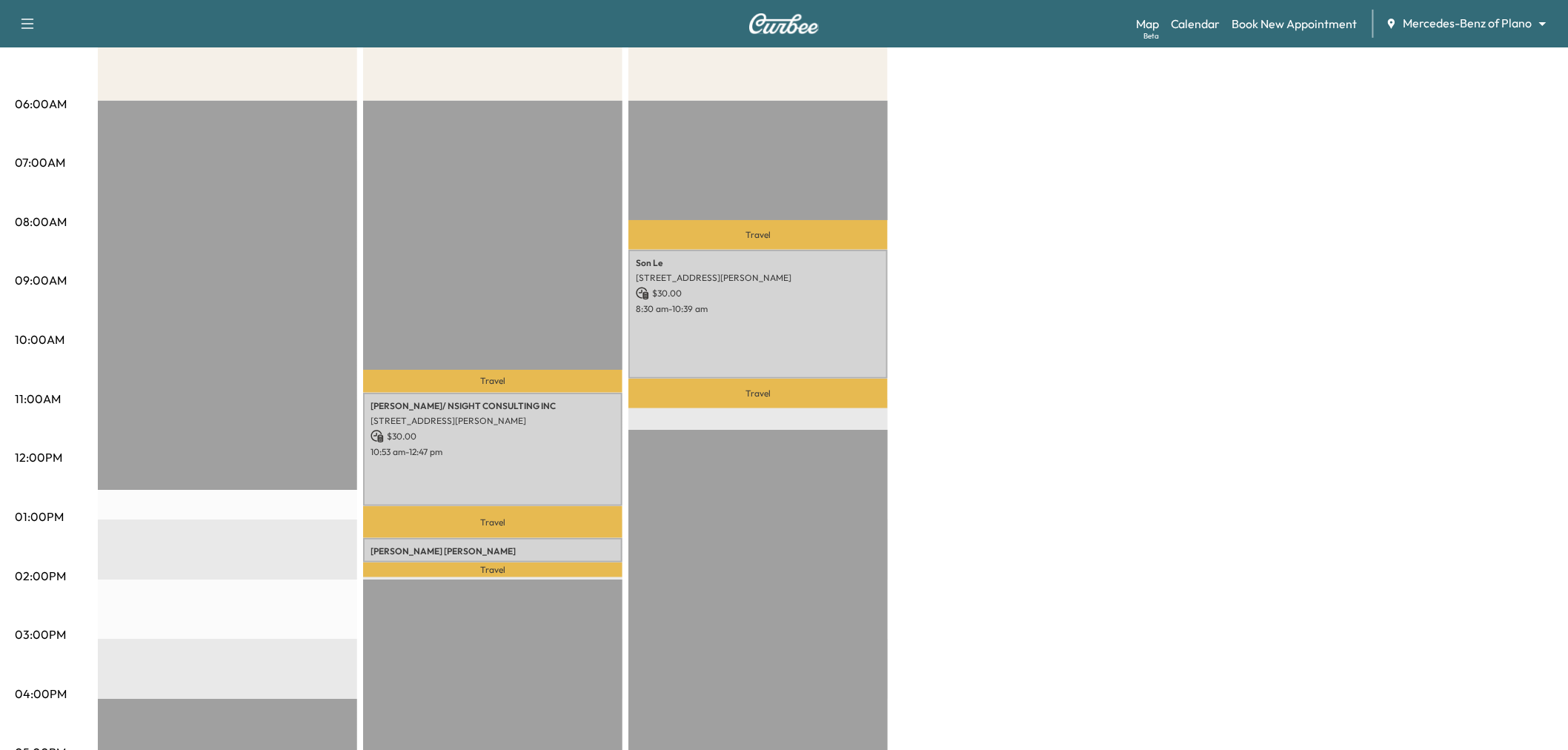
scroll to position [82, 0]
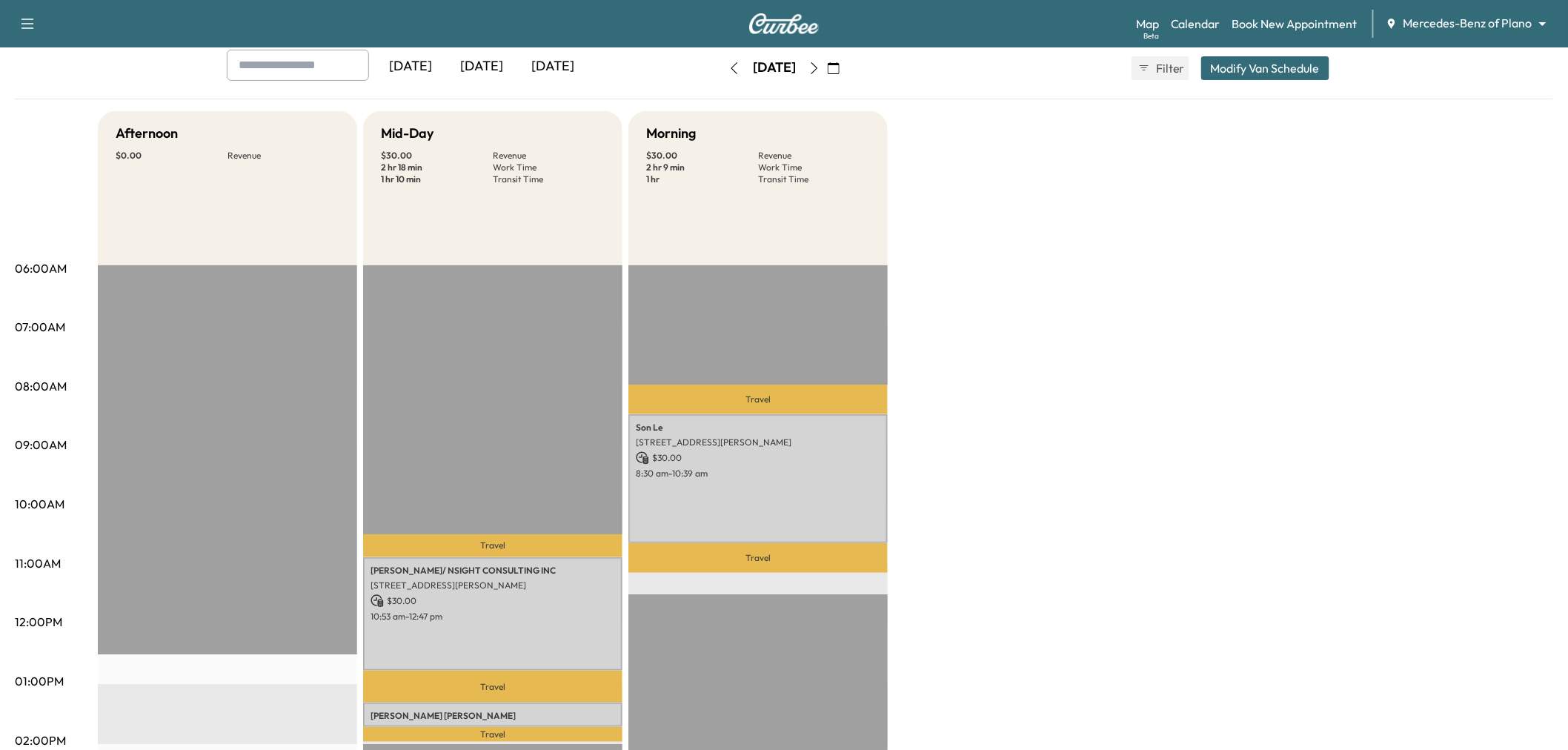
click at [840, 69] on icon "button" at bounding box center [833, 69] width 12 height 12
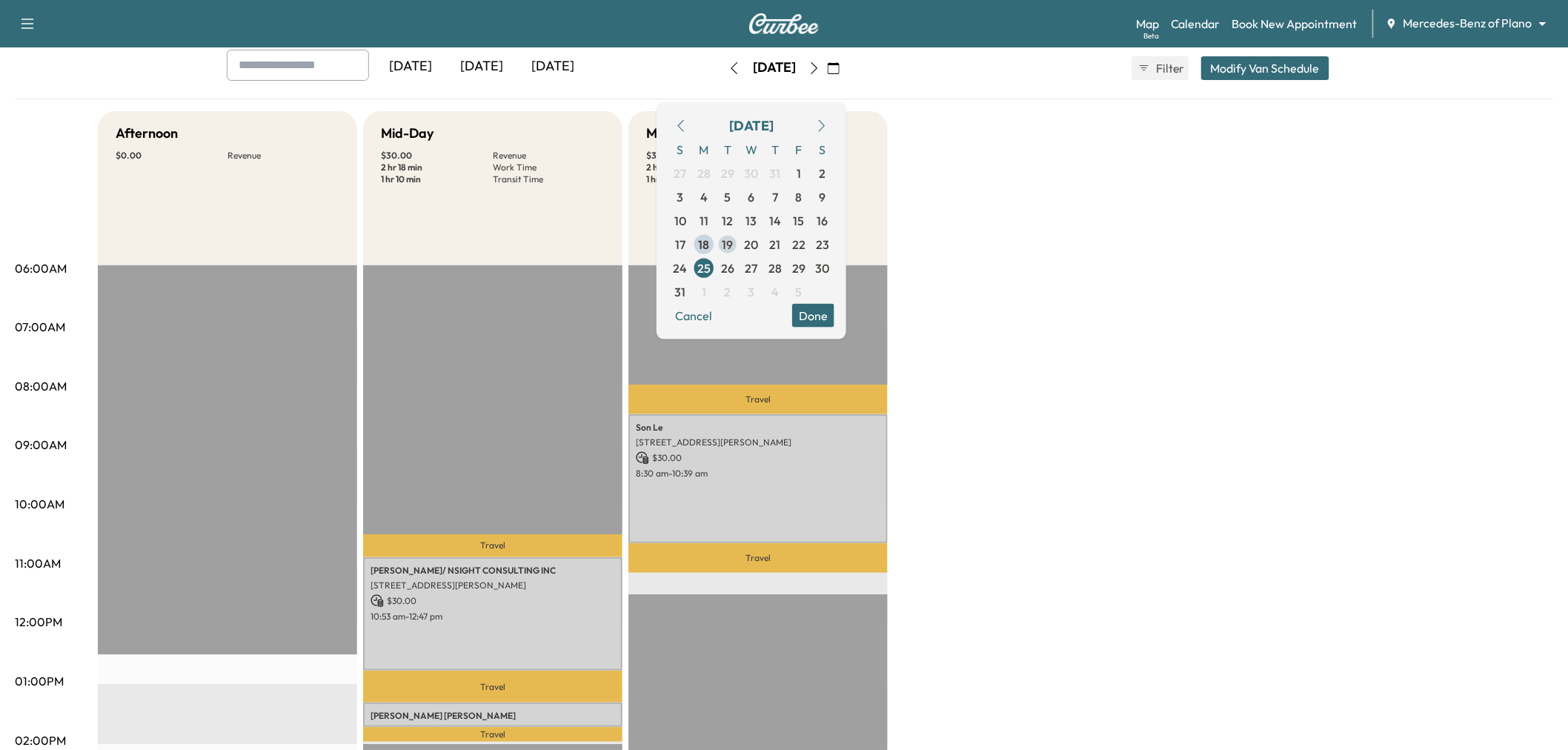
click at [734, 243] on span "19" at bounding box center [728, 244] width 11 height 18
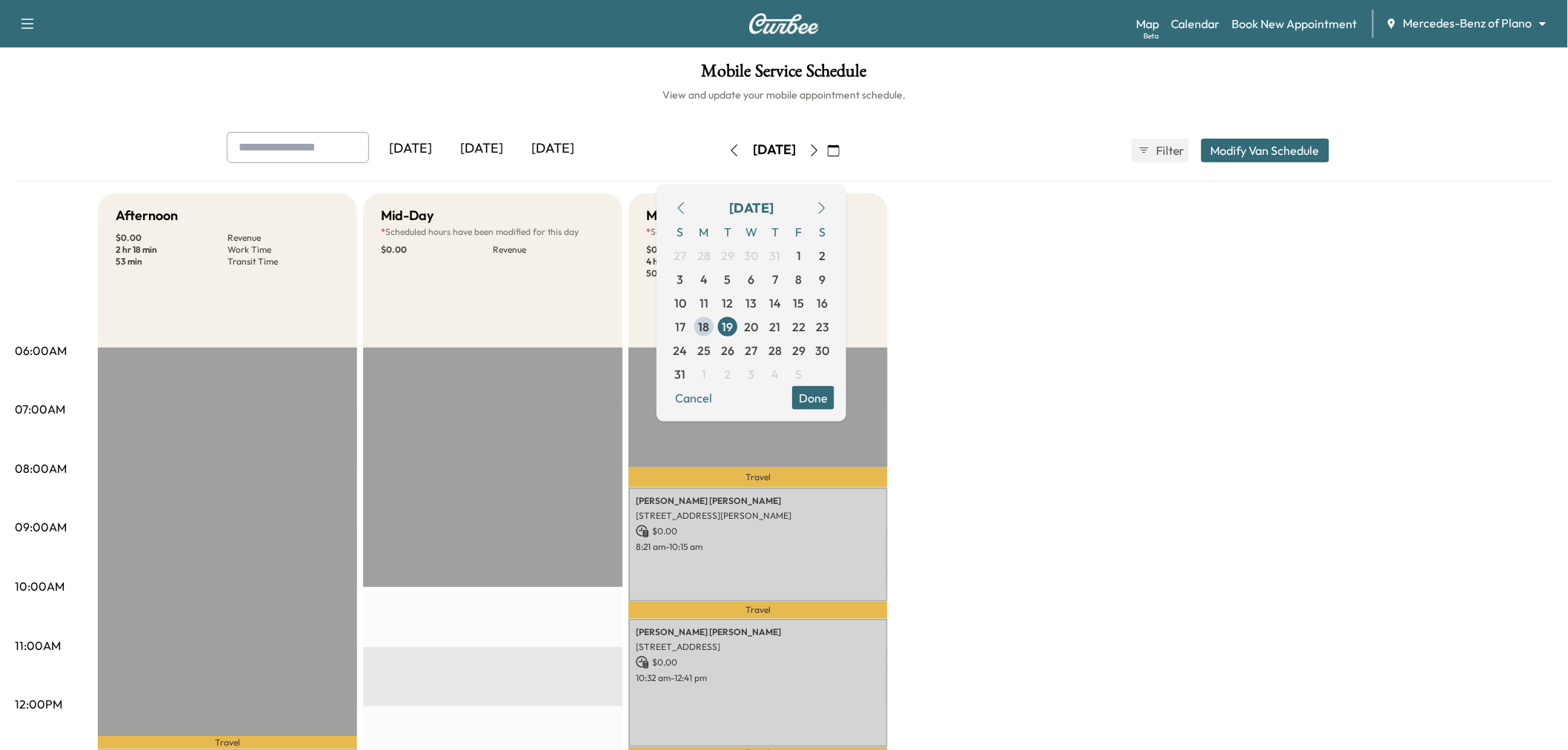
click at [834, 396] on button "Done" at bounding box center [813, 397] width 42 height 24
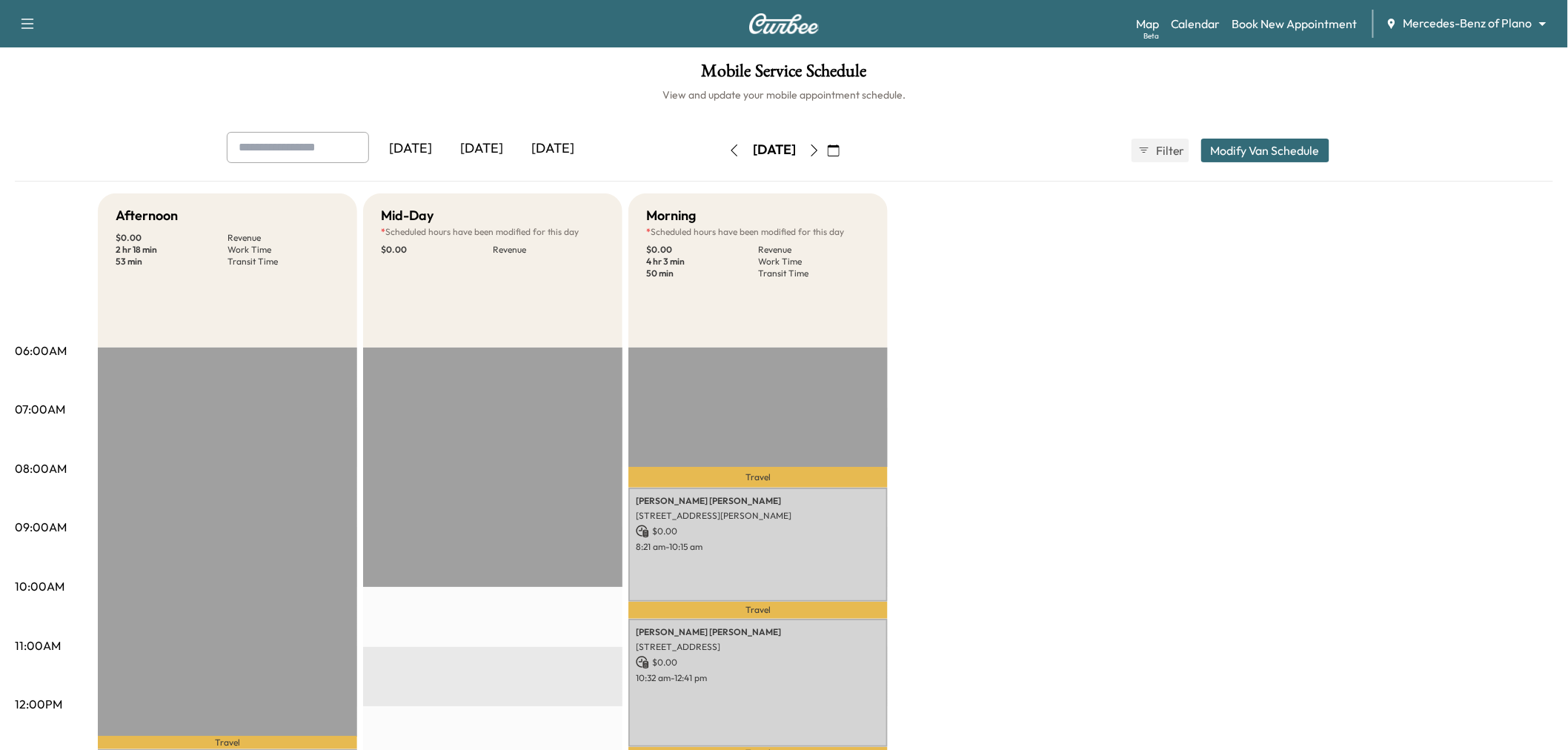
click at [998, 388] on div "Afternoon $ 0.00 Revenue 2 hr 18 min Work Time 53 min Transit Time Travel [PERS…" at bounding box center [825, 749] width 1455 height 1112
